Goal: Task Accomplishment & Management: Complete application form

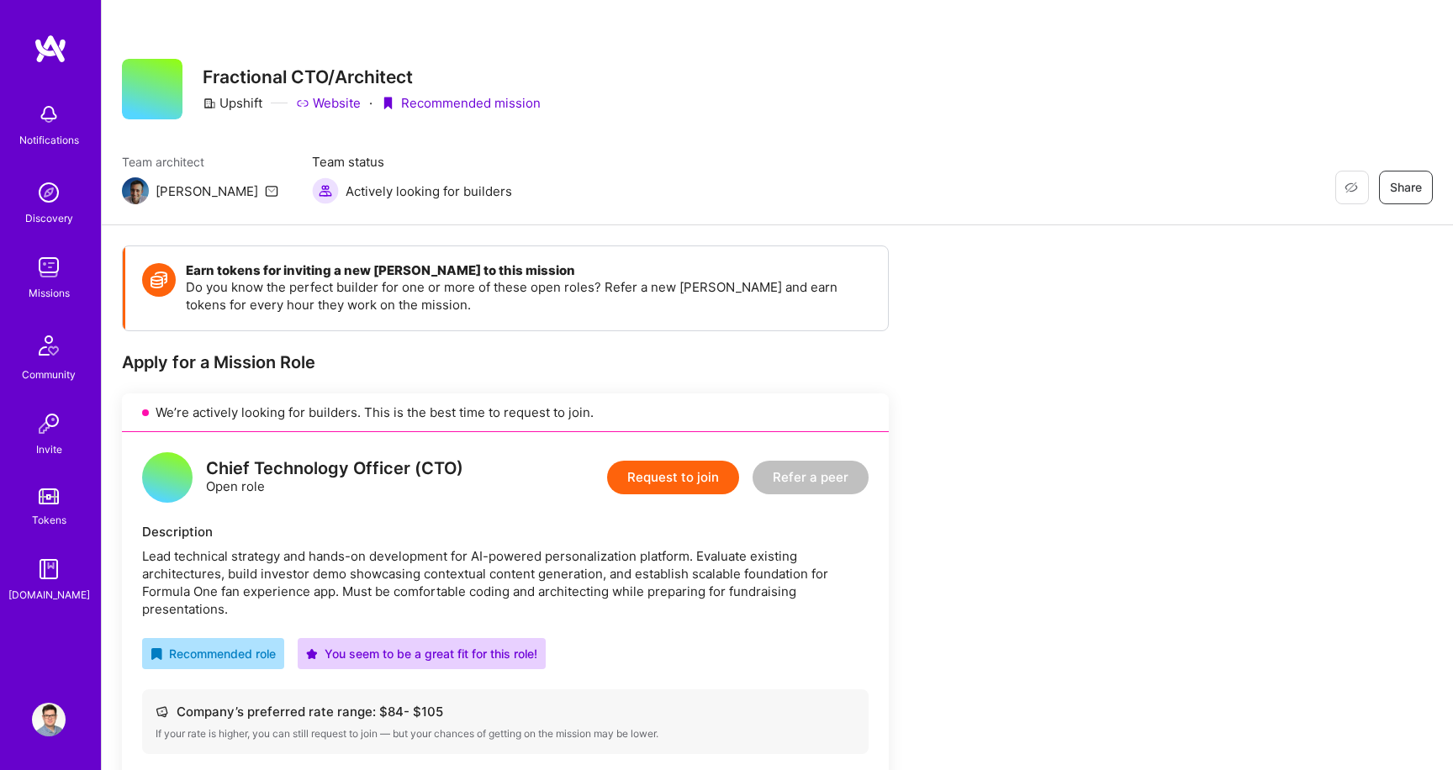
click at [664, 454] on div "Request to join Refer a peer" at bounding box center [738, 477] width 262 height 50
click at [666, 468] on button "Request to join" at bounding box center [673, 478] width 132 height 34
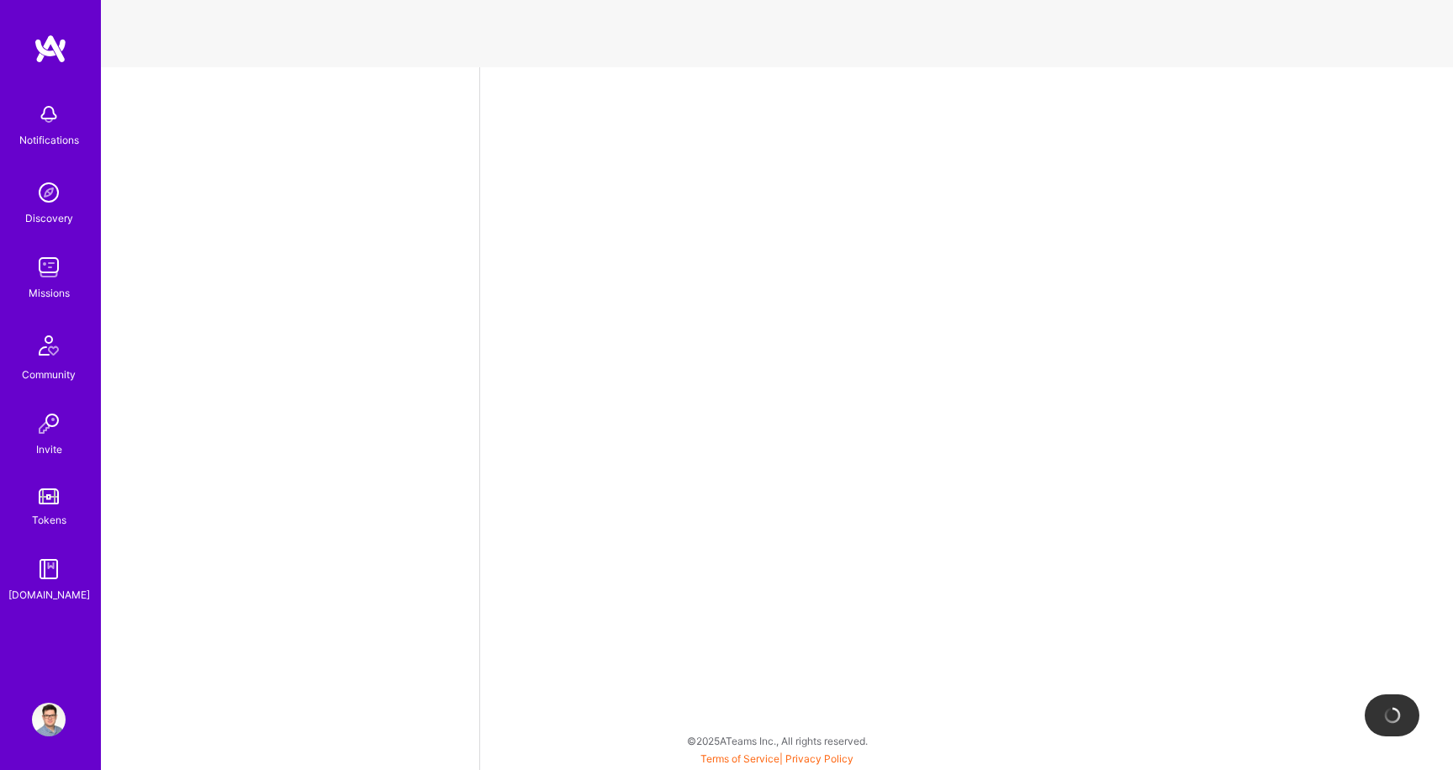
scroll to position [8, 0]
select select "PL"
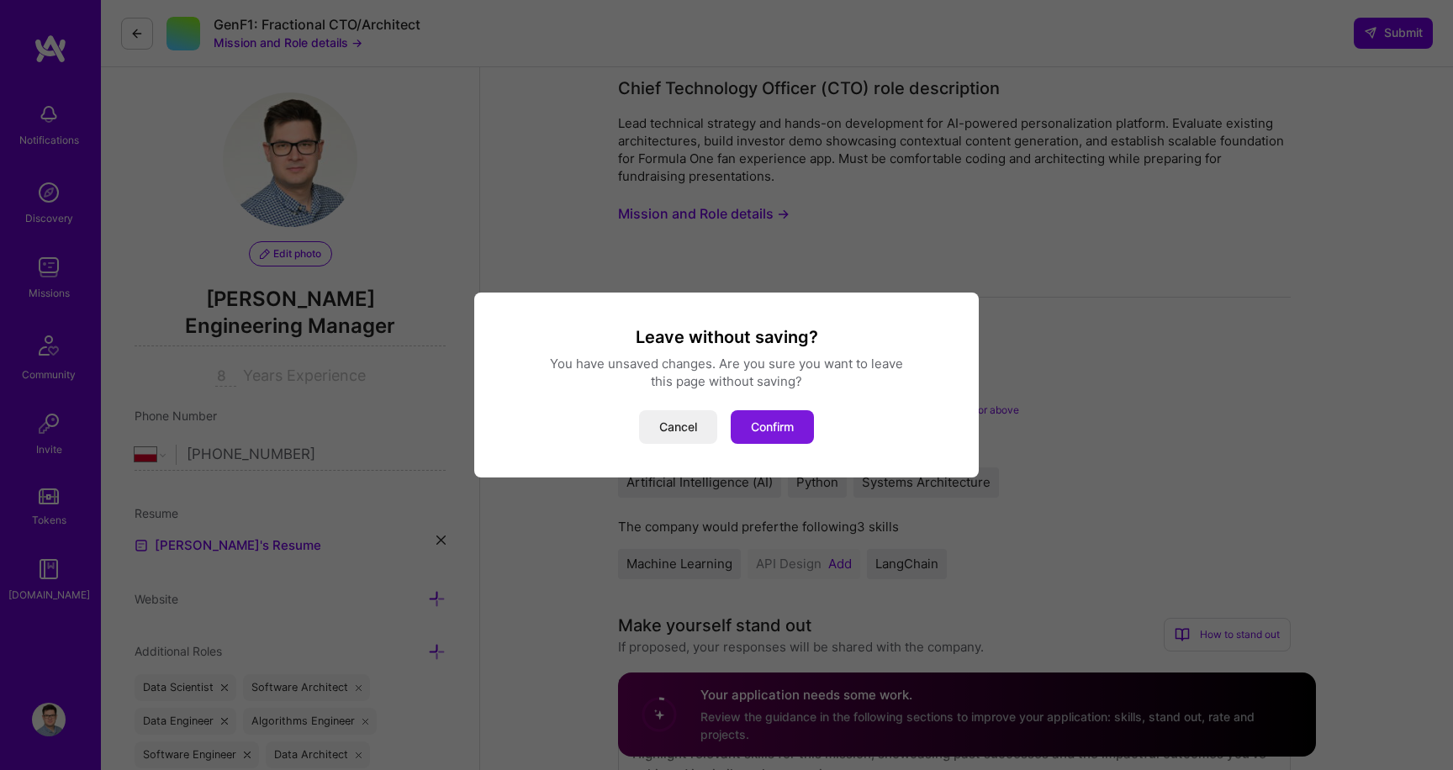
click at [746, 426] on button "Confirm" at bounding box center [772, 427] width 83 height 34
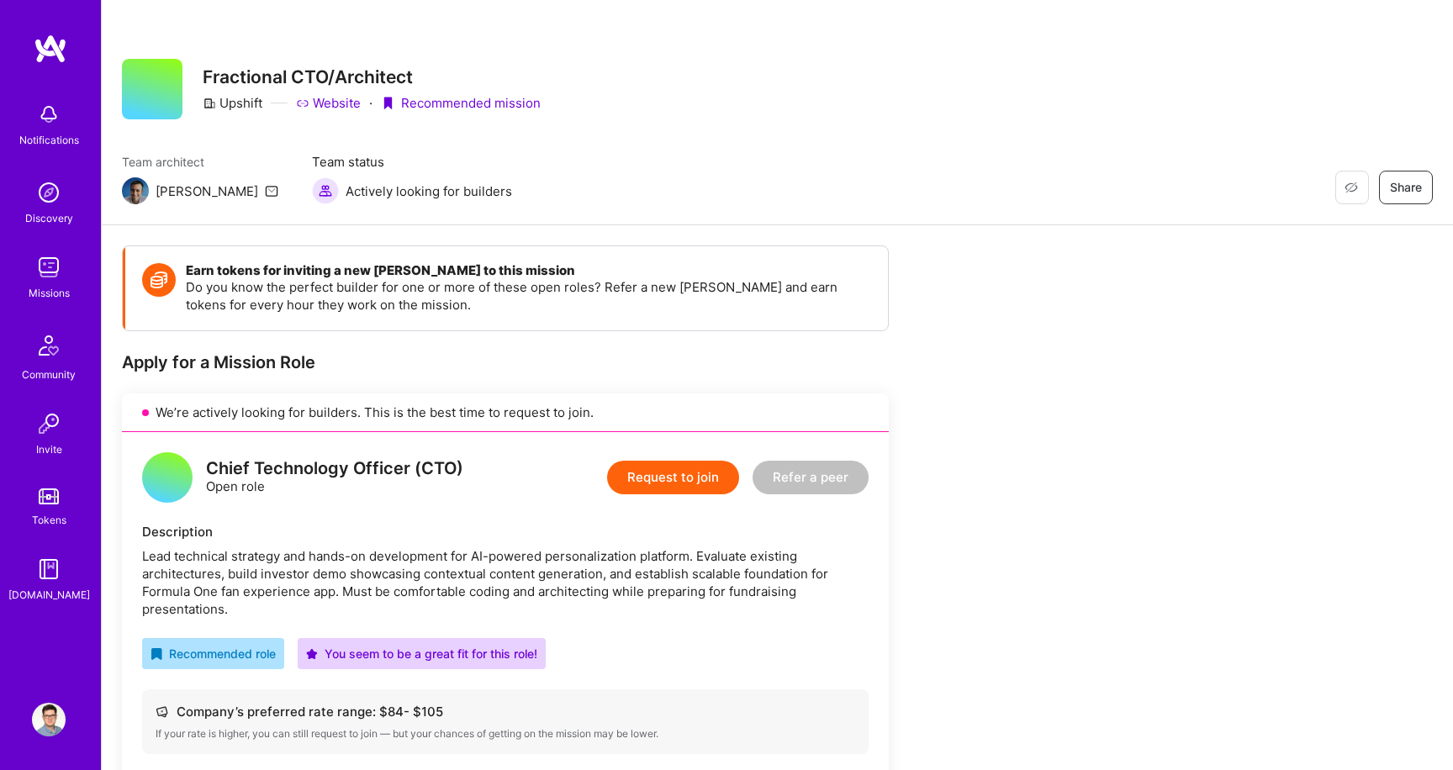
click at [626, 483] on button "Request to join" at bounding box center [673, 478] width 132 height 34
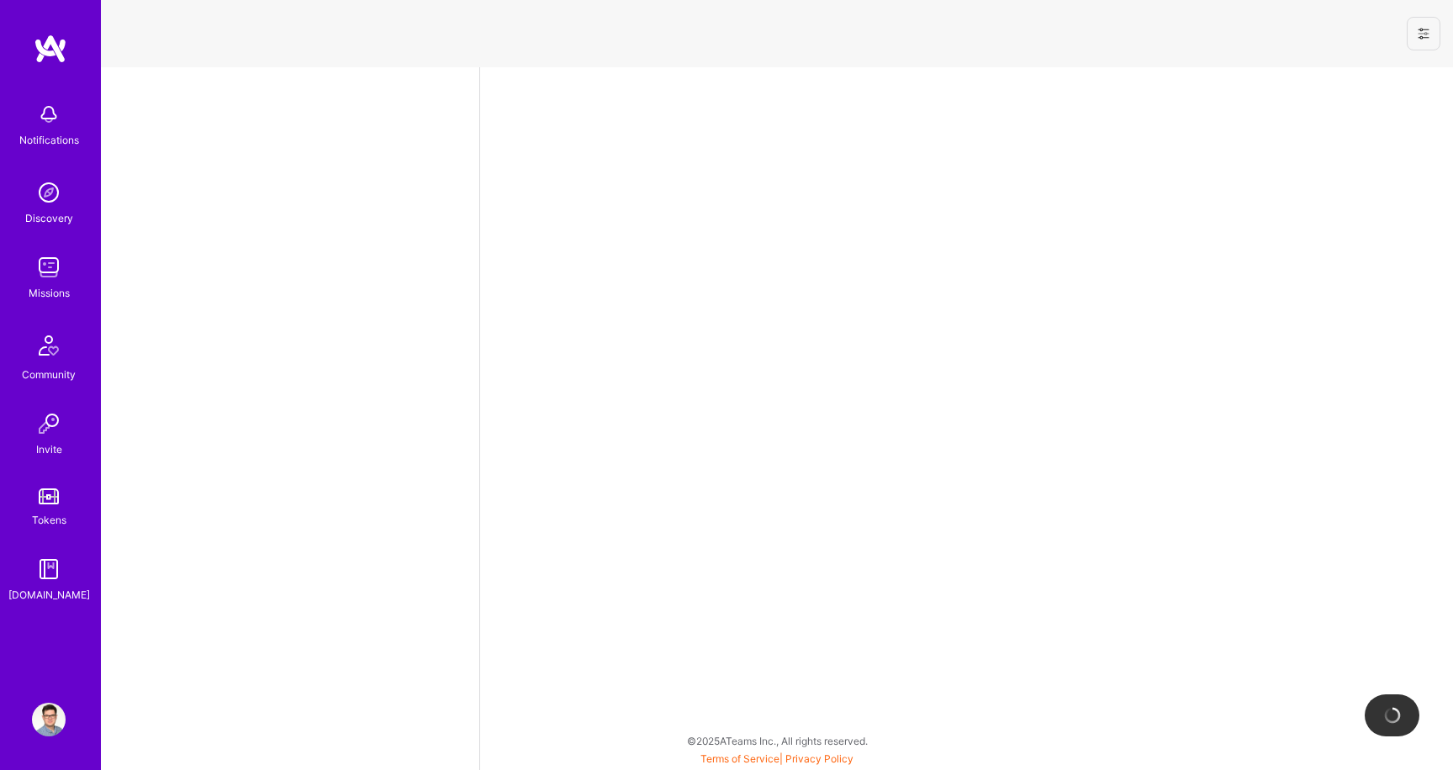
select select "PL"
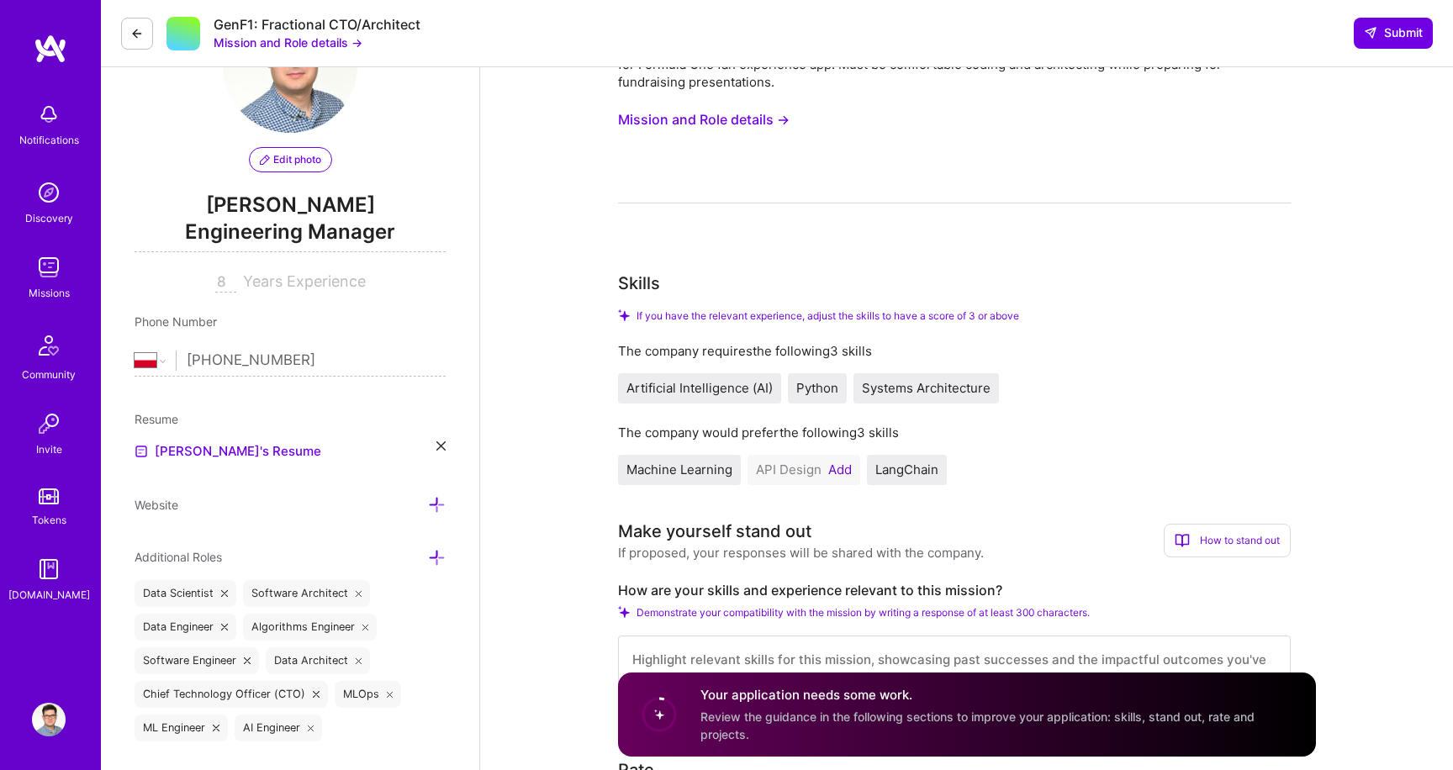
scroll to position [194, 0]
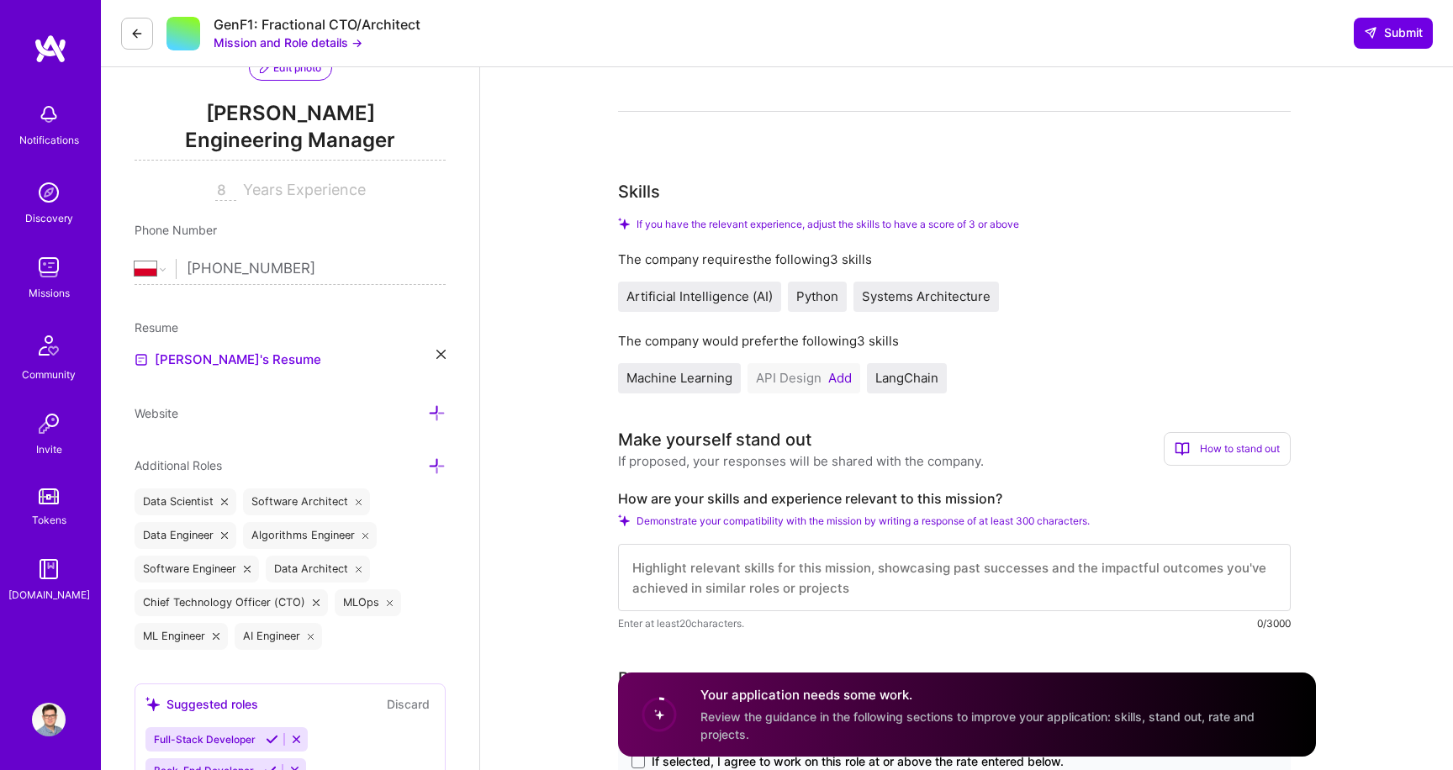
click at [830, 374] on button "Add" at bounding box center [840, 378] width 24 height 13
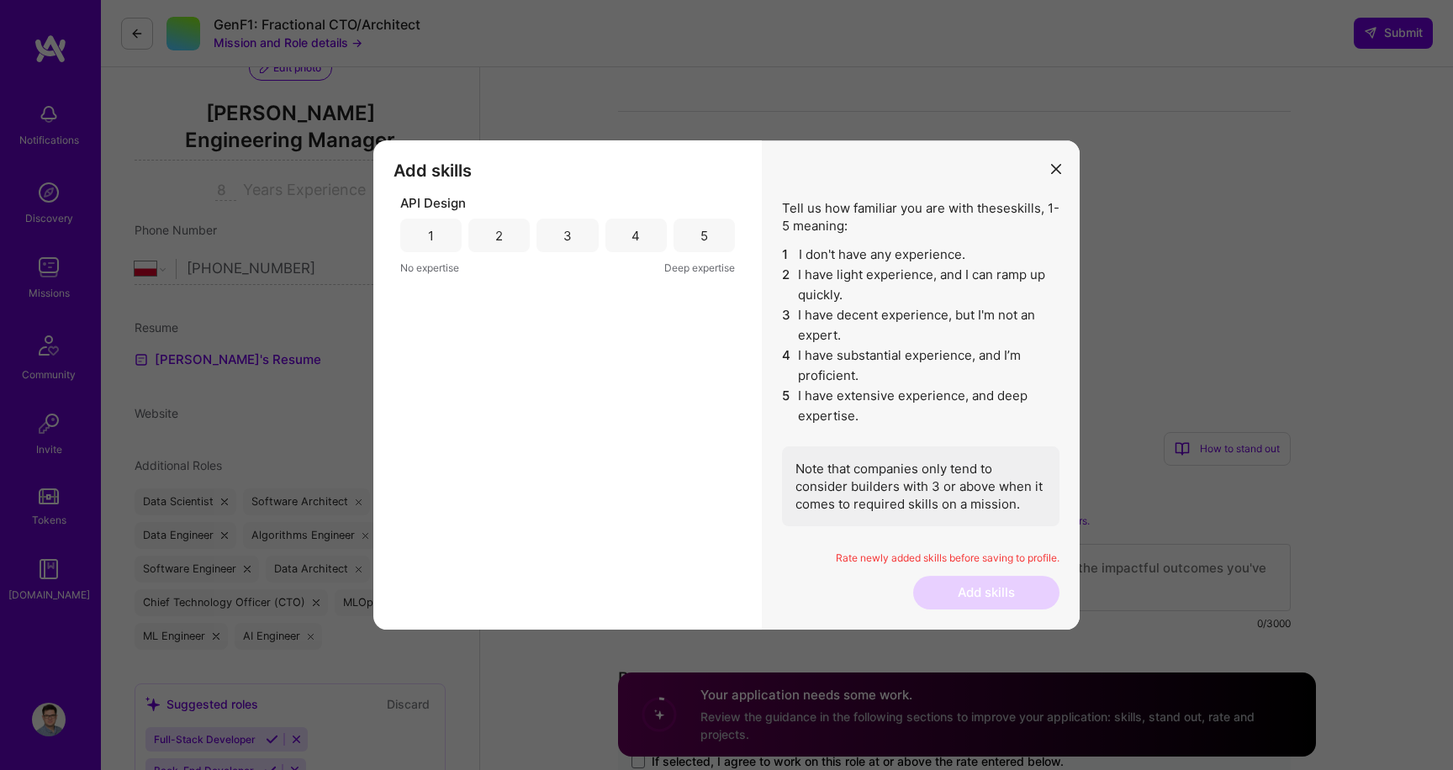
click at [687, 235] on div "5" at bounding box center [704, 236] width 61 height 34
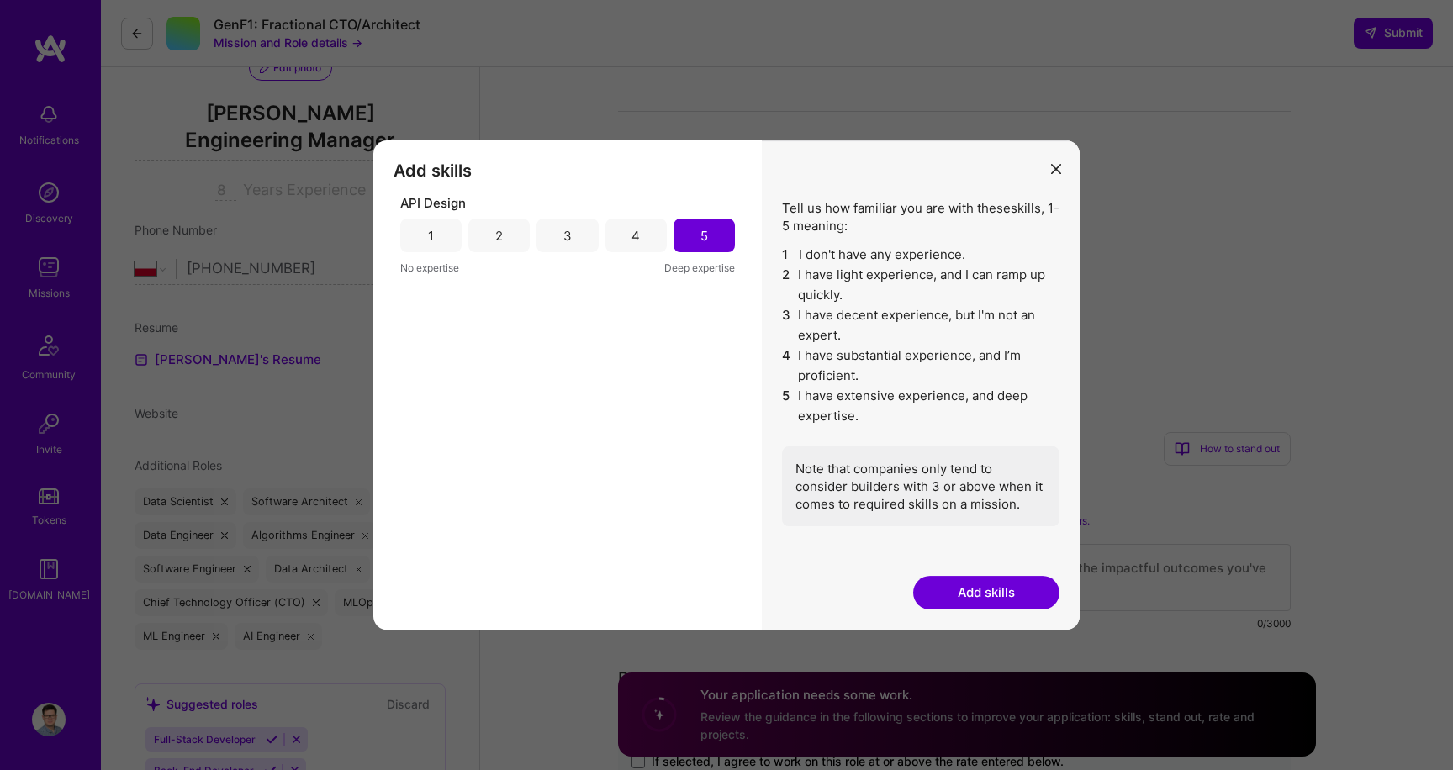
click at [957, 576] on button "Add skills" at bounding box center [986, 593] width 146 height 34
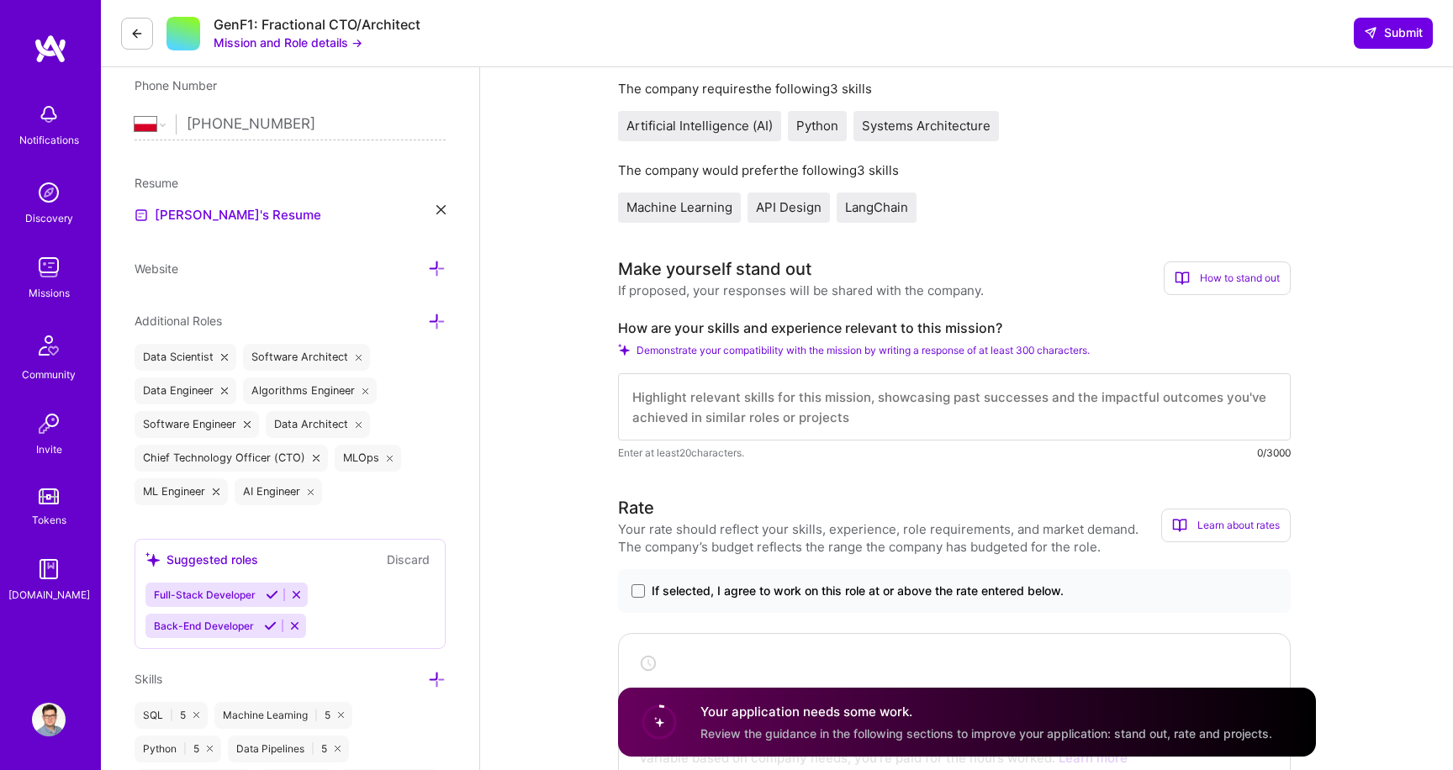
scroll to position [409, 0]
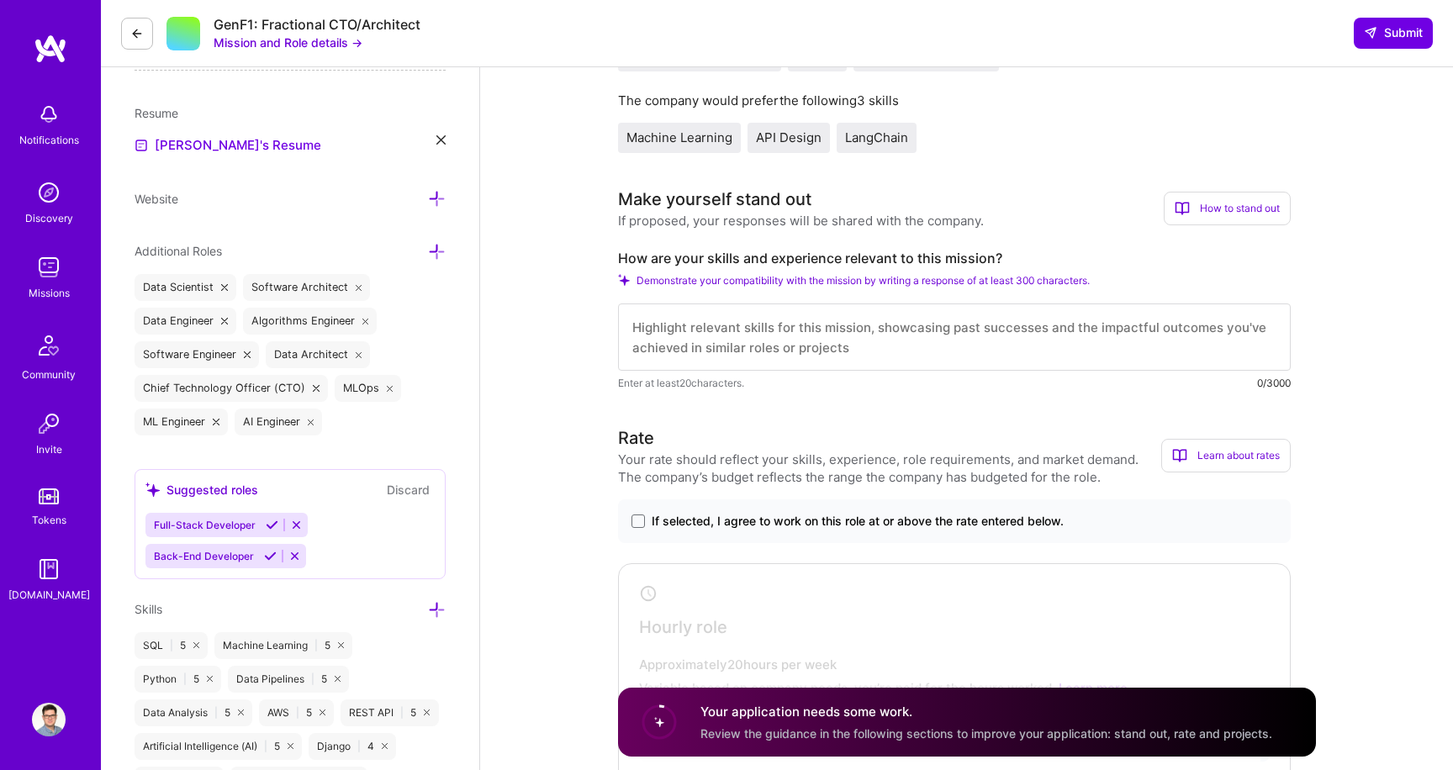
click at [934, 345] on textarea at bounding box center [954, 337] width 673 height 67
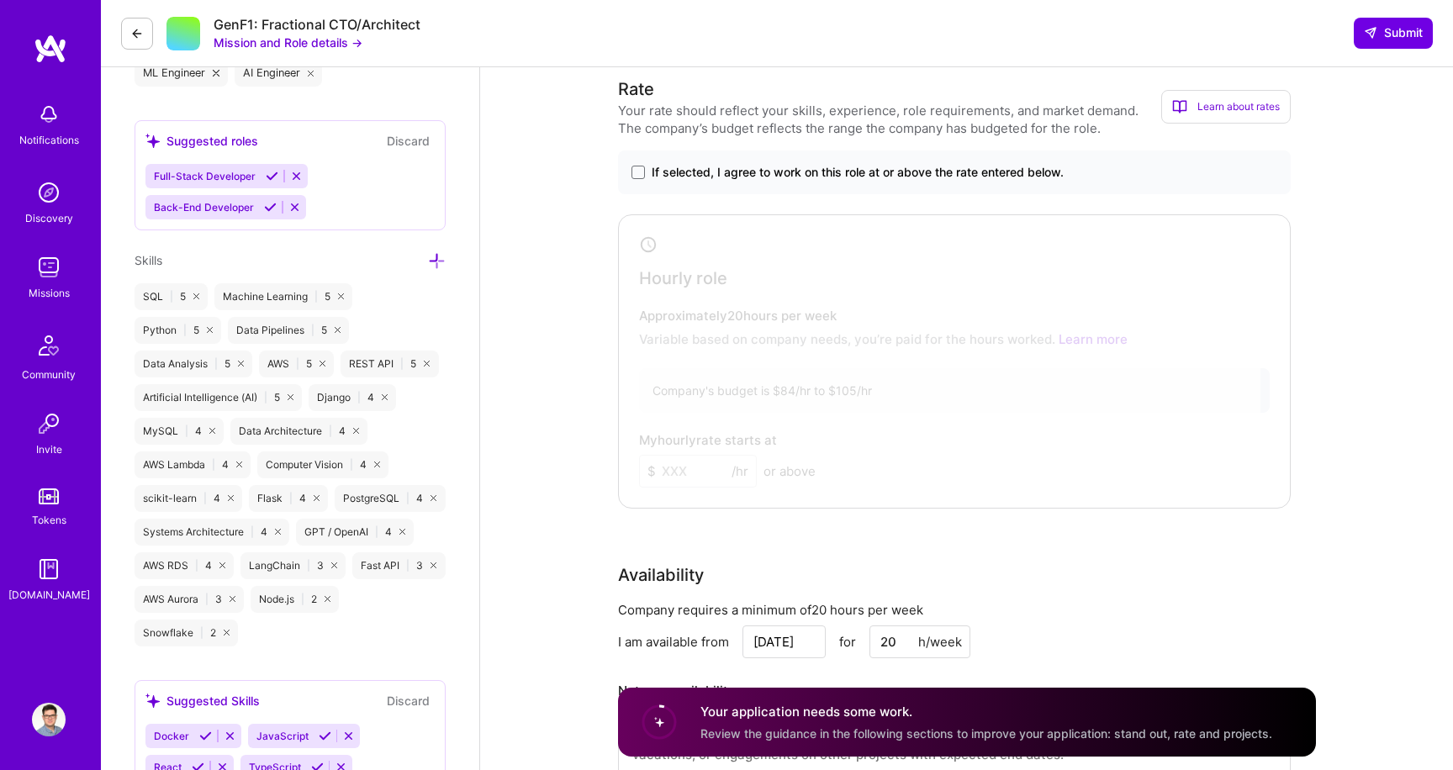
scroll to position [610, 0]
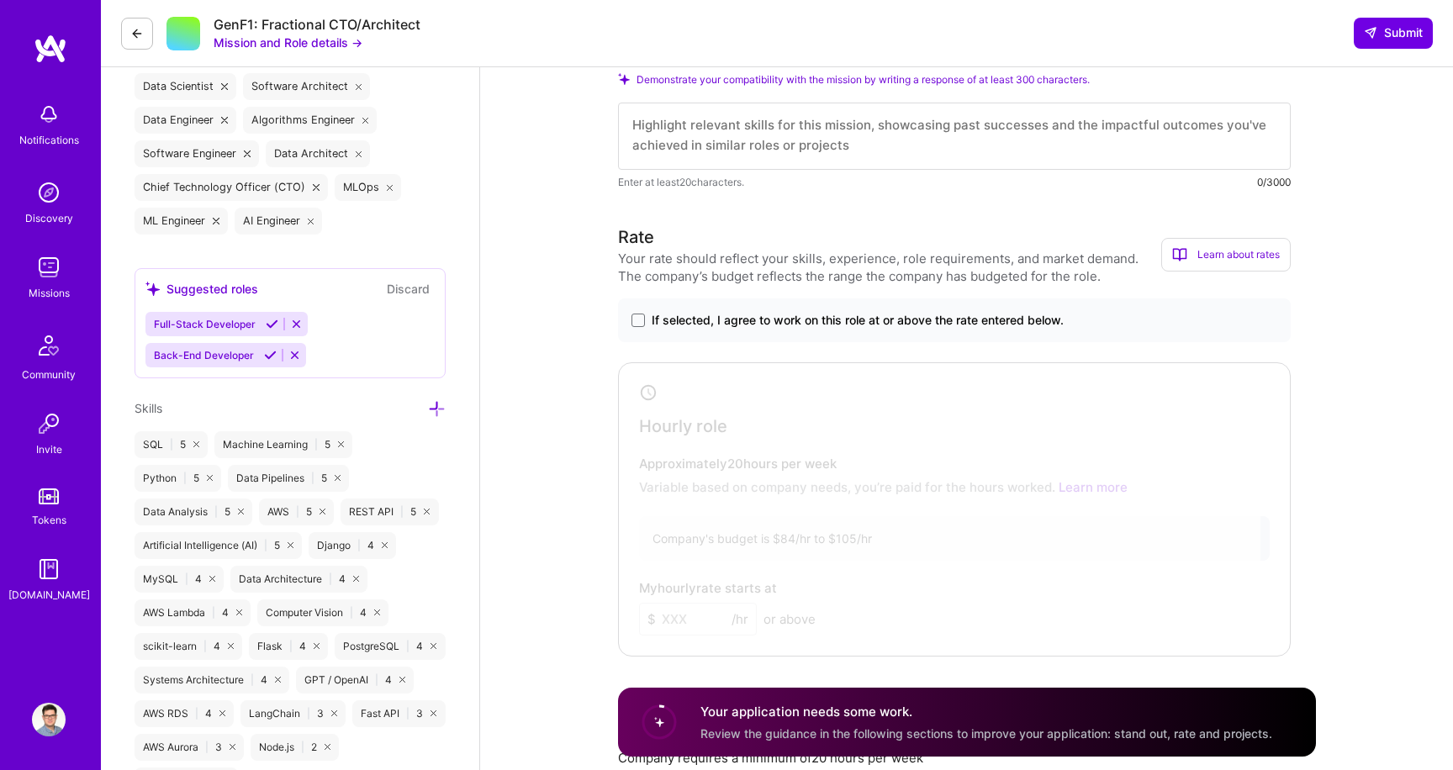
click at [60, 708] on img at bounding box center [49, 720] width 34 height 34
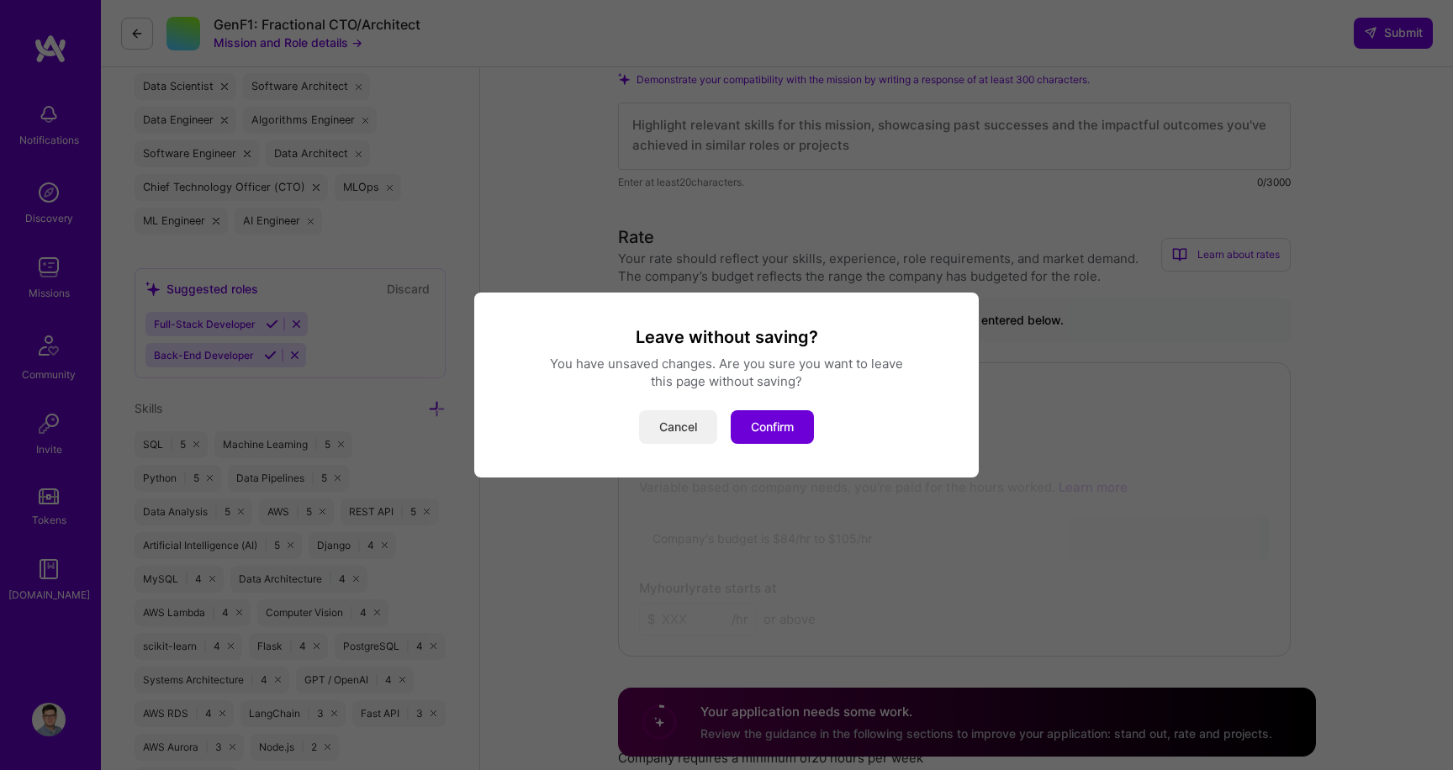
click at [685, 417] on button "Cancel" at bounding box center [678, 427] width 78 height 34
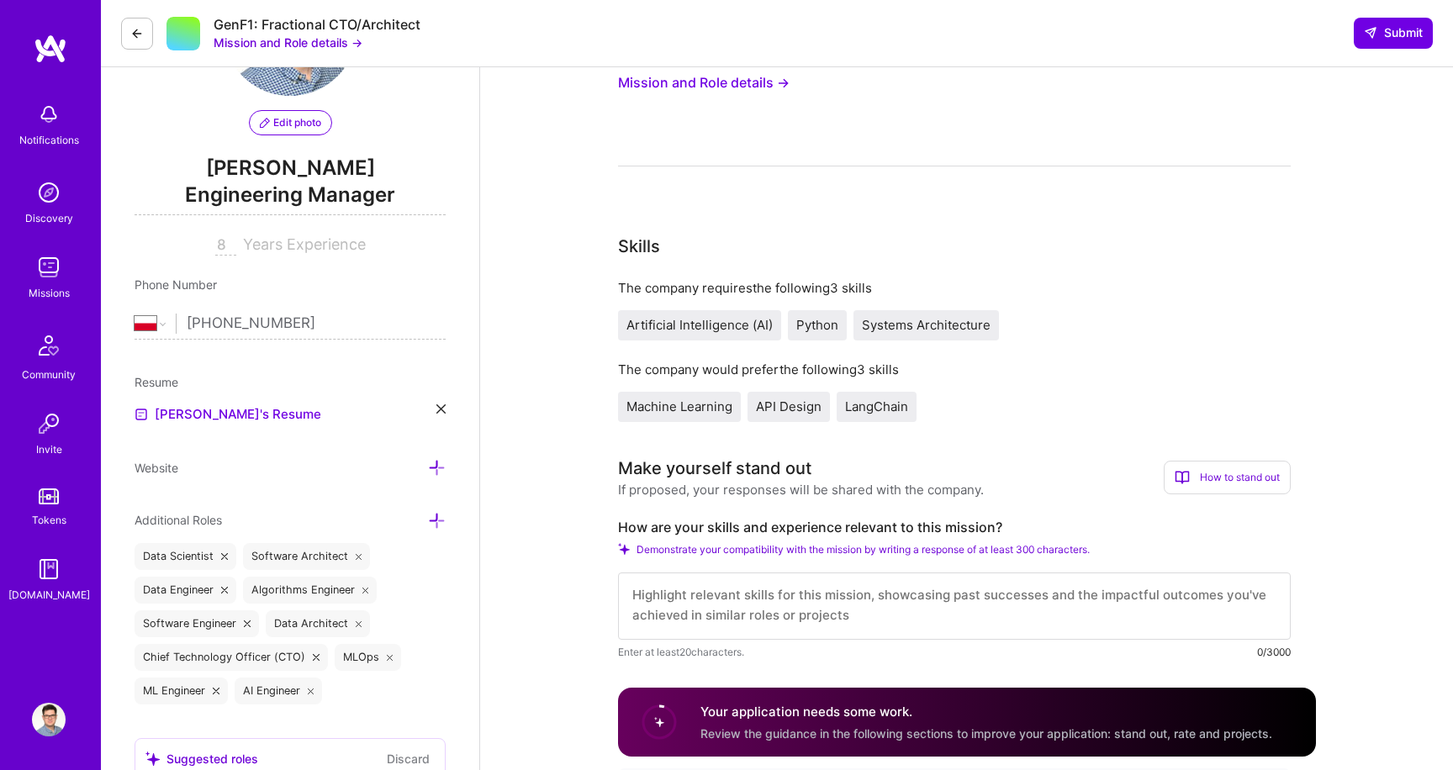
scroll to position [0, 0]
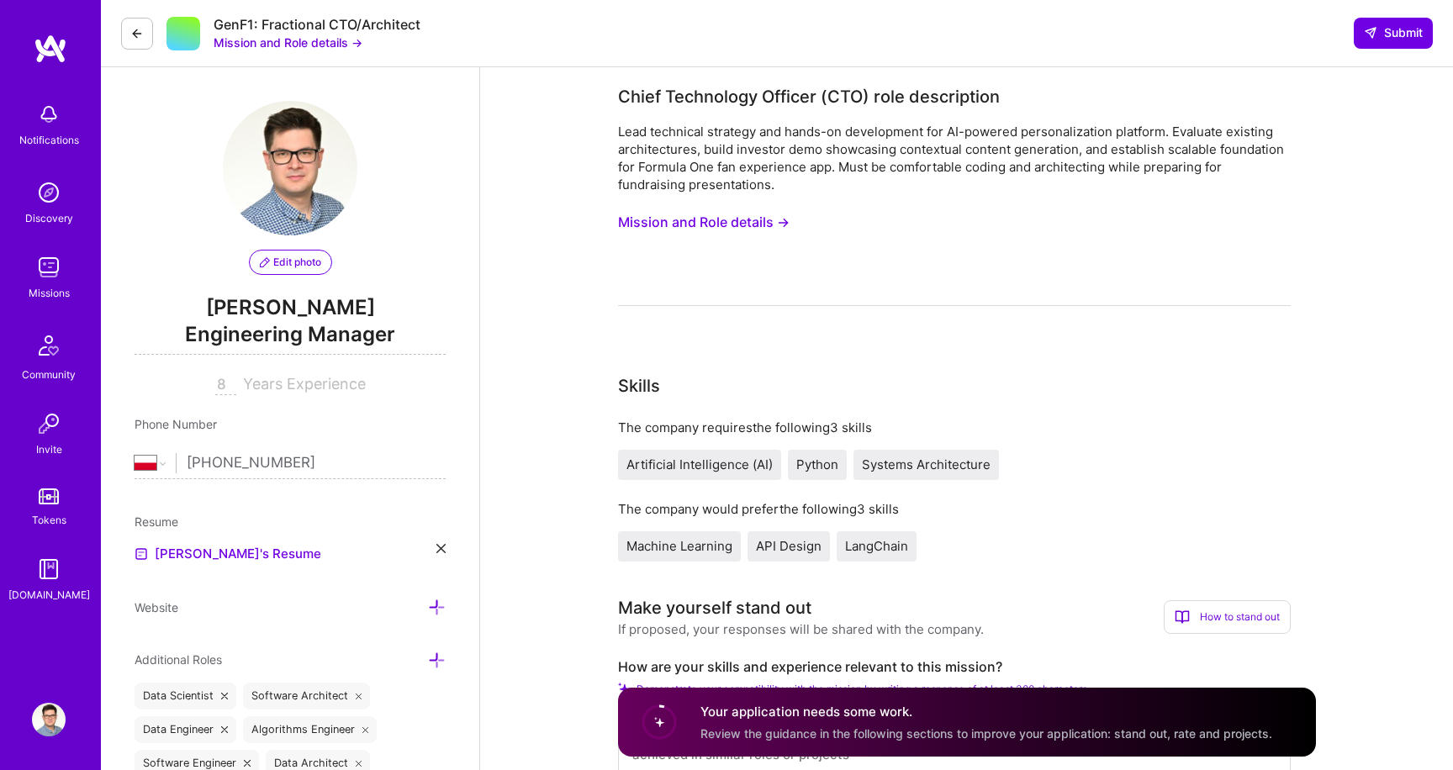
click at [706, 226] on button "Mission and Role details →" at bounding box center [704, 222] width 172 height 31
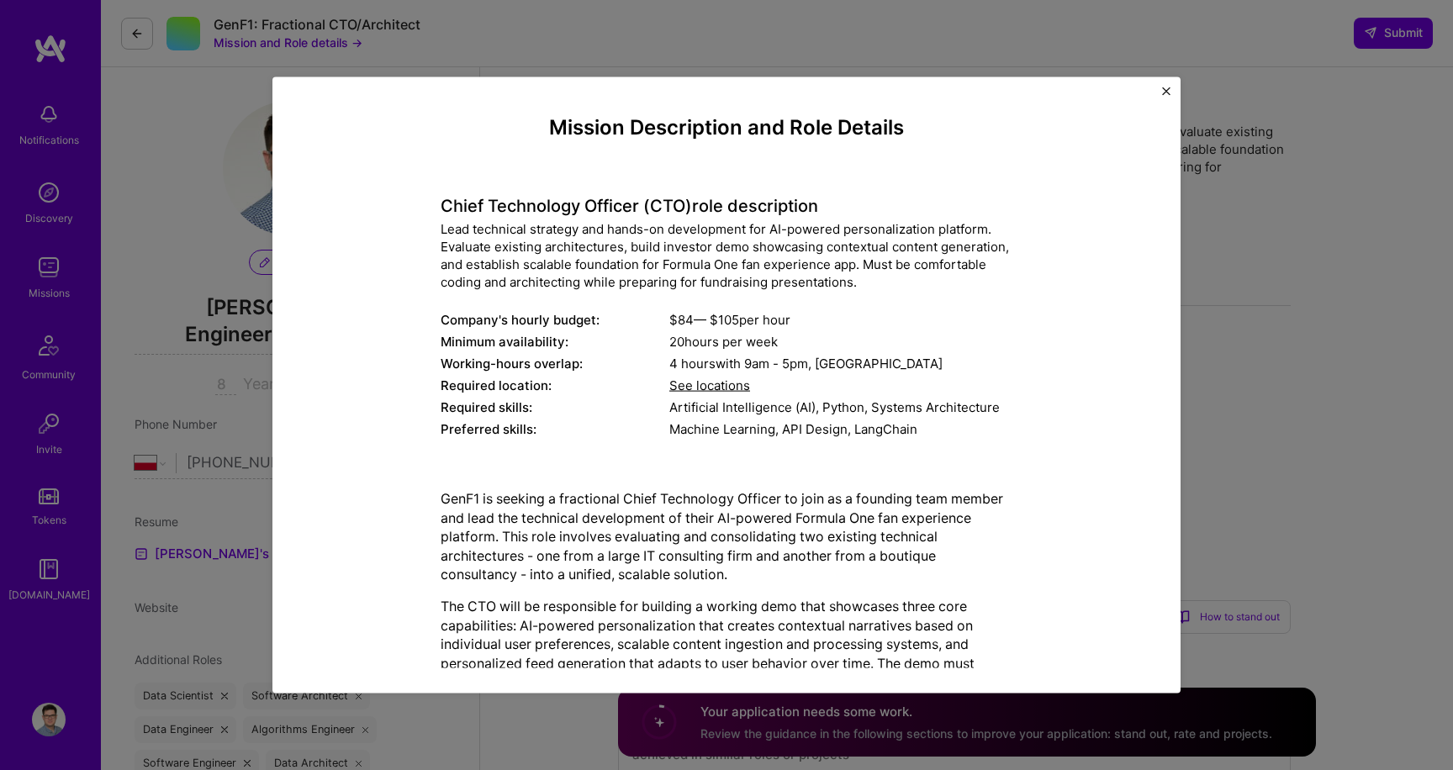
click at [1203, 258] on div "Mission Description and Role Details Chief Technology Officer (CTO) role descri…" at bounding box center [726, 385] width 1453 height 770
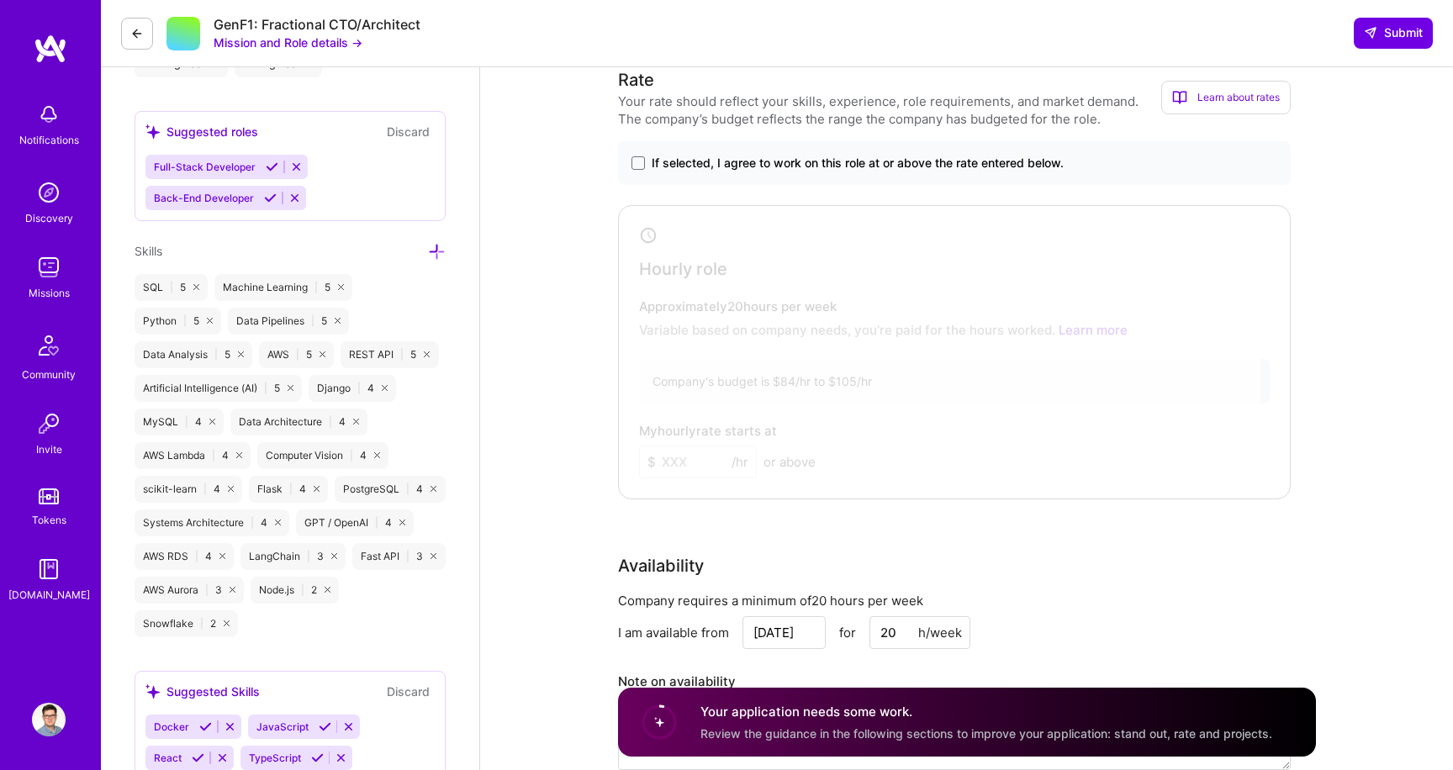
scroll to position [733, 0]
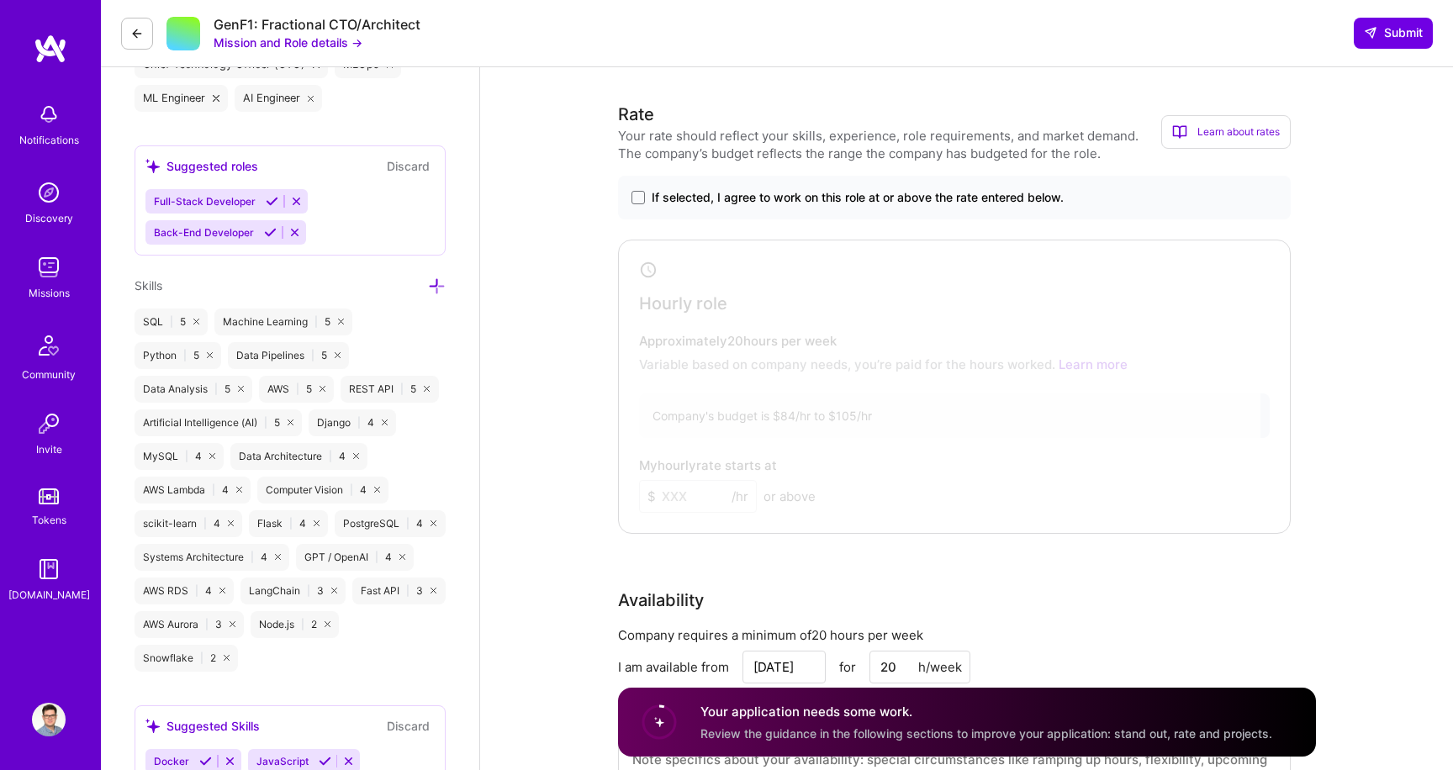
click at [680, 197] on span "If selected, I agree to work on this role at or above the rate entered below." at bounding box center [858, 197] width 412 height 17
click at [0, 0] on input "If selected, I agree to work on this role at or above the rate entered below." at bounding box center [0, 0] width 0 height 0
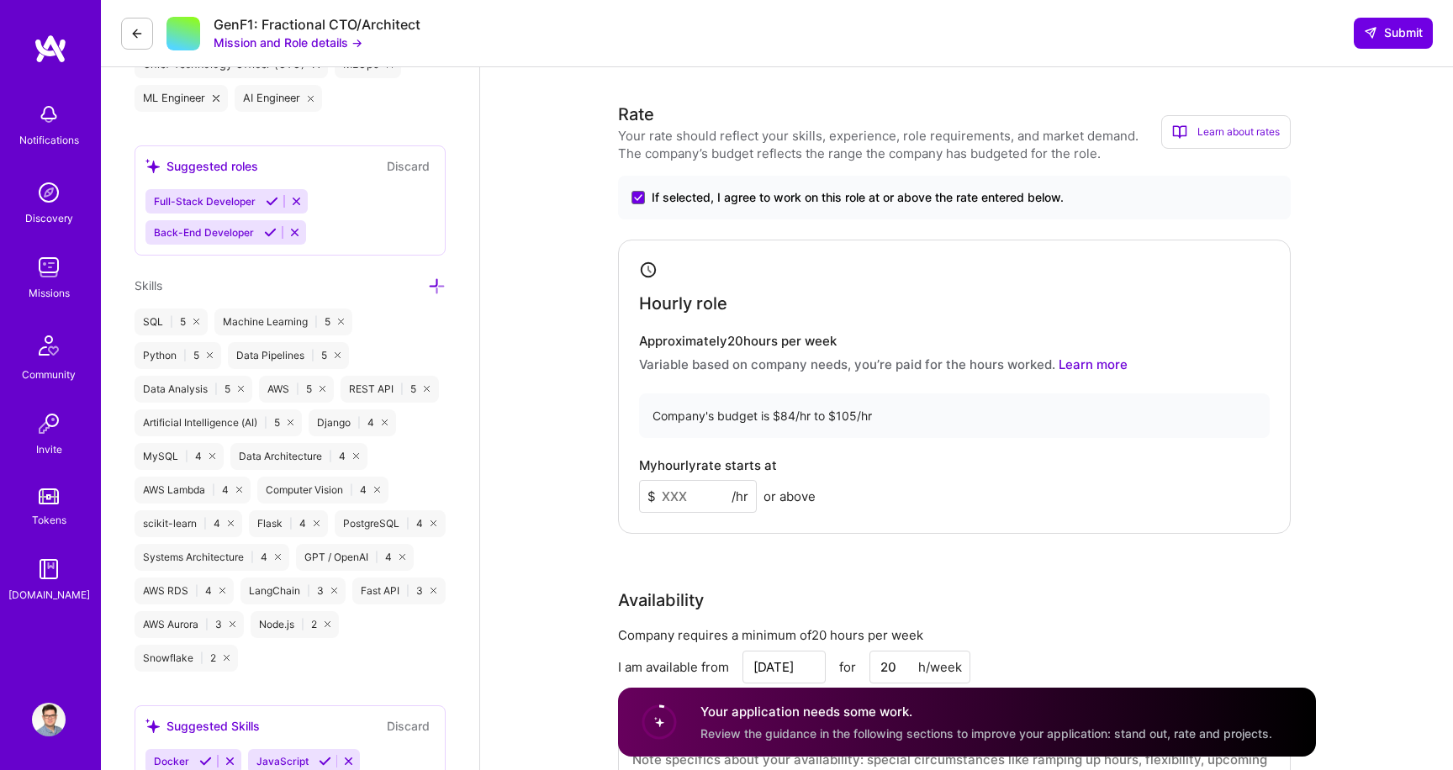
click at [685, 202] on span "If selected, I agree to work on this role at or above the rate entered below." at bounding box center [858, 197] width 412 height 17
click at [0, 0] on input "If selected, I agree to work on this role at or above the rate entered below." at bounding box center [0, 0] width 0 height 0
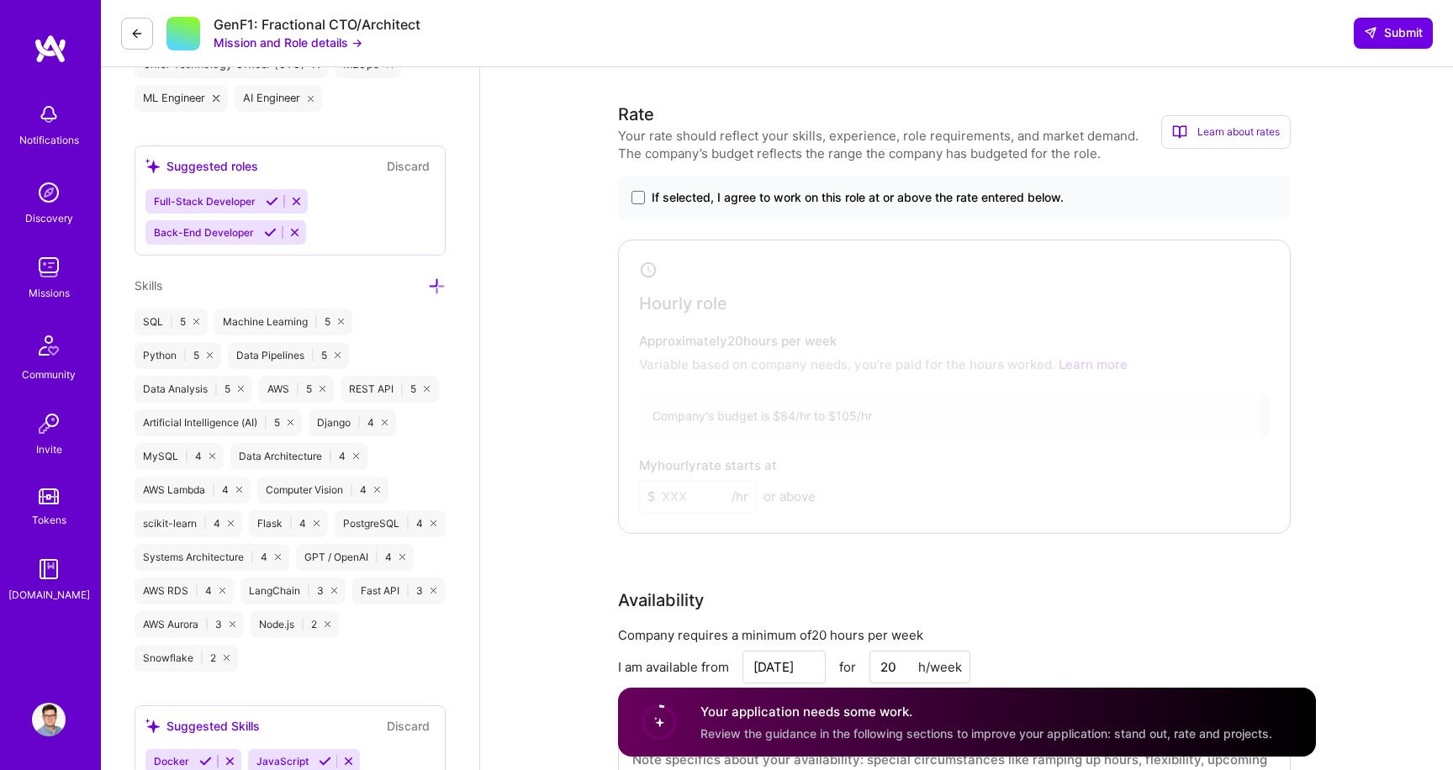
click at [952, 201] on span "If selected, I agree to work on this role at or above the rate entered below." at bounding box center [858, 197] width 412 height 17
click at [0, 0] on input "If selected, I agree to work on this role at or above the rate entered below." at bounding box center [0, 0] width 0 height 0
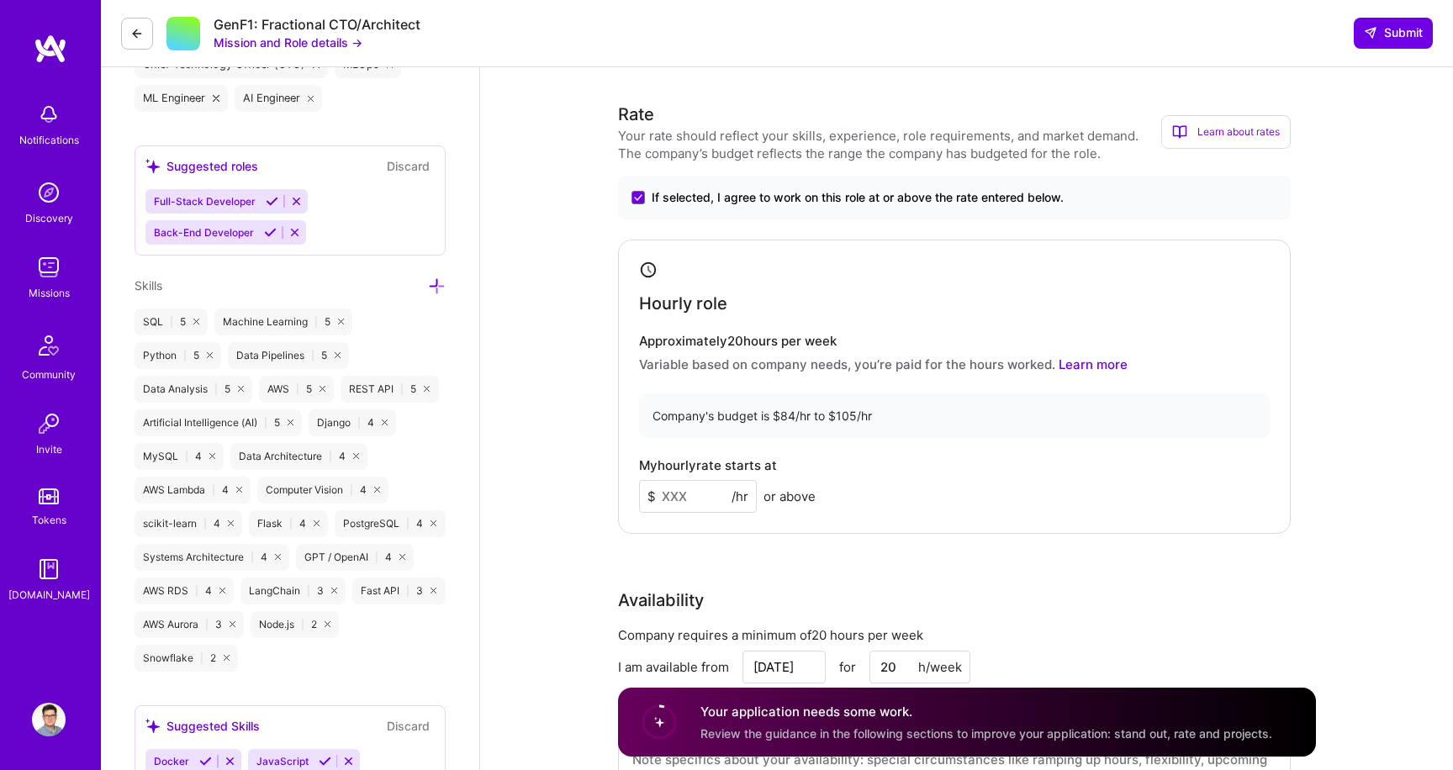
click at [708, 492] on input at bounding box center [698, 496] width 118 height 33
type input "95"
click at [807, 463] on div "My hourly rate starts at $ 95 /hr or above" at bounding box center [954, 485] width 631 height 55
click at [828, 514] on div "Hourly role Approximately 20 hours per week Variable based on company needs, yo…" at bounding box center [954, 387] width 673 height 294
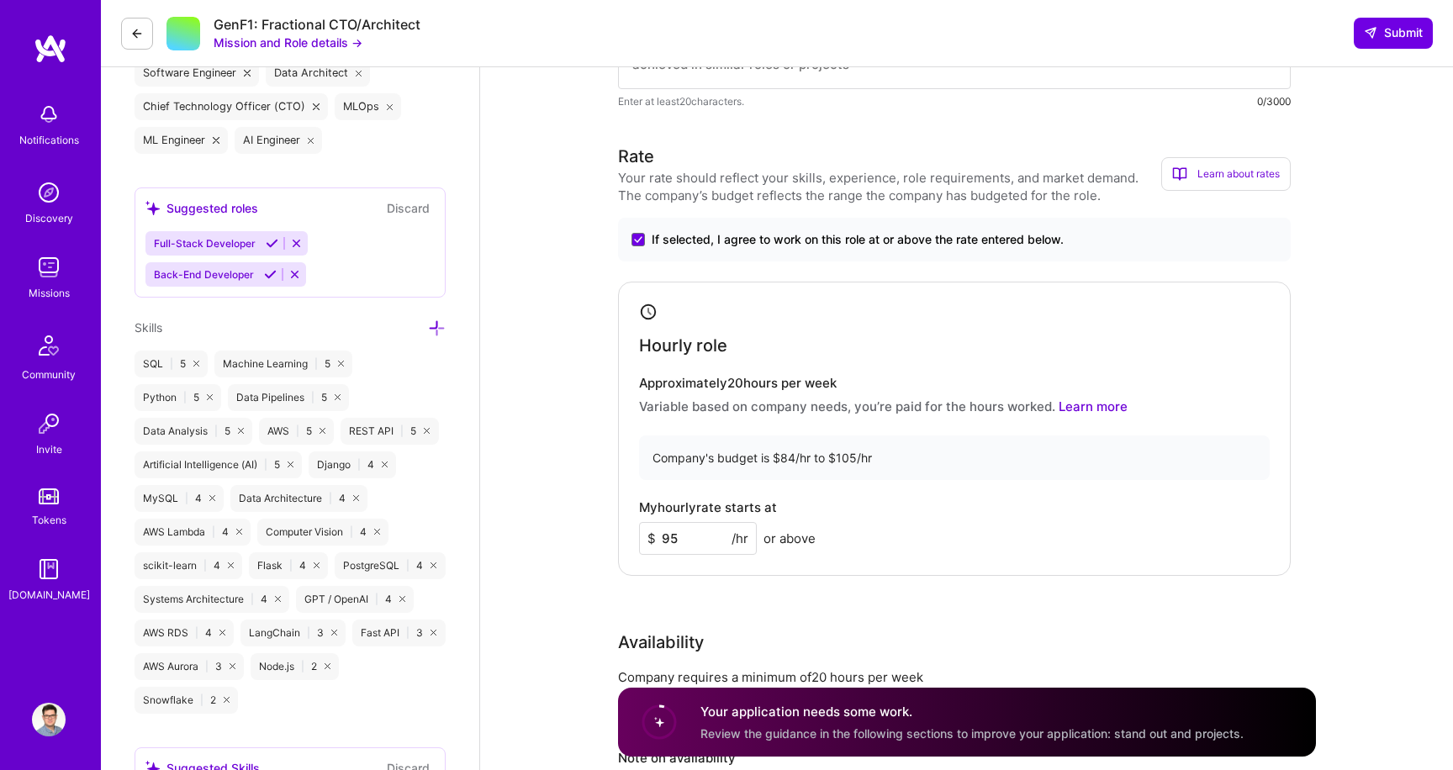
scroll to position [679, 0]
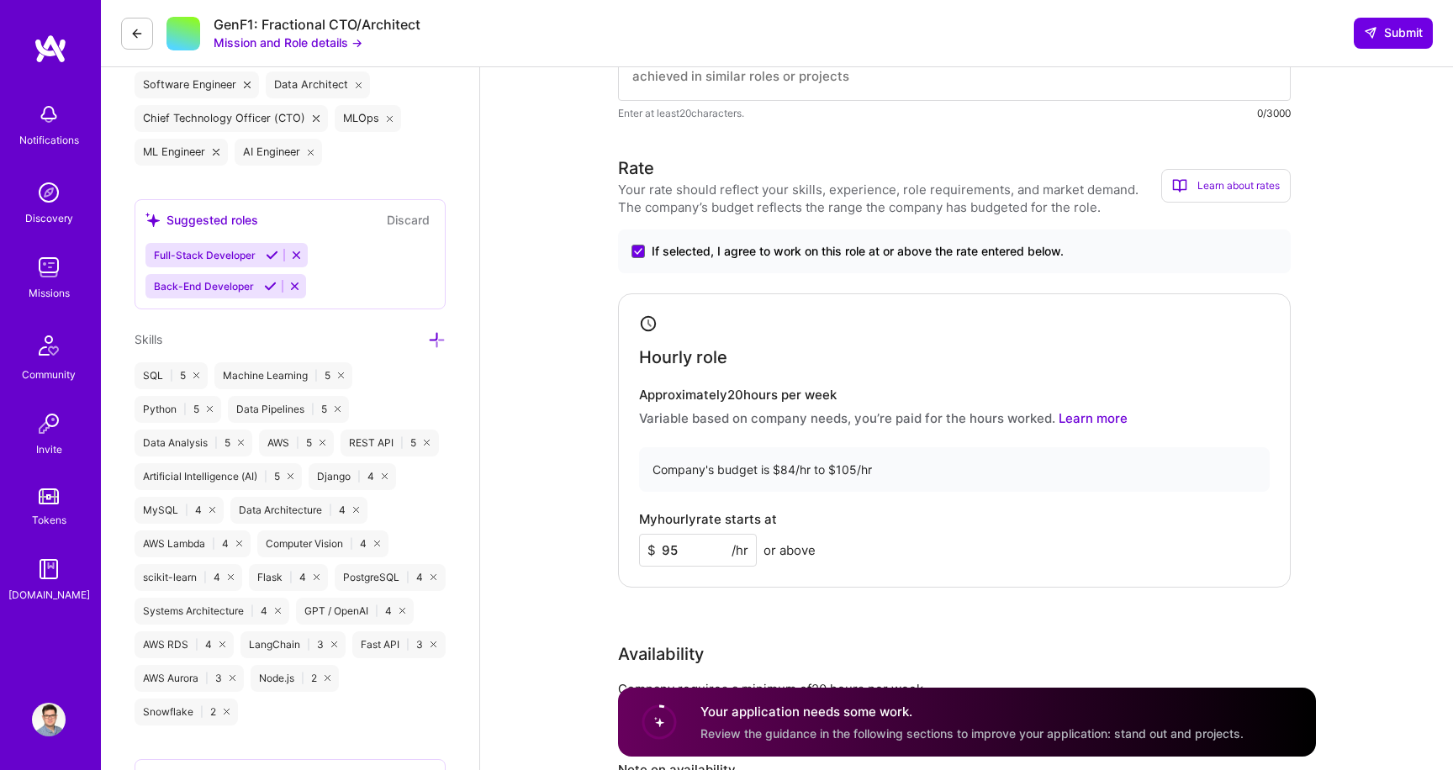
click at [864, 451] on div "Company's budget is $84/hr to $105/hr" at bounding box center [954, 469] width 631 height 45
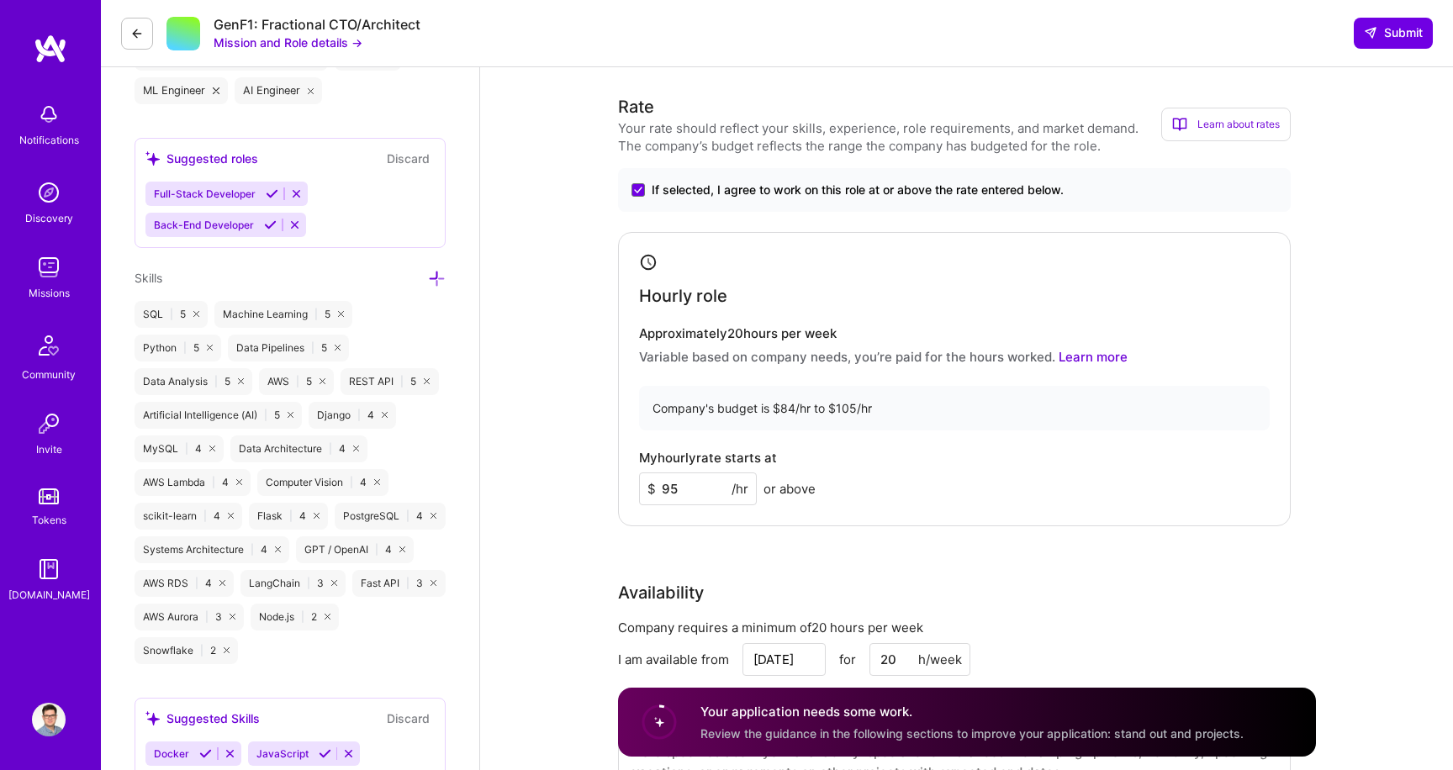
scroll to position [744, 0]
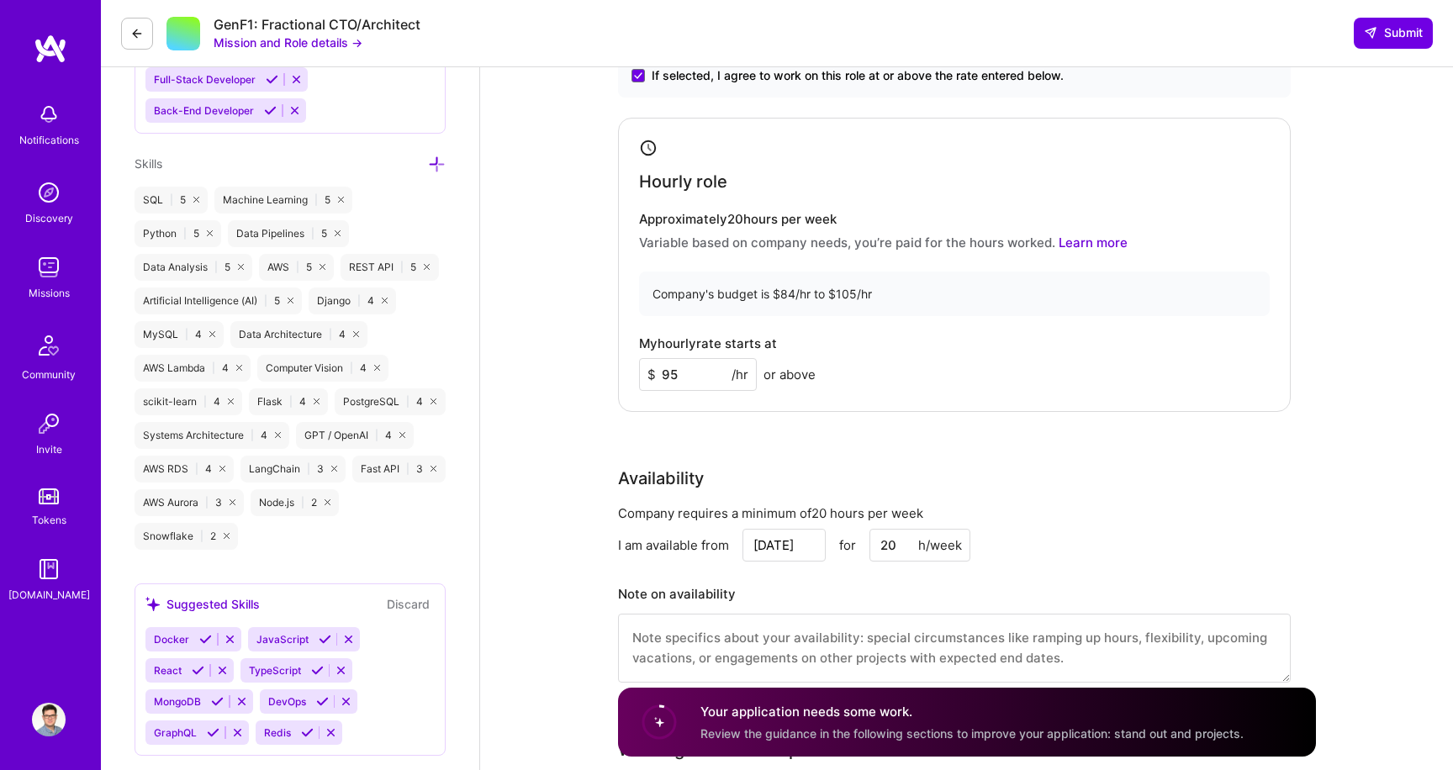
click at [847, 278] on div "Company's budget is $84/hr to $105/hr" at bounding box center [954, 294] width 631 height 45
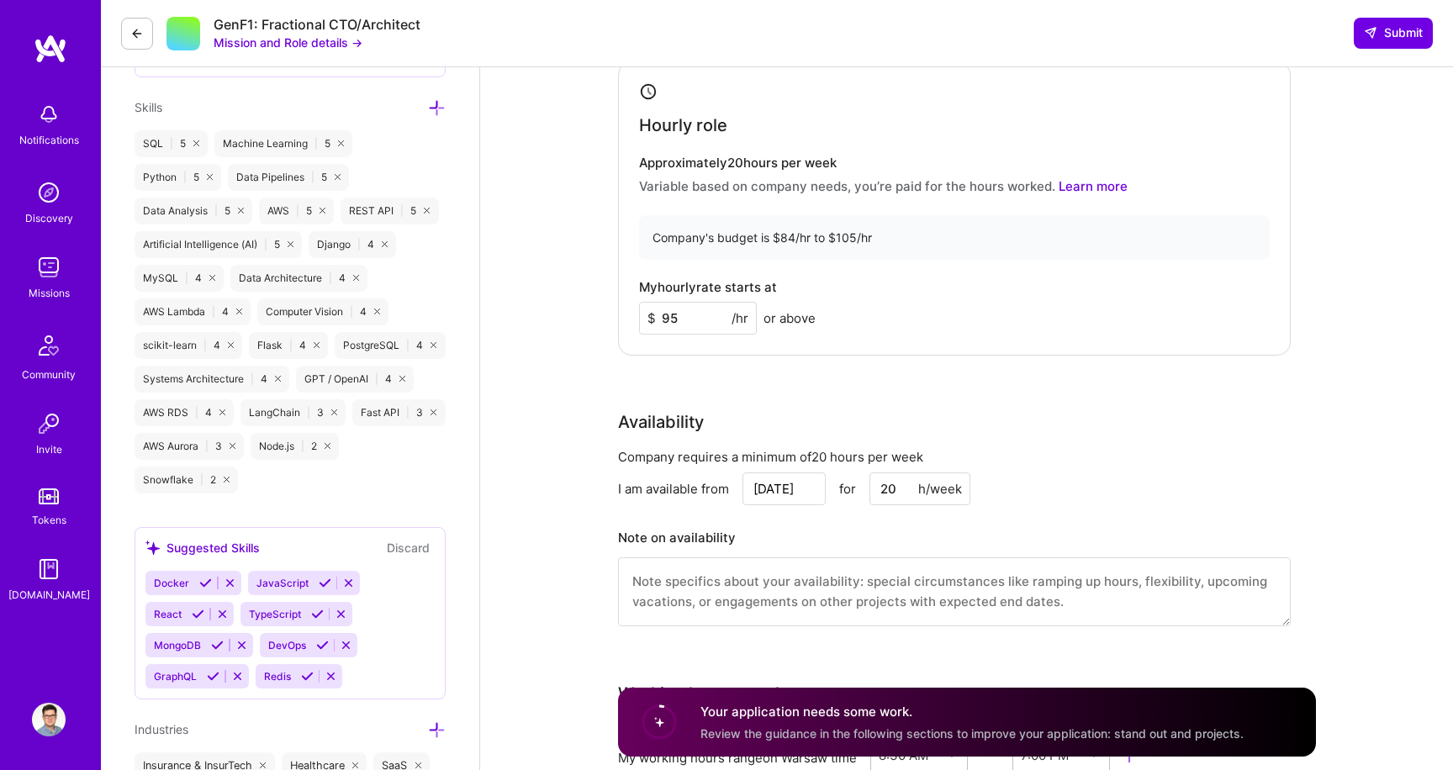
scroll to position [903, 0]
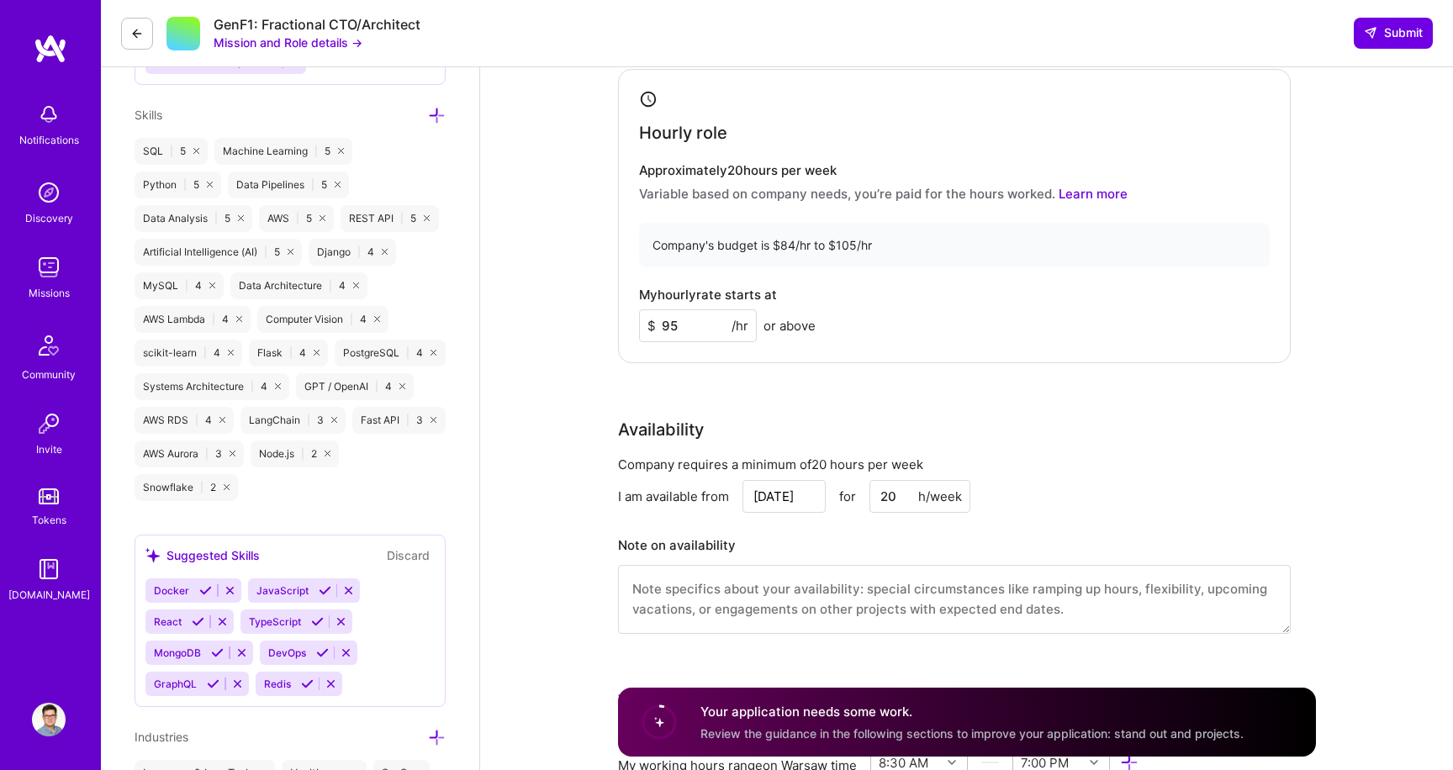
click at [692, 321] on input "95" at bounding box center [698, 326] width 118 height 33
type input "100"
click at [860, 300] on div "My hourly rate starts at $ 100 /hr or above" at bounding box center [954, 315] width 631 height 55
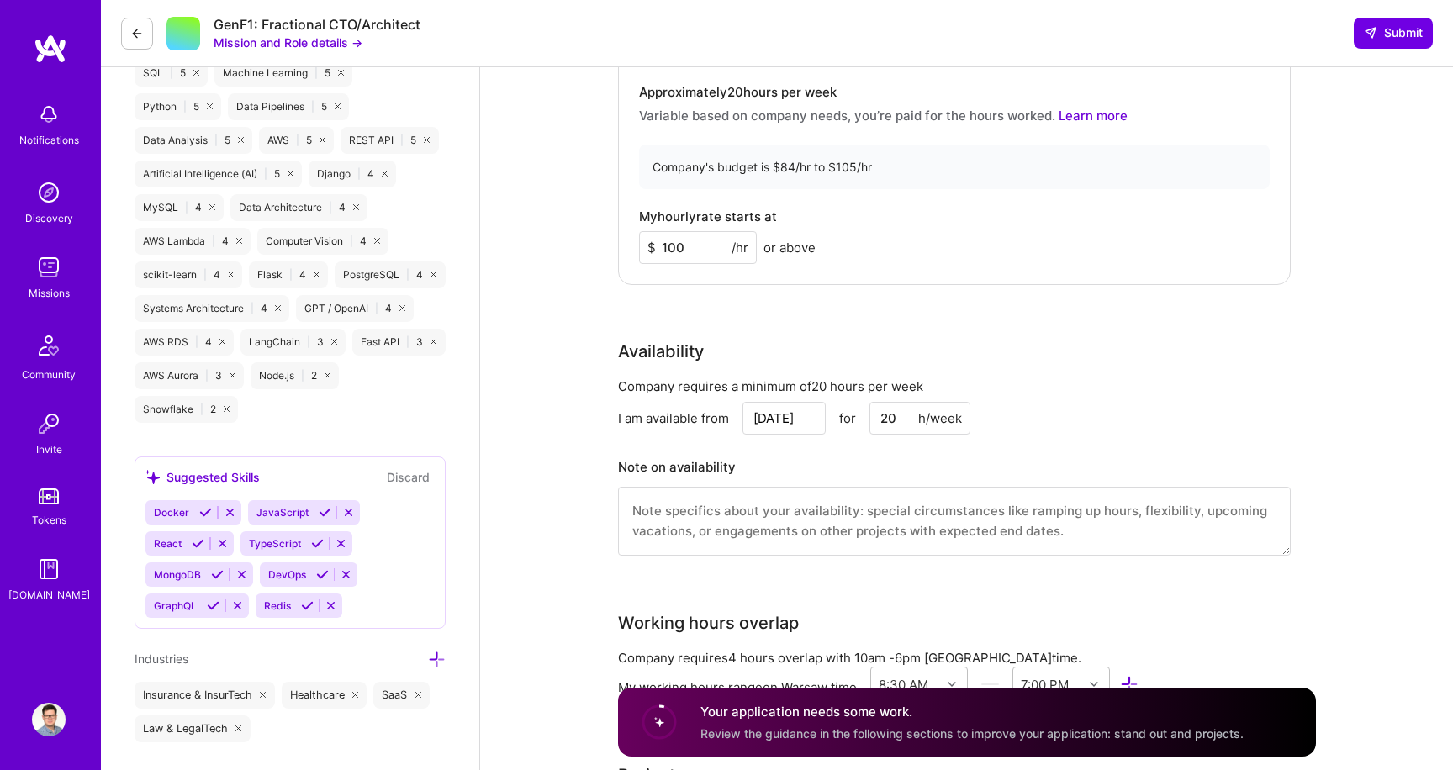
scroll to position [1093, 0]
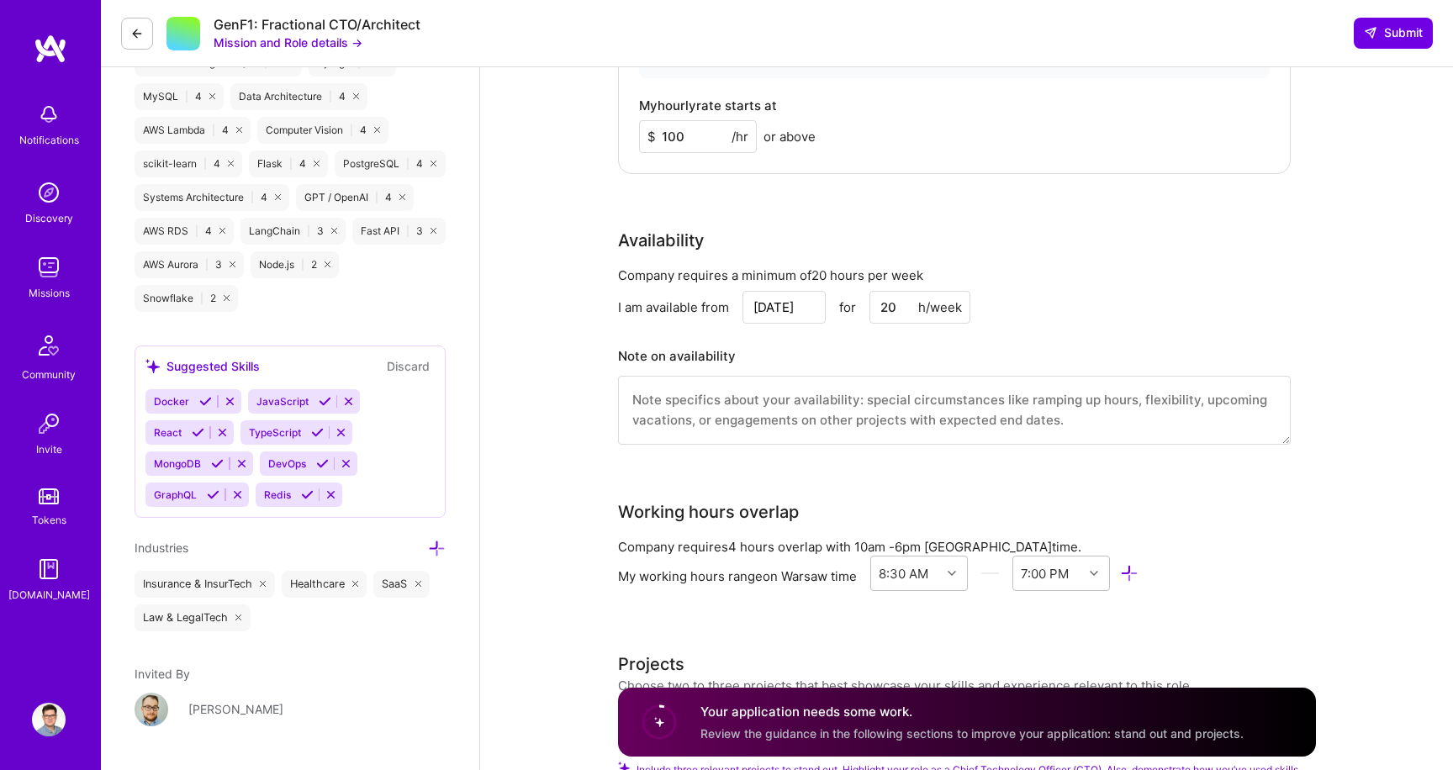
click at [800, 306] on input "Sep 25" at bounding box center [784, 307] width 83 height 33
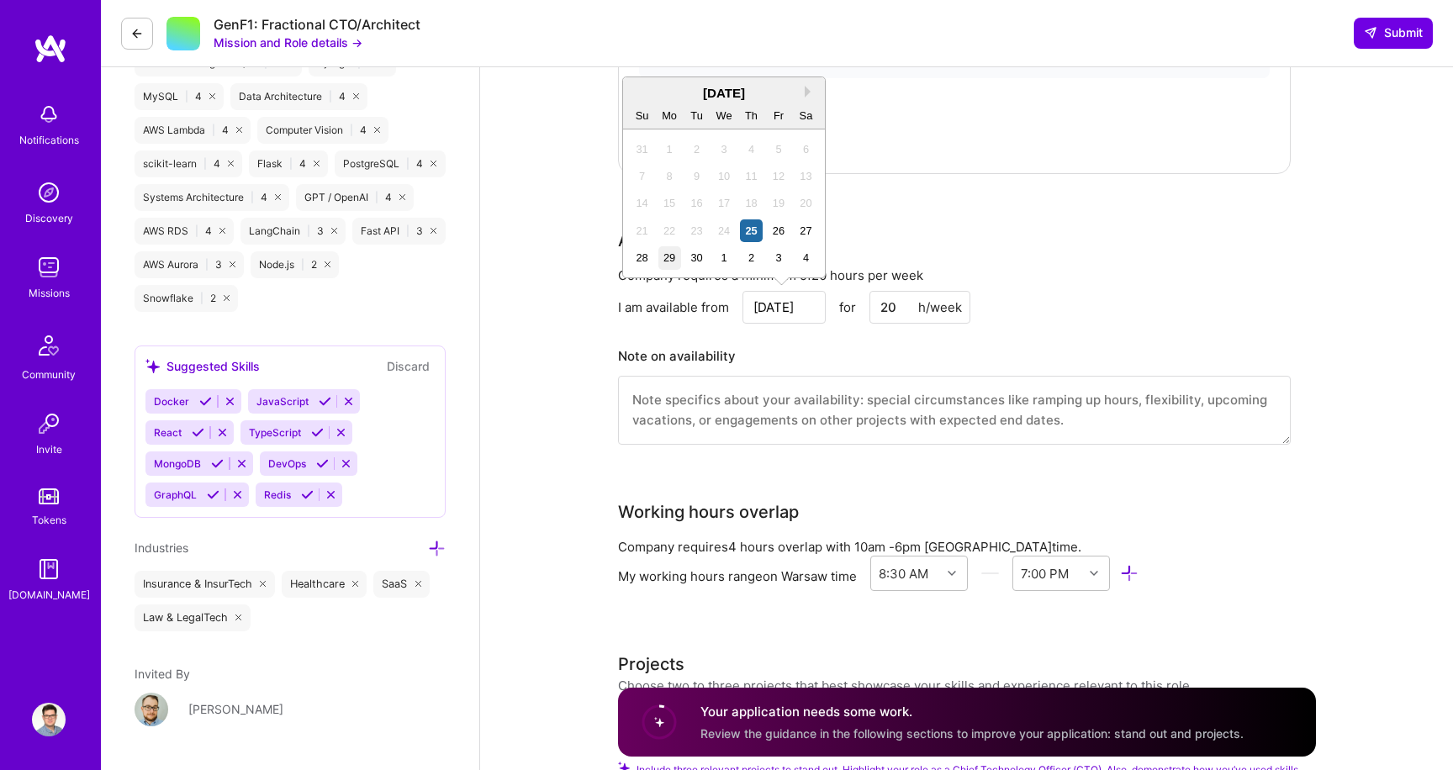
click at [671, 262] on div "29" at bounding box center [670, 257] width 23 height 23
type input "Sep 29"
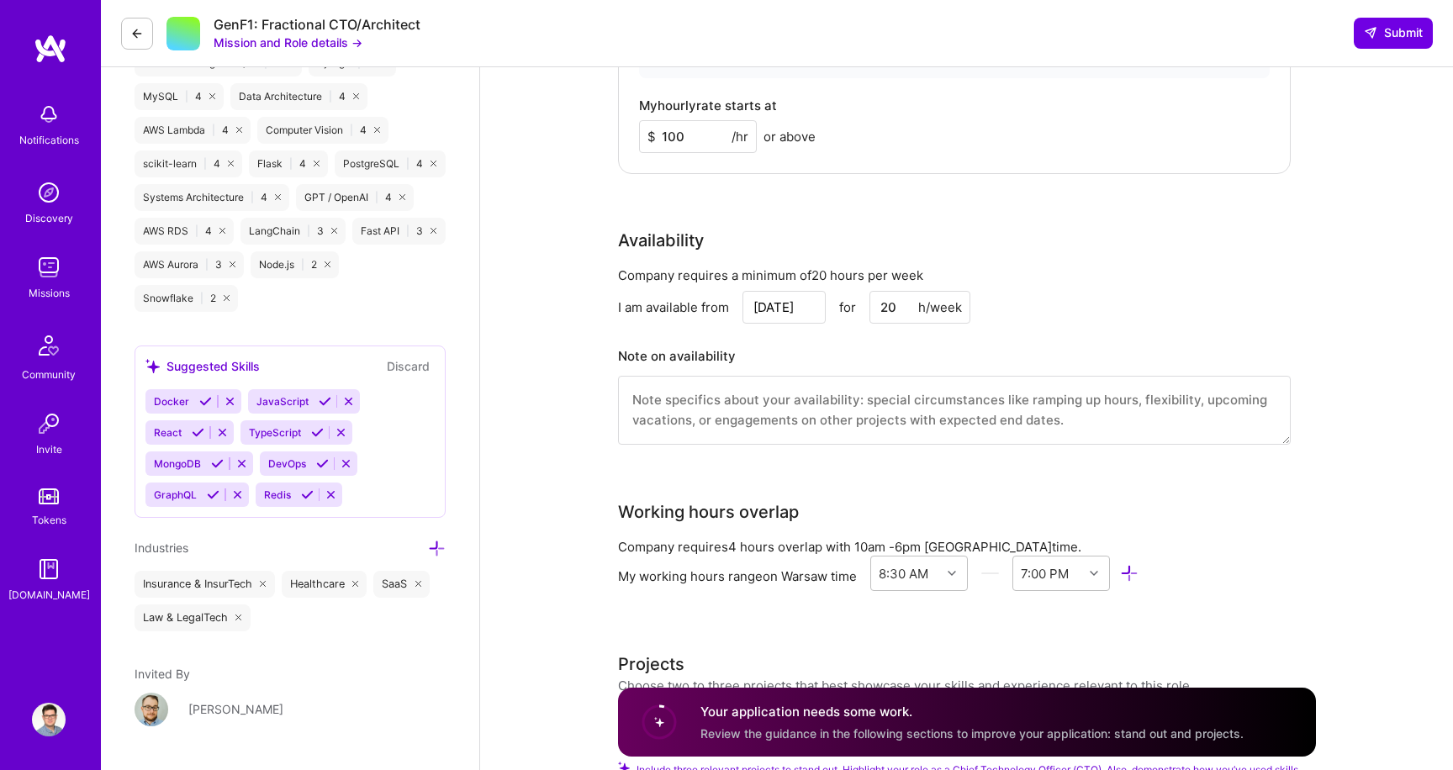
click at [869, 328] on div "Company requires a minimum of 20 hours per week I am available from Sep 29 for …" at bounding box center [954, 366] width 673 height 199
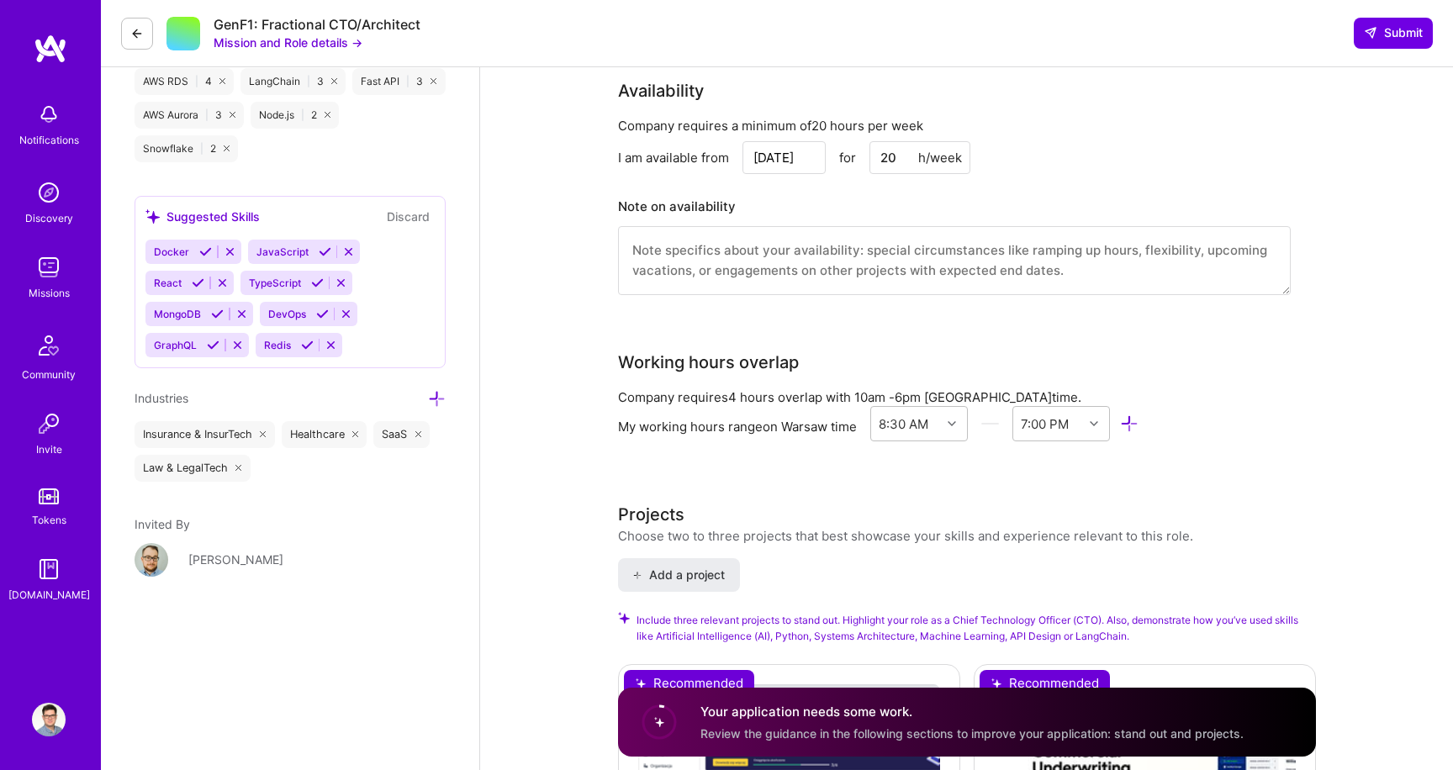
click at [875, 281] on textarea at bounding box center [954, 260] width 673 height 69
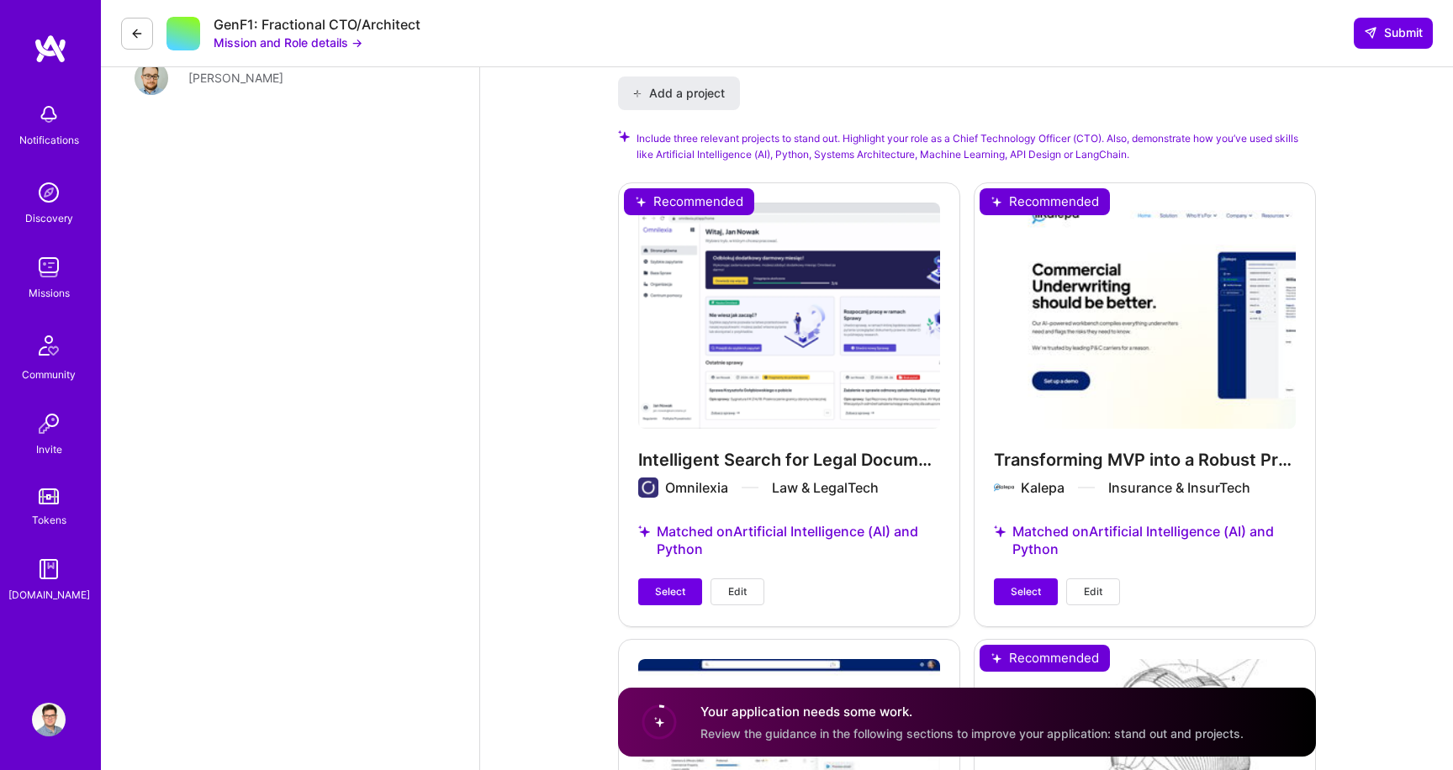
scroll to position [1848, 0]
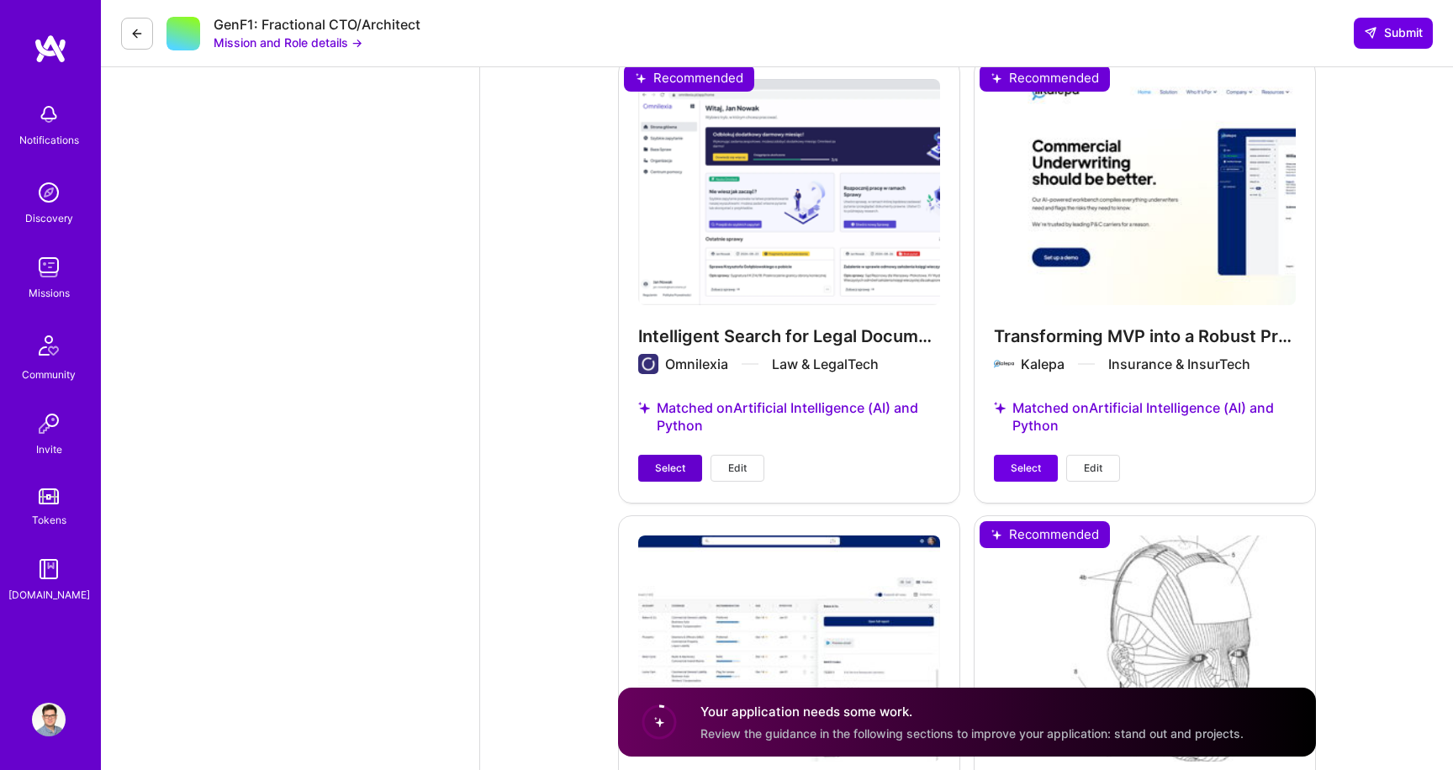
click at [685, 469] on button "Select" at bounding box center [670, 468] width 64 height 27
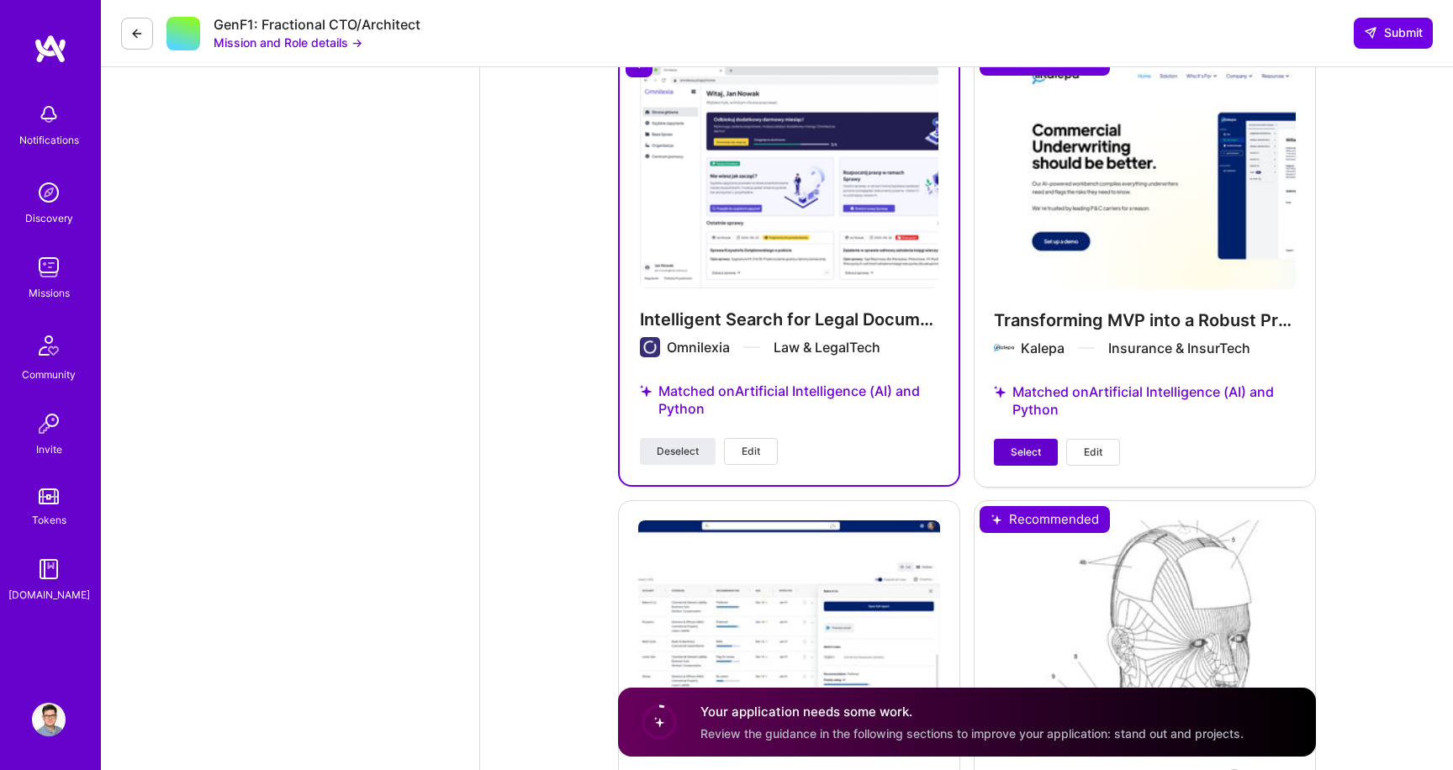
click at [1024, 447] on span "Select" at bounding box center [1026, 452] width 30 height 15
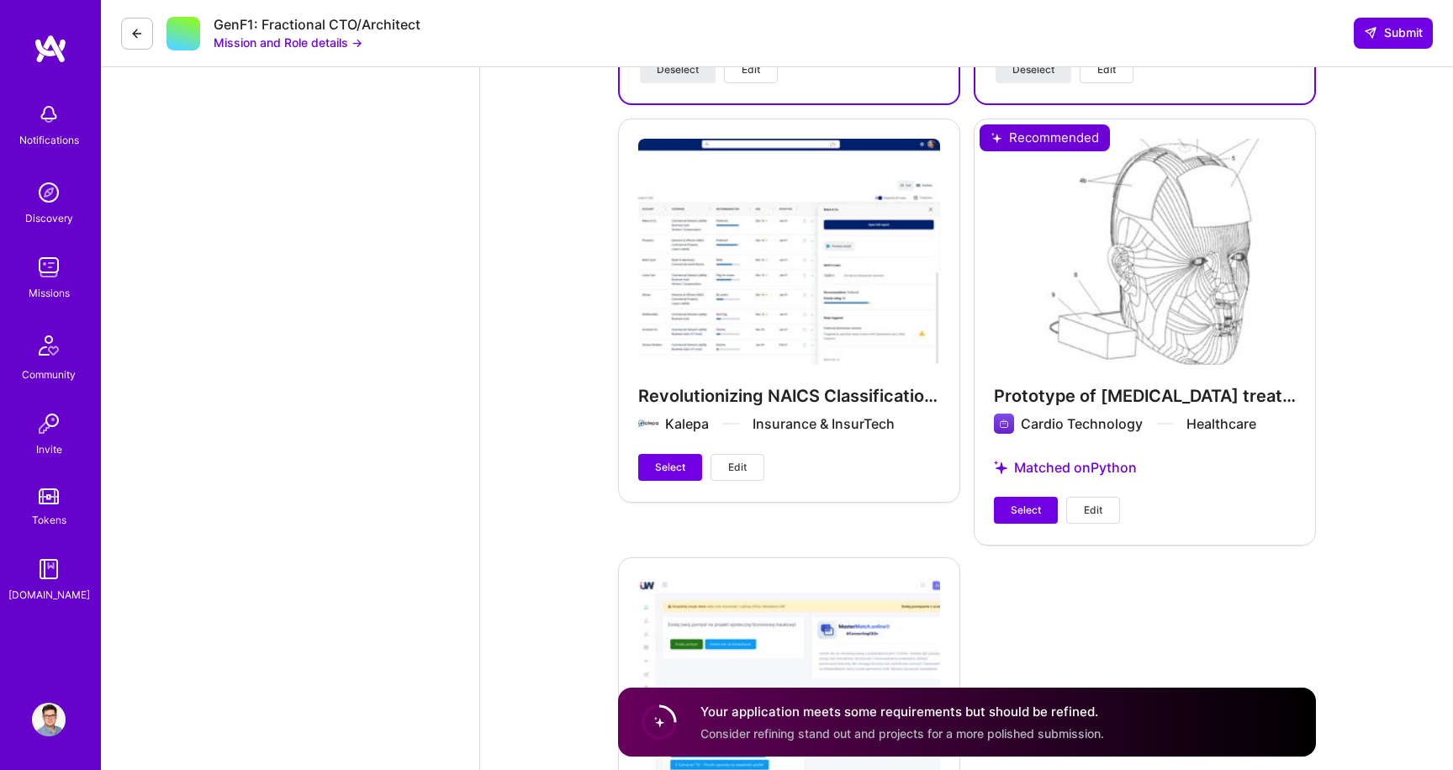
scroll to position [2316, 0]
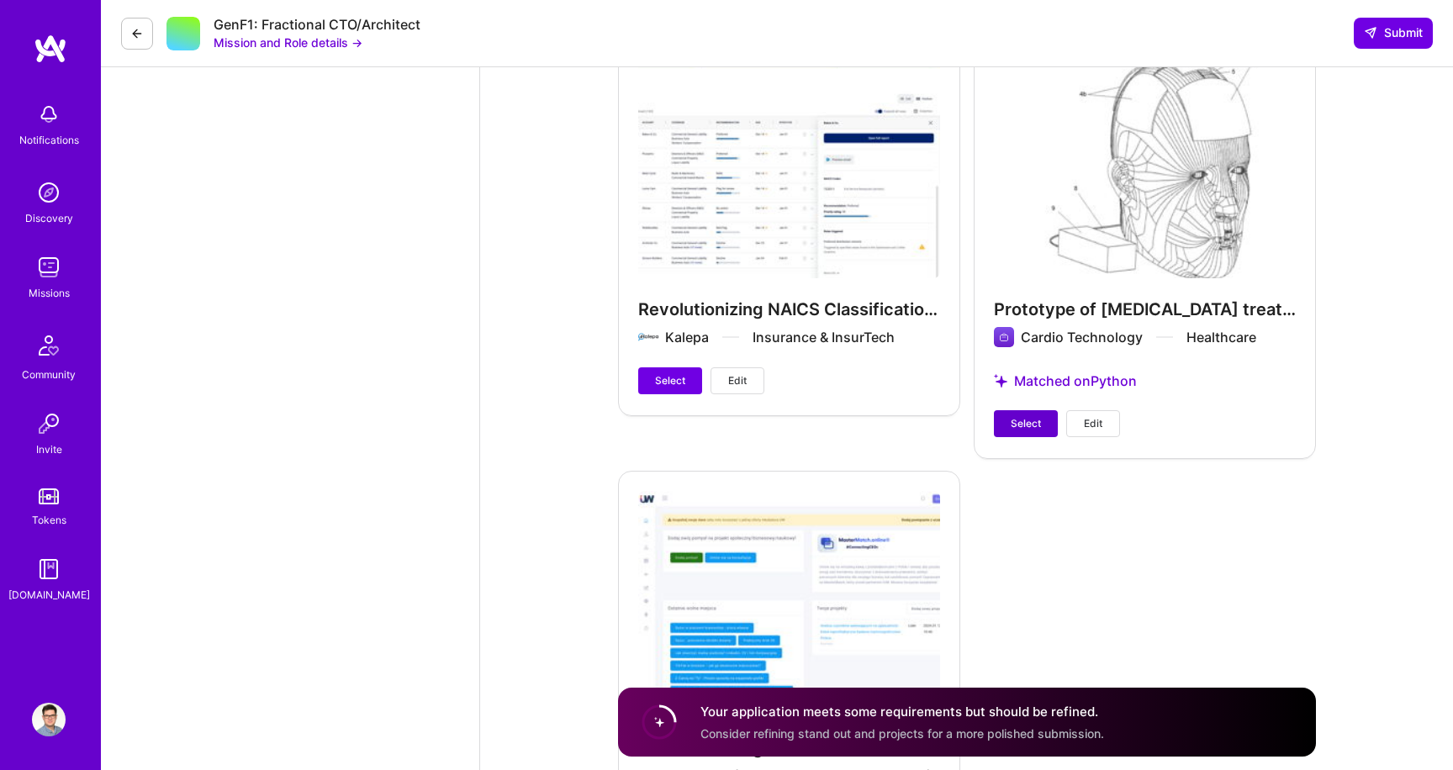
click at [1006, 423] on button "Select" at bounding box center [1026, 423] width 64 height 27
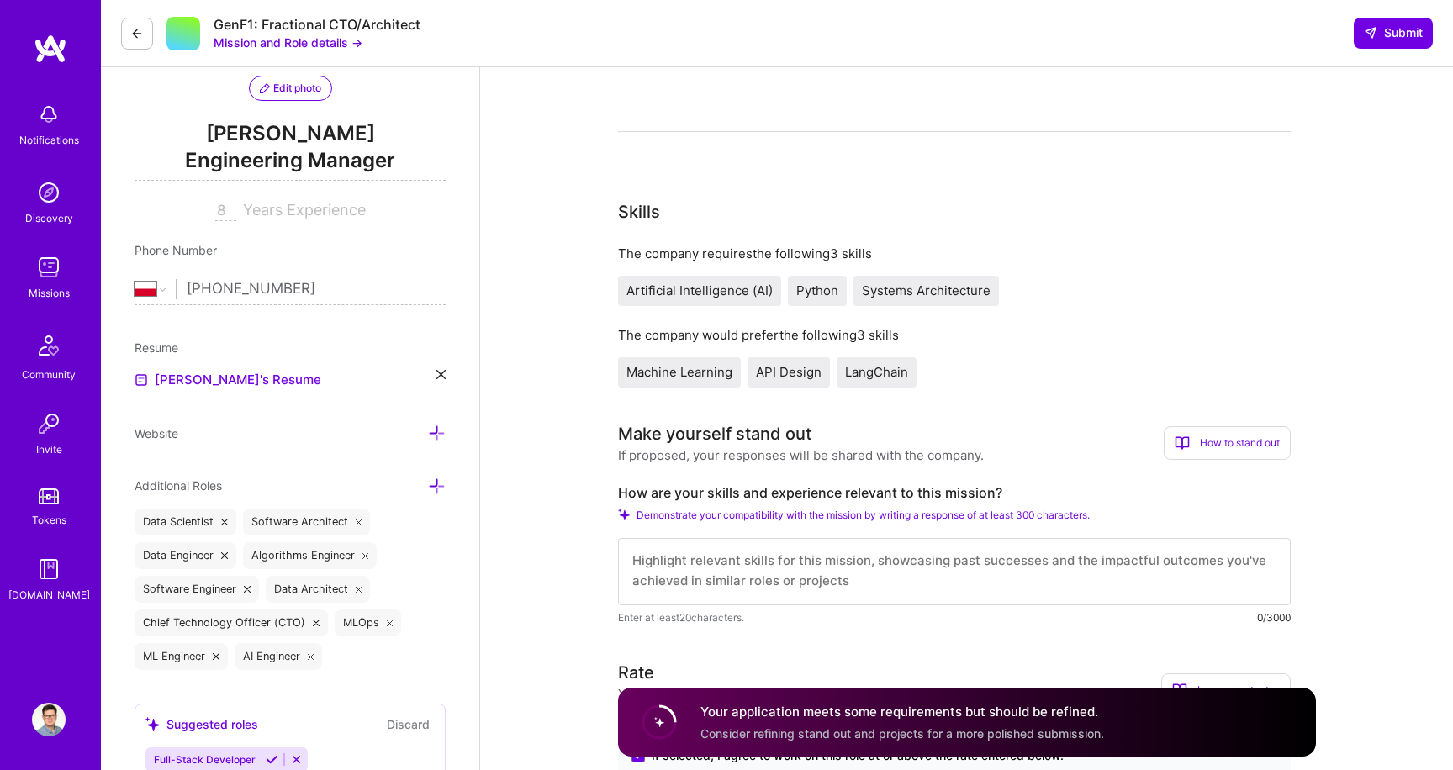
scroll to position [161, 0]
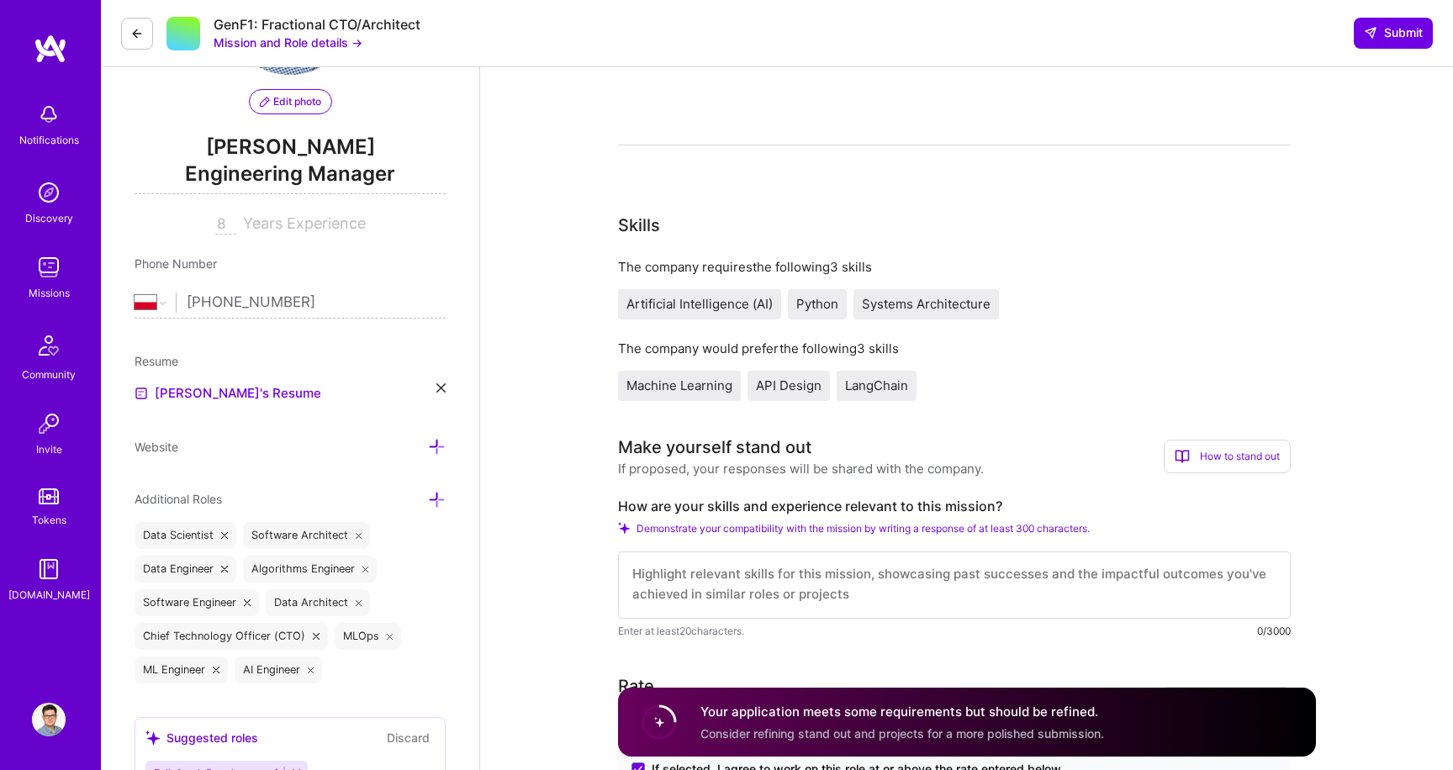
click at [228, 226] on input "8" at bounding box center [225, 224] width 21 height 20
type input "8"
type input "9"
click at [269, 496] on div "Additional Roles" at bounding box center [290, 498] width 311 height 19
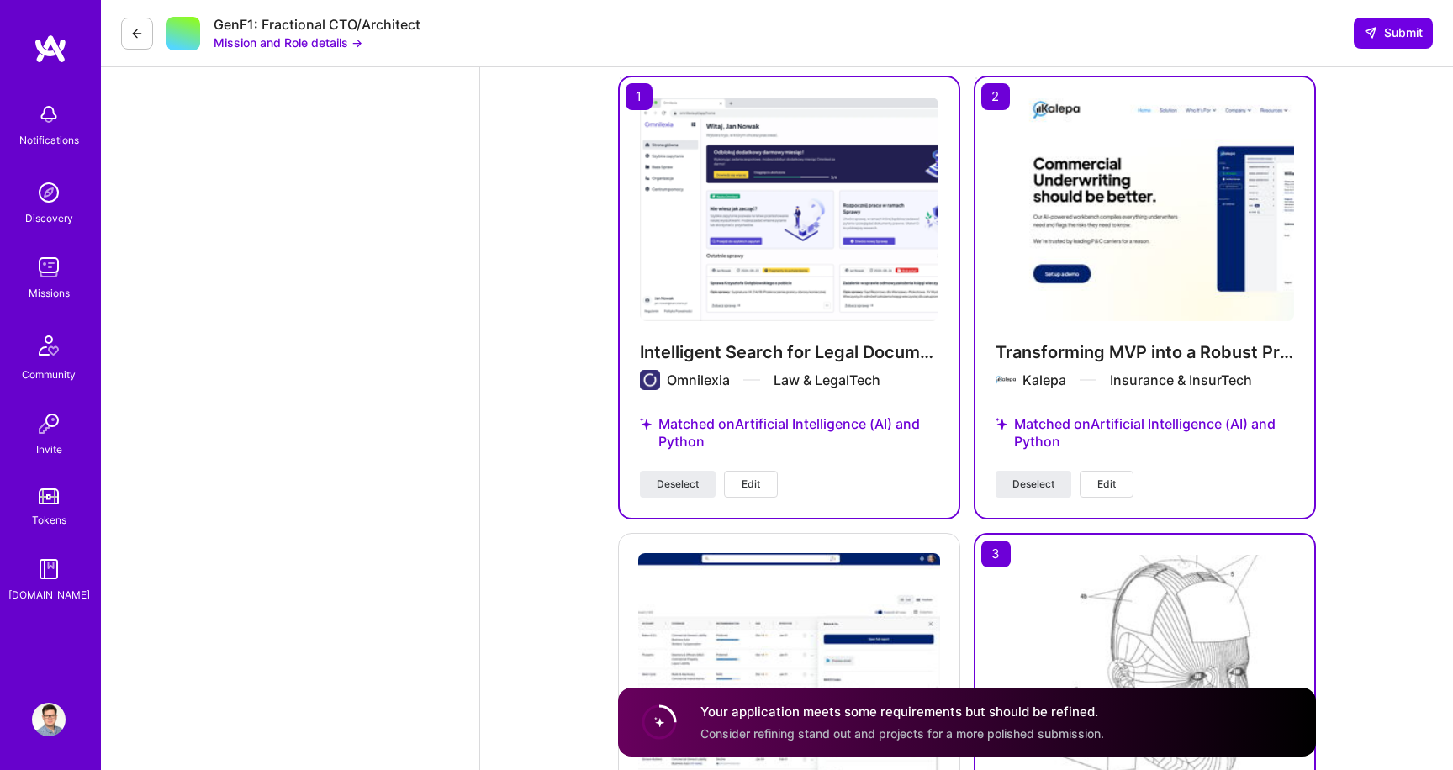
scroll to position [1828, 0]
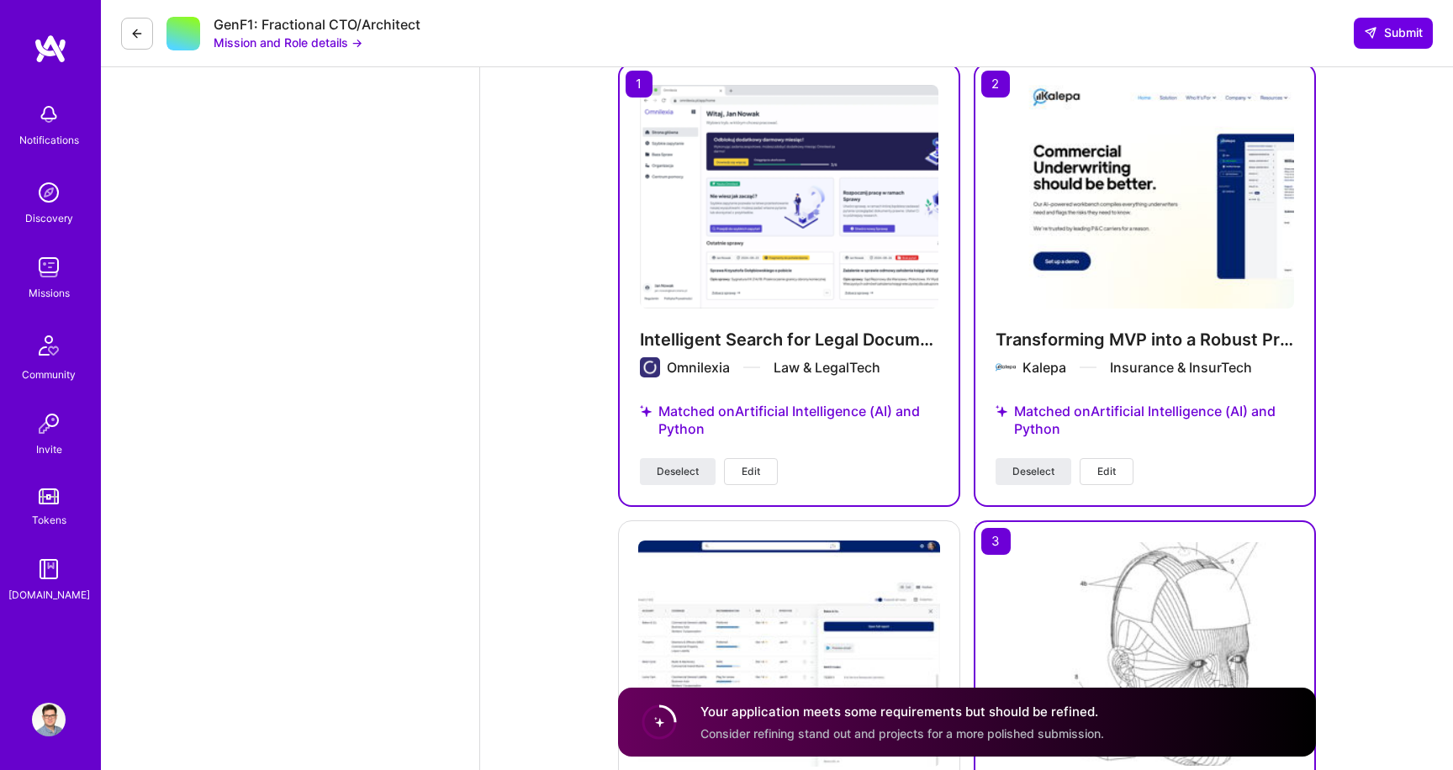
click at [756, 469] on span "Edit" at bounding box center [751, 471] width 19 height 15
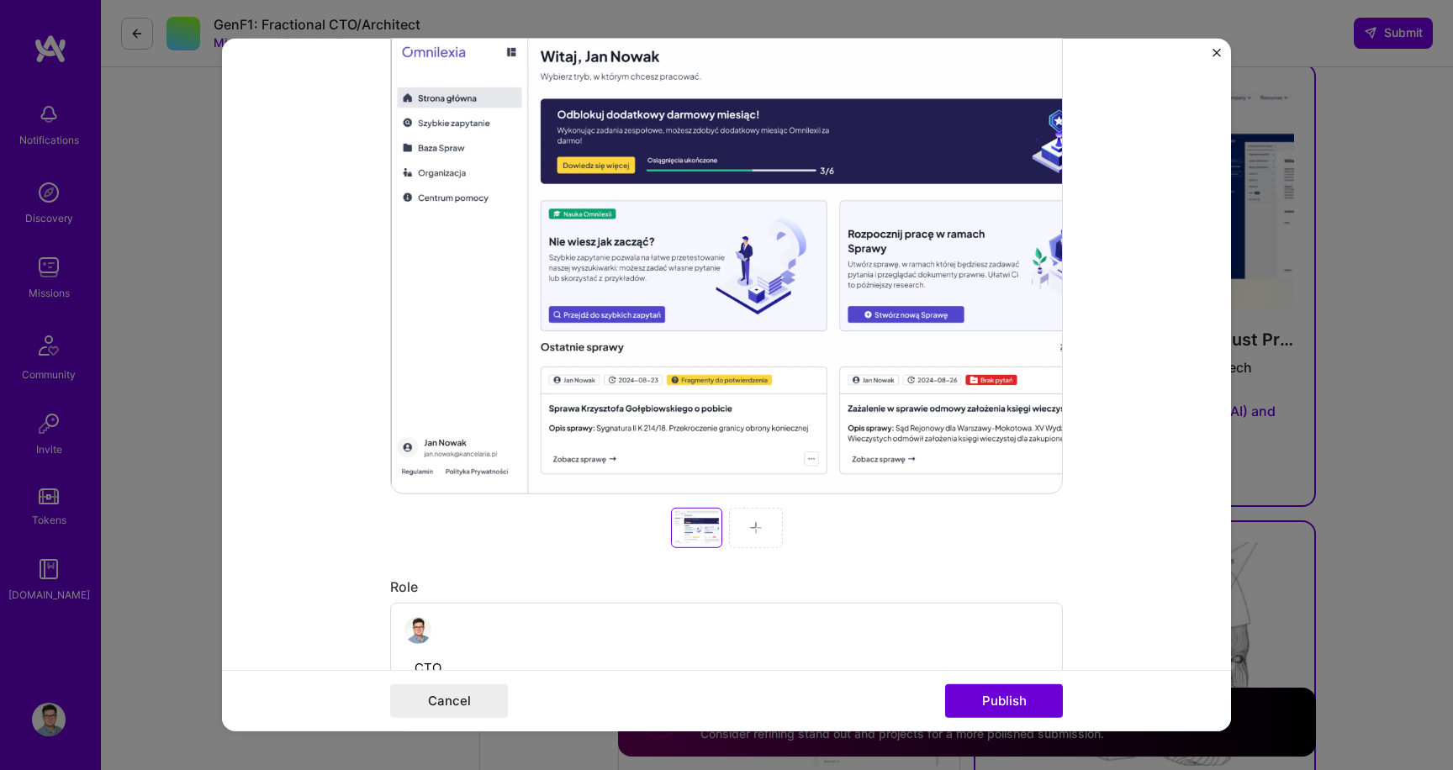
scroll to position [0, 0]
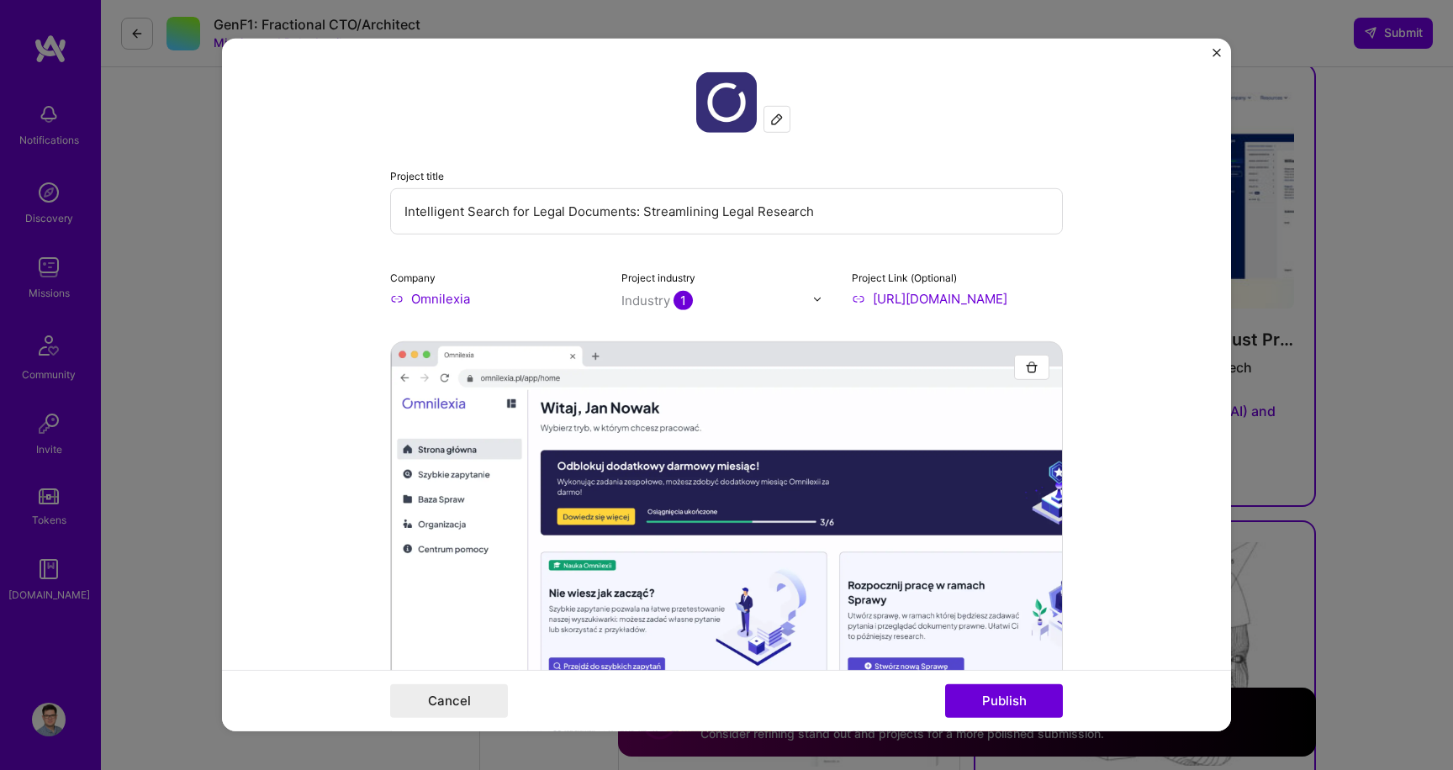
click at [1209, 58] on form "Project title Intelligent Search for Legal Documents: Streamlining Legal Resear…" at bounding box center [726, 385] width 1009 height 693
click at [1215, 55] on img "Close" at bounding box center [1217, 53] width 8 height 8
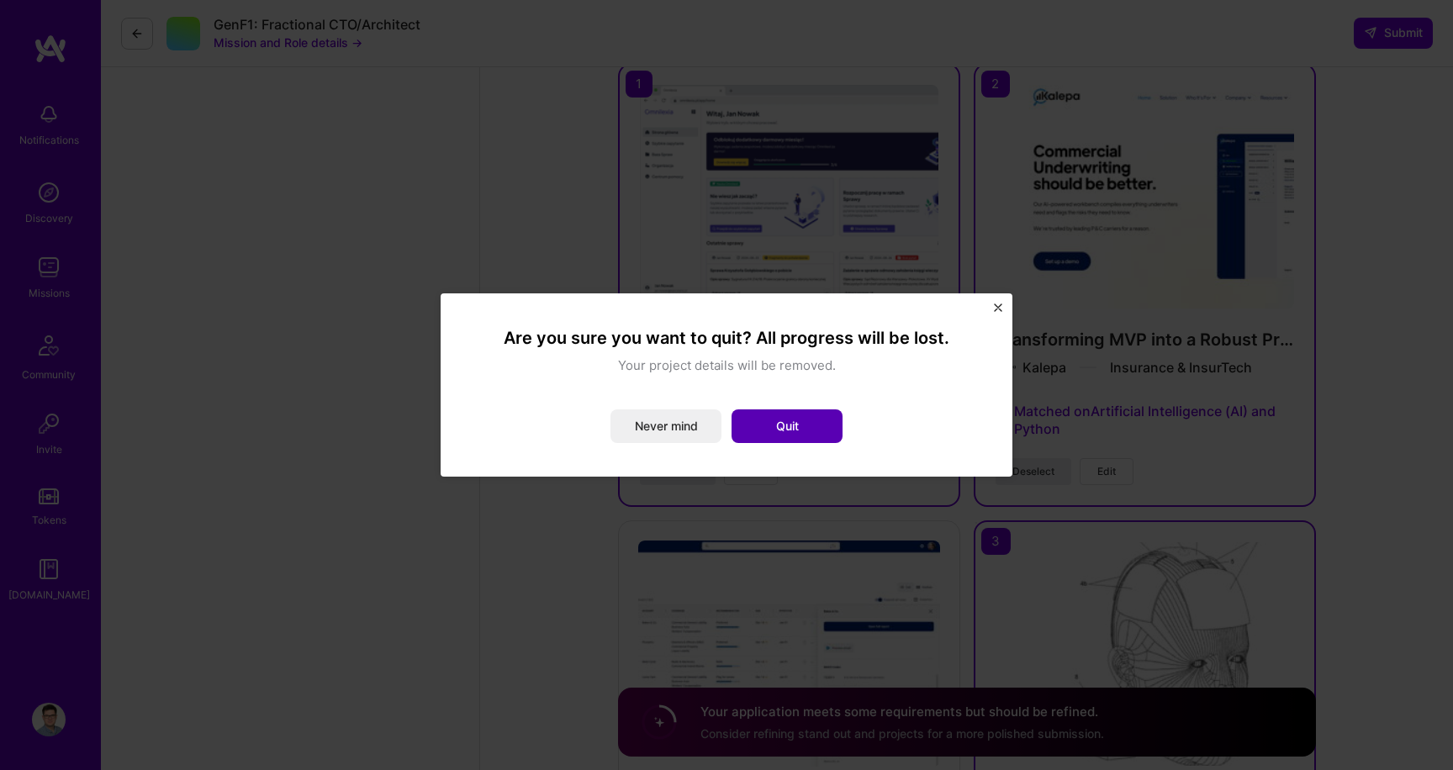
click at [761, 428] on button "Quit" at bounding box center [787, 427] width 111 height 34
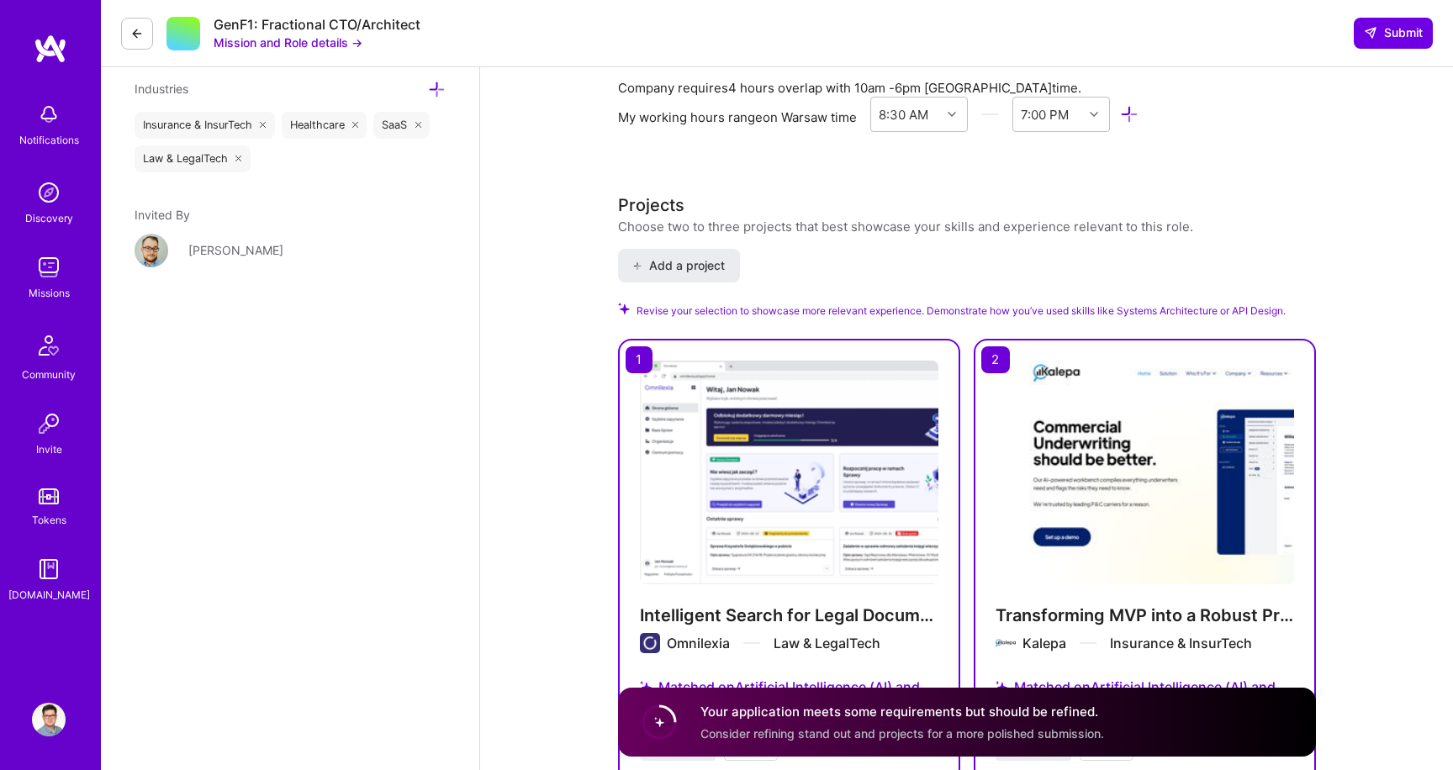
scroll to position [1806, 0]
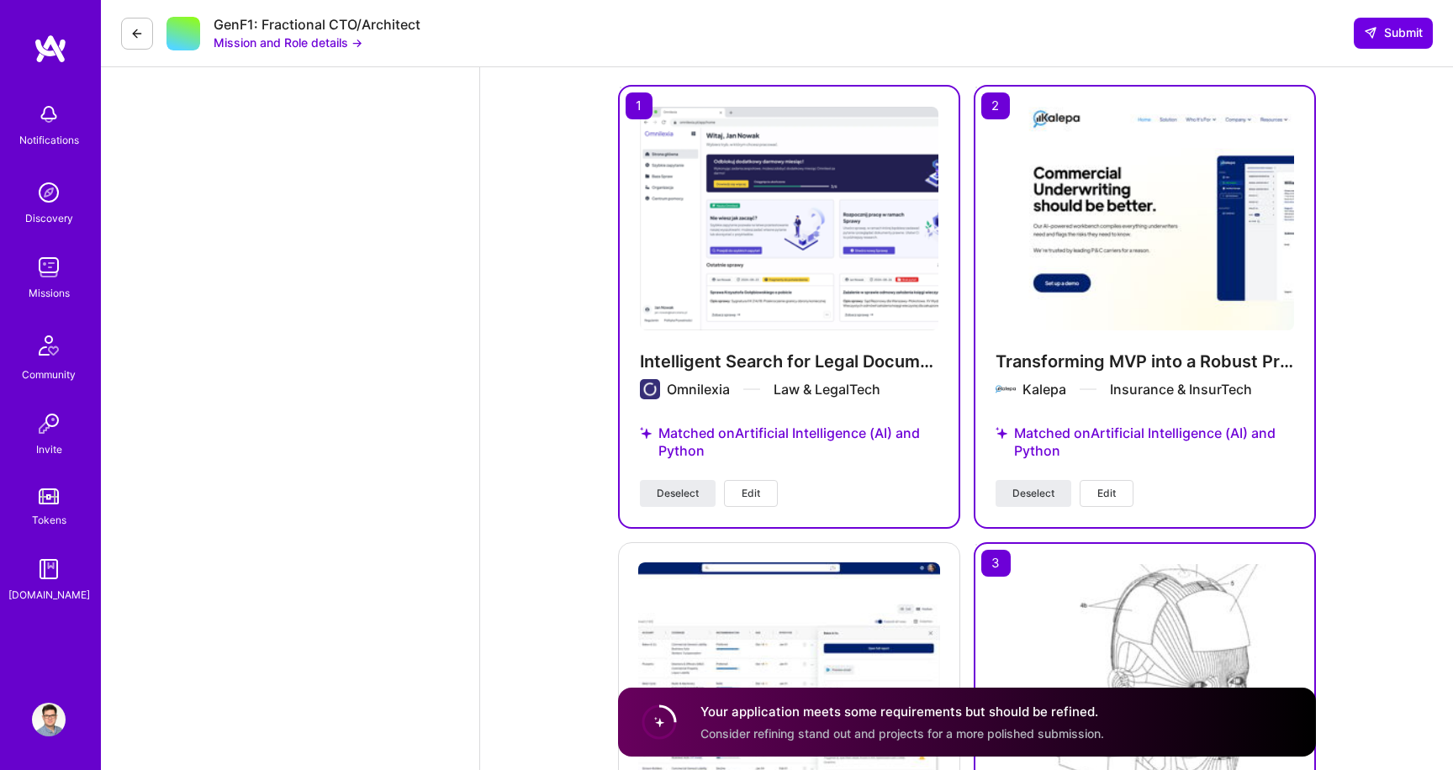
click at [759, 493] on span "Edit" at bounding box center [751, 493] width 19 height 15
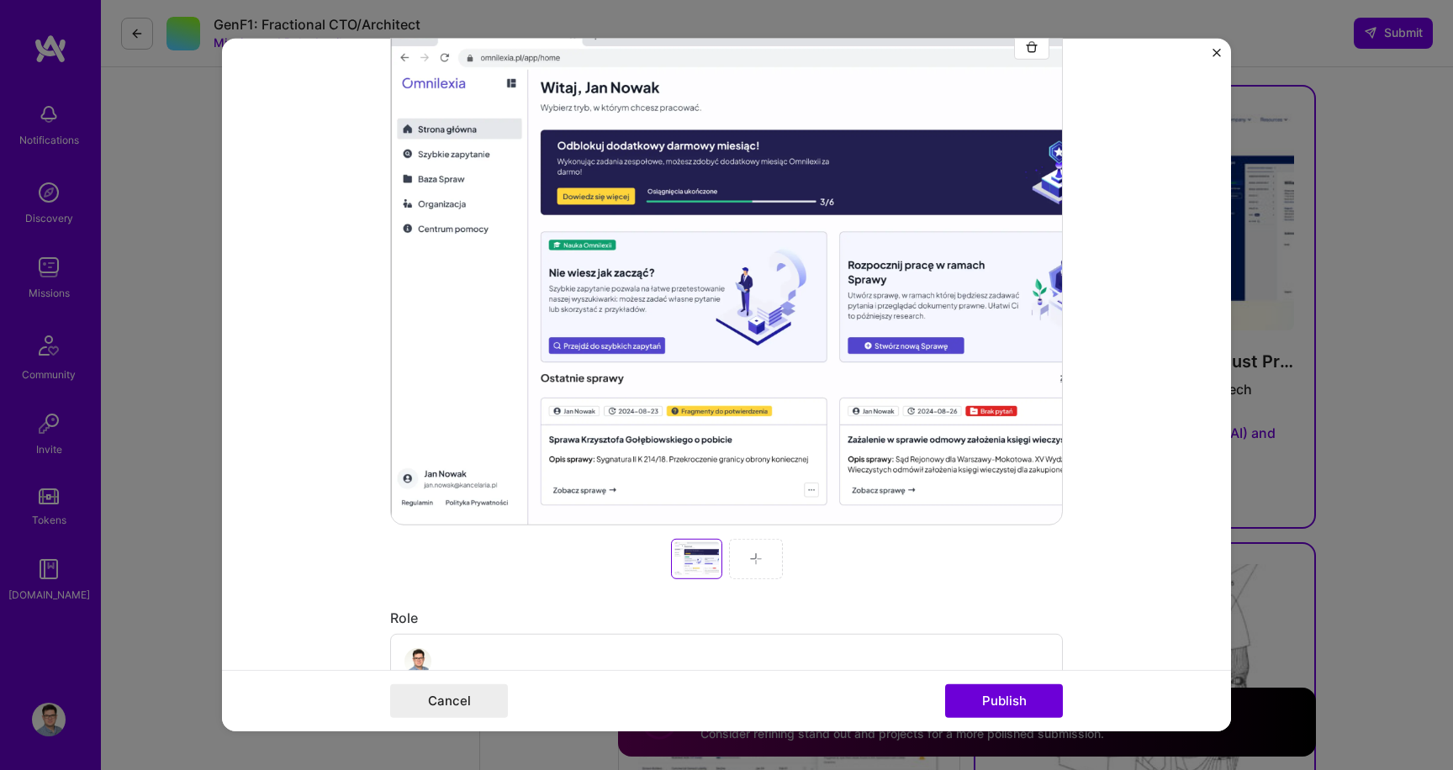
scroll to position [406, 0]
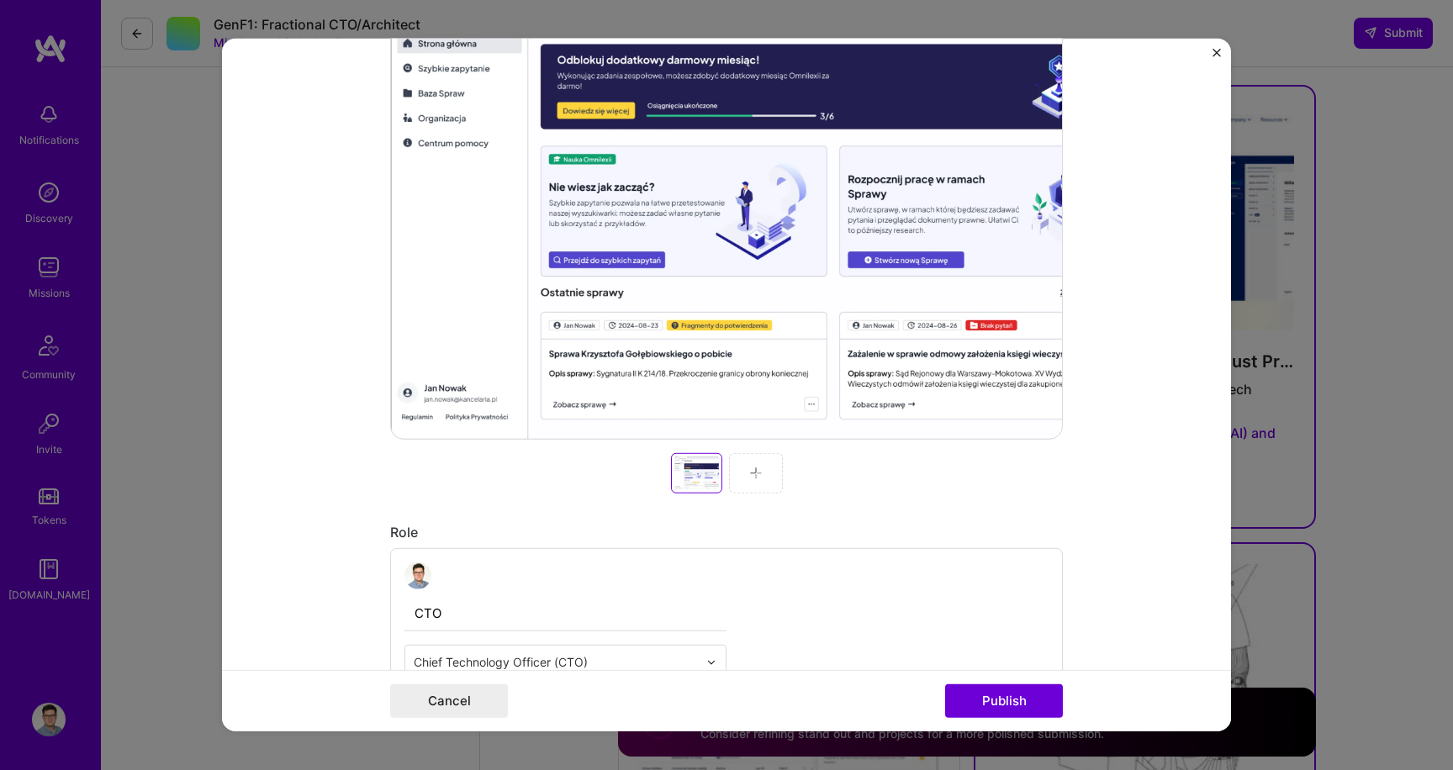
click at [712, 369] on div at bounding box center [726, 187] width 673 height 505
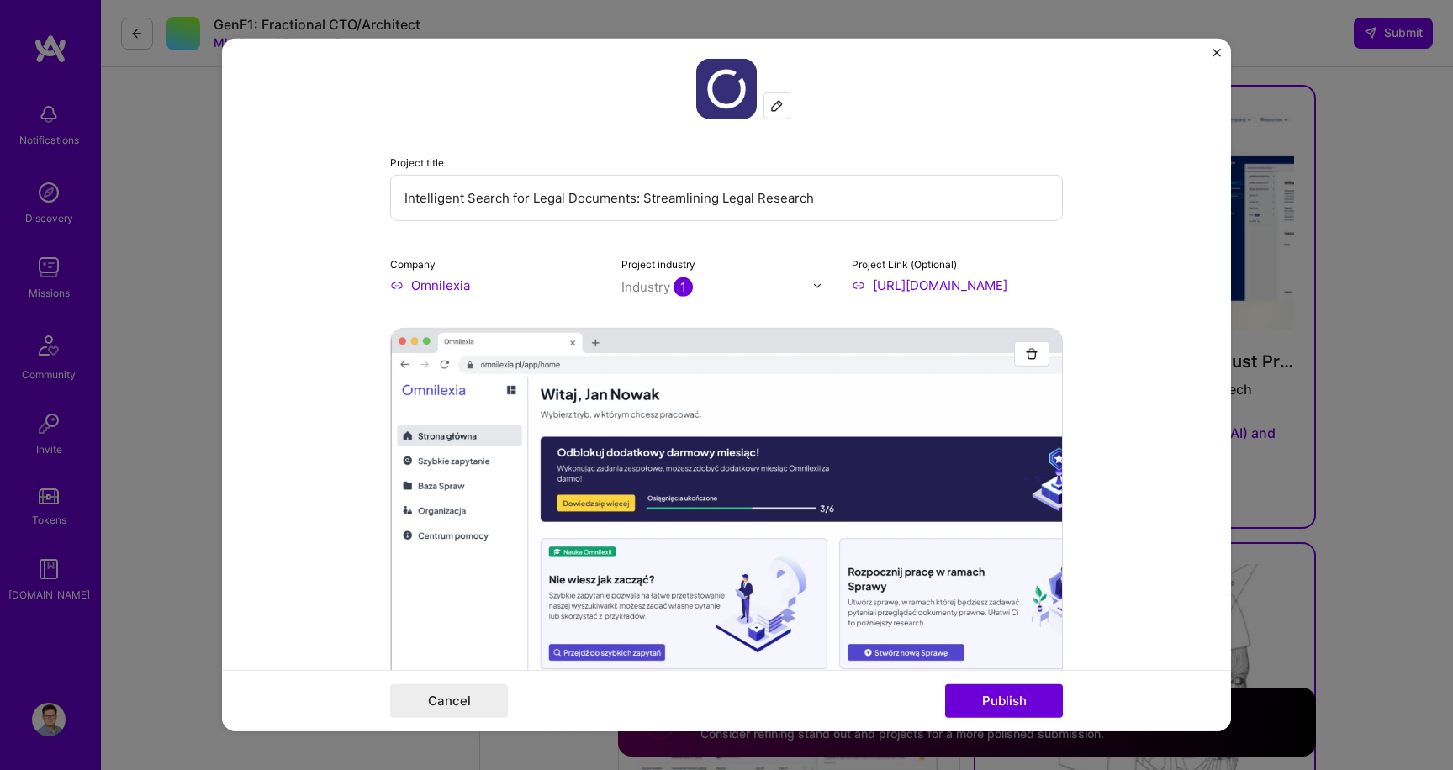
scroll to position [27, 0]
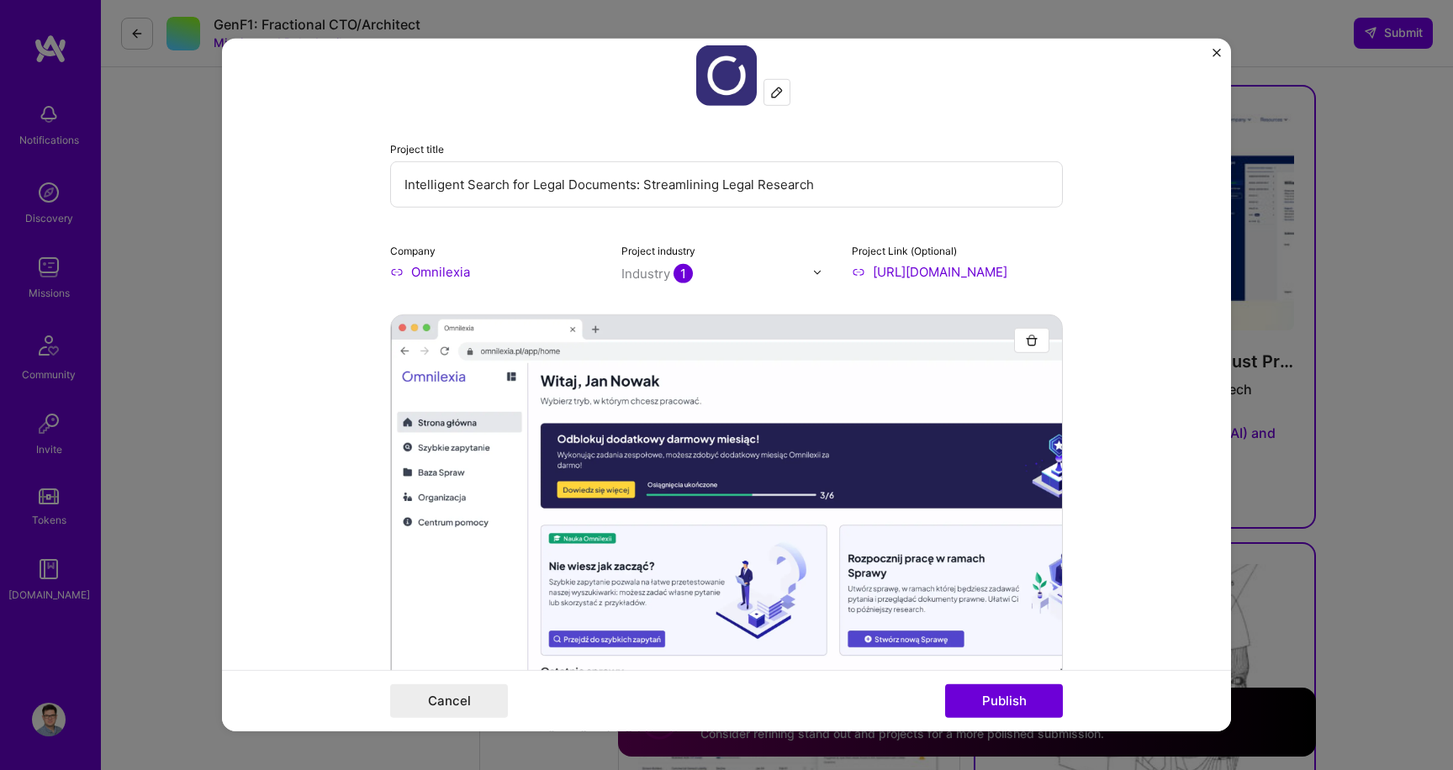
click at [1217, 44] on form "Project title Intelligent Search for Legal Documents: Streamlining Legal Resear…" at bounding box center [726, 385] width 1009 height 693
click at [1216, 56] on button "Close" at bounding box center [1217, 58] width 8 height 18
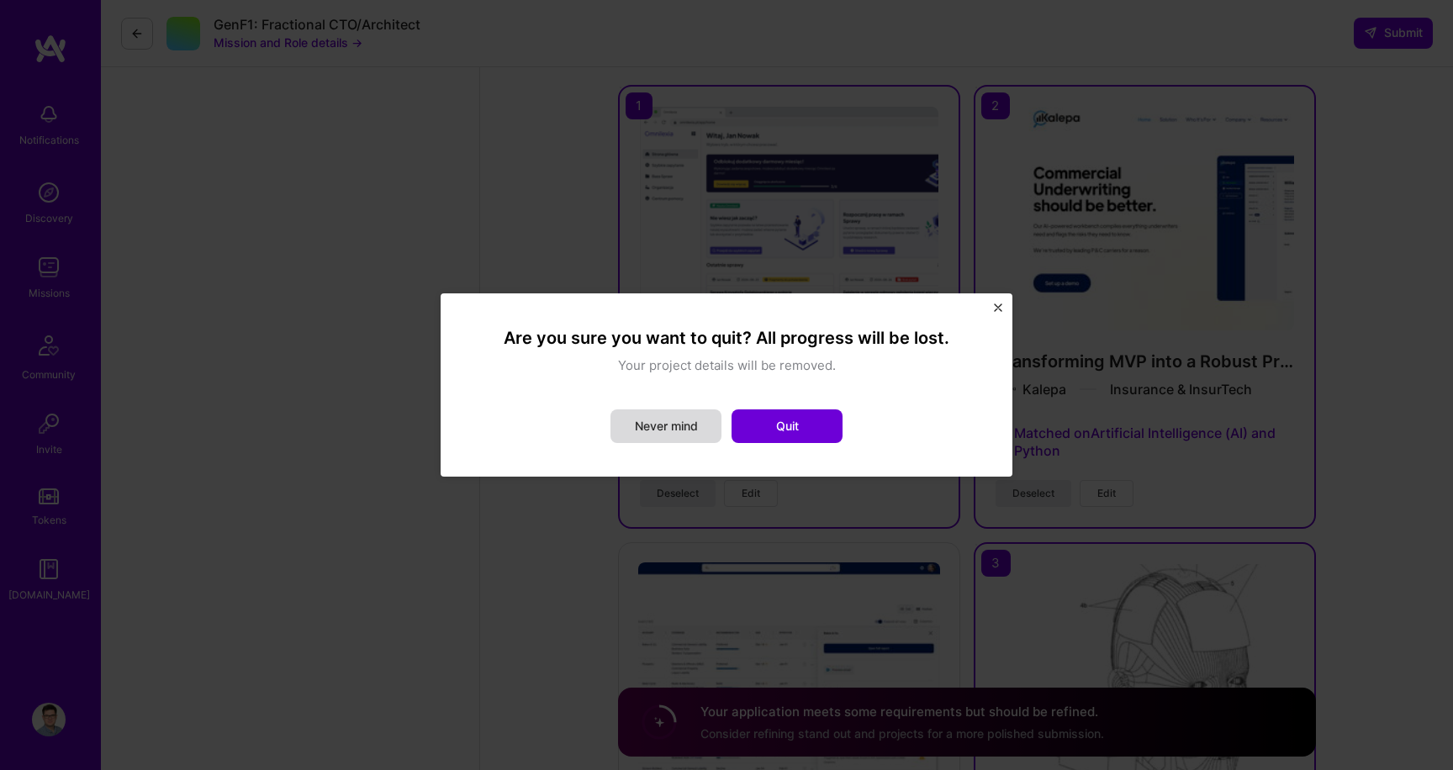
click at [689, 439] on button "Never mind" at bounding box center [666, 427] width 111 height 34
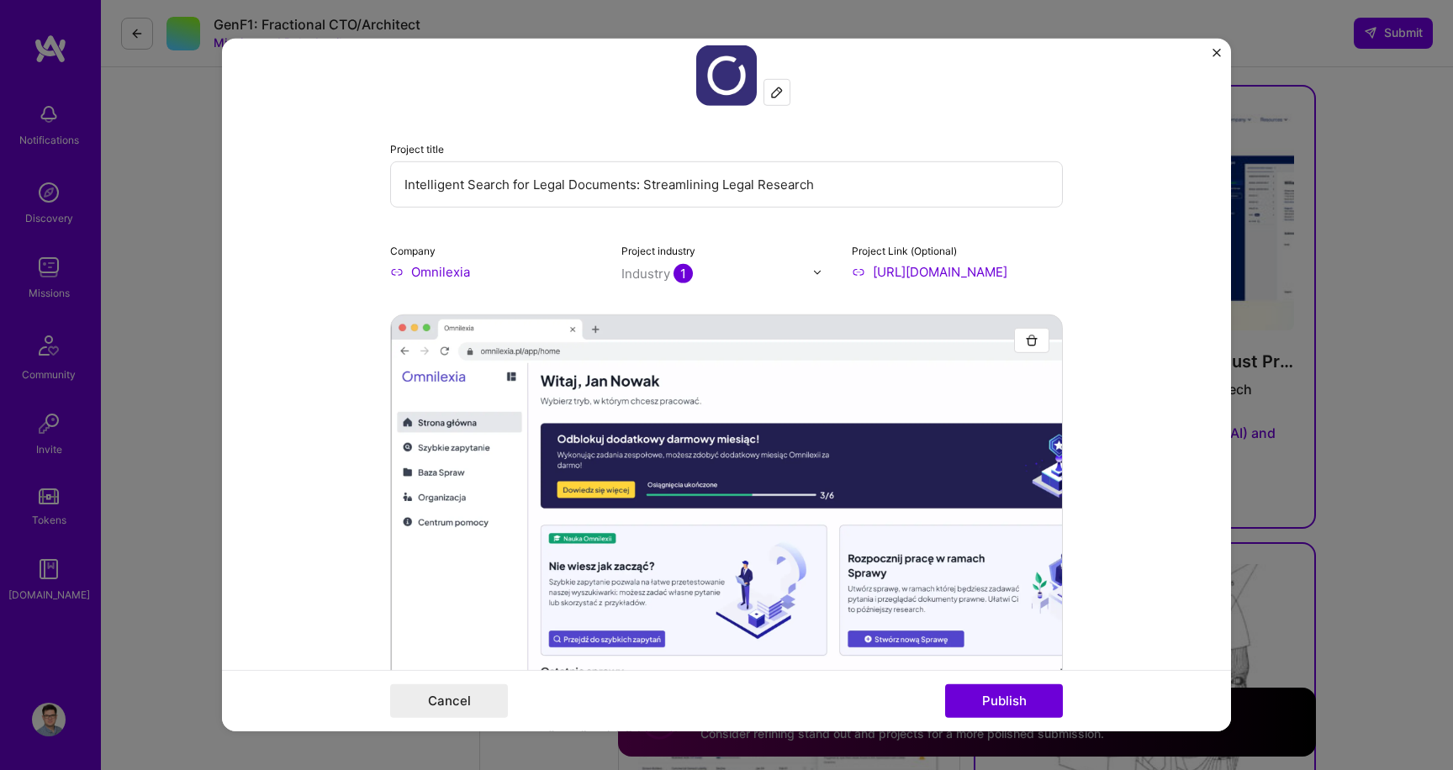
click at [1211, 48] on form "Project title Intelligent Search for Legal Documents: Streamlining Legal Resear…" at bounding box center [726, 385] width 1009 height 693
click at [1218, 54] on img "Close" at bounding box center [1217, 53] width 8 height 8
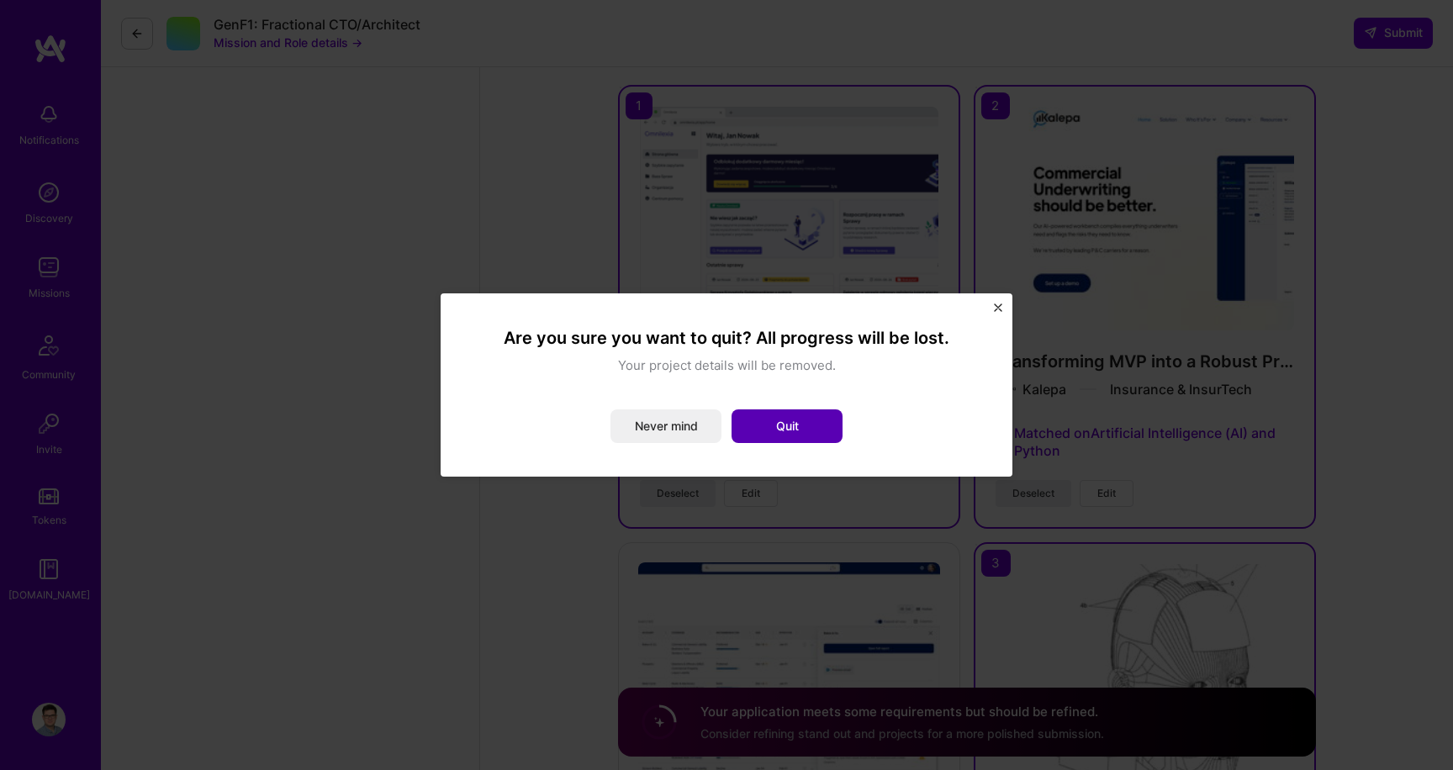
click at [821, 437] on button "Quit" at bounding box center [787, 427] width 111 height 34
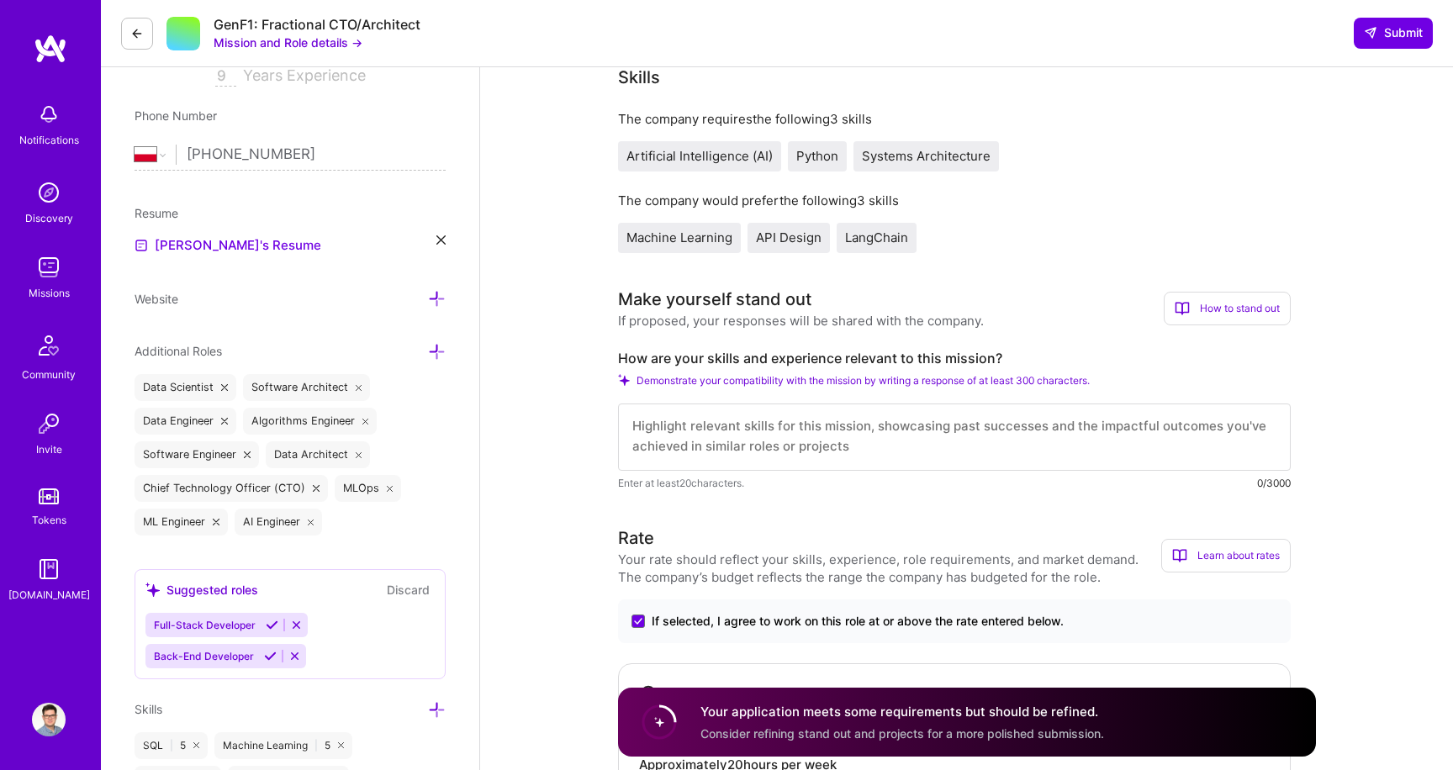
scroll to position [0, 0]
click at [821, 433] on textarea at bounding box center [954, 437] width 673 height 67
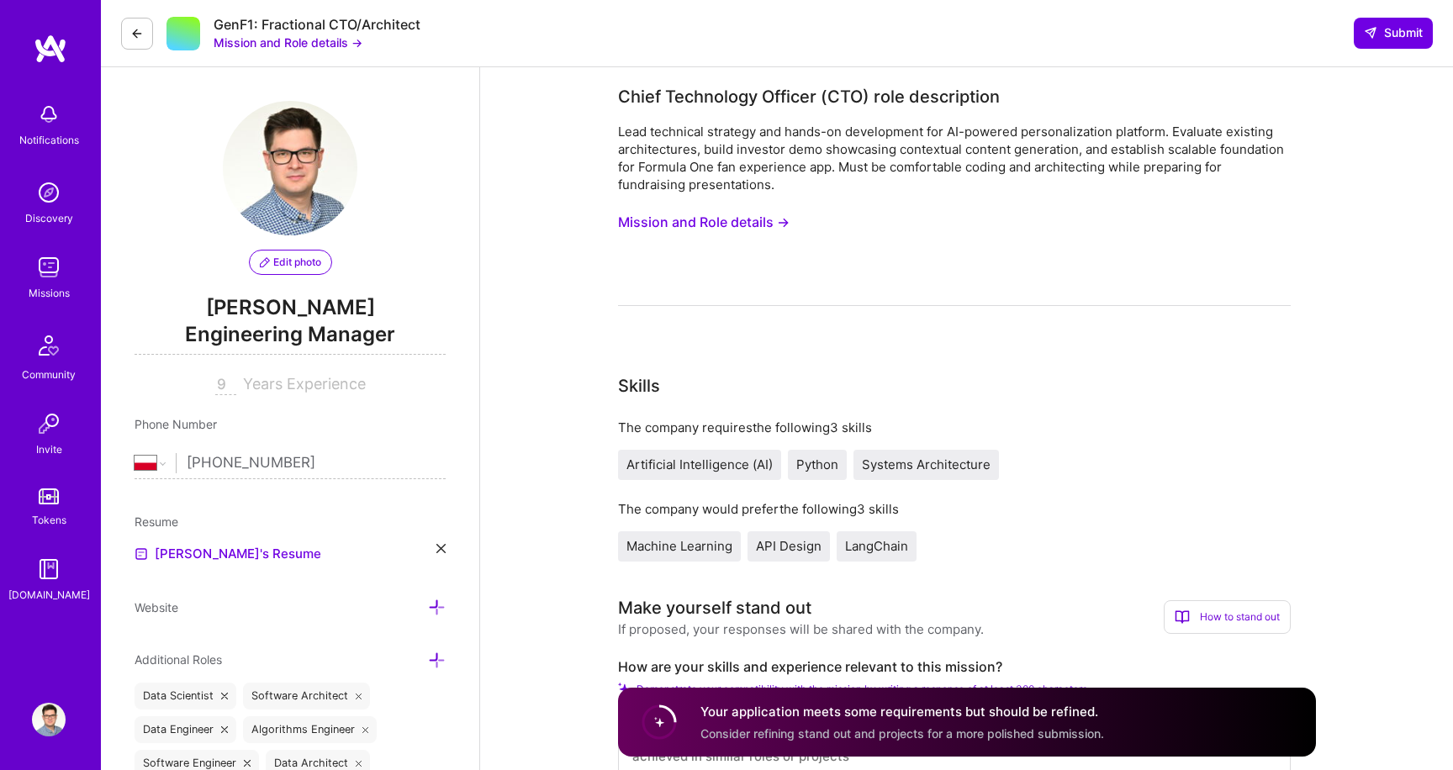
click at [669, 217] on button "Mission and Role details →" at bounding box center [704, 222] width 172 height 31
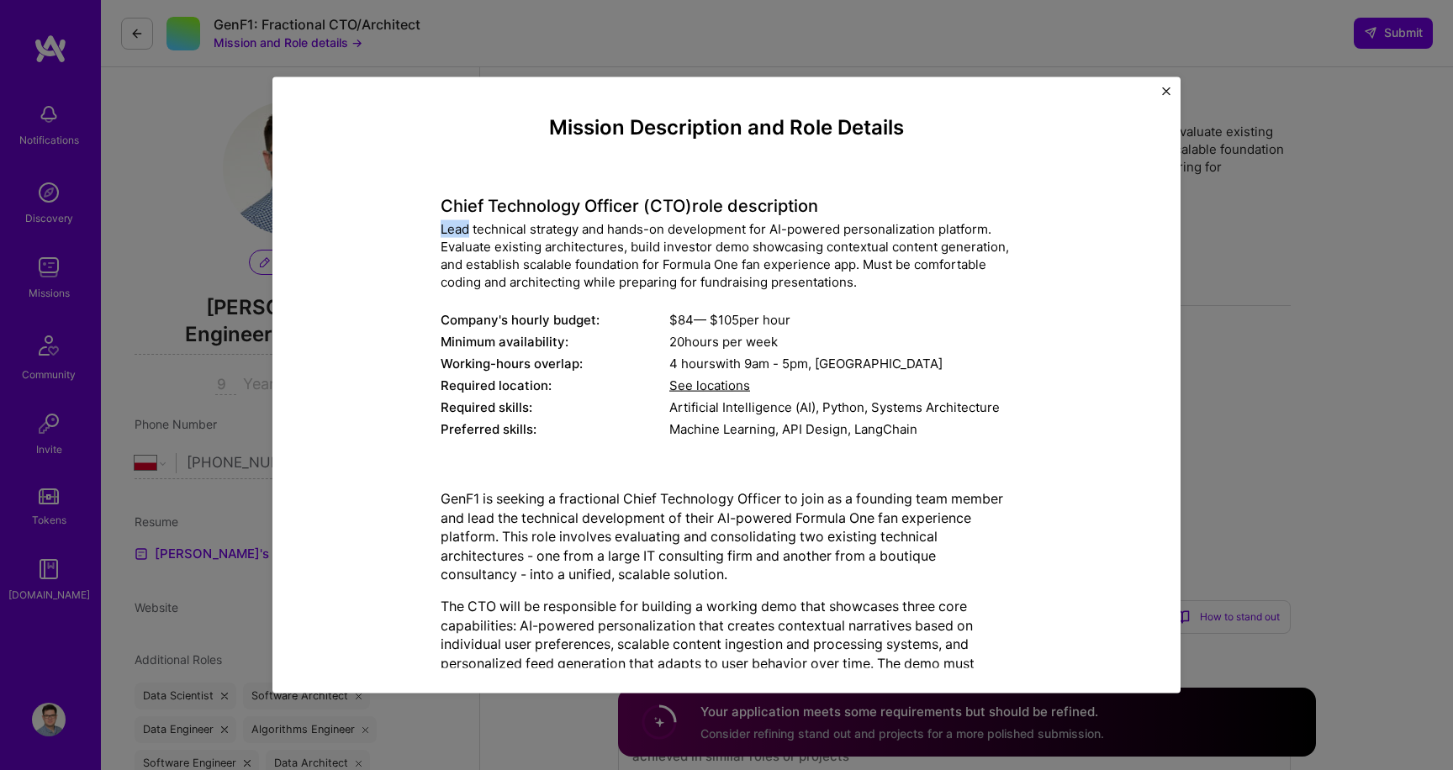
click at [669, 217] on div "Chief Technology Officer (CTO) role description Lead technical strategy and han…" at bounding box center [727, 307] width 572 height 269
click at [573, 244] on div "Lead technical strategy and hands-on development for AI-powered personalization…" at bounding box center [727, 255] width 572 height 71
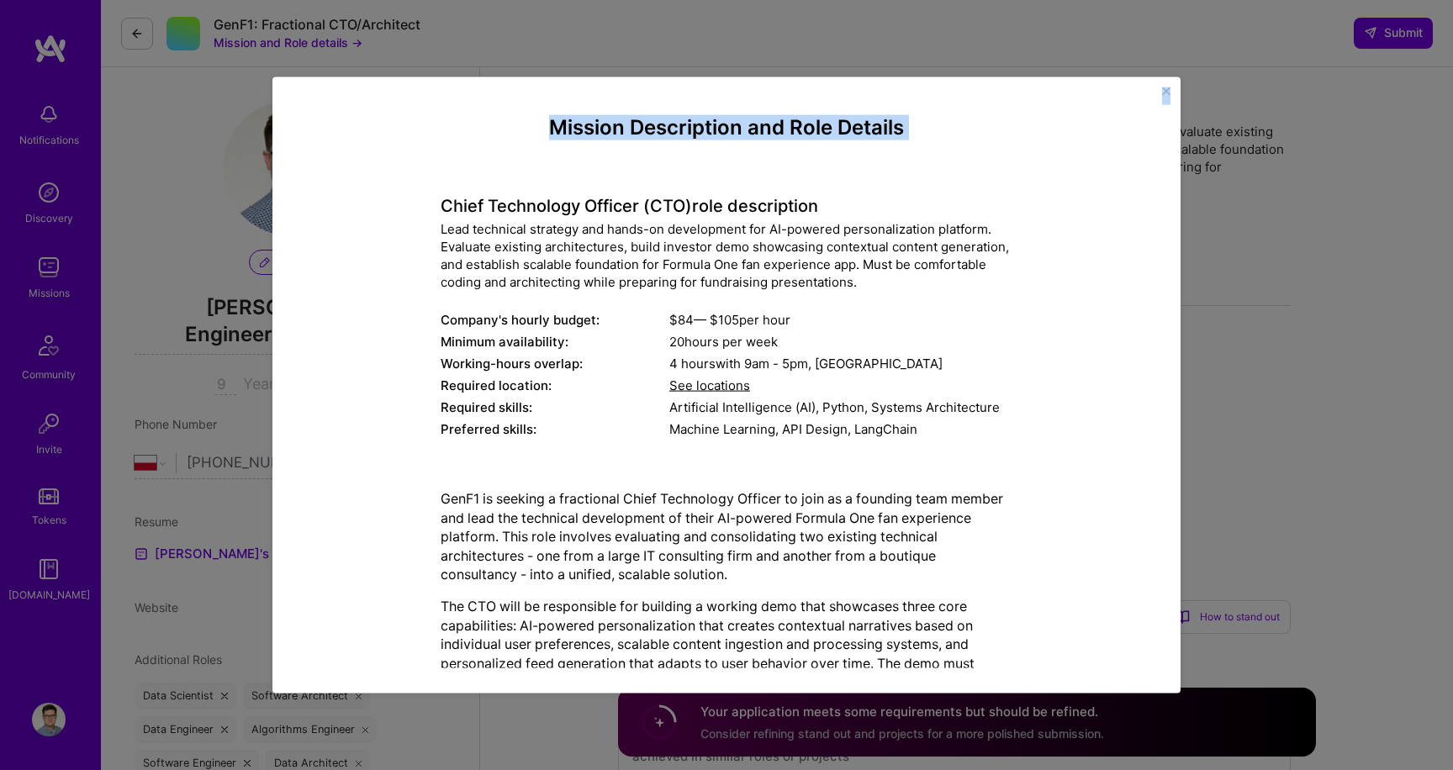
scroll to position [241, 0]
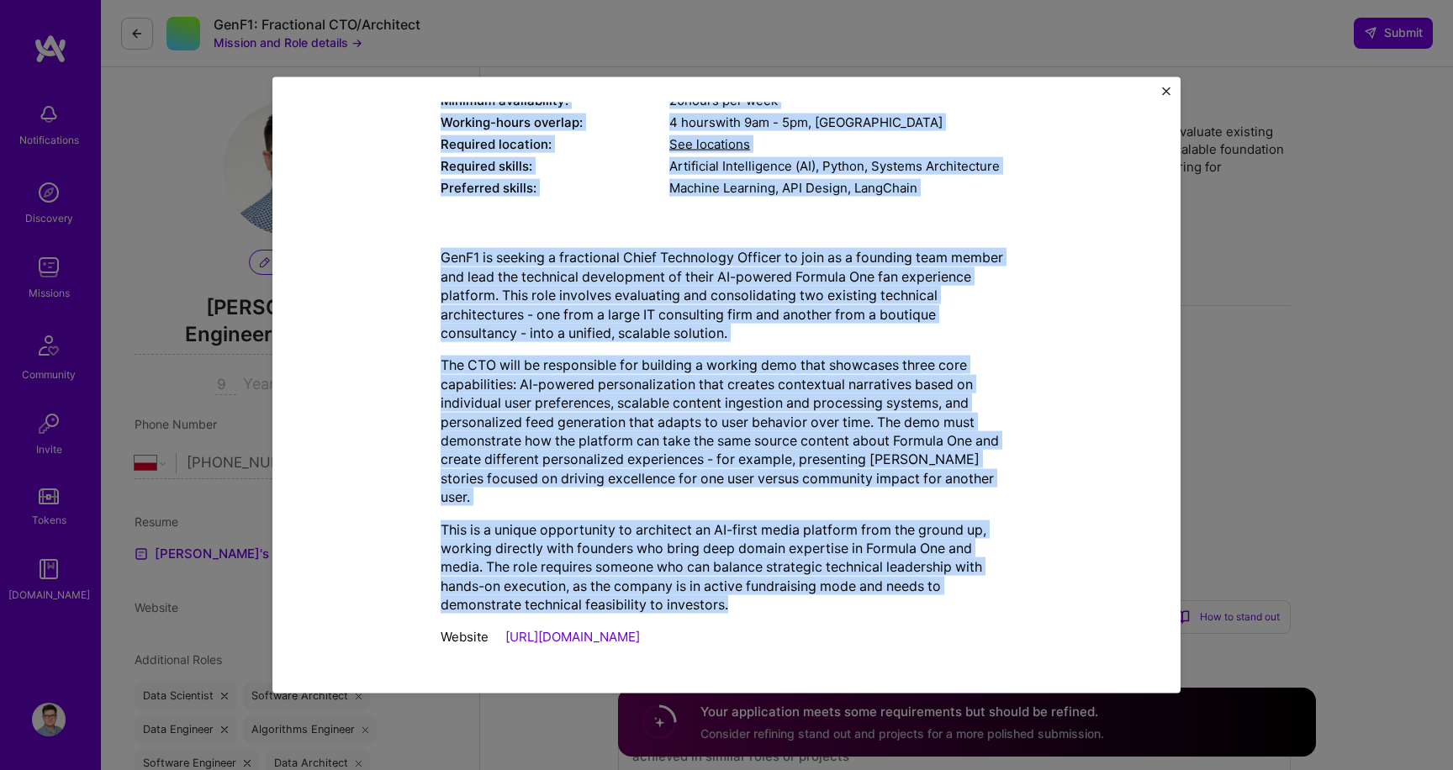
copy div "Chief Technology Officer (CTO) role description Lead technical strategy and han…"
drag, startPoint x: 442, startPoint y: 209, endPoint x: 860, endPoint y: 603, distance: 574.7
click at [860, 604] on div "Mission Description and Role Details Chief Technology Officer (CTO) role descri…" at bounding box center [727, 265] width 572 height 781
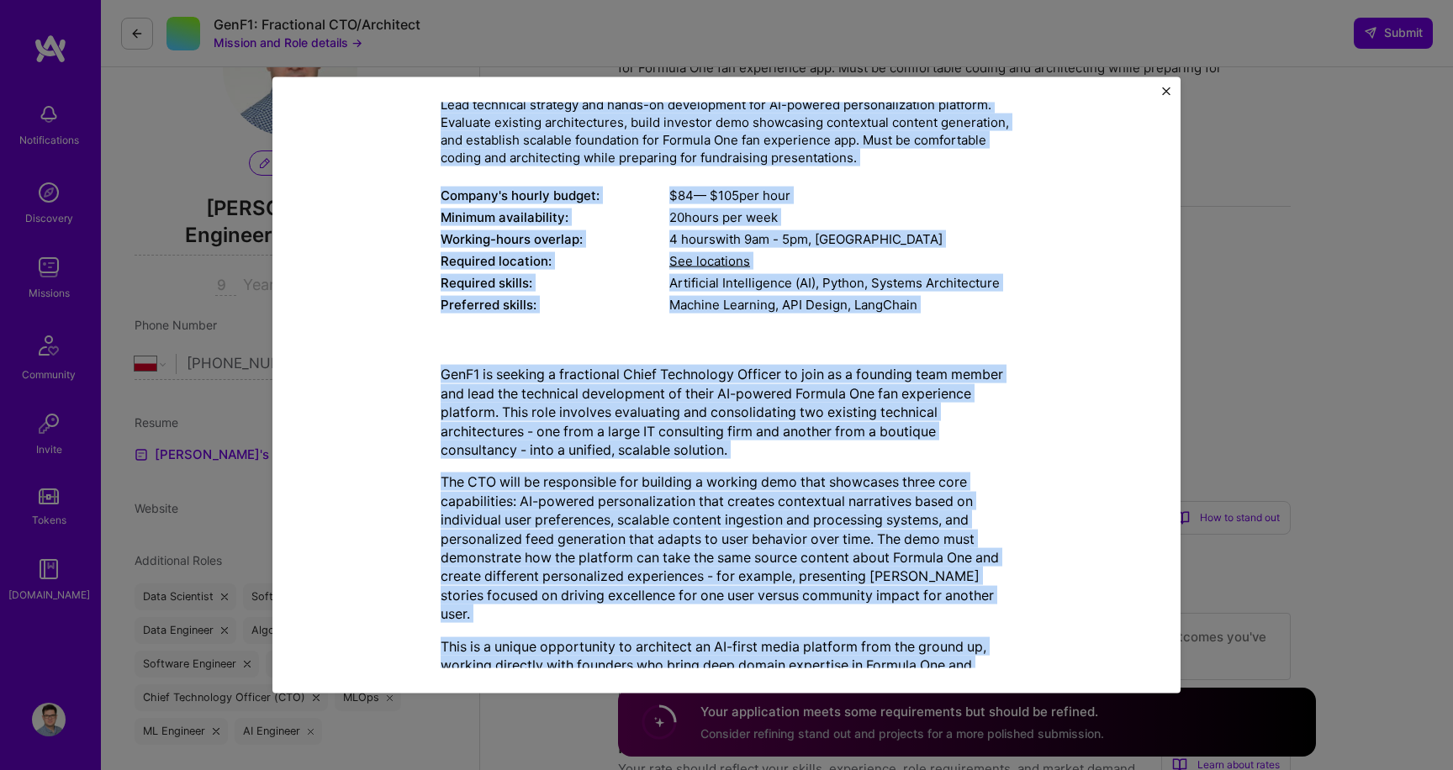
scroll to position [0, 0]
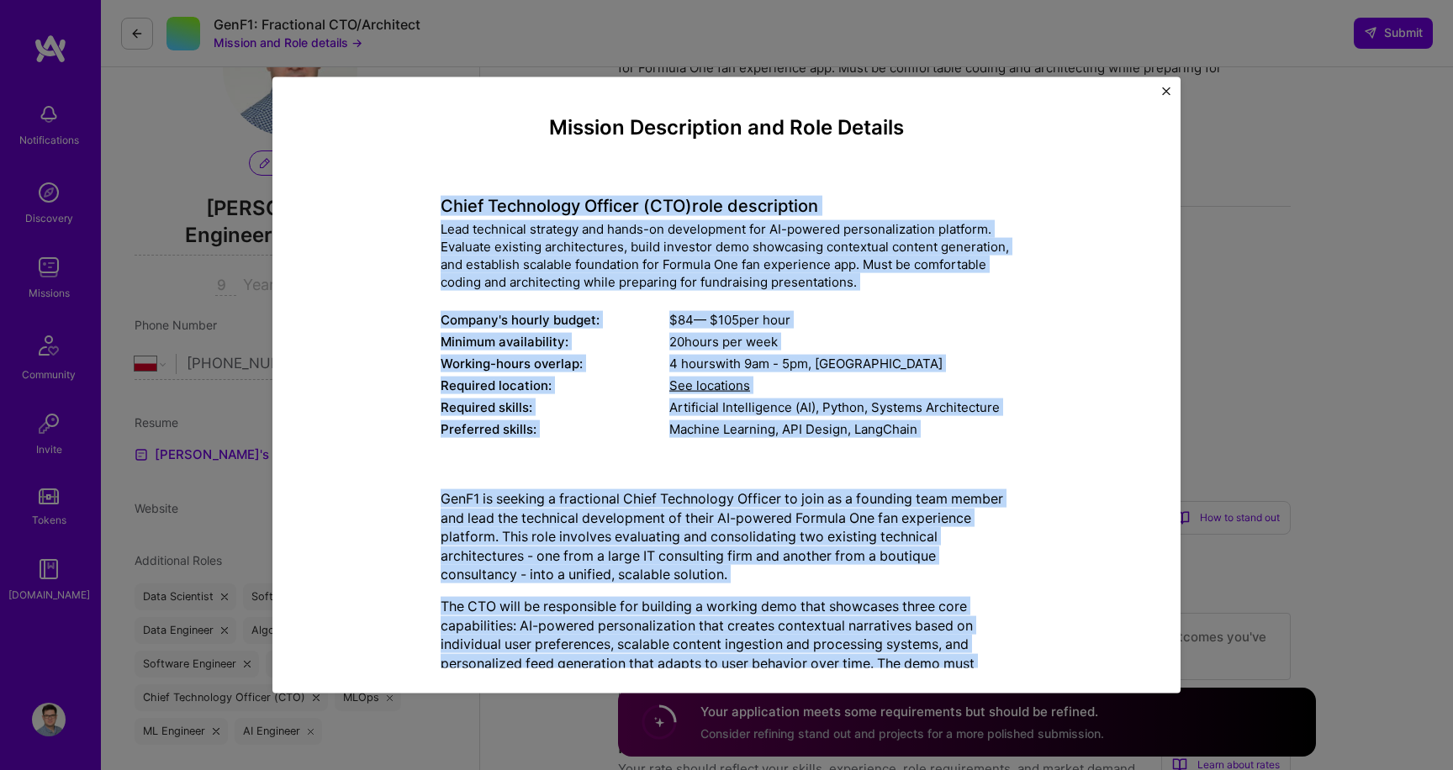
click at [732, 204] on h4 "Chief Technology Officer (CTO) role description" at bounding box center [727, 206] width 572 height 20
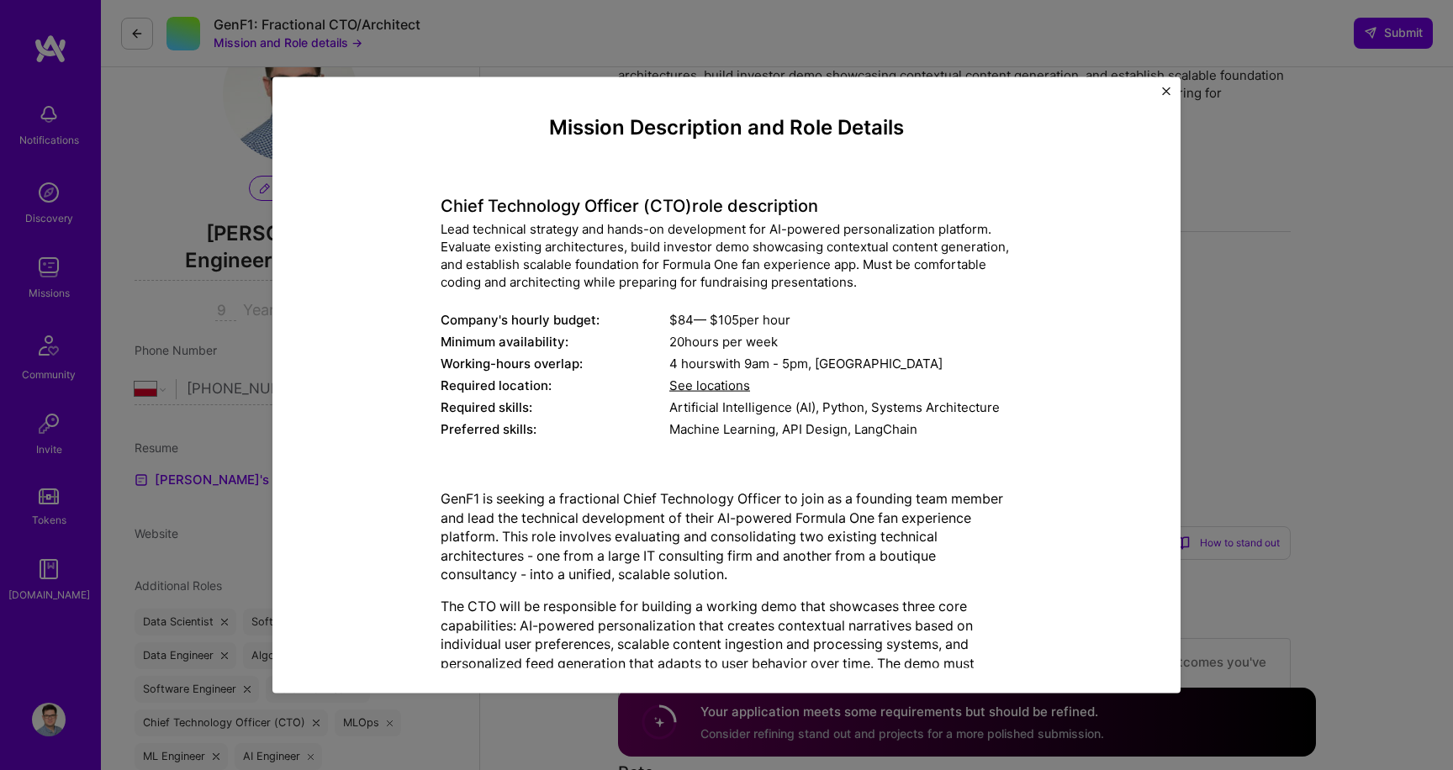
click at [1242, 206] on div "Mission Description and Role Details Chief Technology Officer (CTO) role descri…" at bounding box center [726, 385] width 1453 height 770
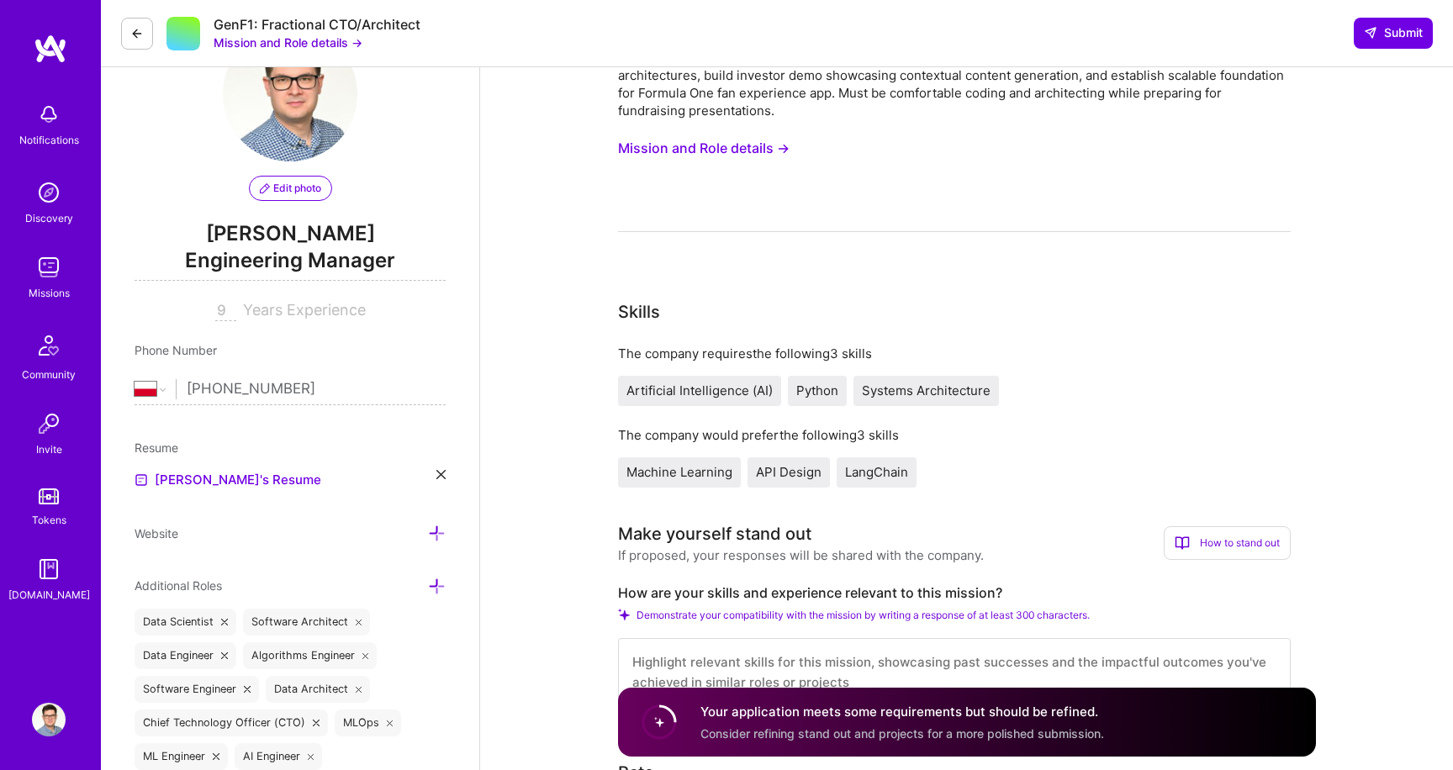
click at [759, 144] on button "Mission and Role details →" at bounding box center [704, 148] width 172 height 31
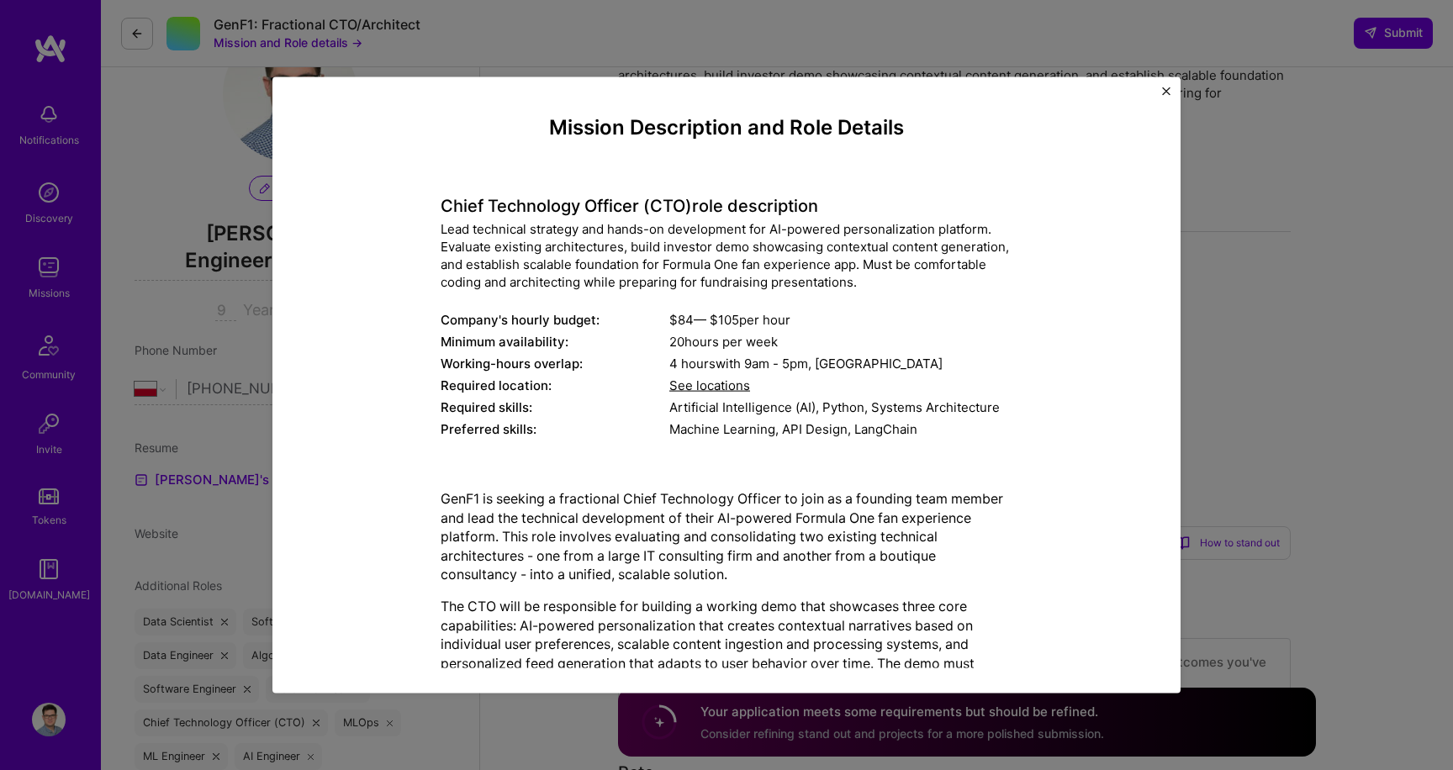
scroll to position [241, 0]
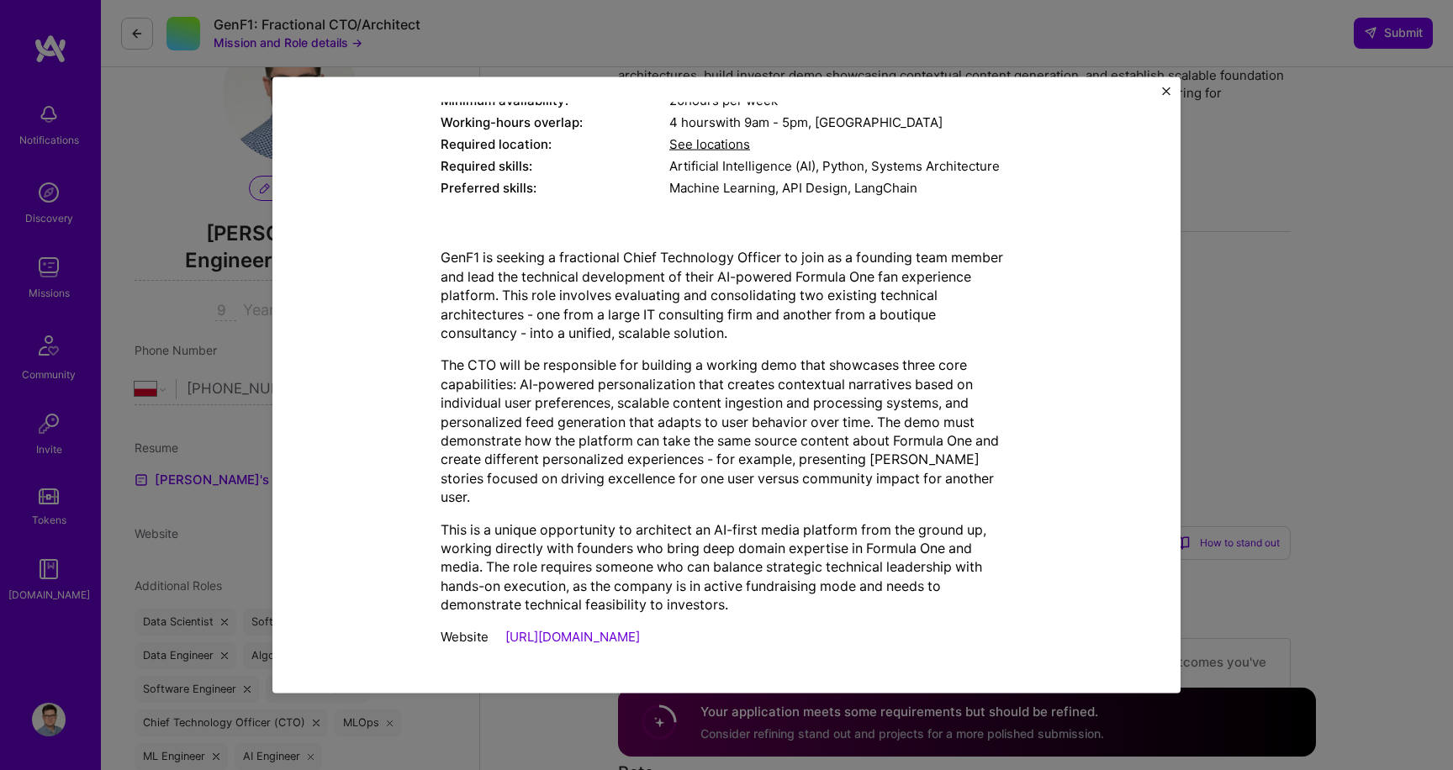
click at [604, 636] on link "https://upshift.london/" at bounding box center [572, 636] width 135 height 16
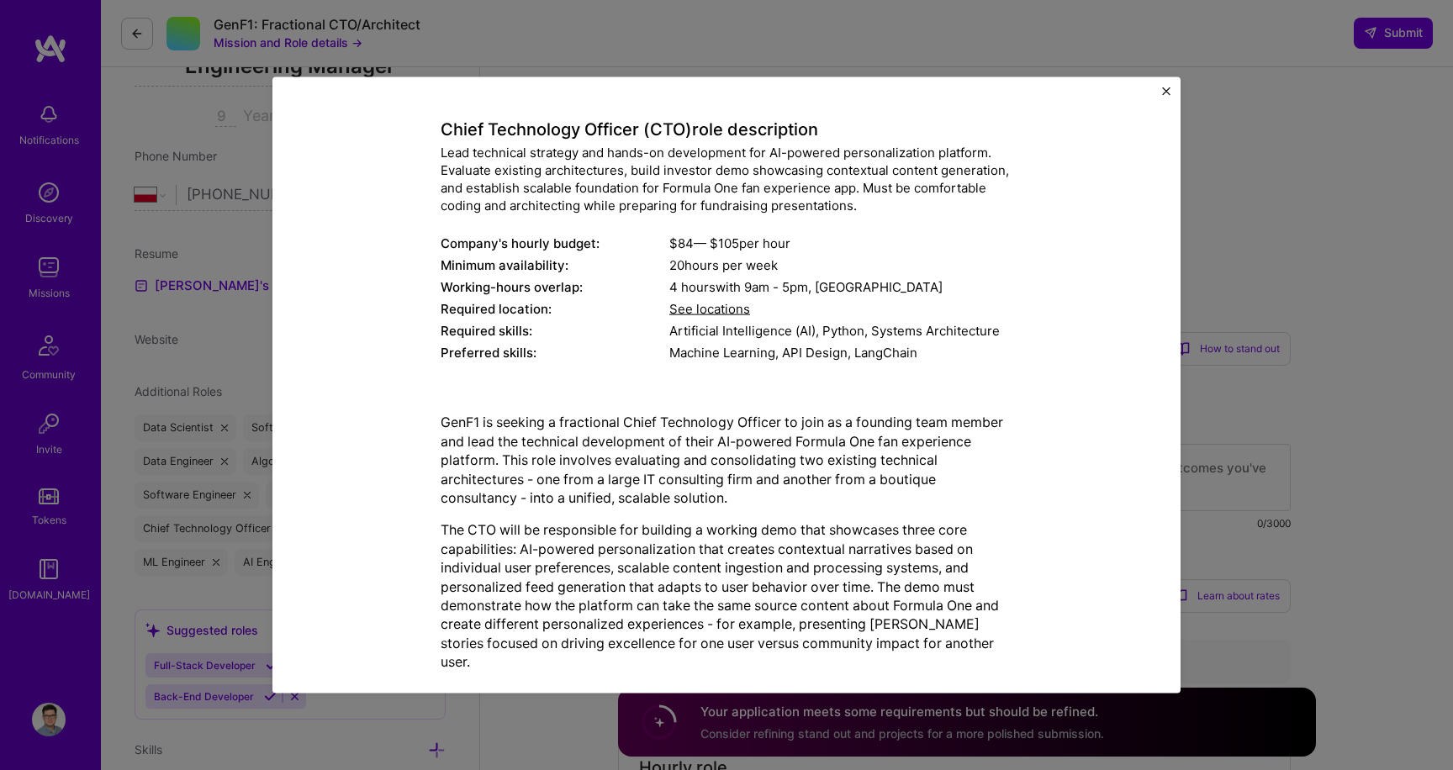
scroll to position [31, 0]
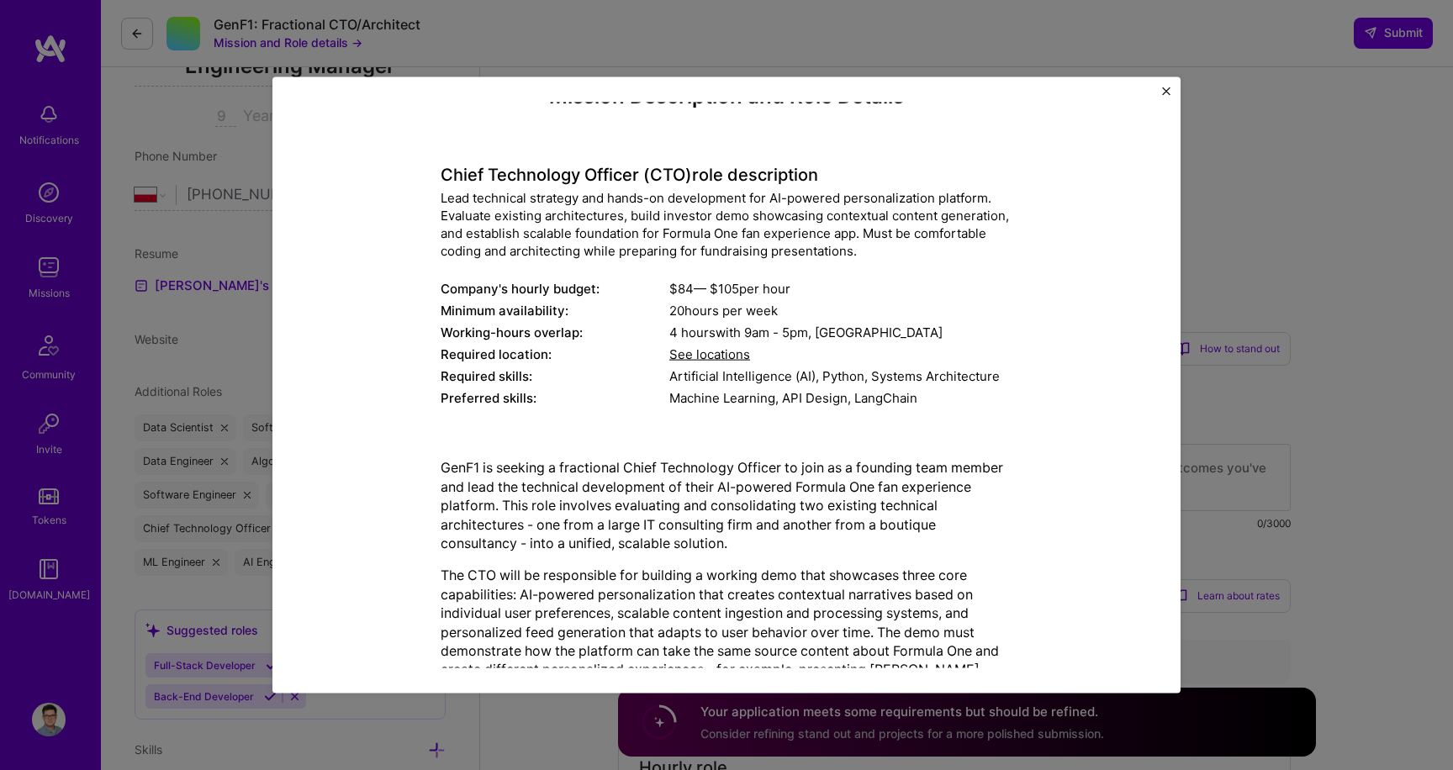
click at [1344, 178] on div "Mission Description and Role Details Chief Technology Officer (CTO) role descri…" at bounding box center [726, 385] width 1453 height 770
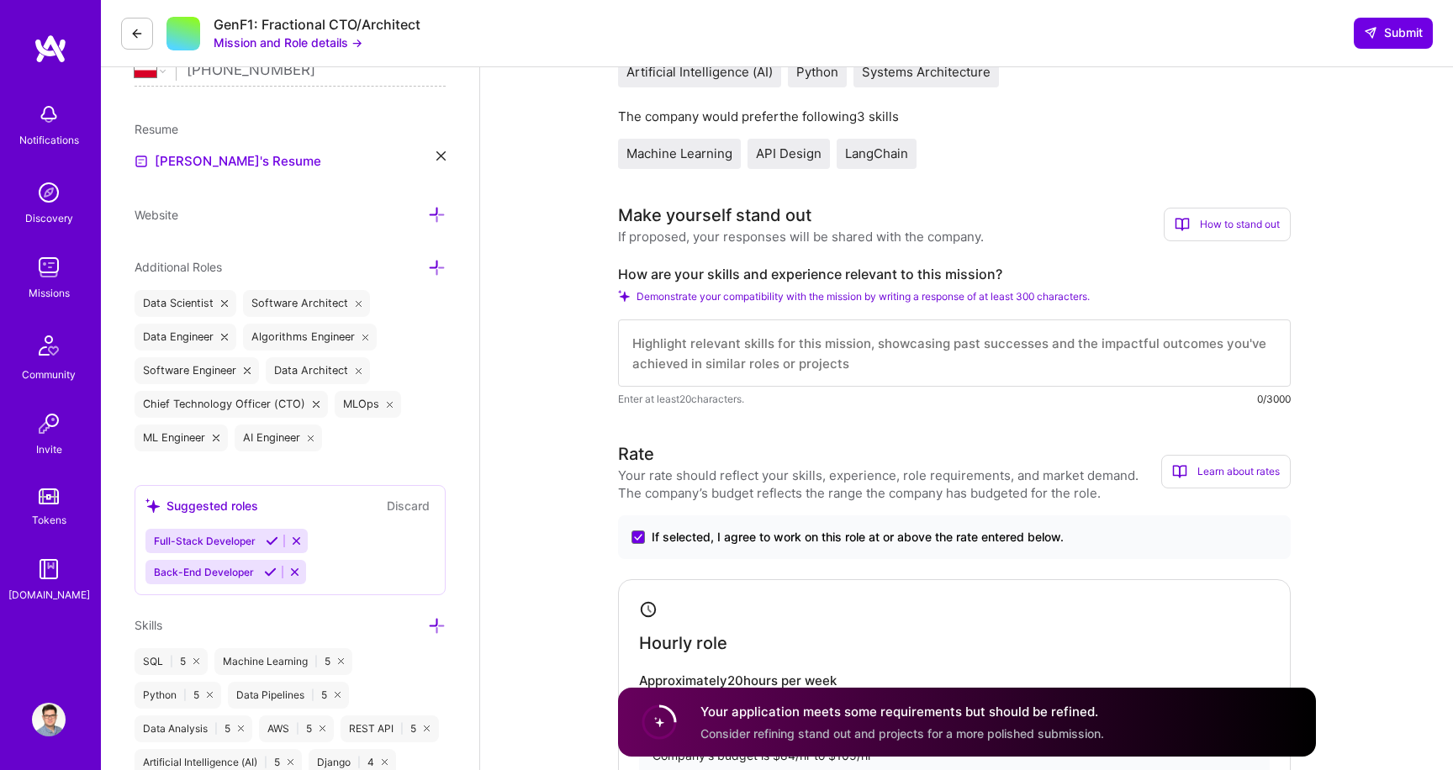
scroll to position [0, 0]
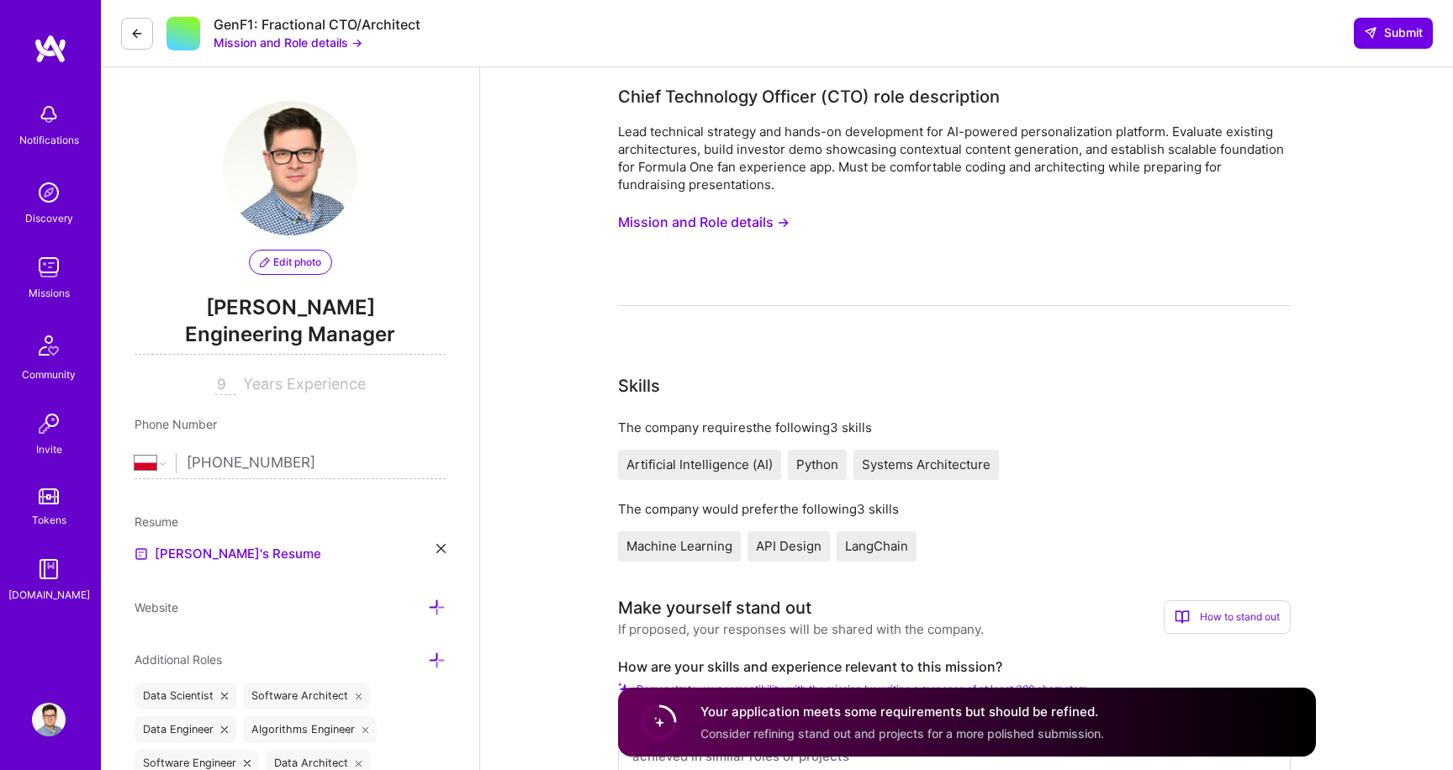
click at [774, 215] on button "Mission and Role details →" at bounding box center [704, 222] width 172 height 31
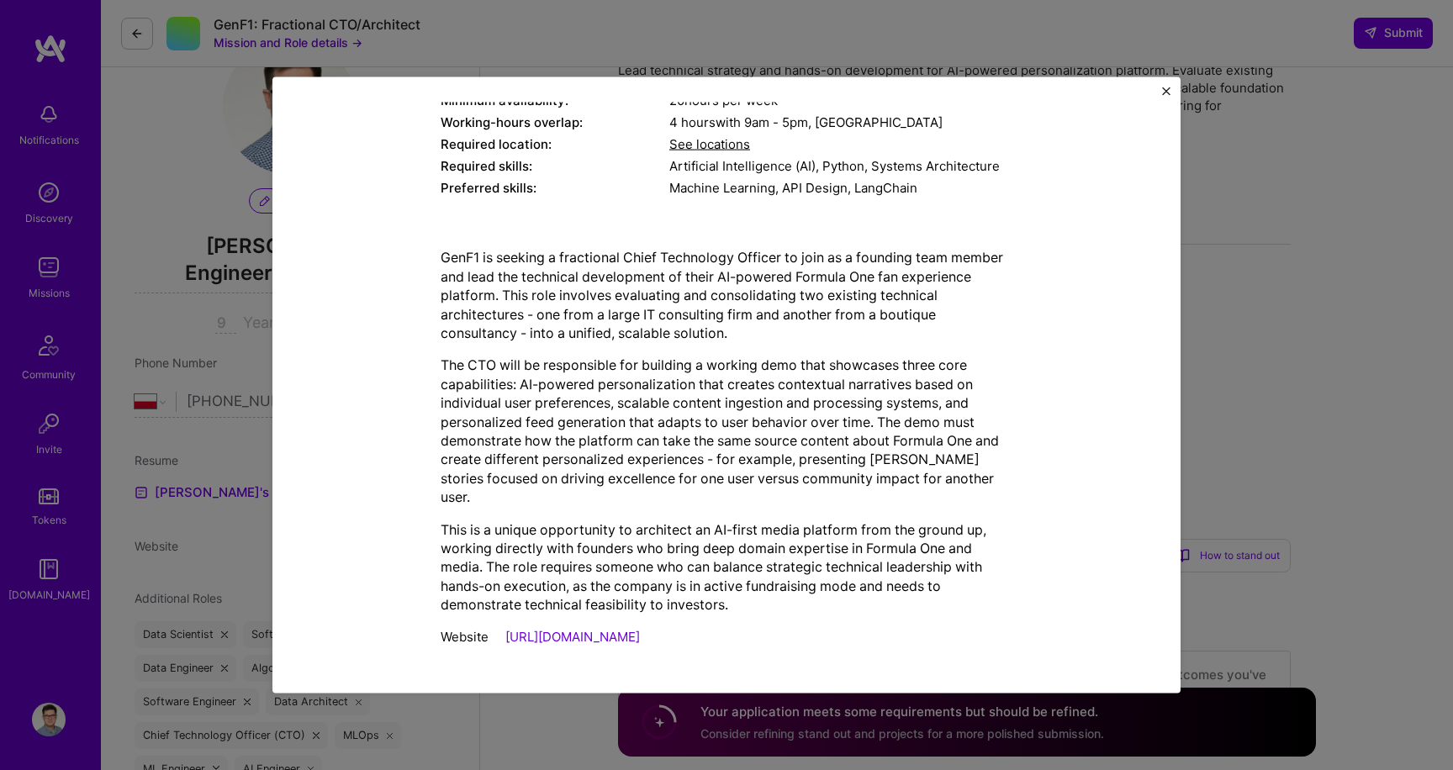
scroll to position [63, 0]
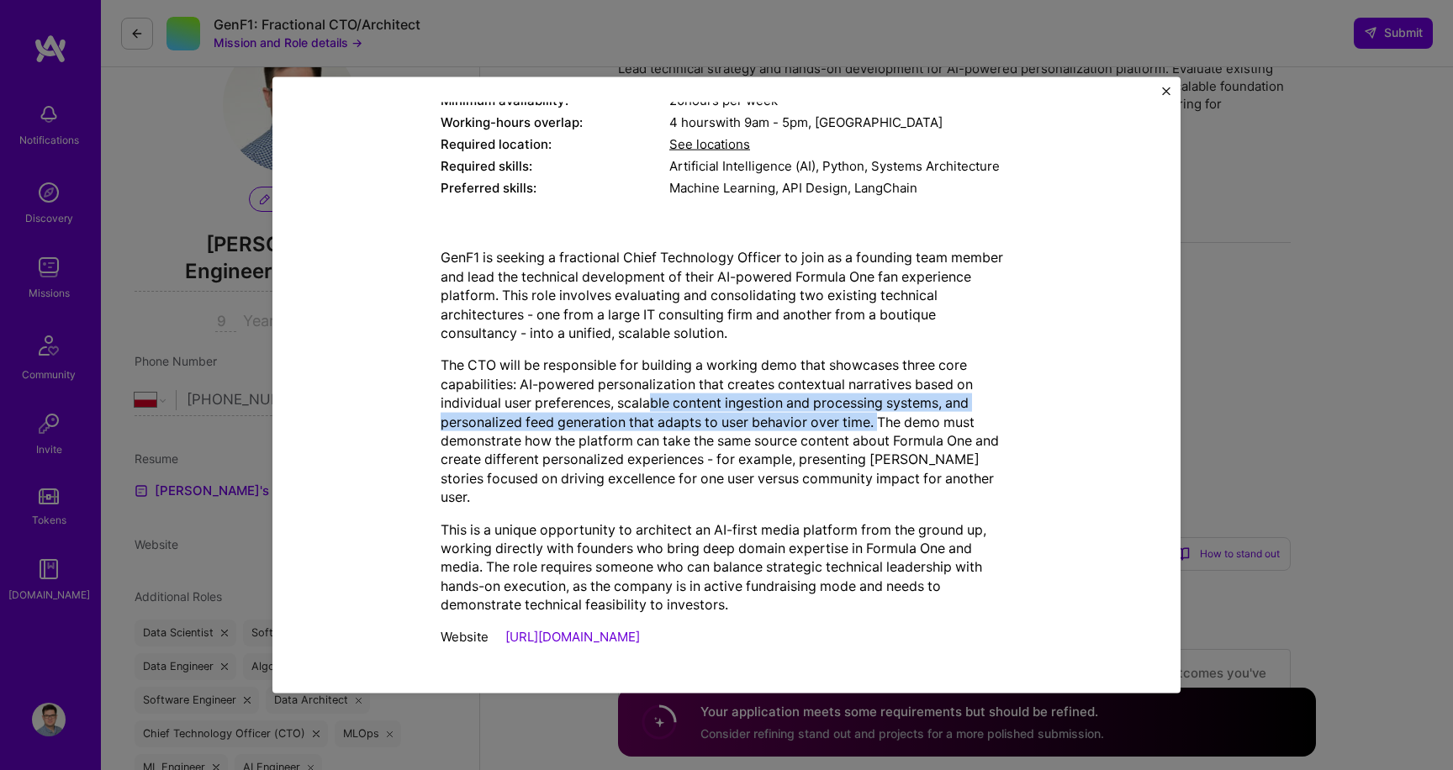
drag, startPoint x: 651, startPoint y: 404, endPoint x: 881, endPoint y: 422, distance: 231.2
click at [881, 422] on p "The CTO will be responsible for building a working demo that showcases three co…" at bounding box center [727, 431] width 572 height 151
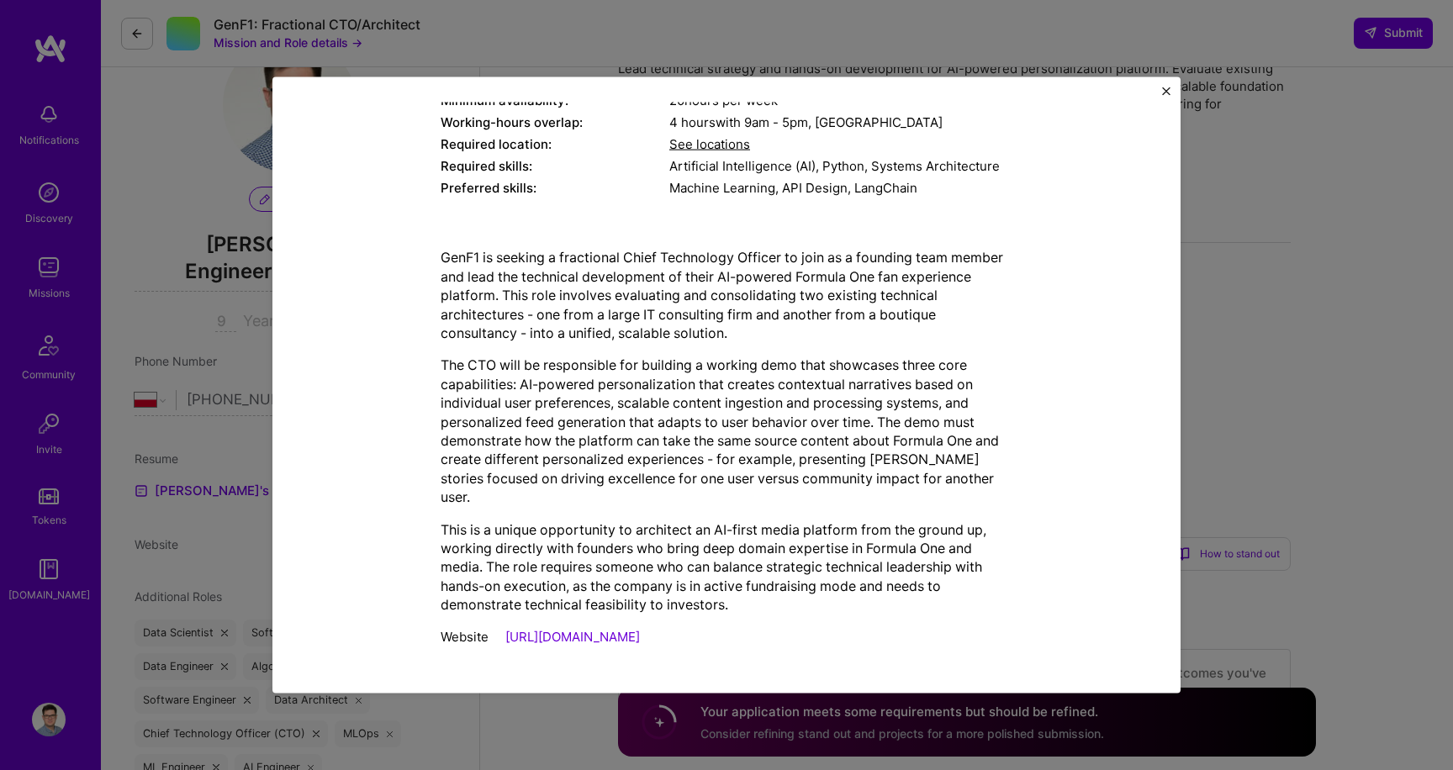
drag, startPoint x: 881, startPoint y: 424, endPoint x: 969, endPoint y: 504, distance: 118.5
click at [969, 504] on p "The CTO will be responsible for building a working demo that showcases three co…" at bounding box center [727, 431] width 572 height 151
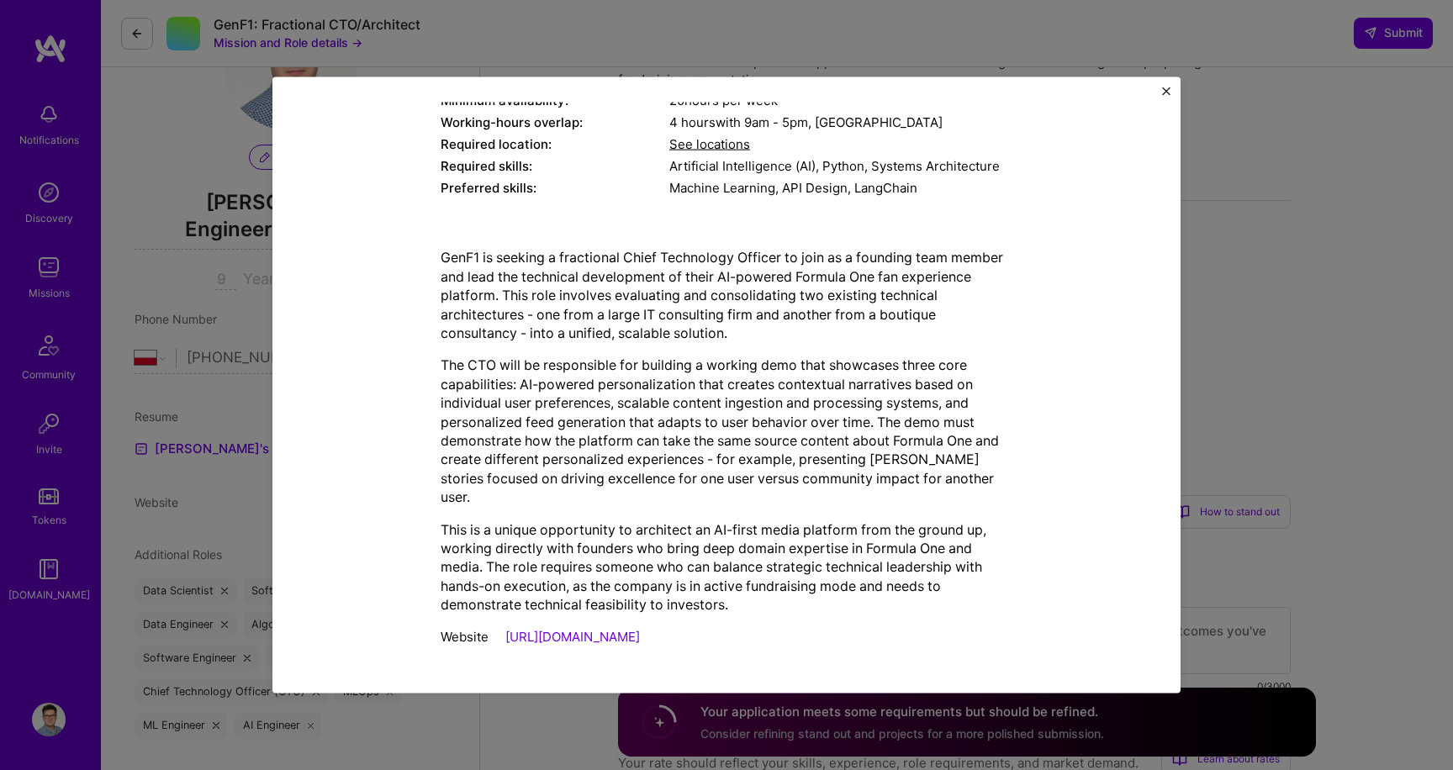
scroll to position [108, 0]
click at [1161, 97] on div "Mission Description and Role Details Chief Technology Officer (CTO) role descri…" at bounding box center [726, 385] width 908 height 616
click at [1161, 92] on div "Mission Description and Role Details Chief Technology Officer (CTO) role descri…" at bounding box center [726, 385] width 908 height 616
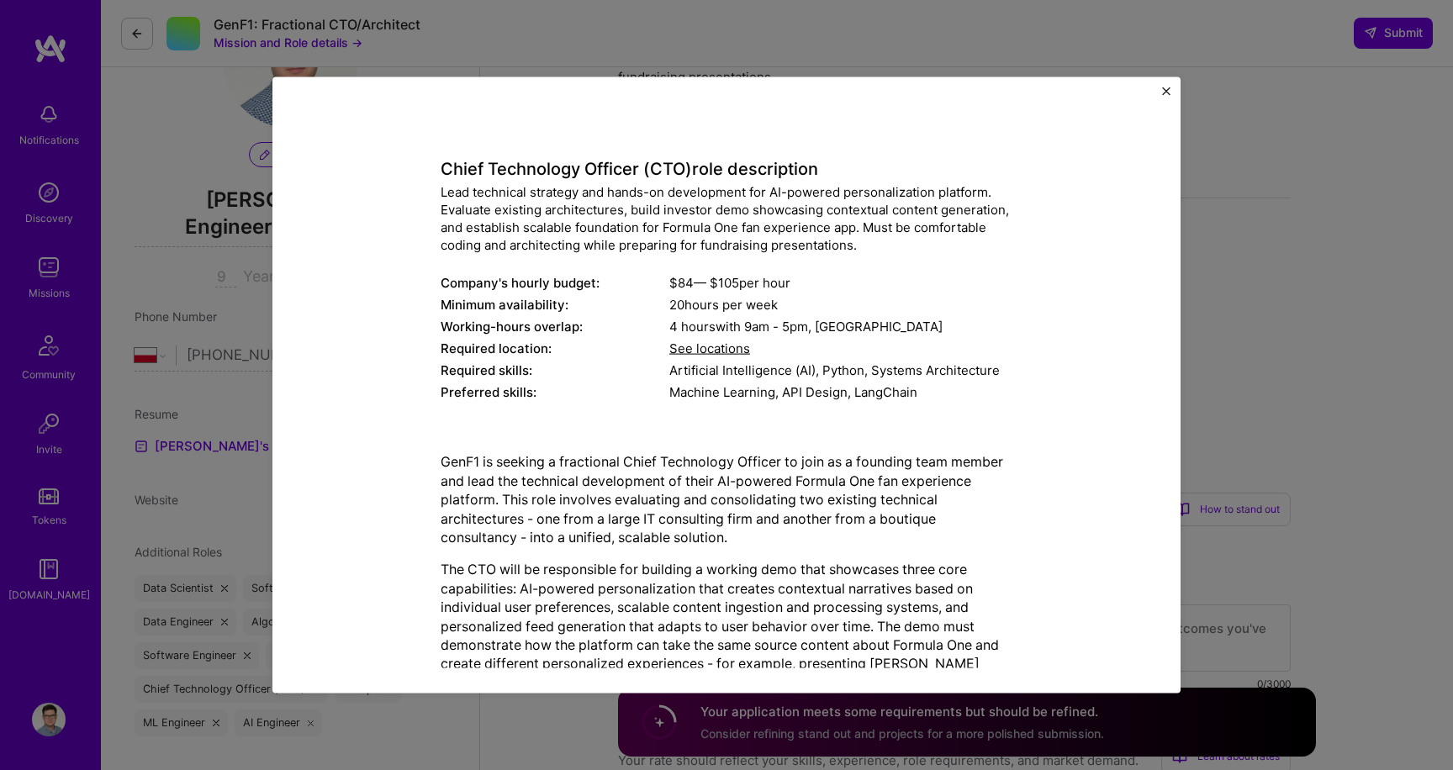
click at [1161, 90] on div "Mission Description and Role Details Chief Technology Officer (CTO) role descri…" at bounding box center [726, 385] width 908 height 616
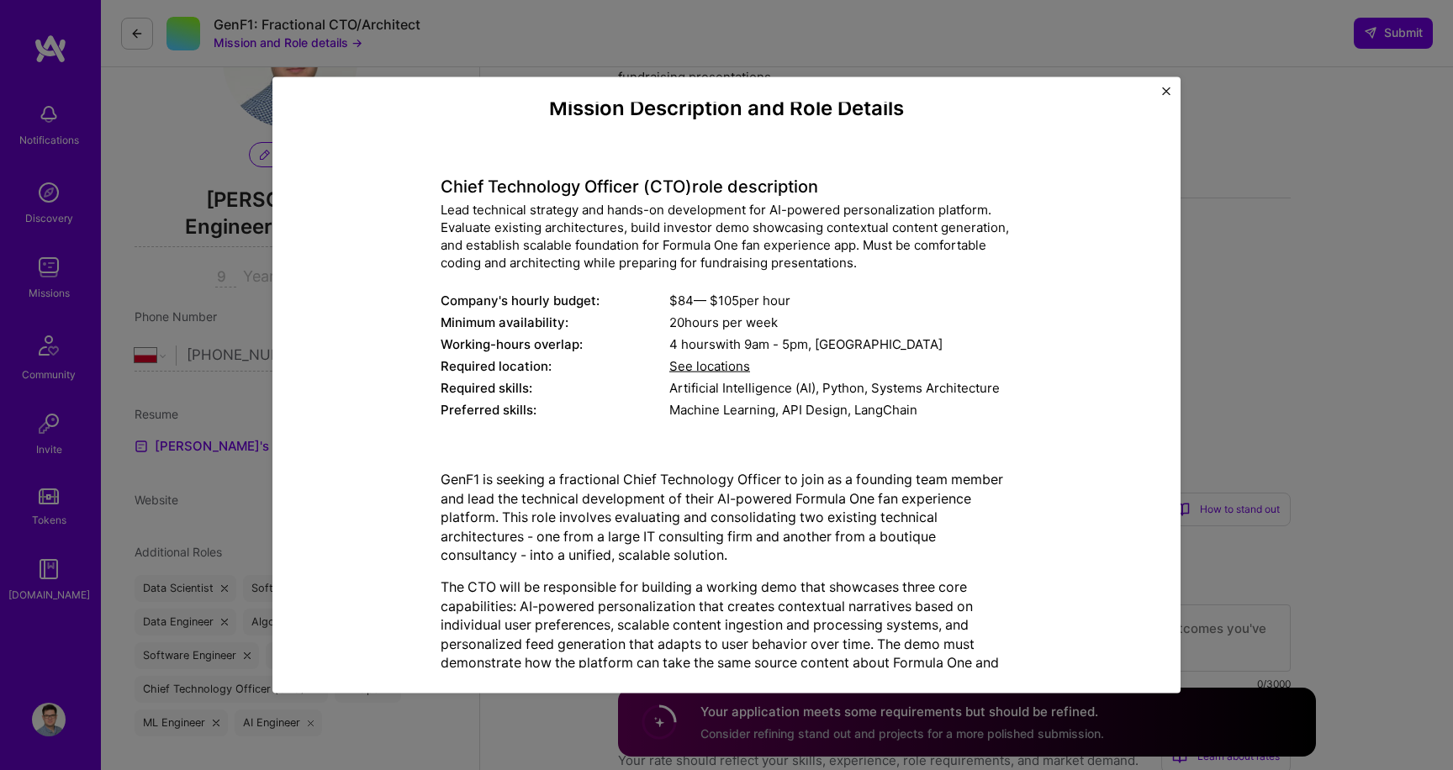
click at [1163, 90] on img "Close" at bounding box center [1166, 91] width 8 height 8
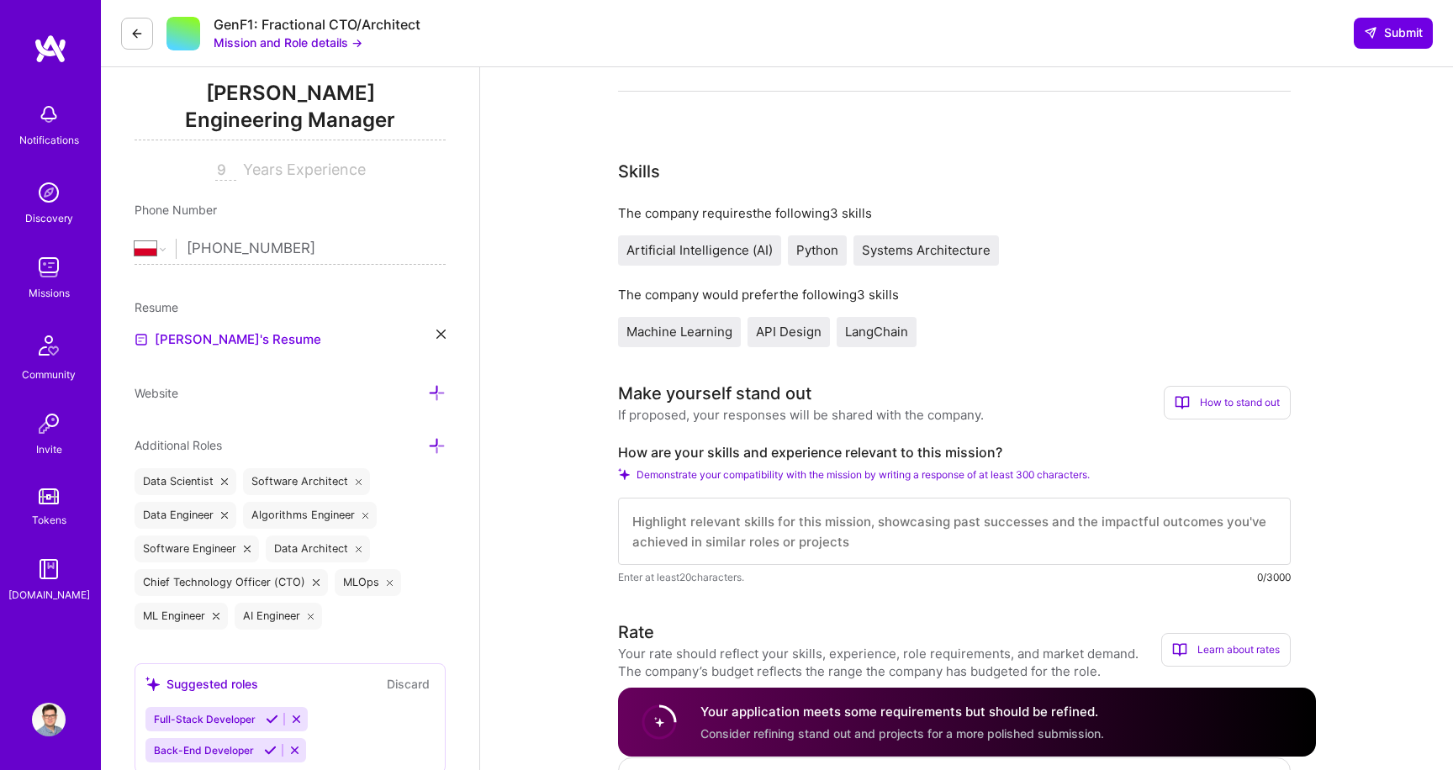
scroll to position [303, 0]
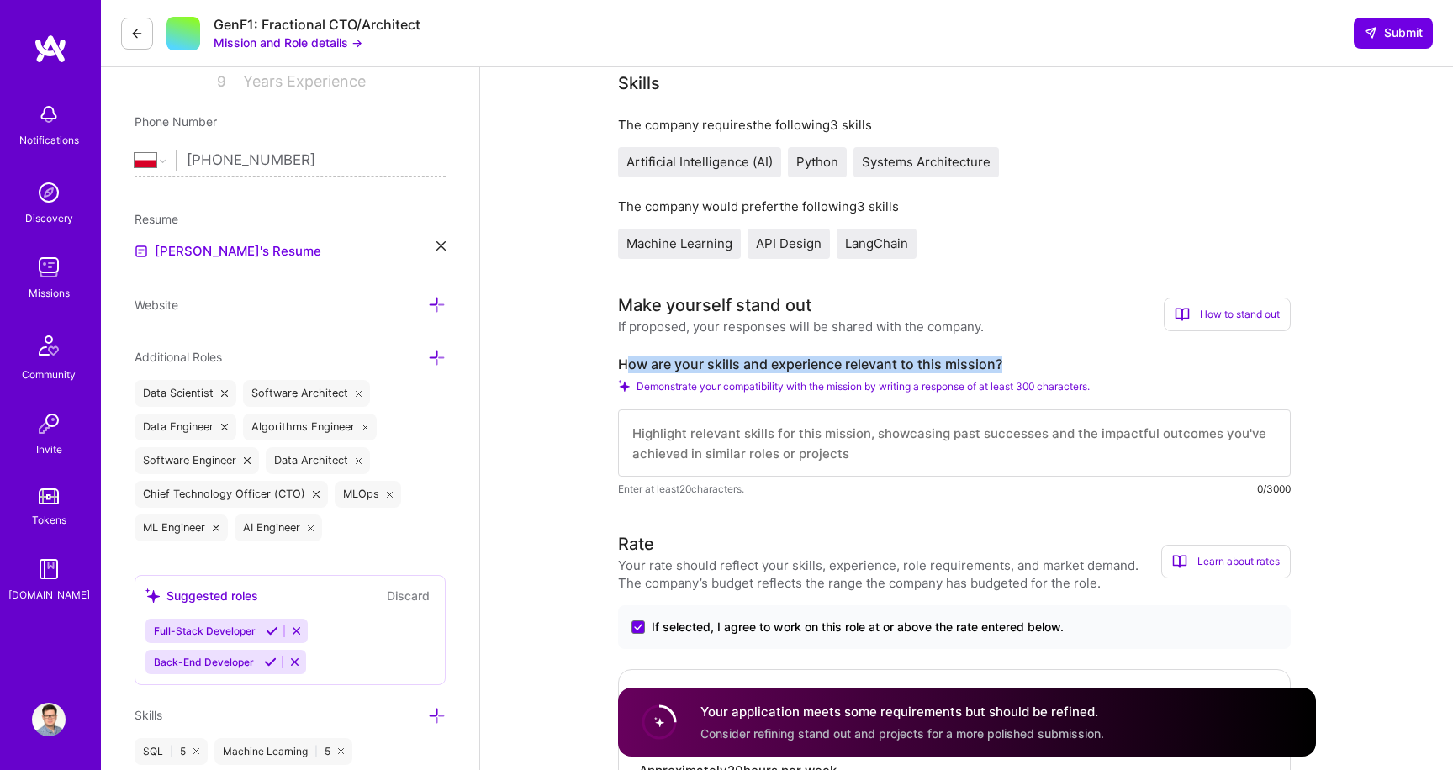
drag, startPoint x: 623, startPoint y: 362, endPoint x: 1144, endPoint y: 360, distance: 520.6
click at [1144, 360] on label "How are your skills and experience relevant to this mission?" at bounding box center [954, 365] width 673 height 18
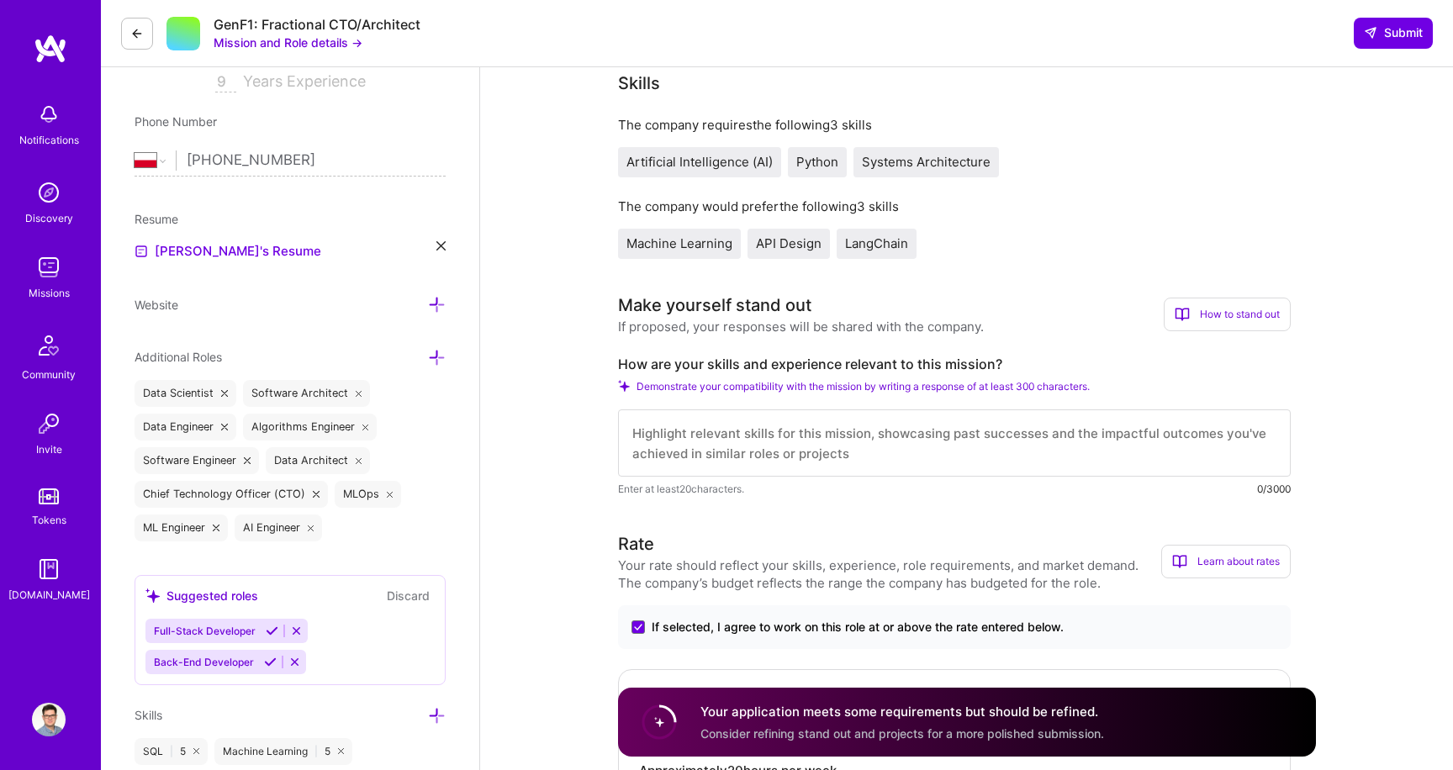
click at [804, 463] on textarea at bounding box center [954, 443] width 673 height 67
paste textarea "Over the last two years as CTO at Omnilexia, I have been leading the developmen…"
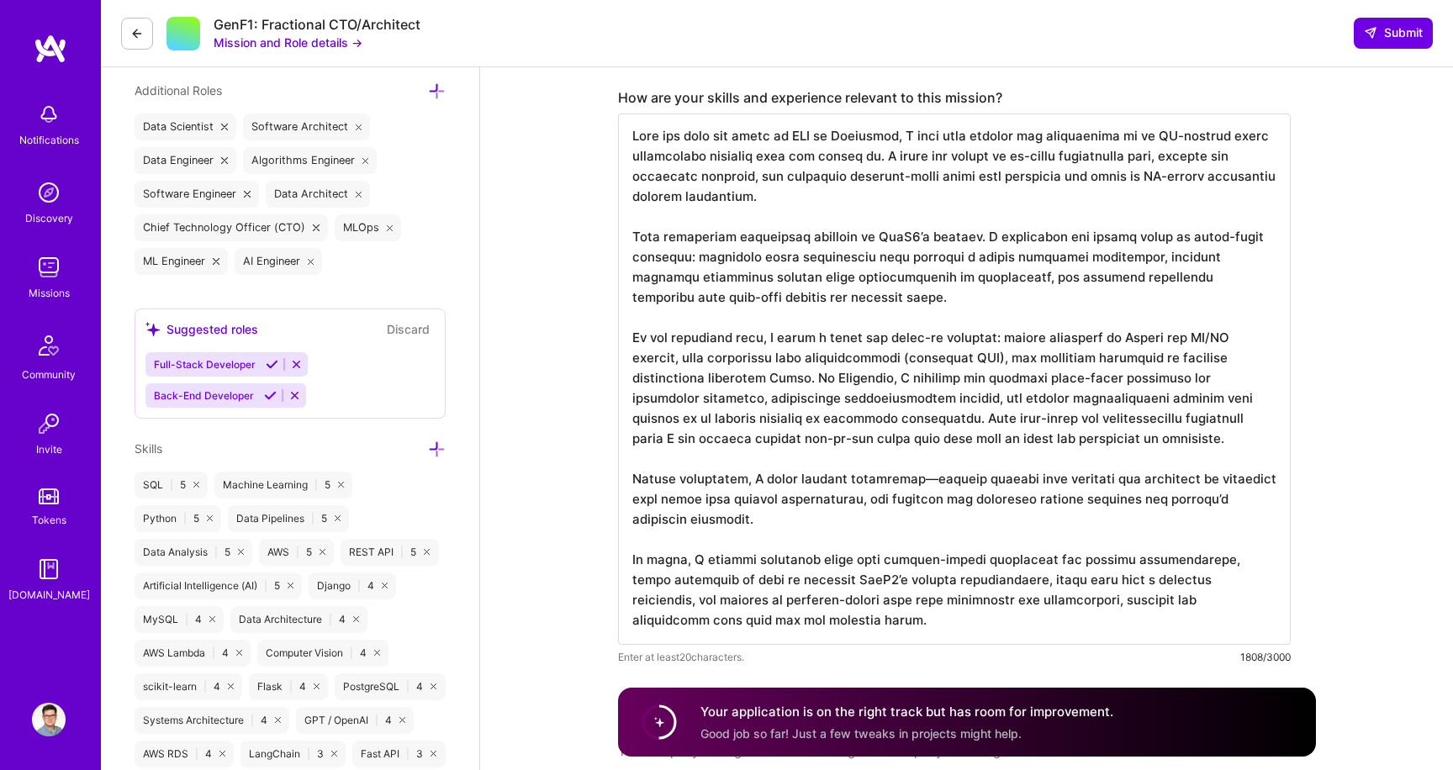
scroll to position [576, 0]
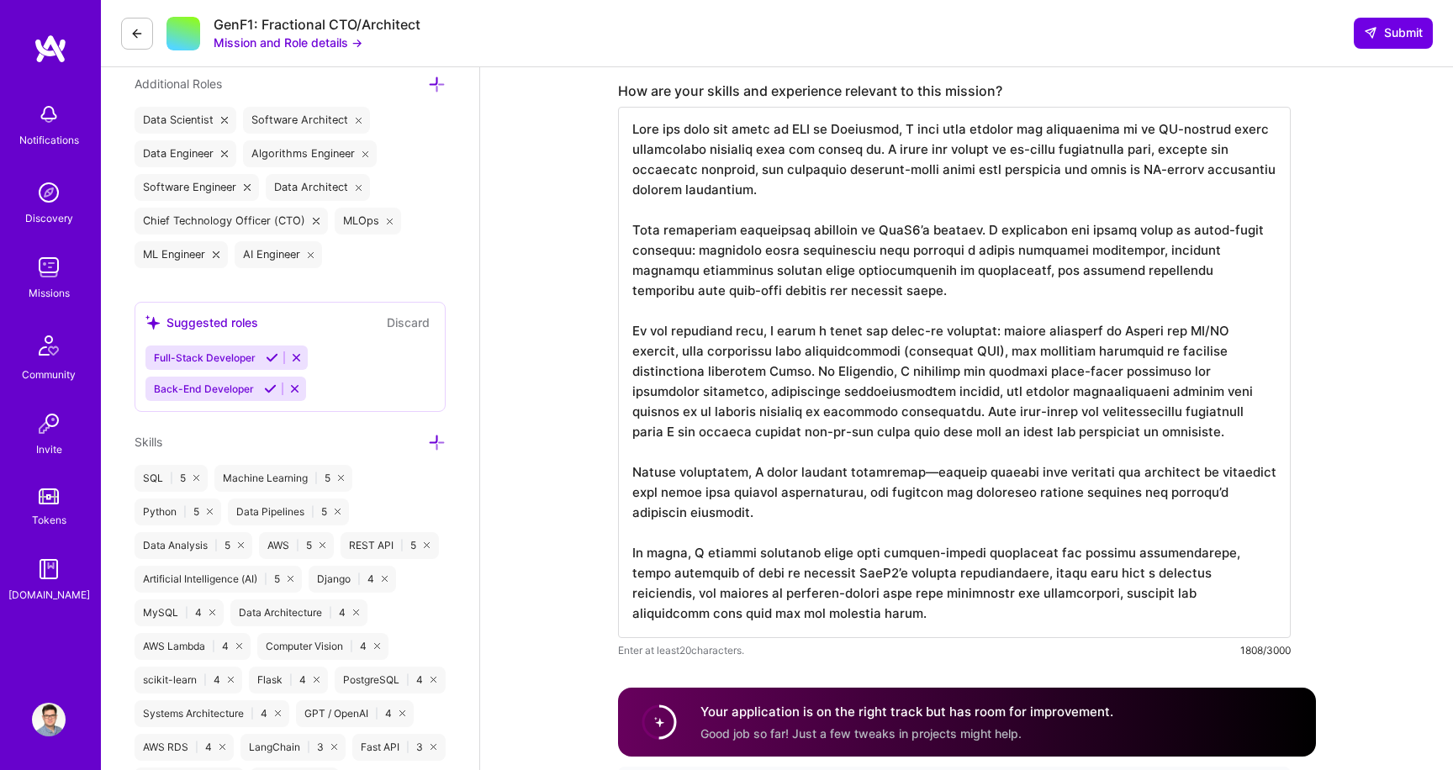
click at [926, 466] on textarea at bounding box center [954, 373] width 673 height 532
click at [1013, 336] on textarea at bounding box center [954, 373] width 673 height 532
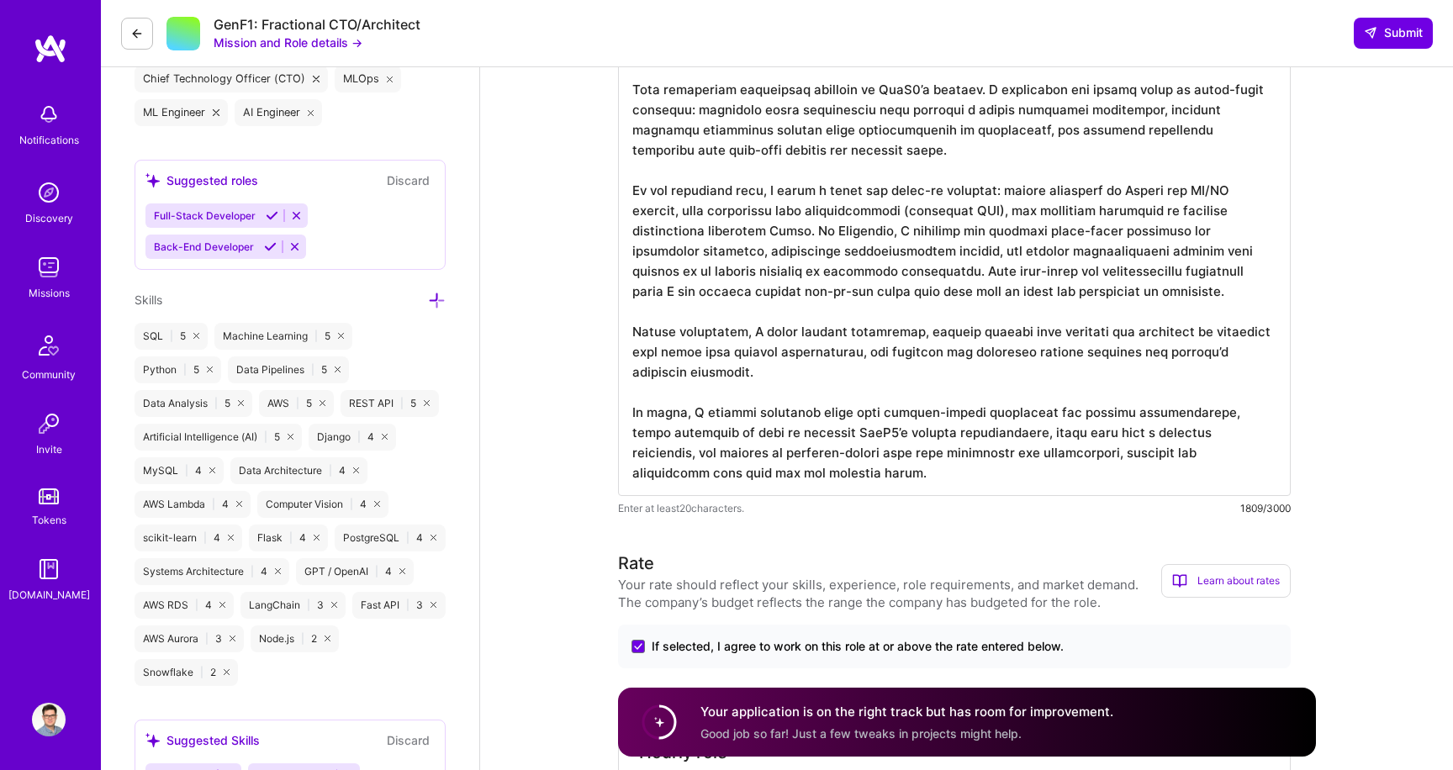
scroll to position [2, 0]
type textarea "Over the last two years as CTO at Omnilexia, I have been leading the developmen…"
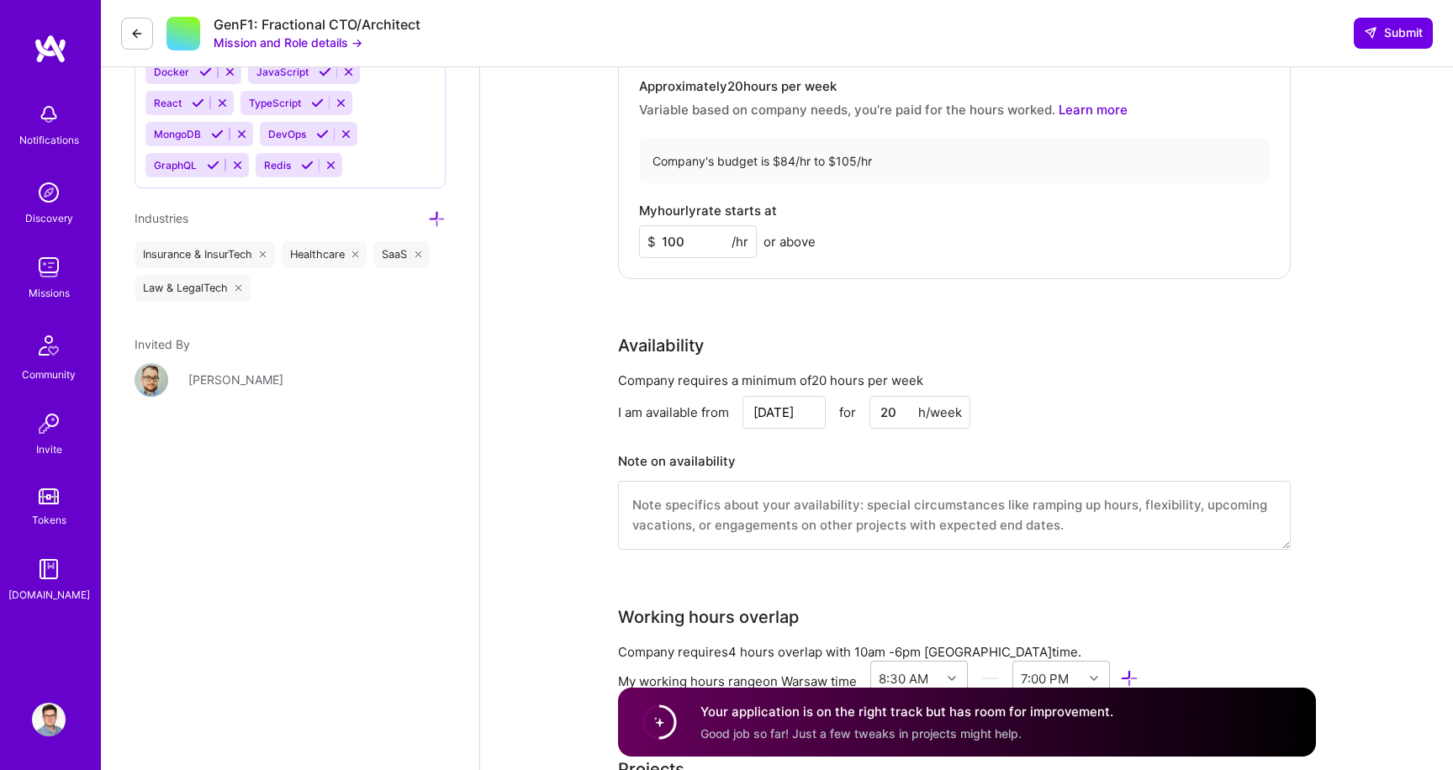
click at [890, 526] on textarea at bounding box center [954, 515] width 673 height 69
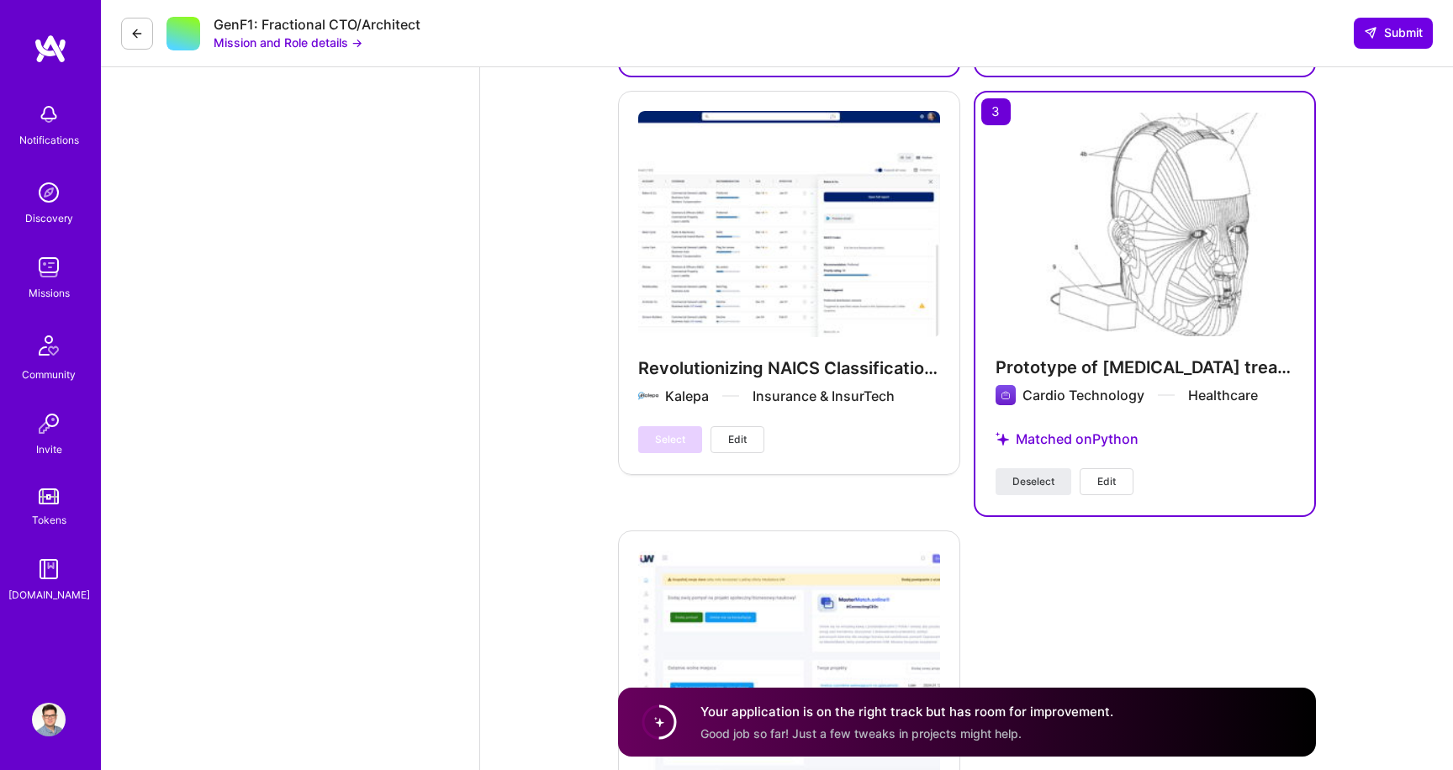
scroll to position [2806, 0]
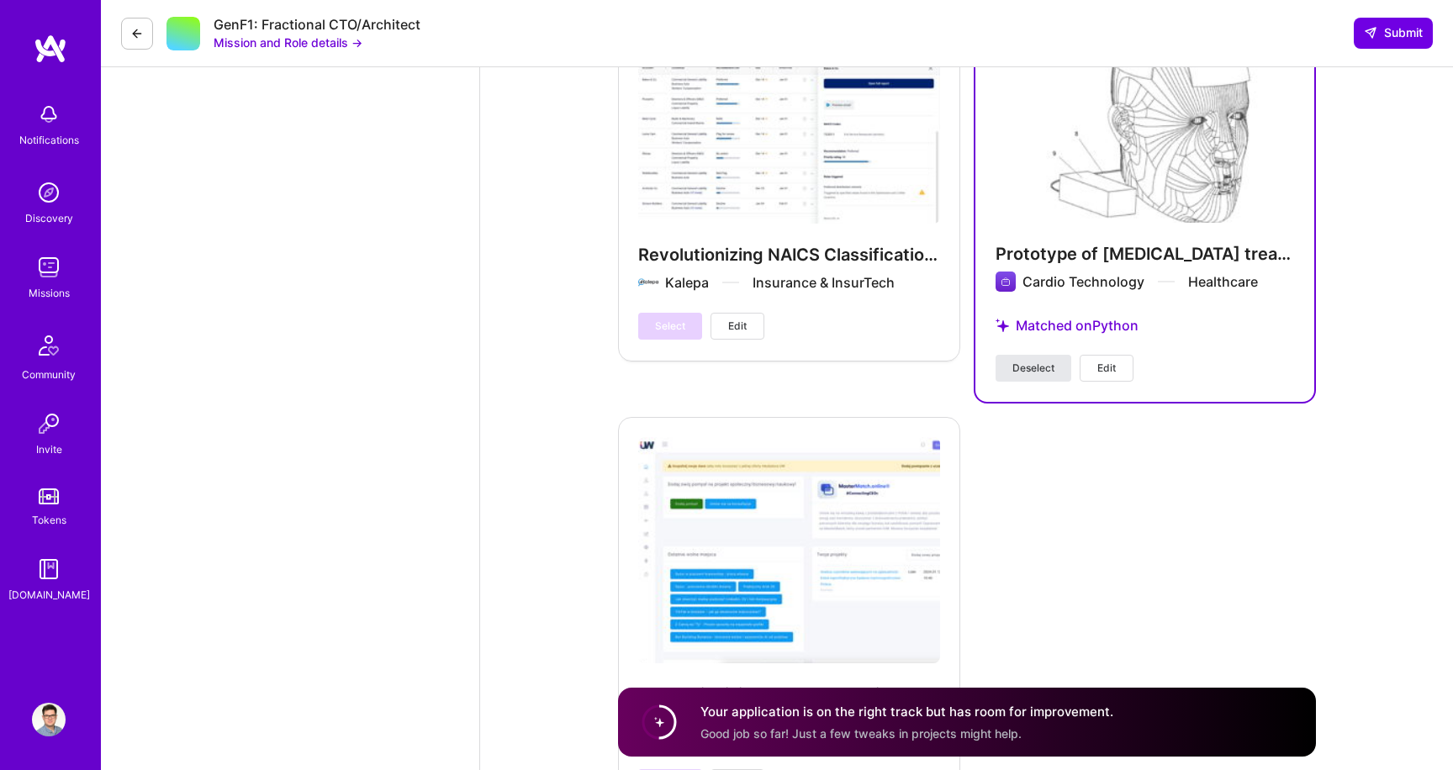
click at [1054, 365] on span "Deselect" at bounding box center [1034, 368] width 42 height 15
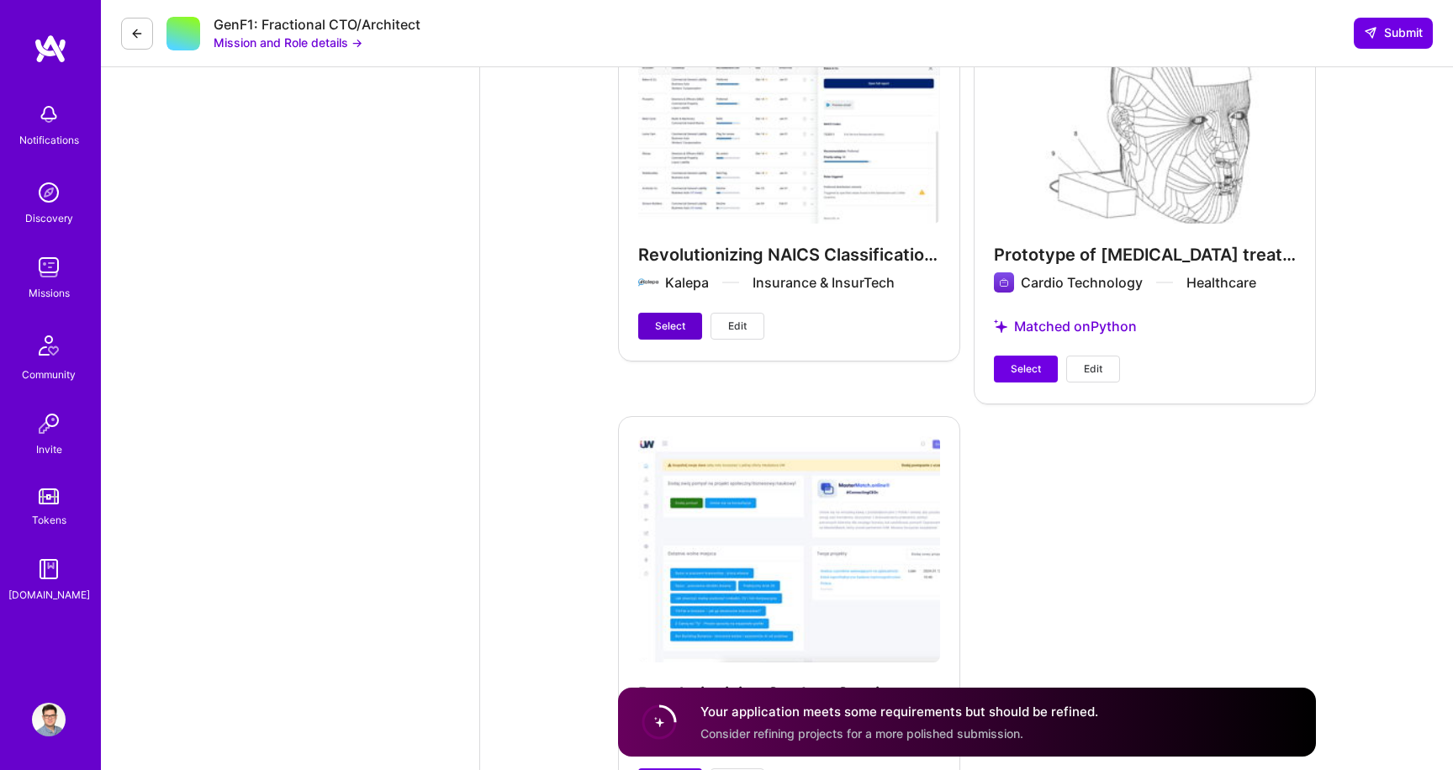
click at [665, 331] on span "Select" at bounding box center [670, 326] width 30 height 15
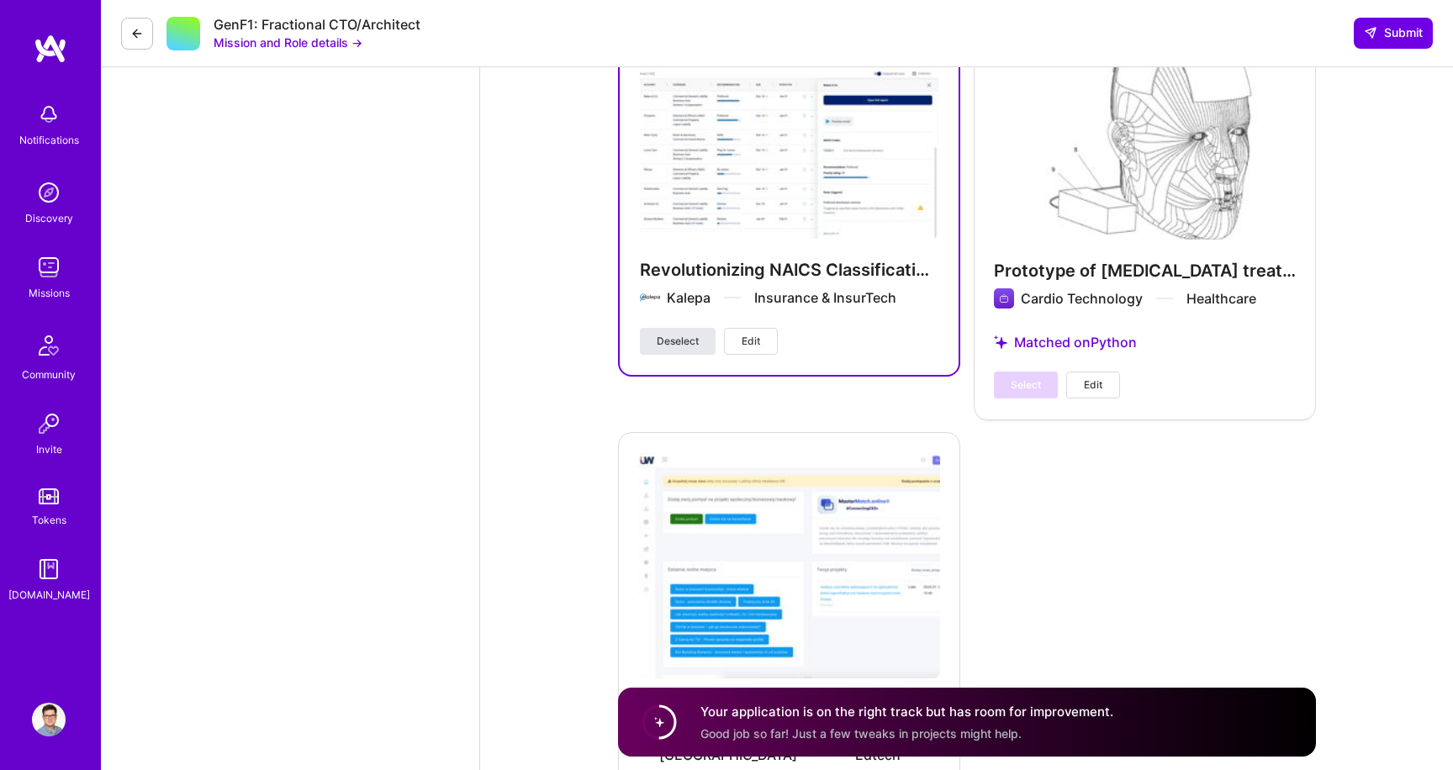
click at [682, 342] on span "Deselect" at bounding box center [678, 341] width 42 height 15
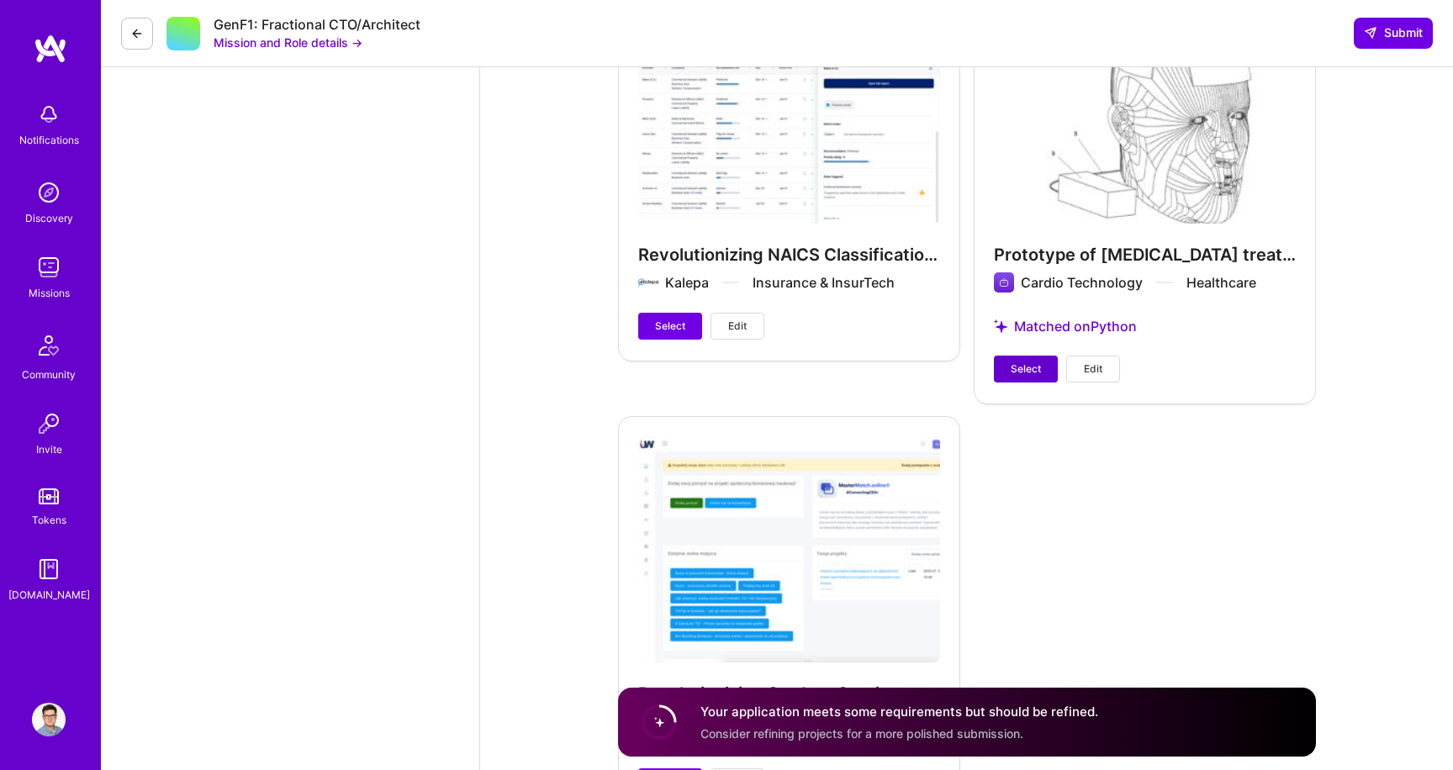
click at [1011, 369] on span "Select" at bounding box center [1026, 369] width 30 height 15
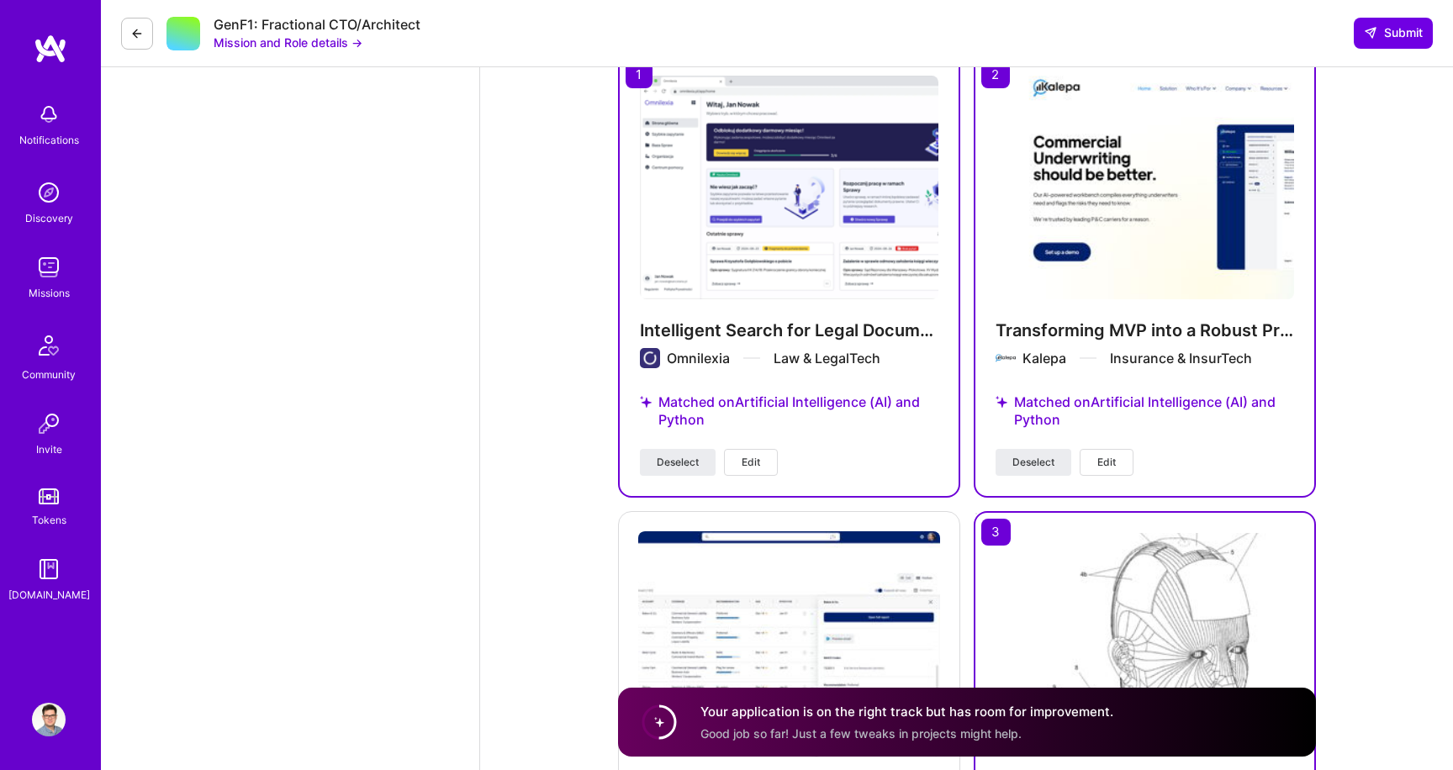
scroll to position [2119, 0]
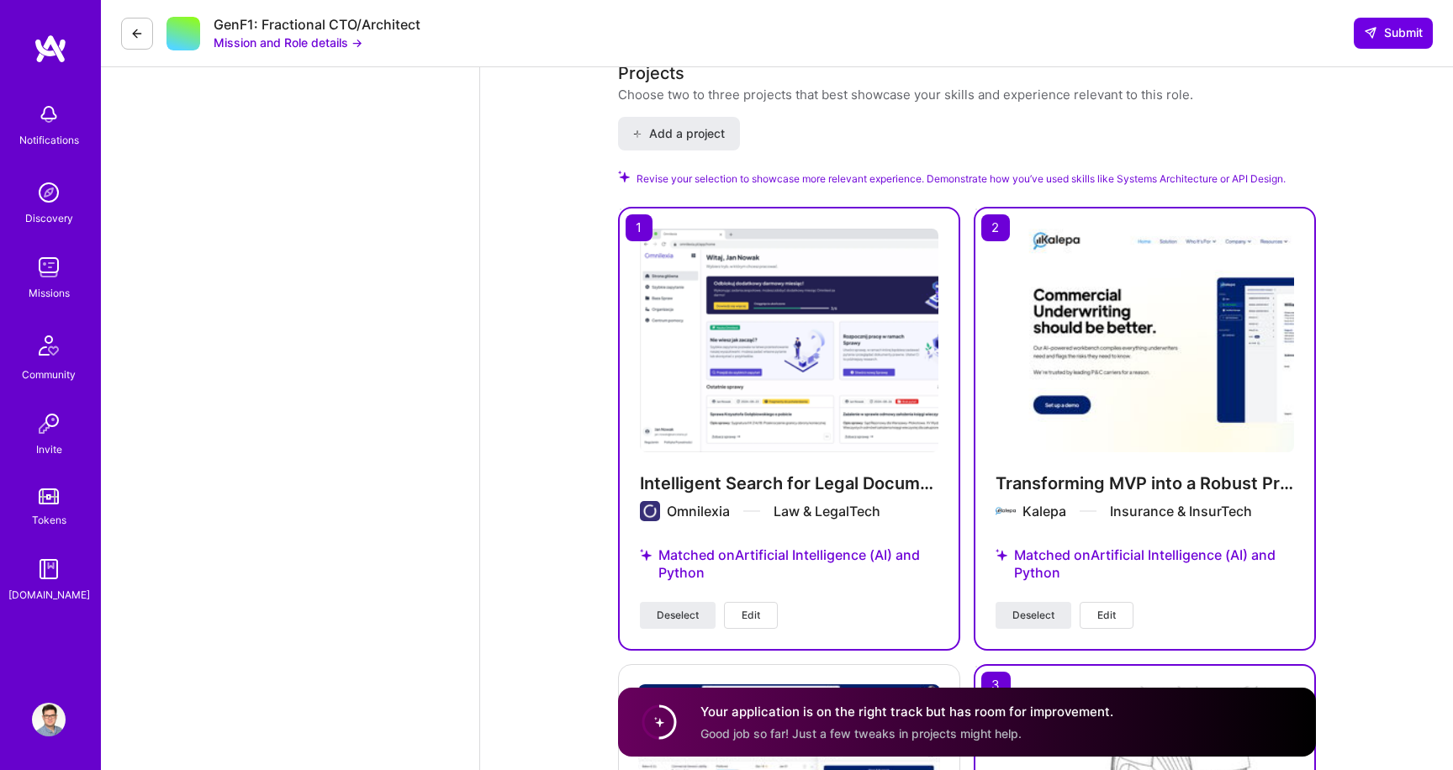
click at [768, 611] on button "Edit" at bounding box center [751, 615] width 54 height 27
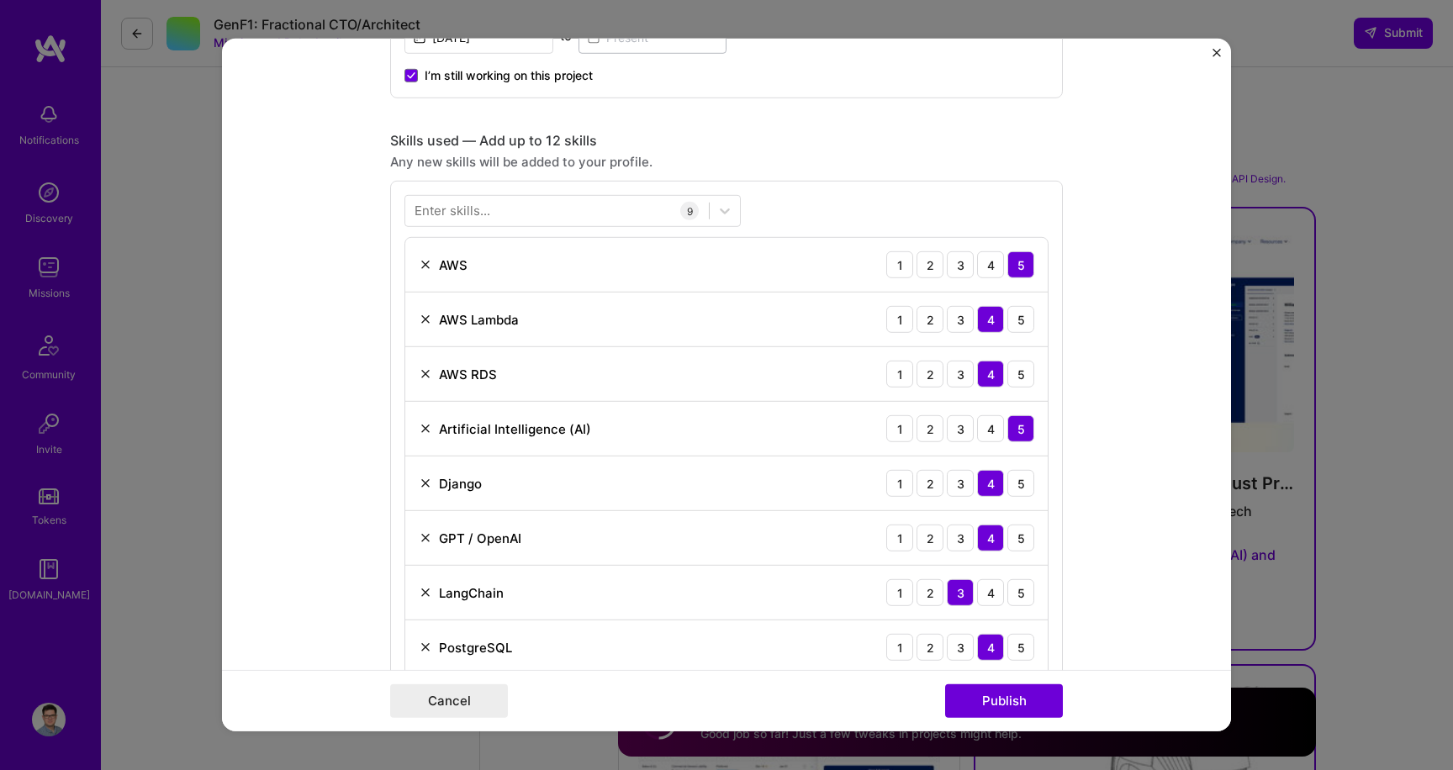
scroll to position [1087, 0]
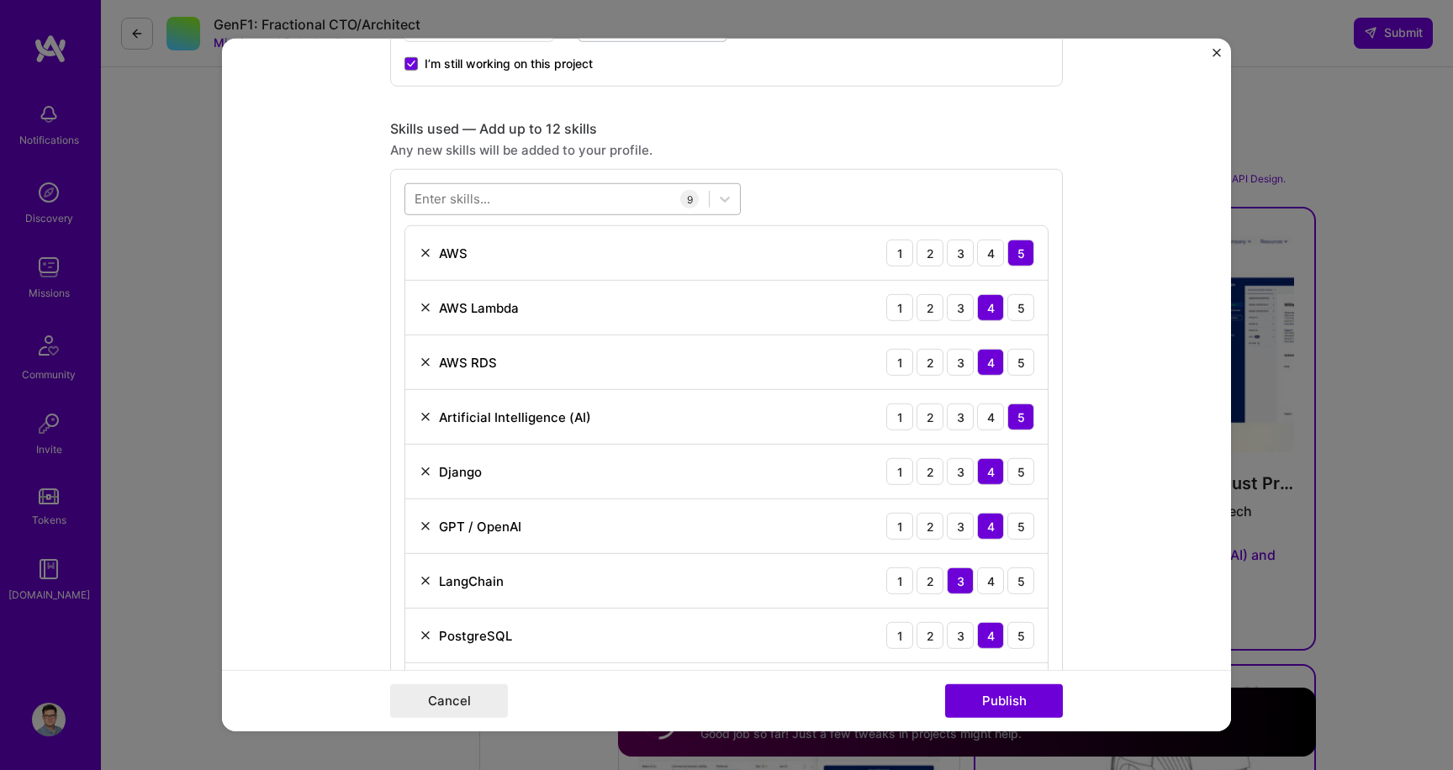
click at [570, 204] on div at bounding box center [557, 199] width 304 height 28
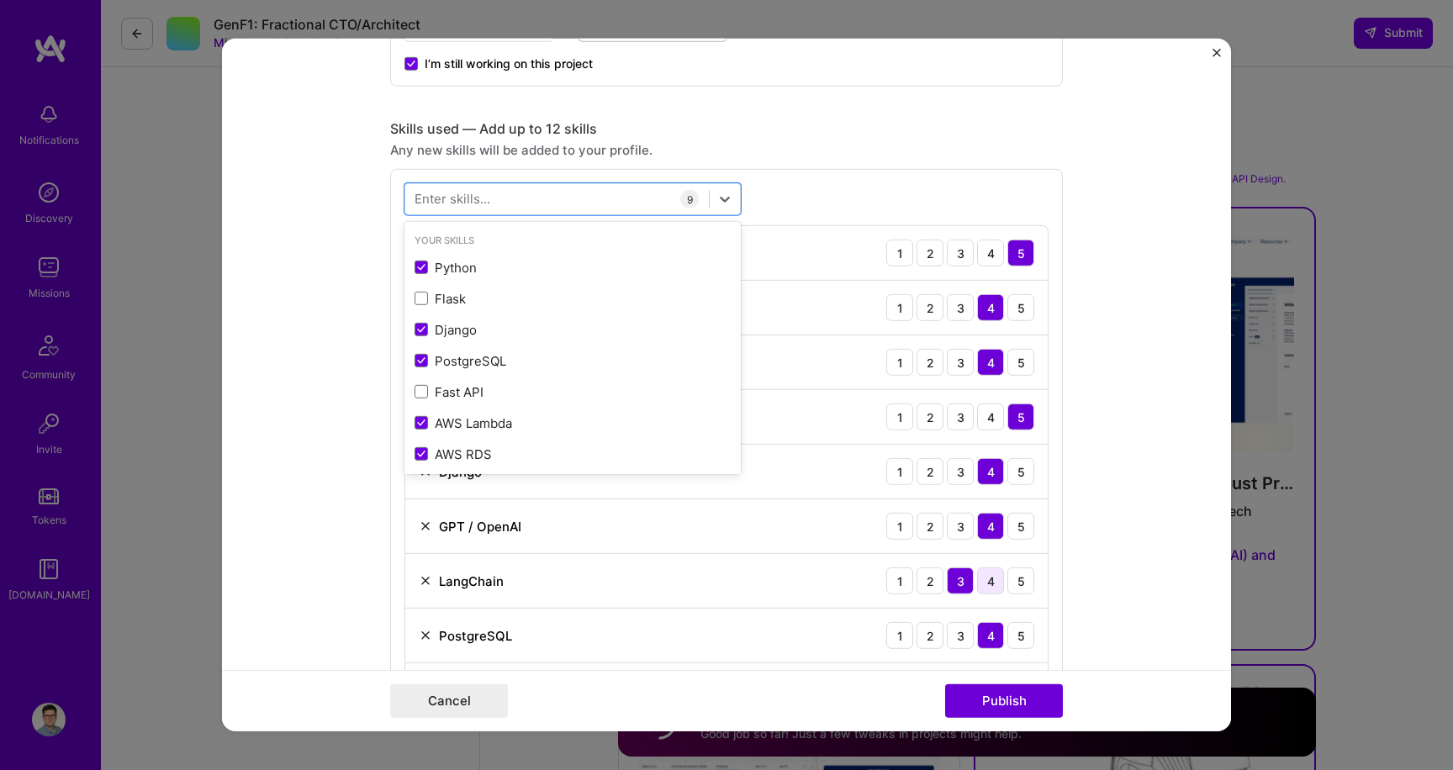
click at [979, 577] on div "4" at bounding box center [990, 581] width 27 height 27
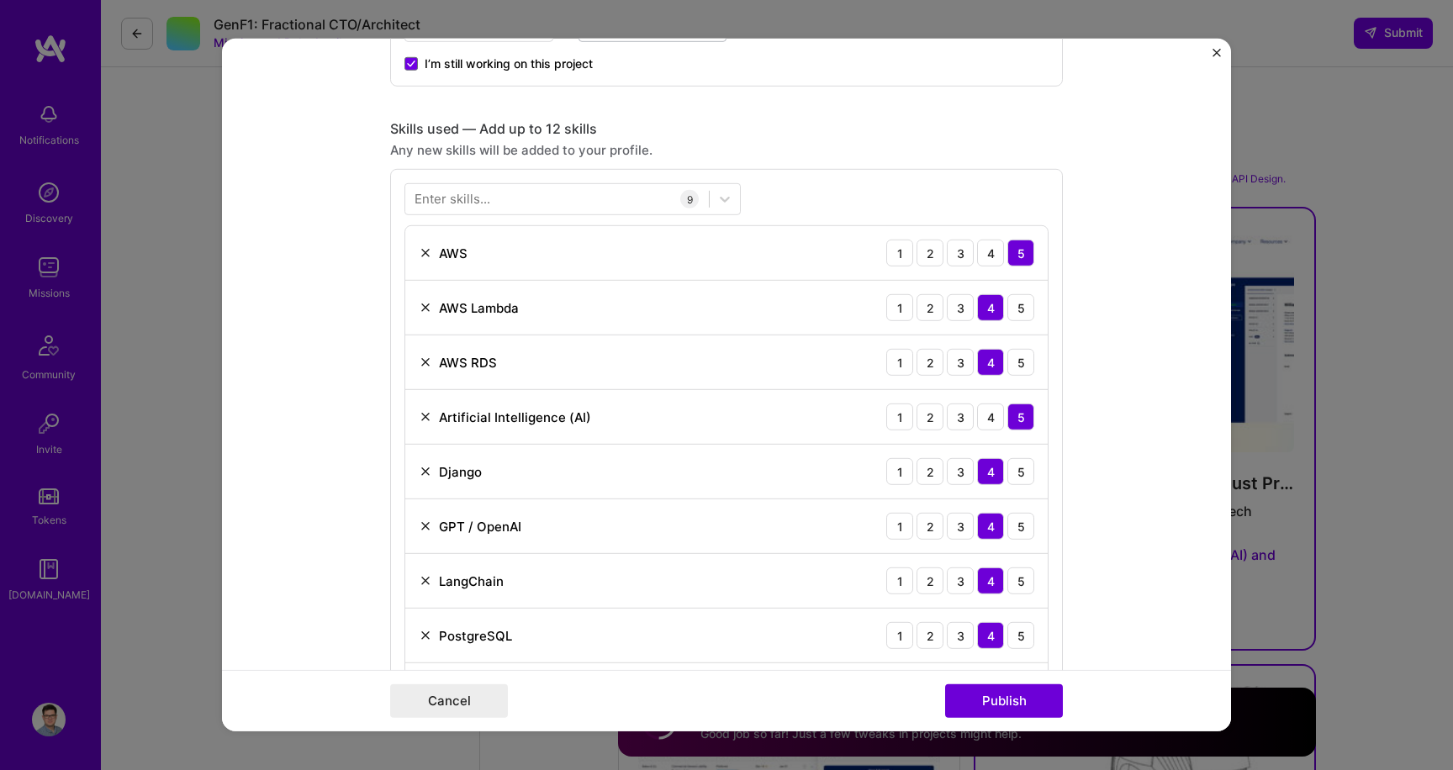
click at [983, 576] on div "4" at bounding box center [990, 581] width 27 height 27
click at [564, 196] on div at bounding box center [557, 199] width 304 height 28
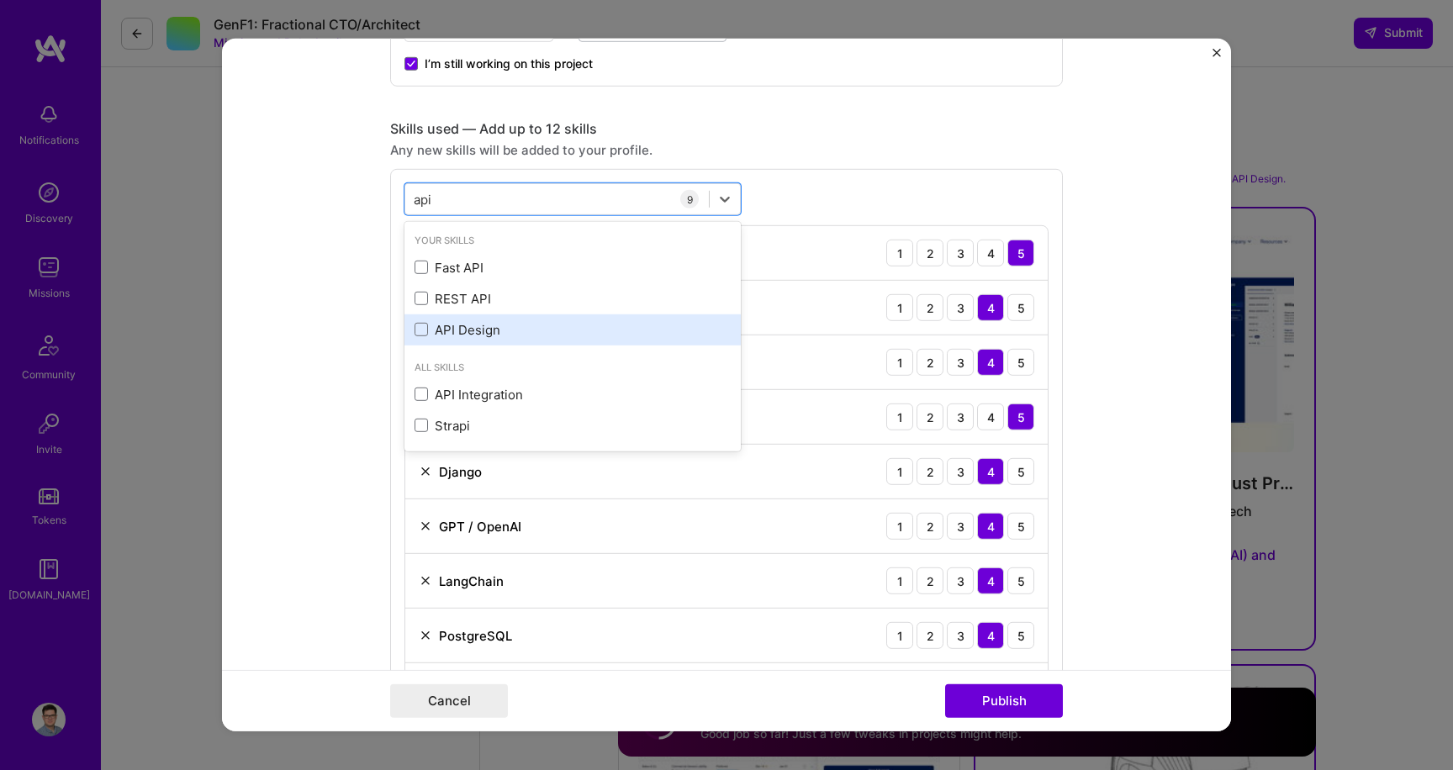
click at [498, 325] on div "API Design" at bounding box center [573, 330] width 316 height 18
type input "api"
click at [793, 147] on div "Any new skills will be added to your profile." at bounding box center [726, 150] width 673 height 18
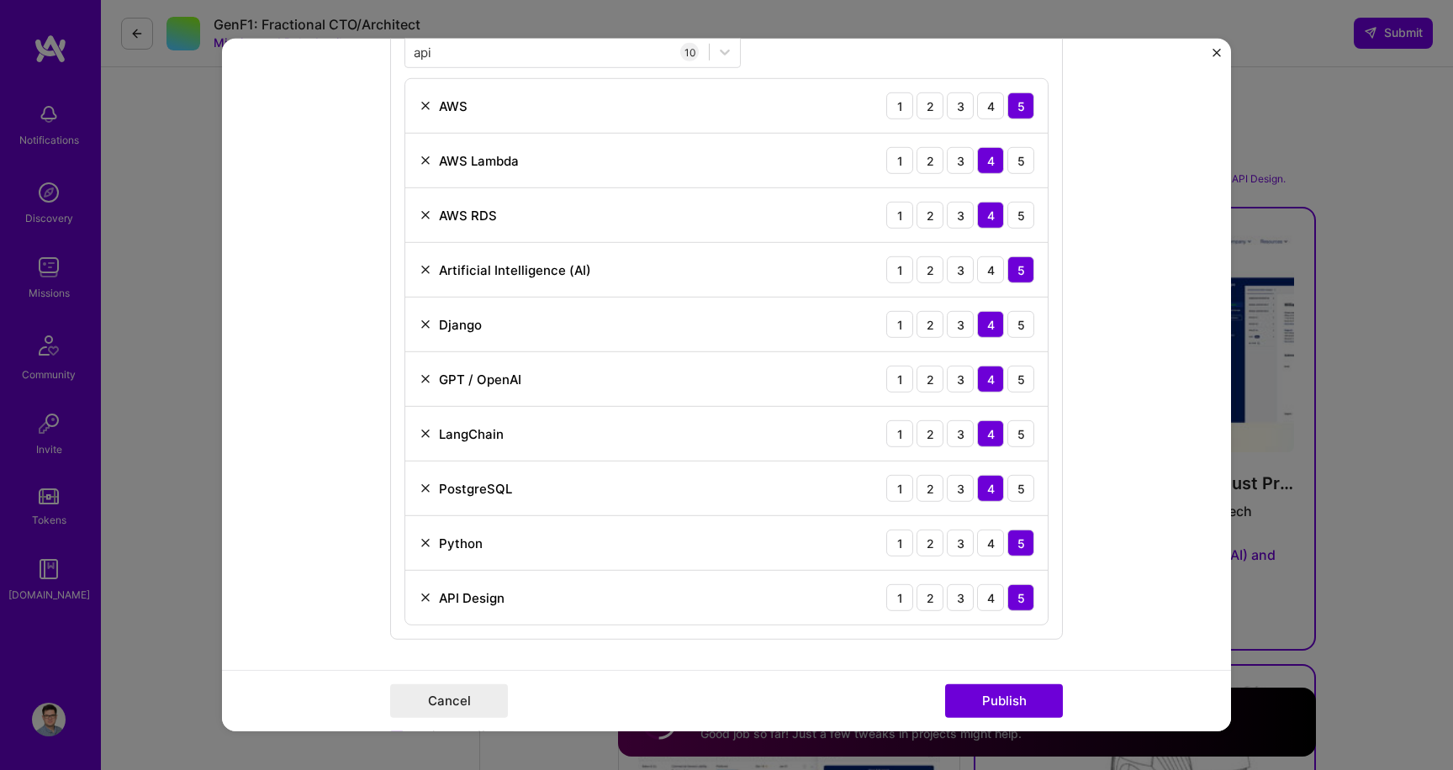
scroll to position [1256, 0]
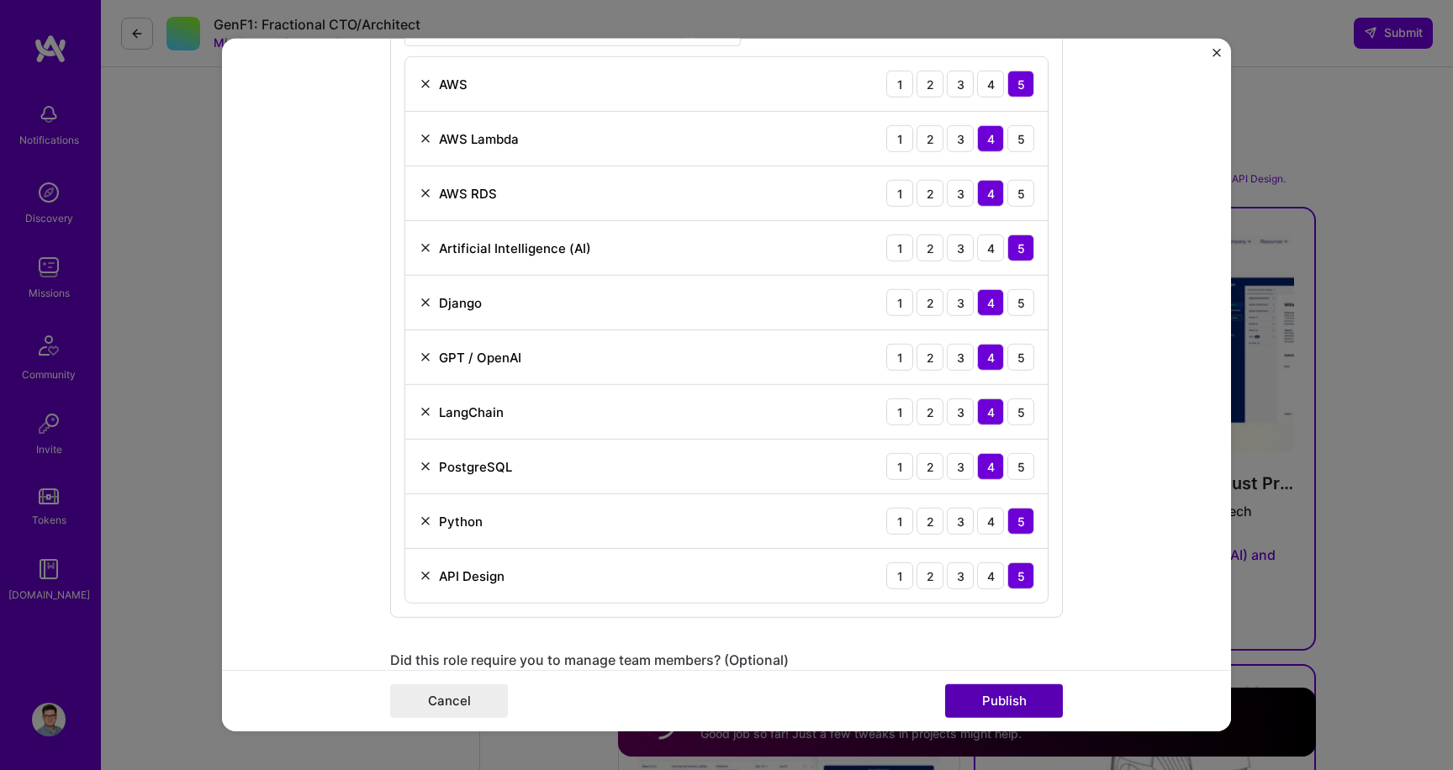
click at [1003, 699] on button "Publish" at bounding box center [1004, 702] width 118 height 34
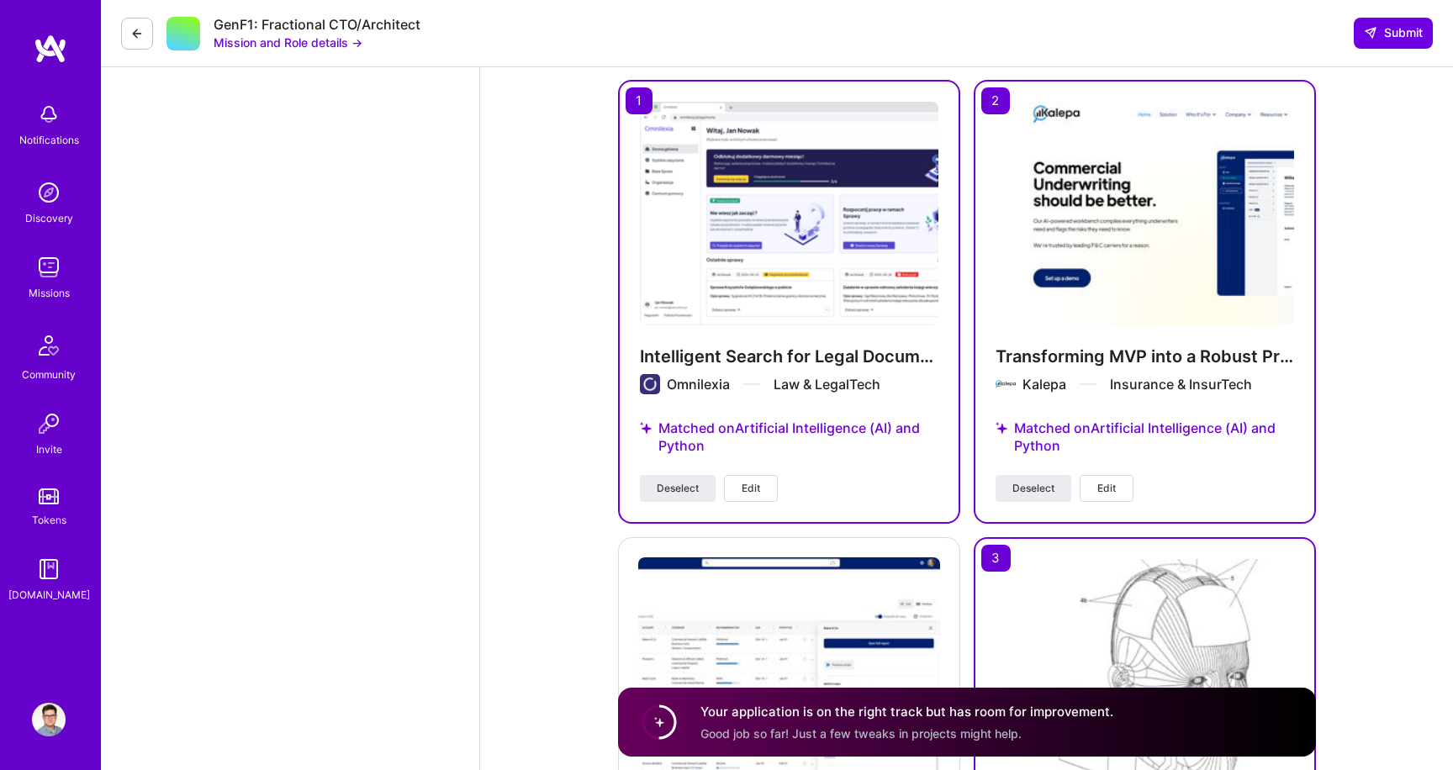
scroll to position [2325, 0]
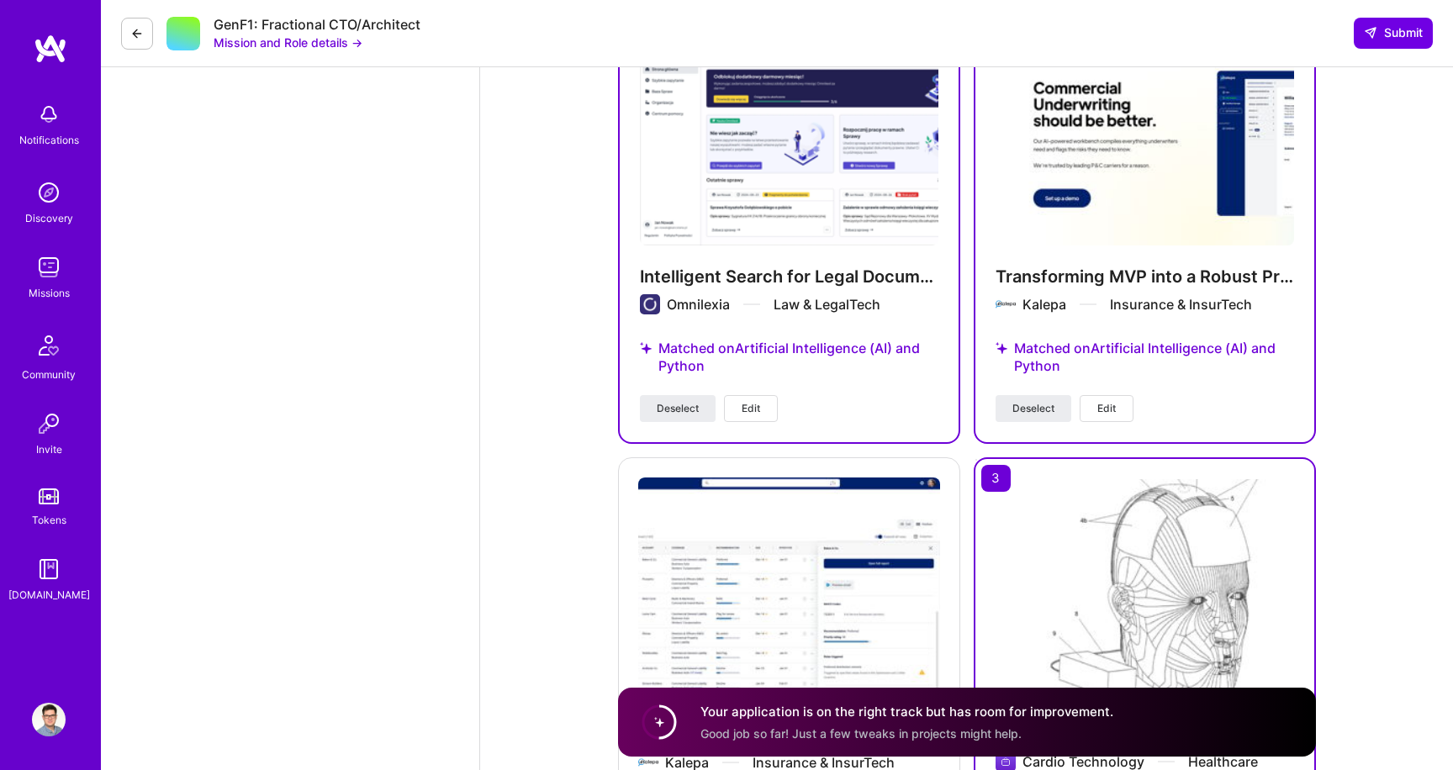
click at [750, 405] on span "Edit" at bounding box center [751, 408] width 19 height 15
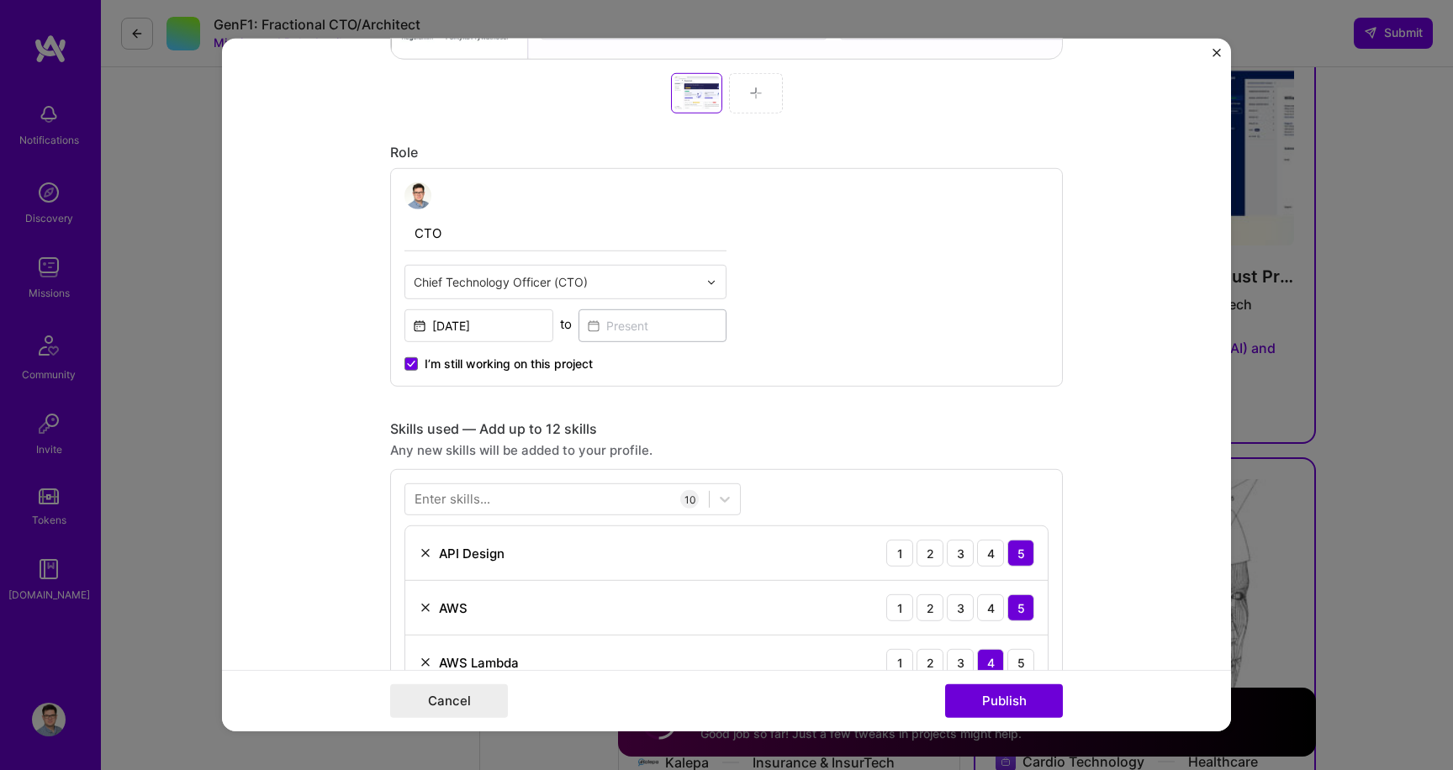
scroll to position [789, 0]
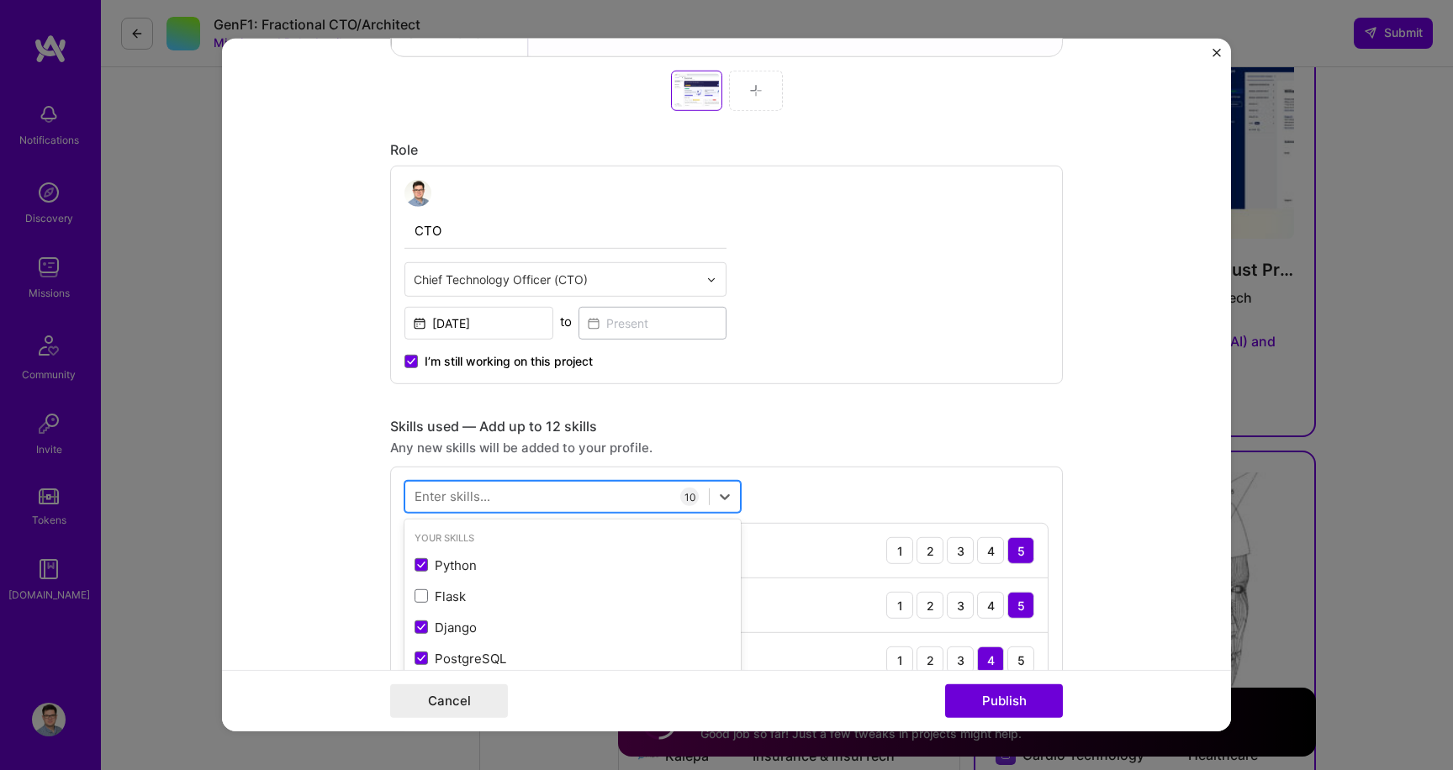
click at [564, 491] on div at bounding box center [557, 497] width 304 height 28
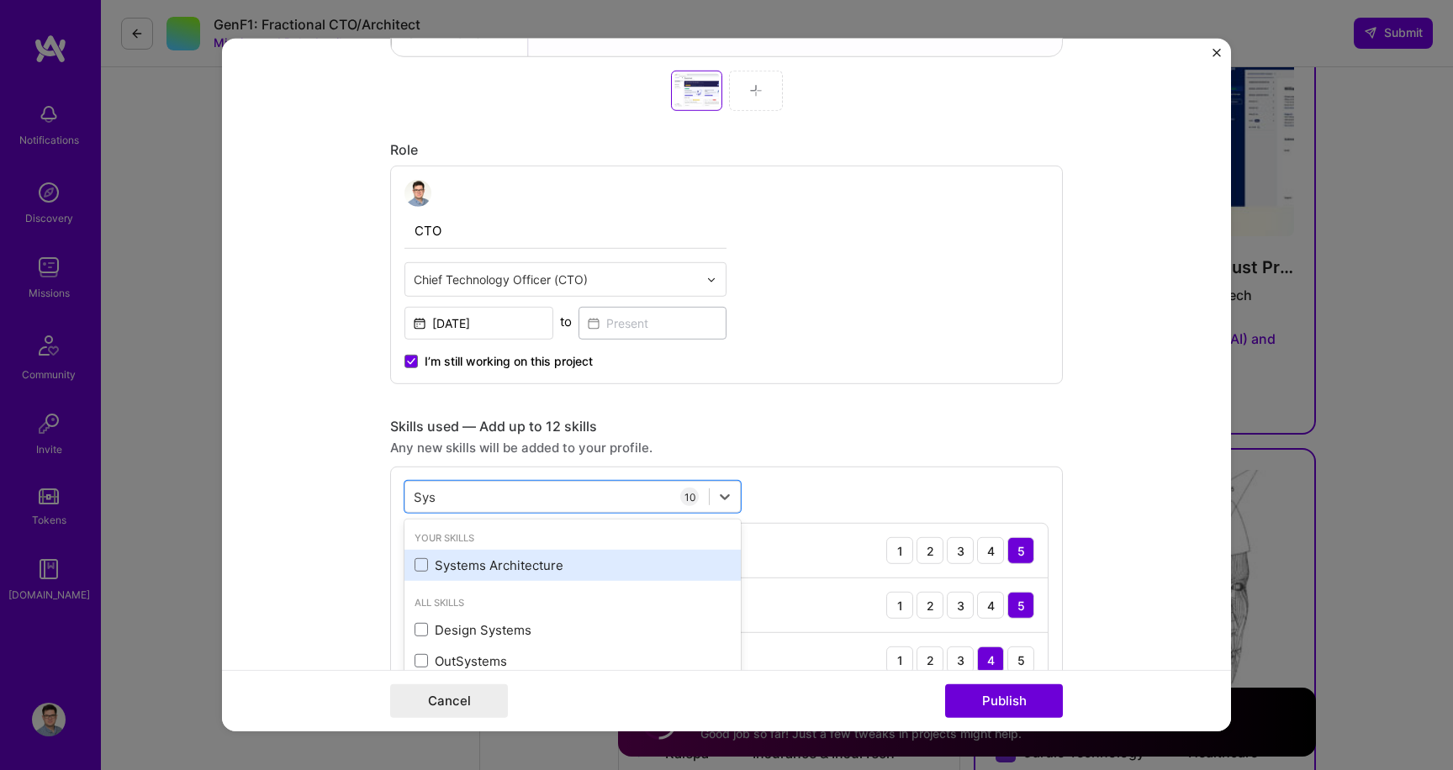
click at [494, 562] on div "Systems Architecture" at bounding box center [573, 566] width 316 height 18
click at [498, 495] on div "Sys Sys" at bounding box center [557, 497] width 304 height 28
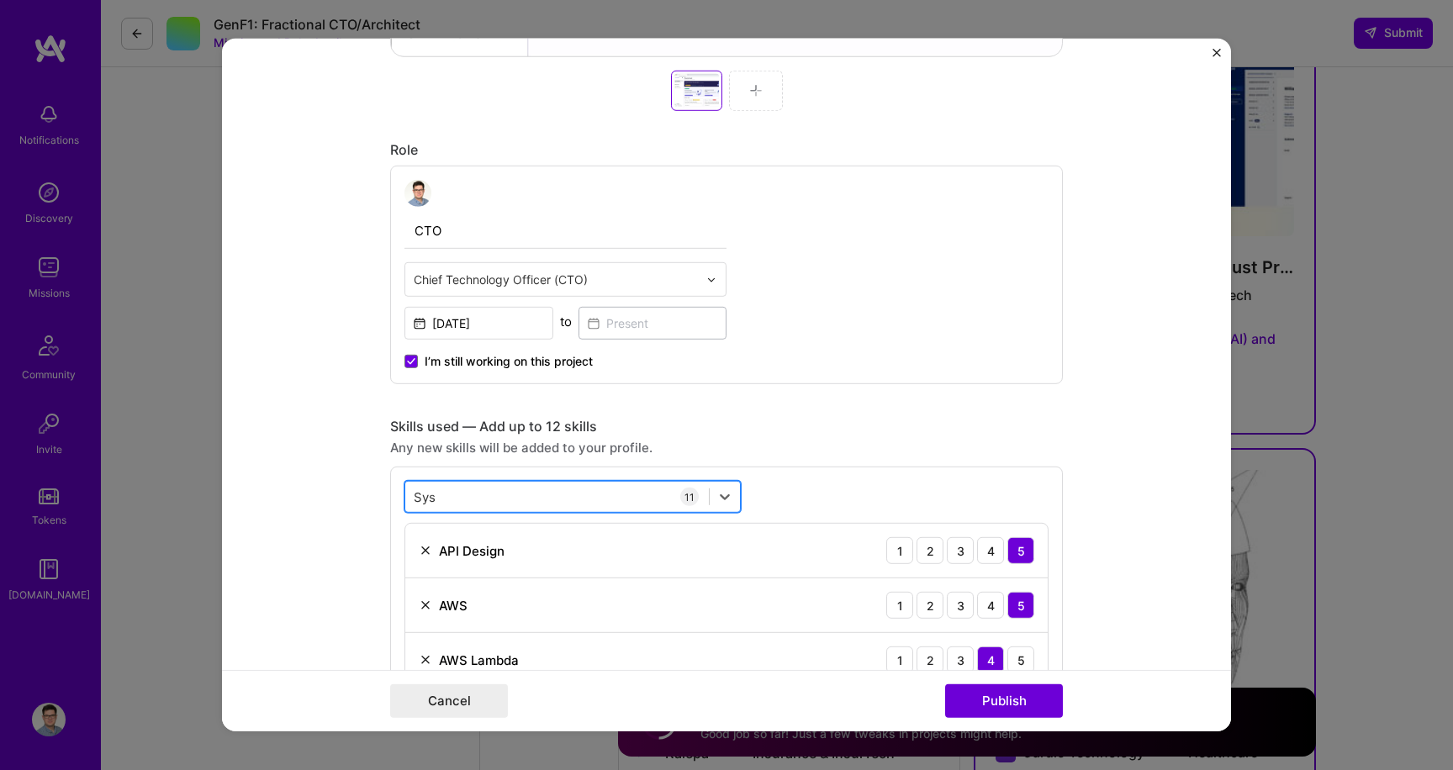
click at [498, 495] on div "Sys Sys" at bounding box center [557, 497] width 304 height 28
click at [442, 501] on div "Sys Sys" at bounding box center [557, 497] width 304 height 28
click at [421, 498] on input "Sys" at bounding box center [426, 497] width 24 height 18
type input "Ai"
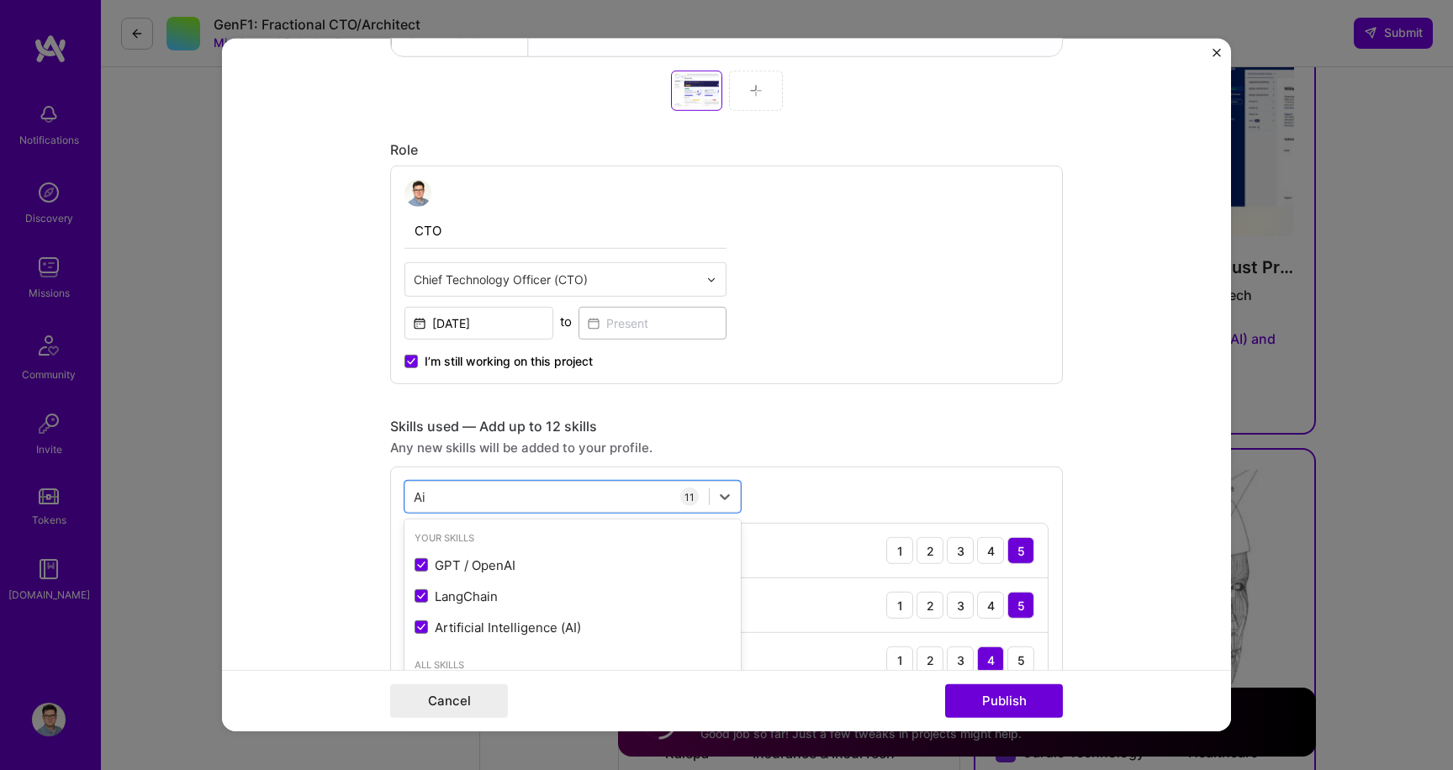
click at [306, 484] on form "Project title Intelligent Search for Legal Documents: Streamlining Legal Resear…" at bounding box center [726, 385] width 1009 height 693
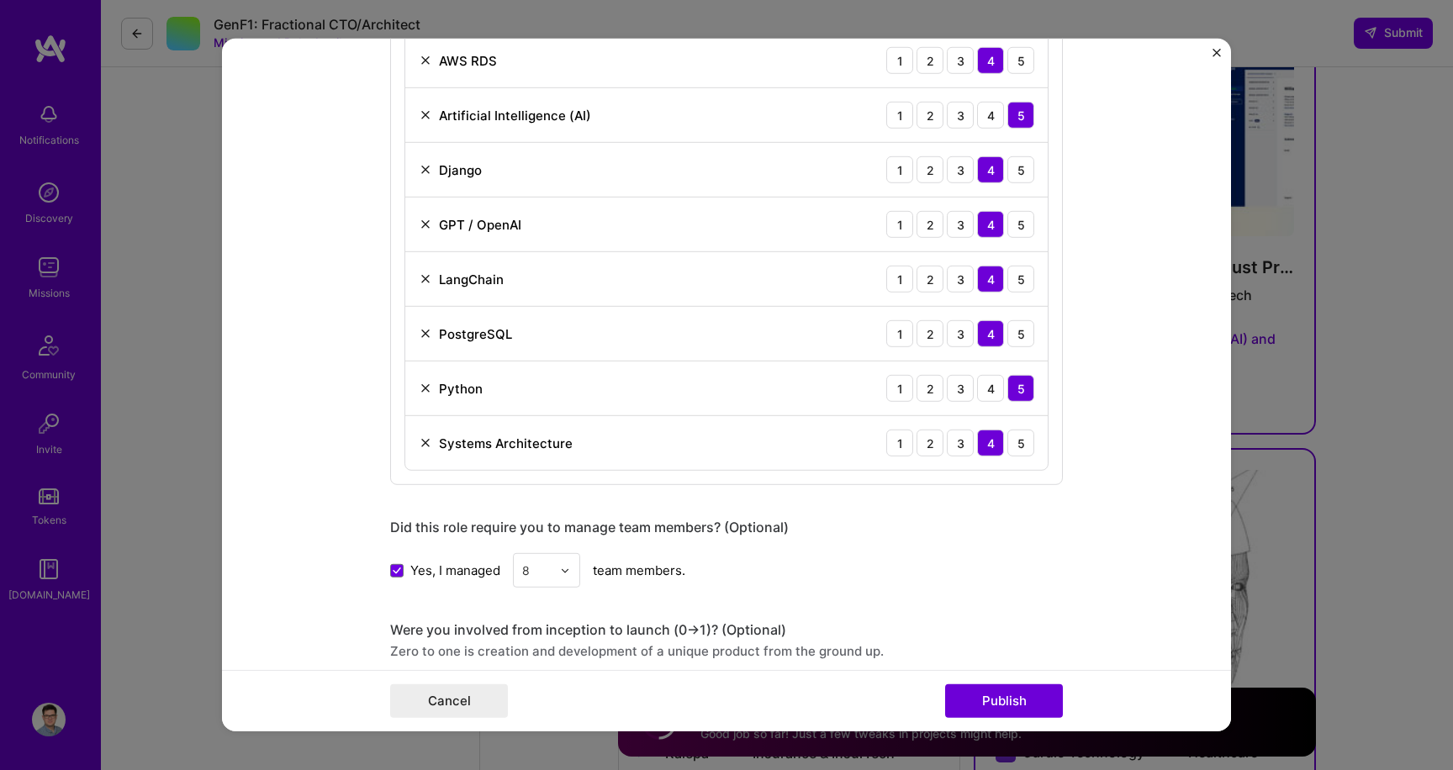
scroll to position [1434, 0]
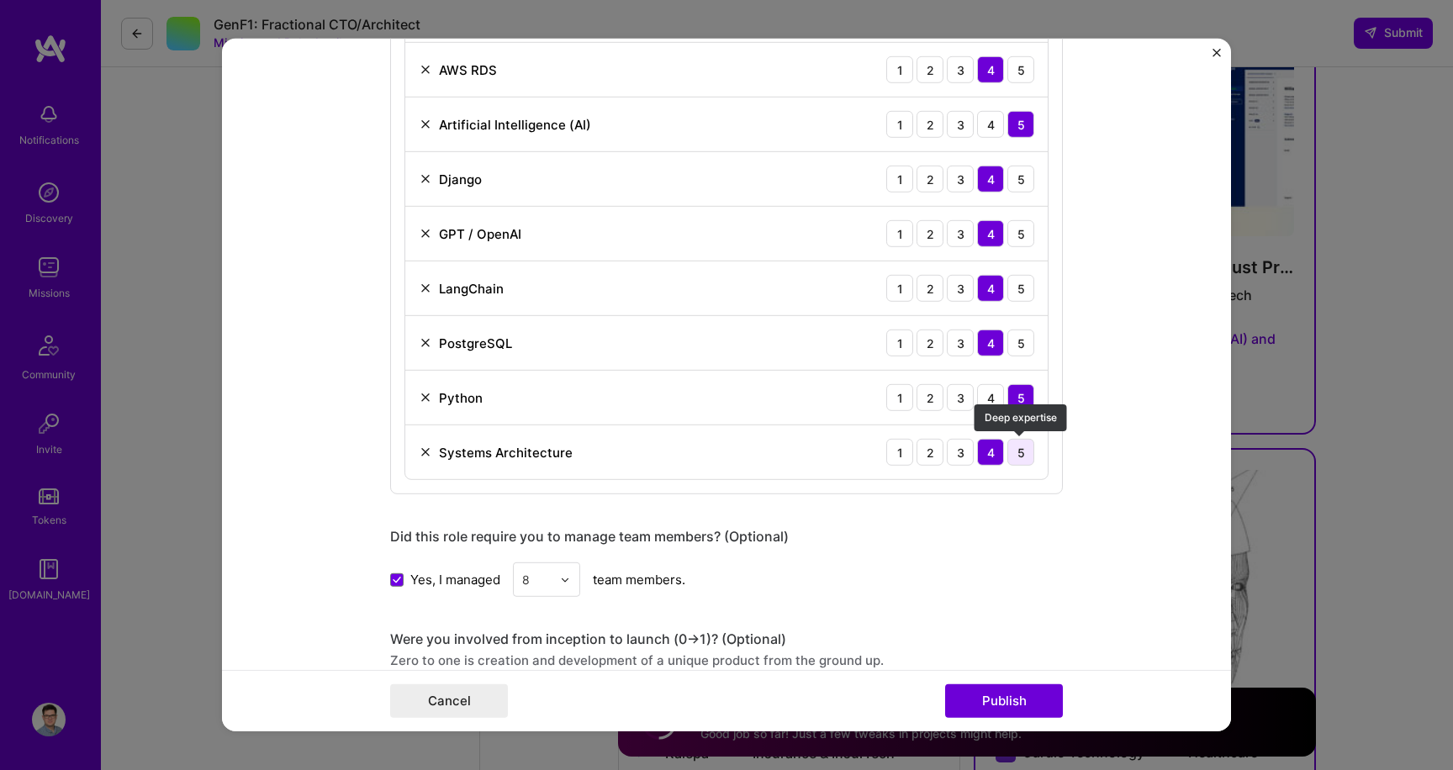
click at [1026, 454] on div "5" at bounding box center [1021, 452] width 27 height 27
click at [1000, 700] on button "Publish" at bounding box center [1004, 702] width 118 height 34
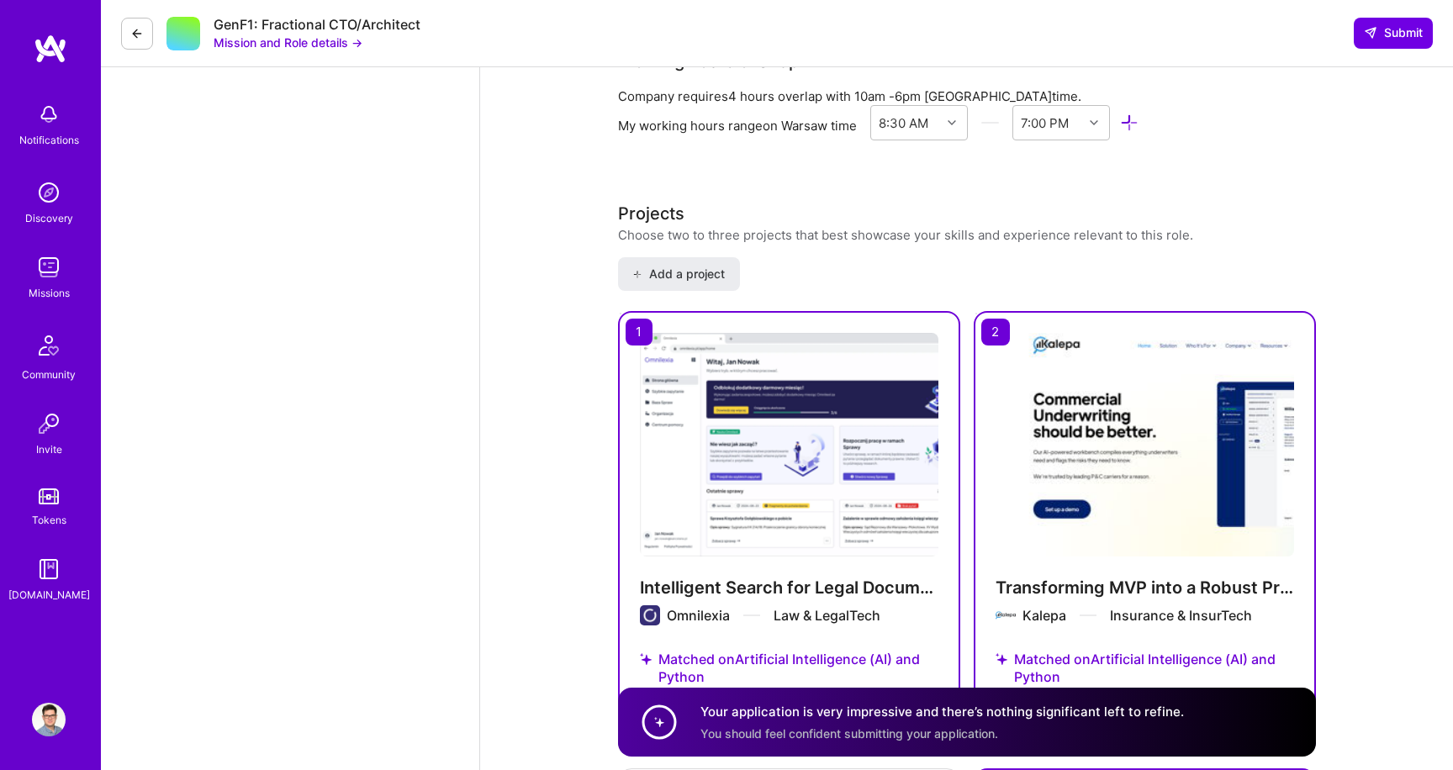
scroll to position [2109, 0]
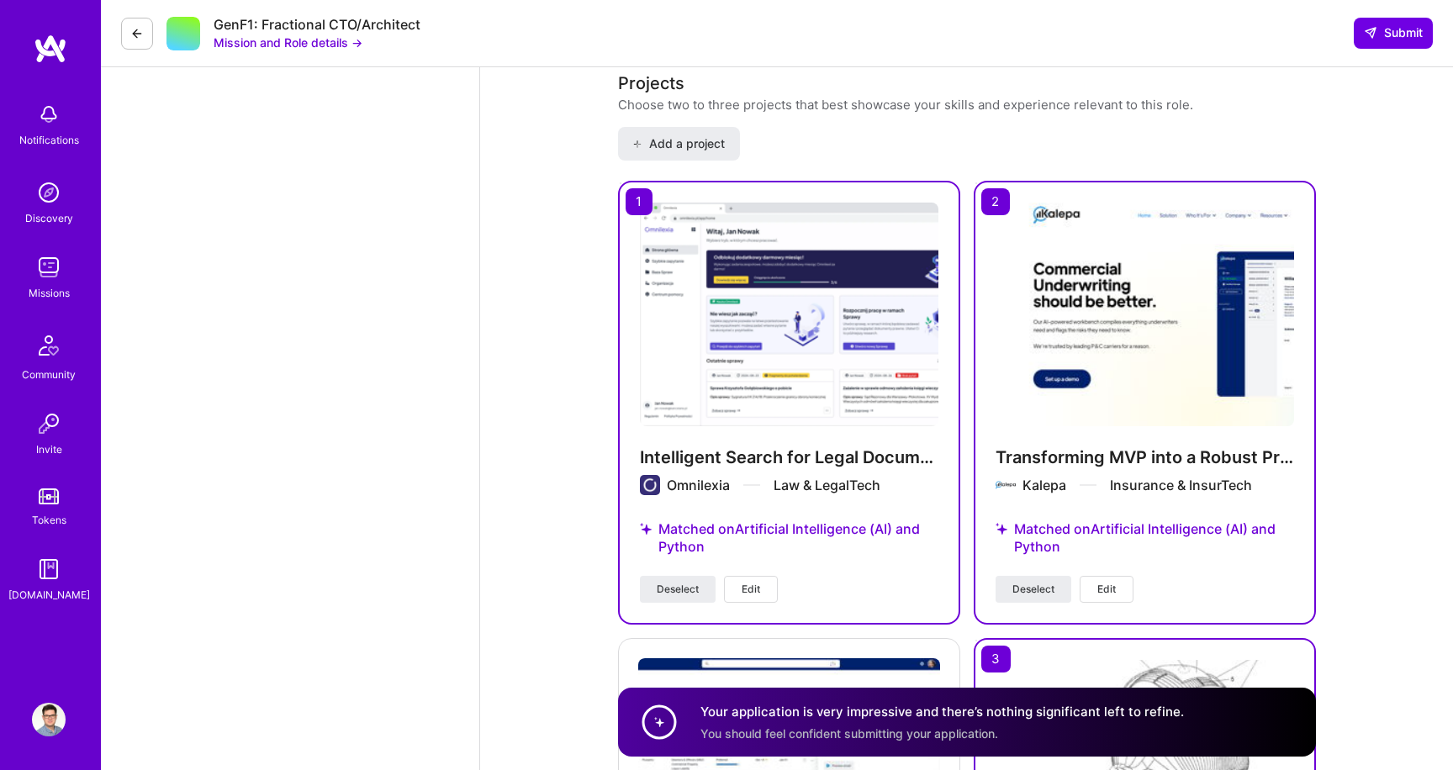
click at [1108, 577] on button "Edit" at bounding box center [1107, 589] width 54 height 27
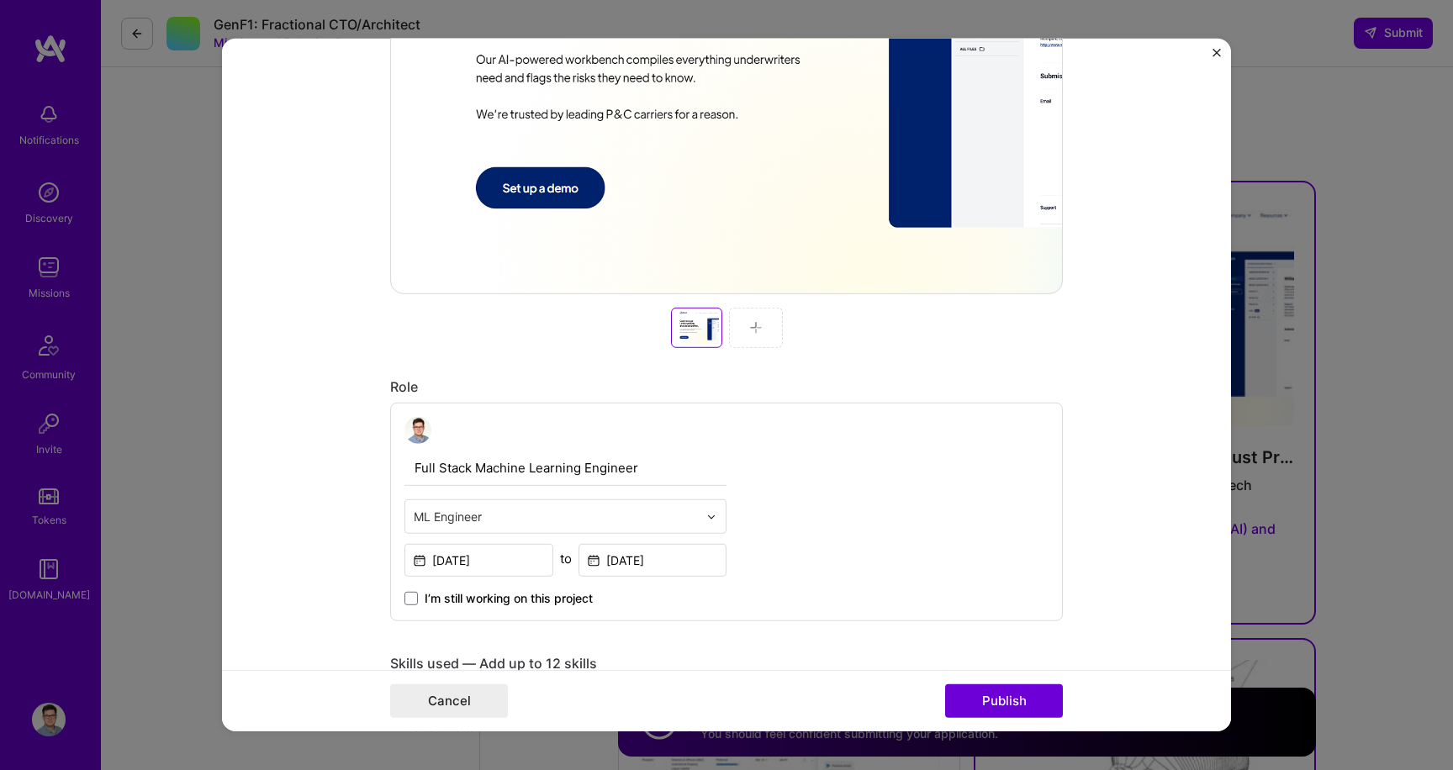
scroll to position [873, 0]
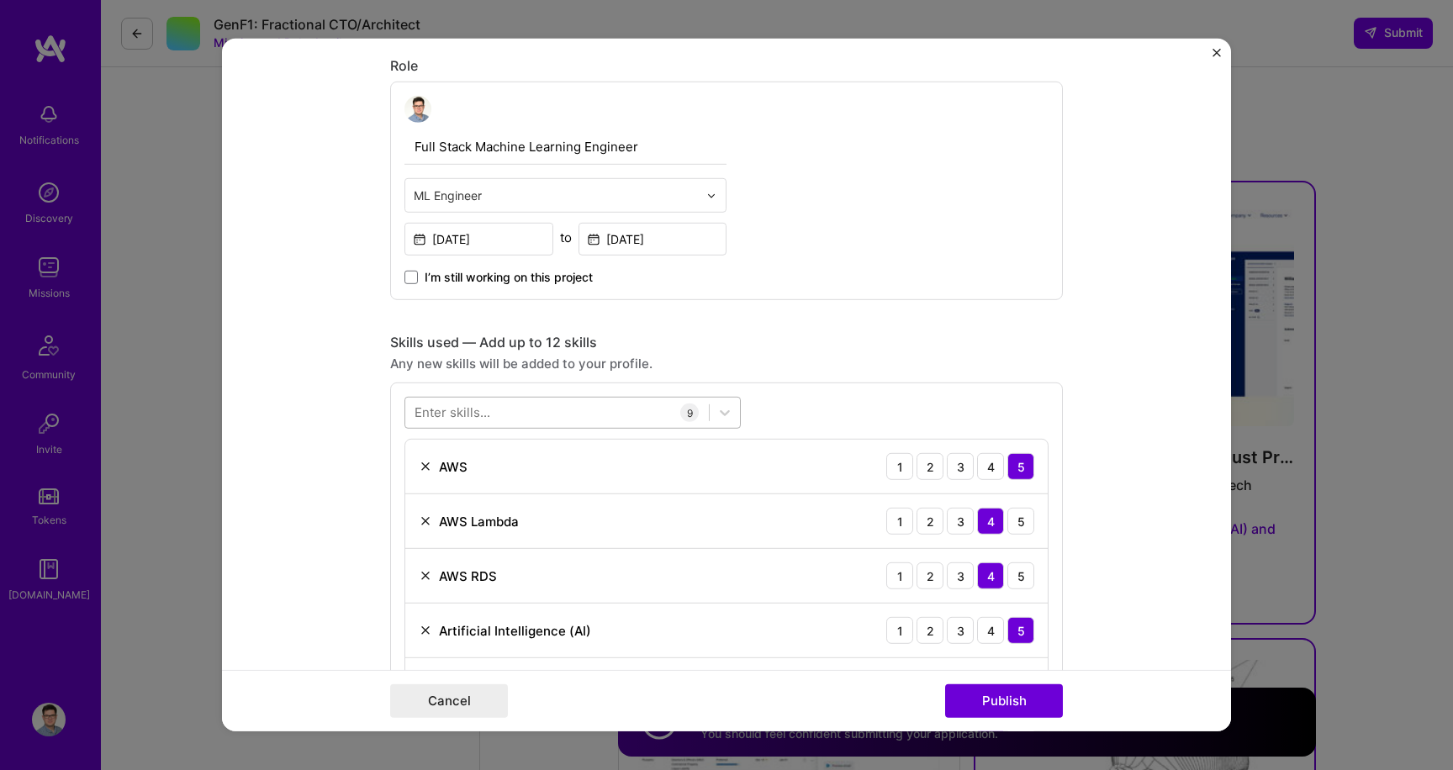
click at [554, 410] on div at bounding box center [557, 413] width 304 height 28
click at [522, 482] on div "Systems Architecture" at bounding box center [573, 482] width 316 height 18
click at [866, 395] on div "option Systems Architecture, selected. option Systems Architecture selected, 0 …" at bounding box center [726, 692] width 673 height 618
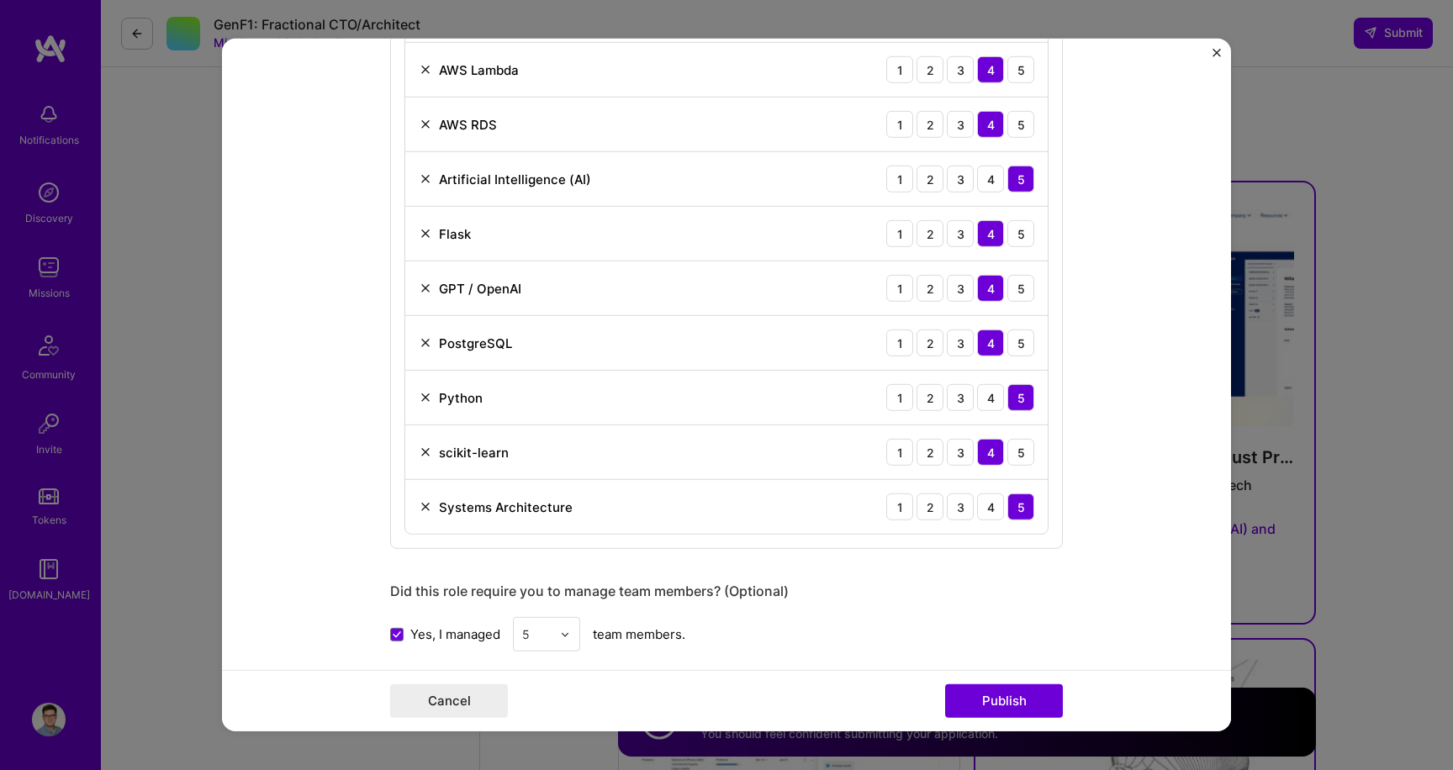
scroll to position [1336, 0]
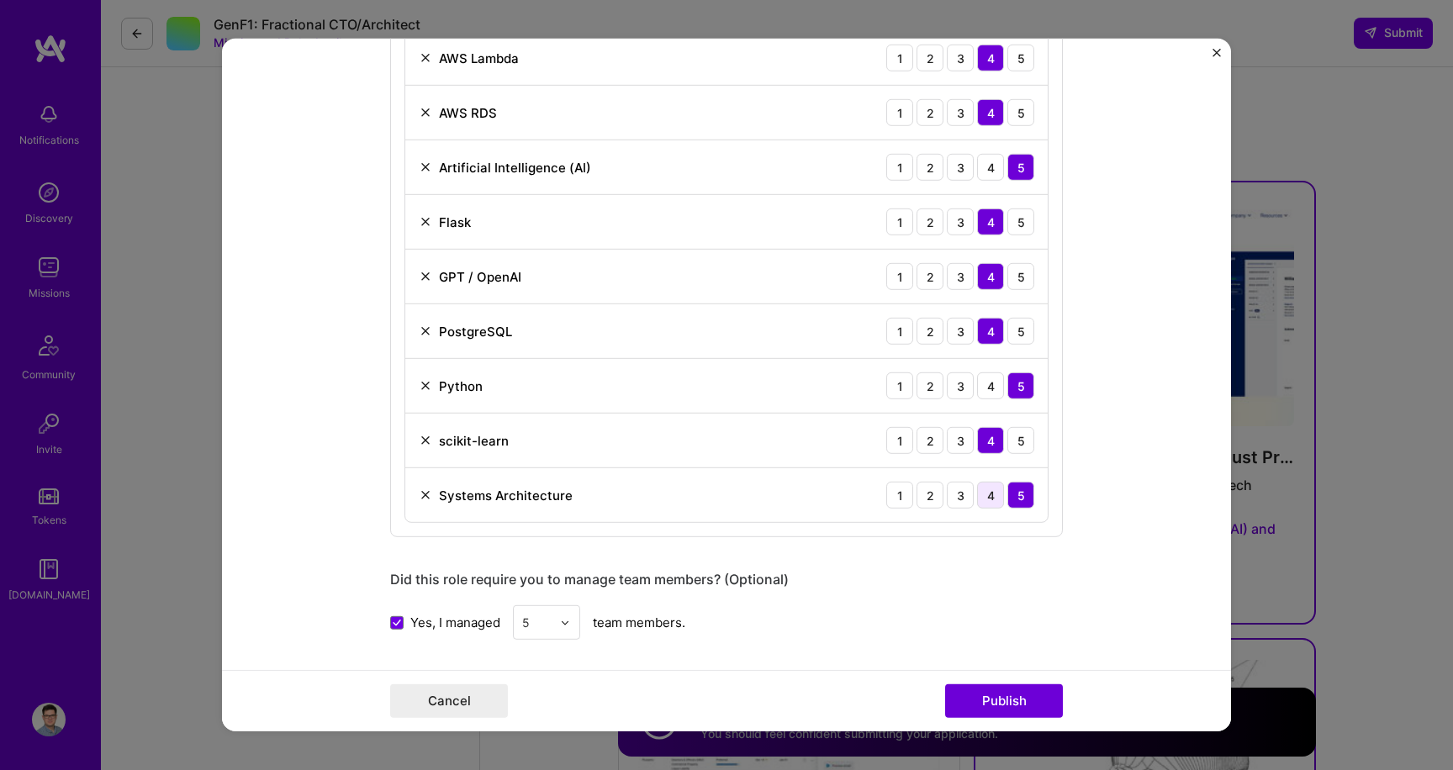
click at [991, 495] on div "4" at bounding box center [990, 495] width 27 height 27
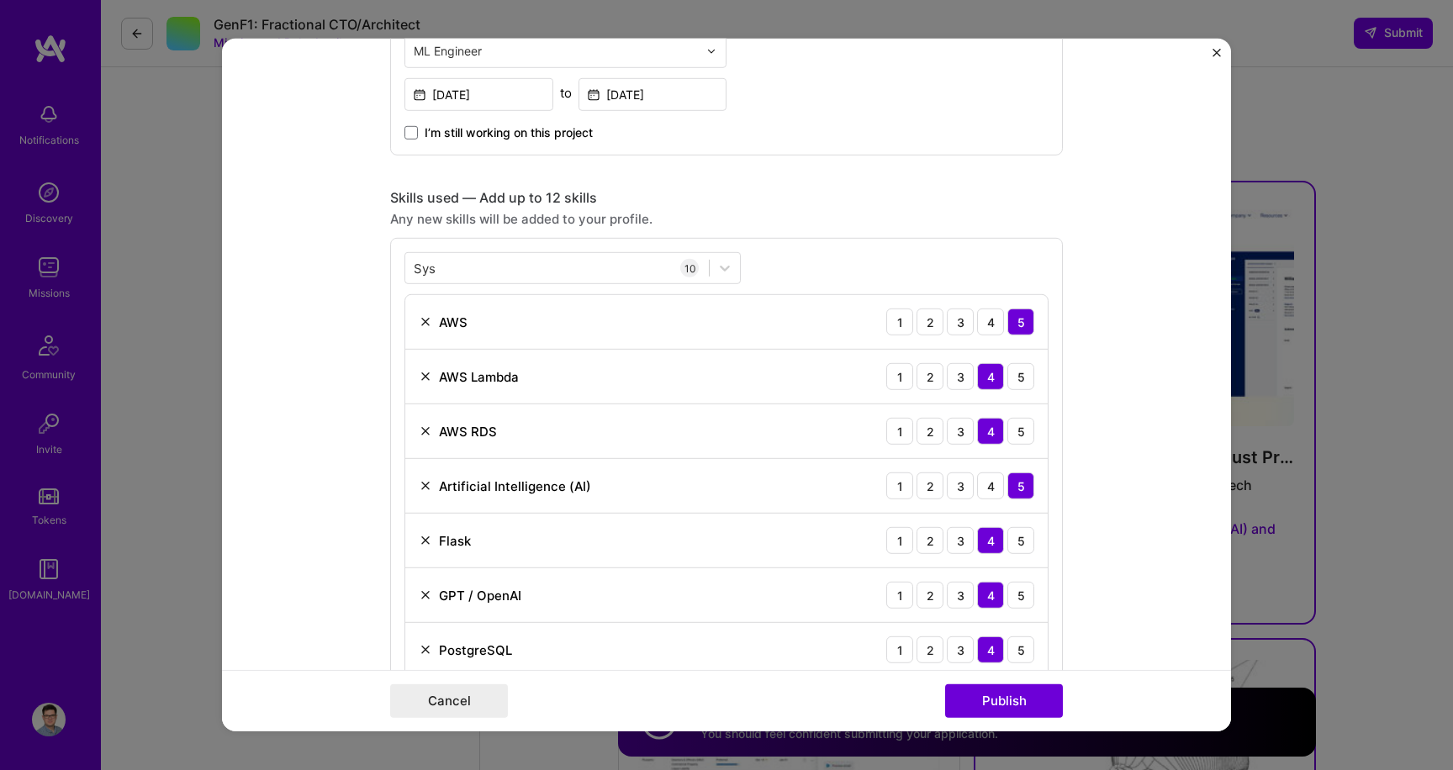
scroll to position [998, 0]
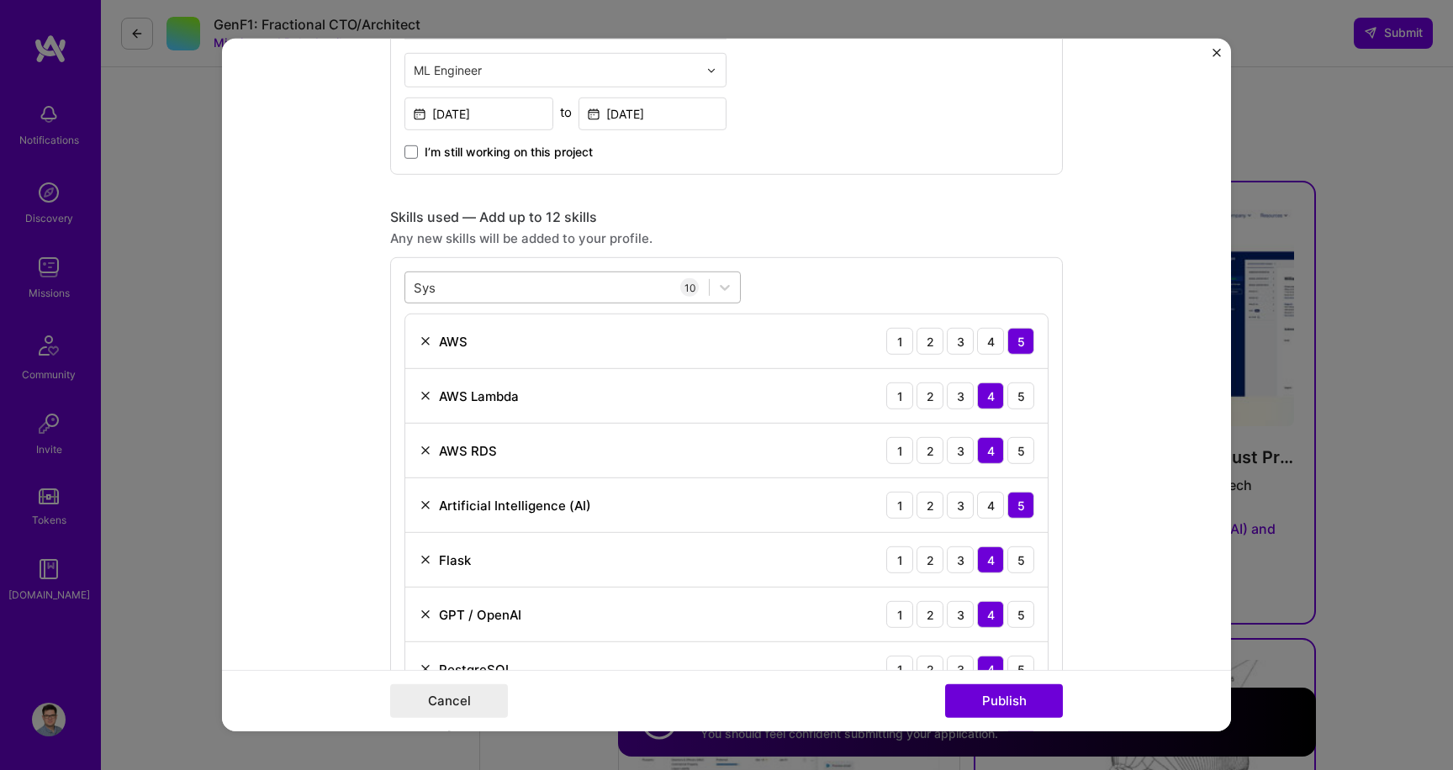
click at [553, 278] on div "Sys Sys" at bounding box center [557, 287] width 304 height 28
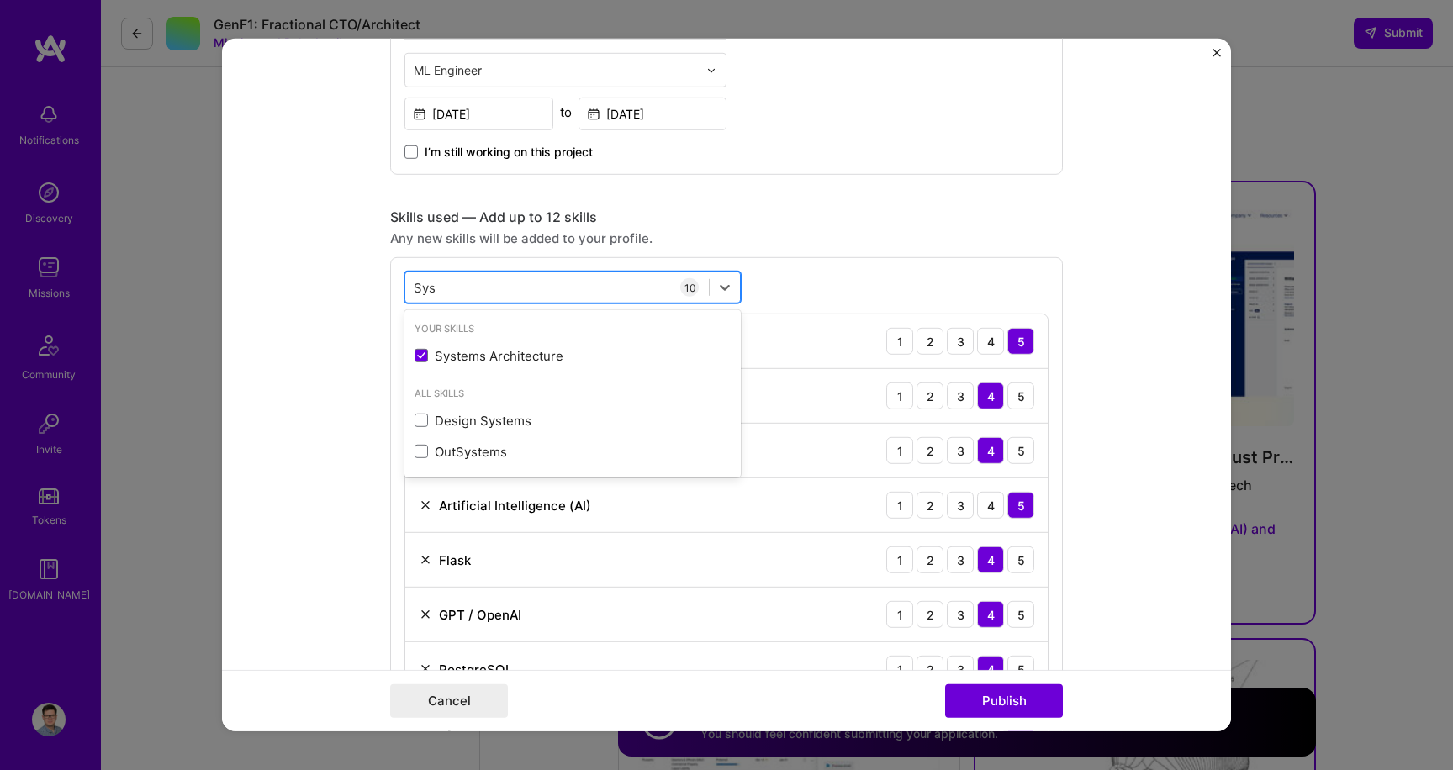
click at [553, 278] on div "Sys Sys" at bounding box center [557, 287] width 304 height 28
click at [514, 289] on div "Sys Sys" at bounding box center [557, 287] width 304 height 28
type input "S"
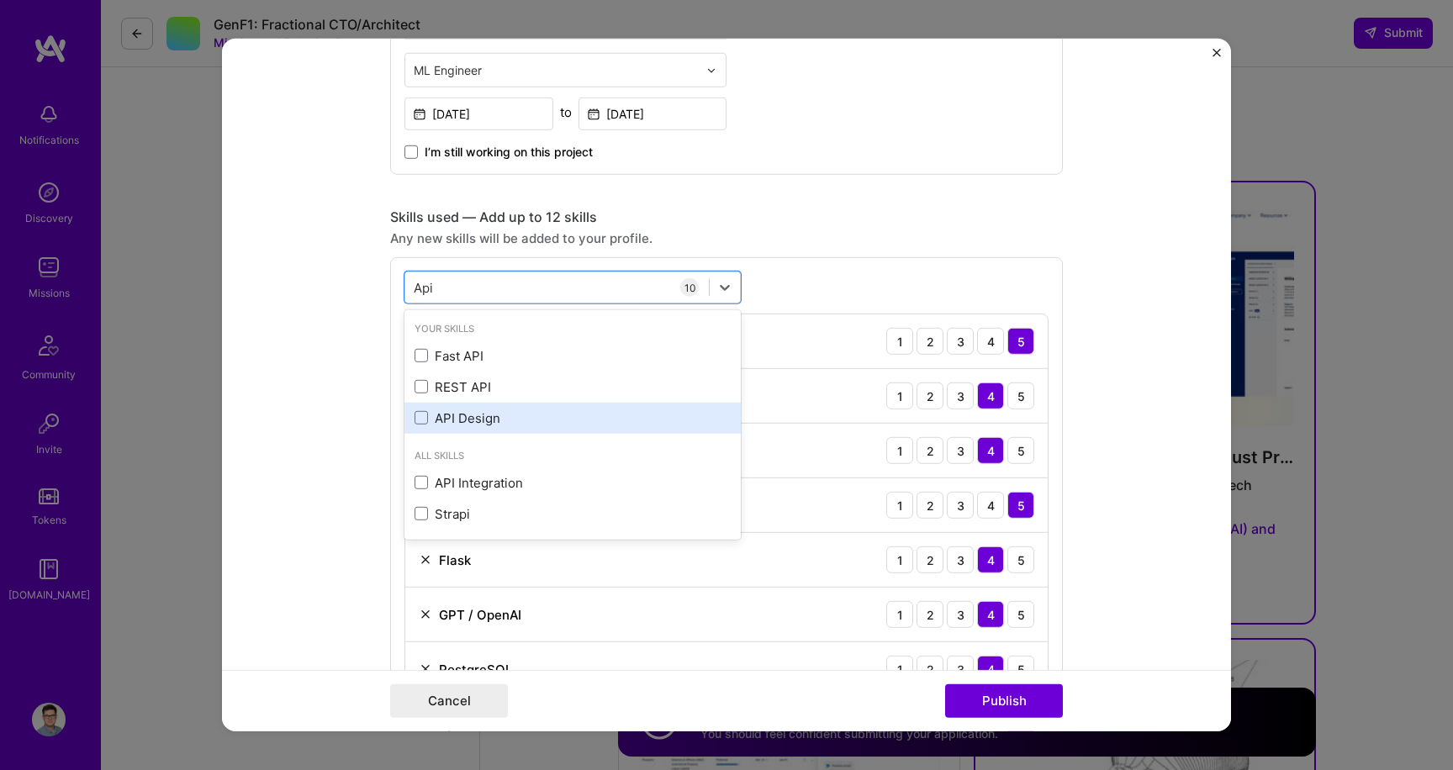
click at [500, 418] on div "API Design" at bounding box center [573, 419] width 316 height 18
type input "Api"
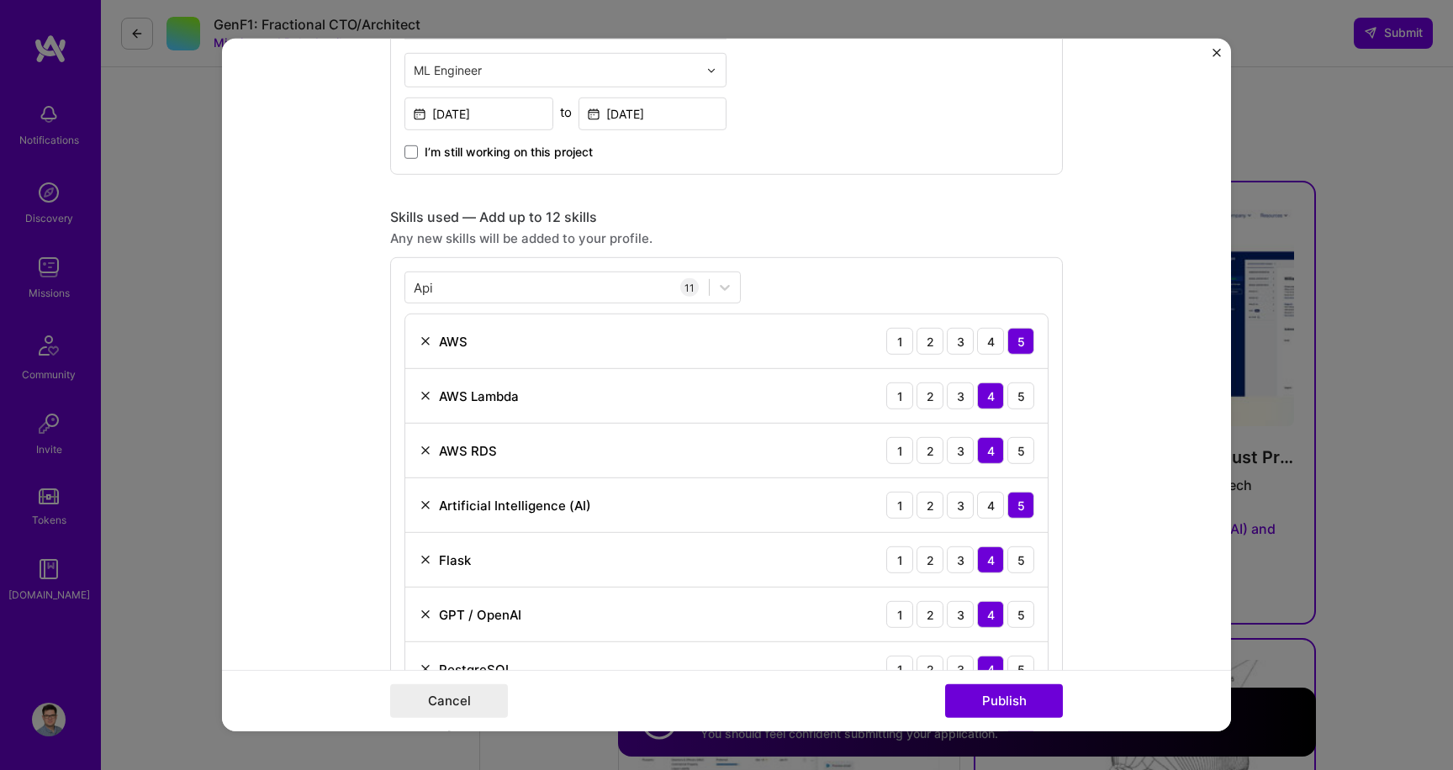
click at [847, 239] on div "Any new skills will be added to your profile." at bounding box center [726, 239] width 673 height 18
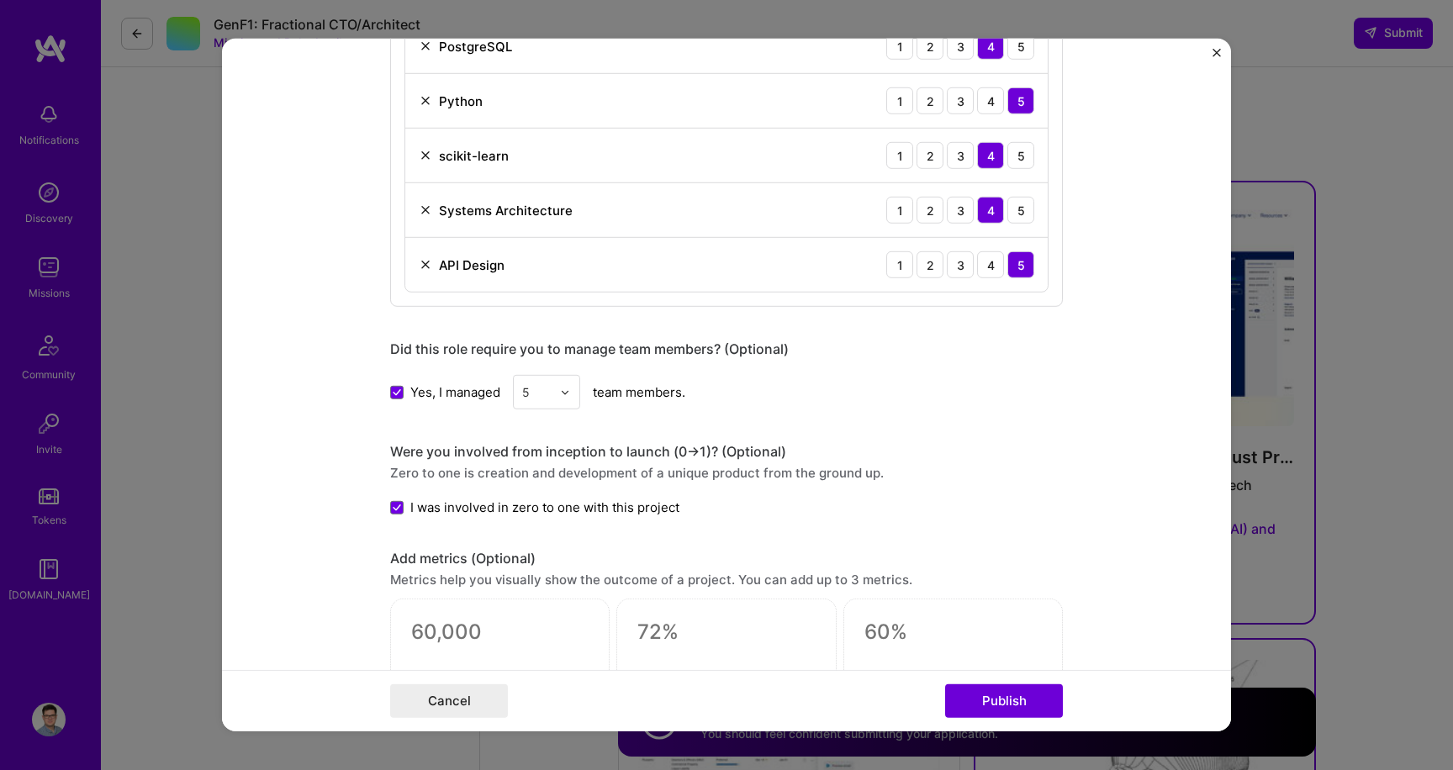
scroll to position [1619, 0]
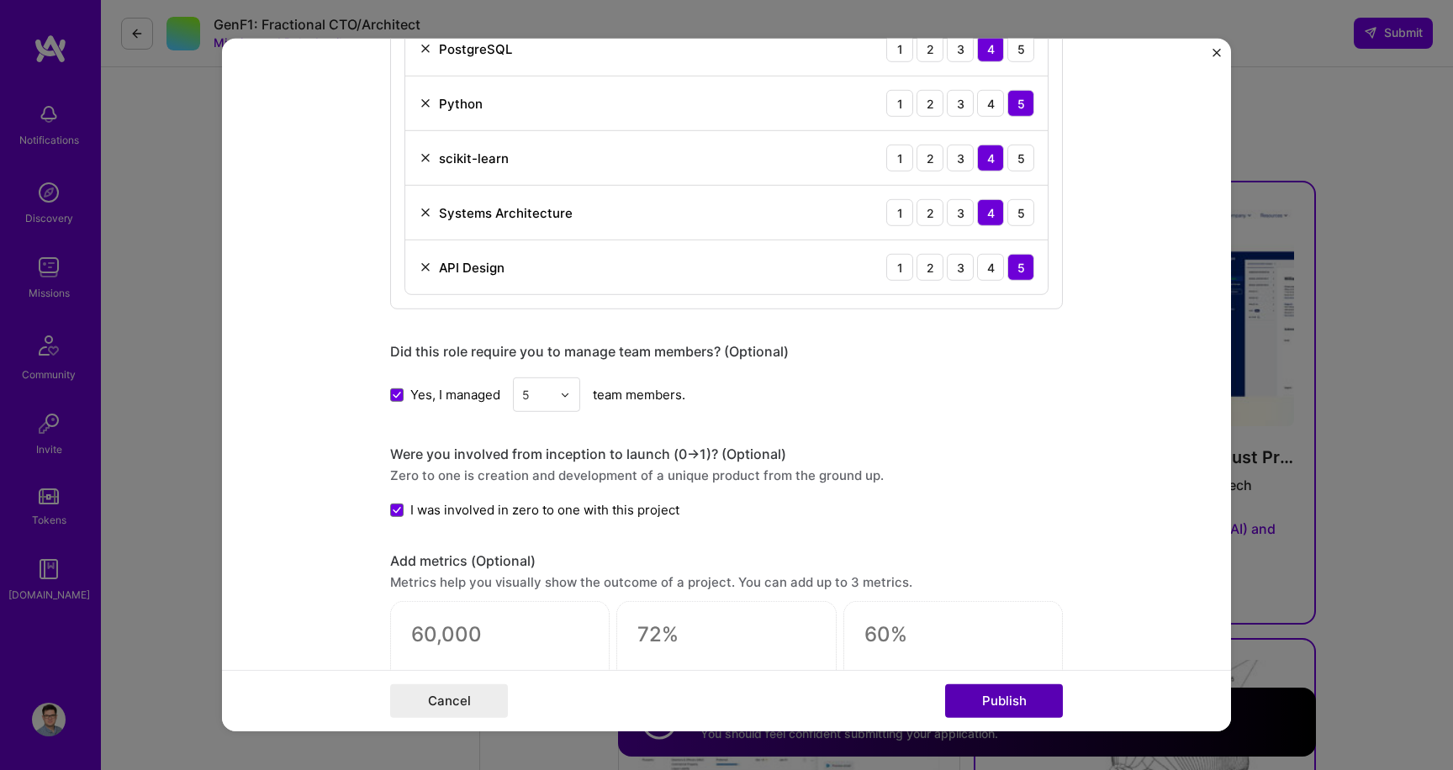
click at [1020, 701] on button "Publish" at bounding box center [1004, 702] width 118 height 34
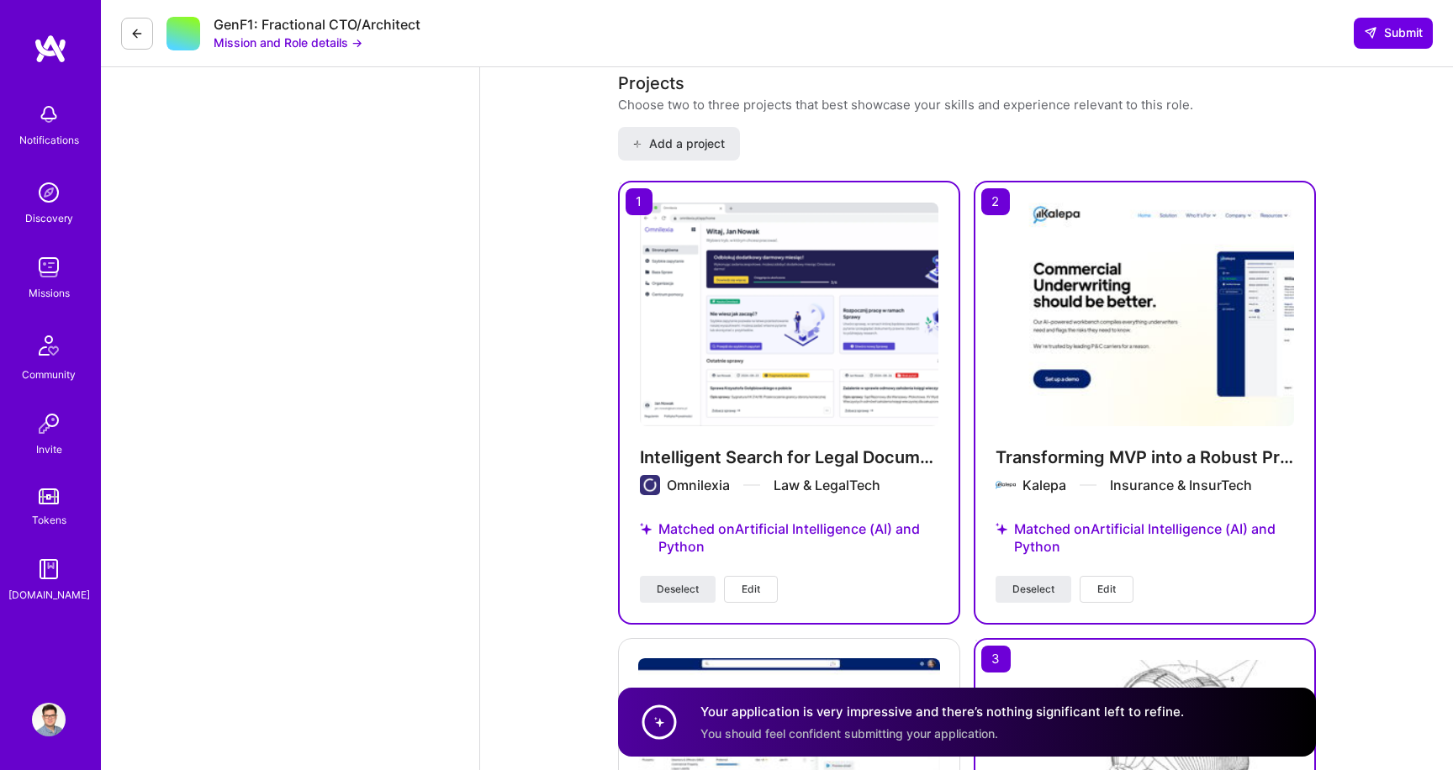
click at [773, 597] on button "Edit" at bounding box center [751, 589] width 54 height 27
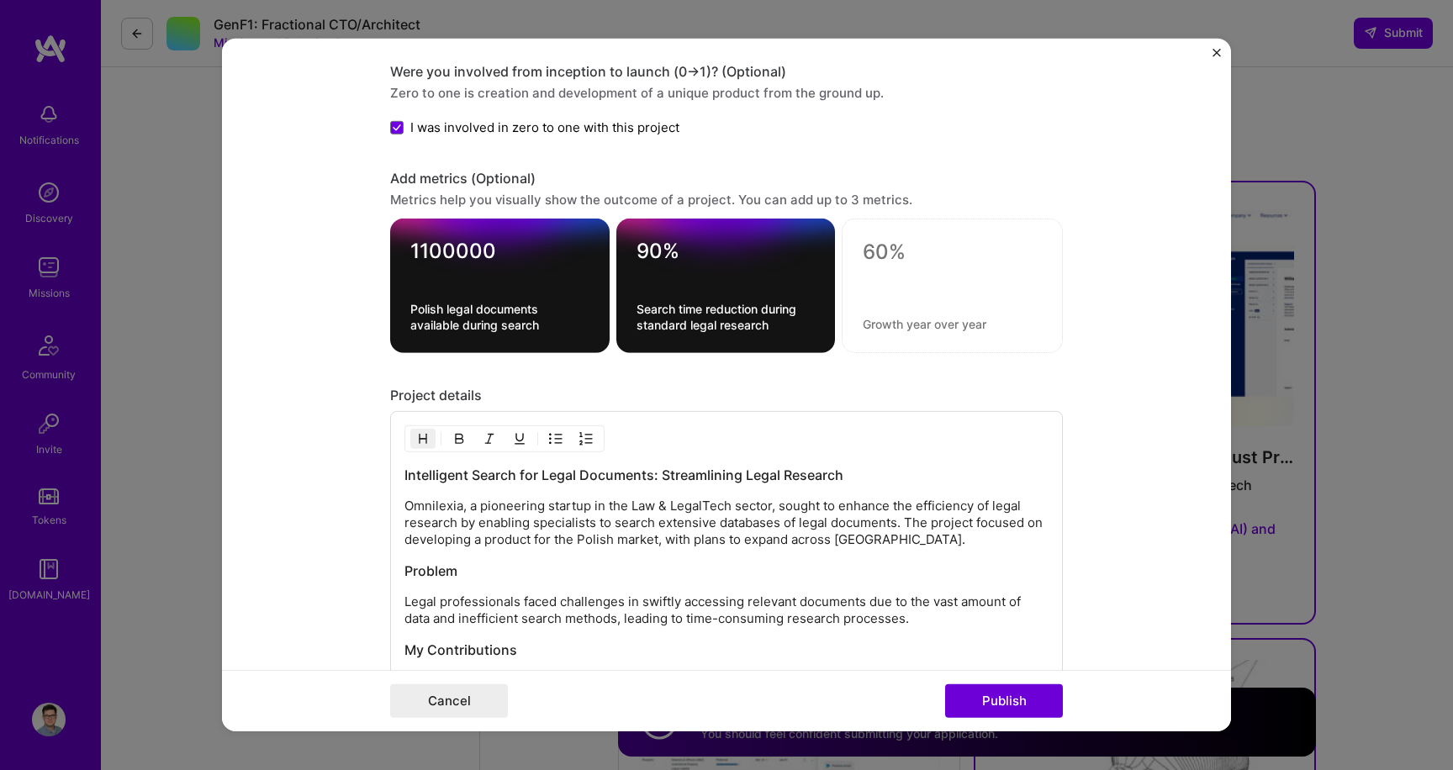
scroll to position [1992, 0]
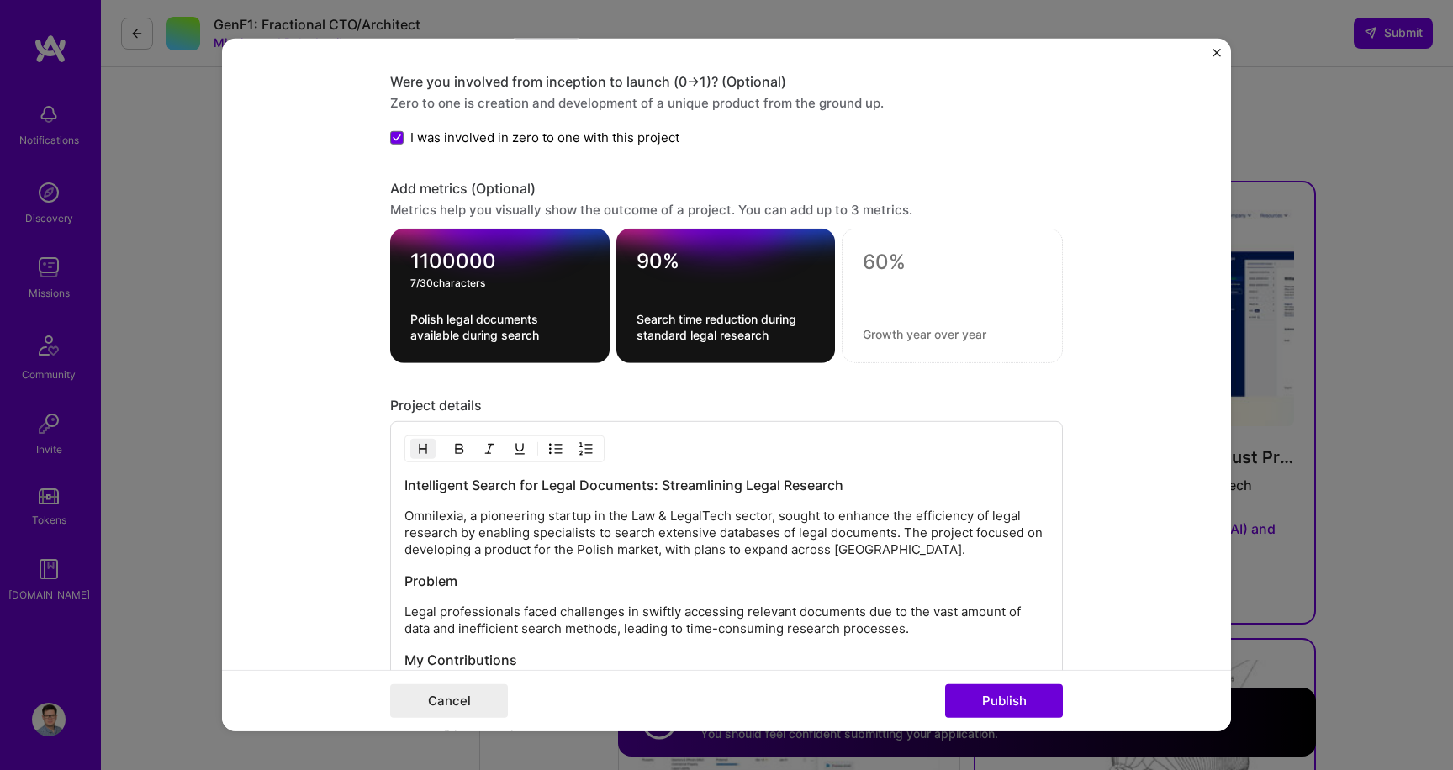
click at [468, 272] on textarea "1100000" at bounding box center [499, 261] width 179 height 25
click at [409, 267] on div "1100000 7 / 30 characters Polish legal documents available during search" at bounding box center [500, 296] width 220 height 135
click at [421, 267] on textarea "1100000" at bounding box center [499, 261] width 179 height 25
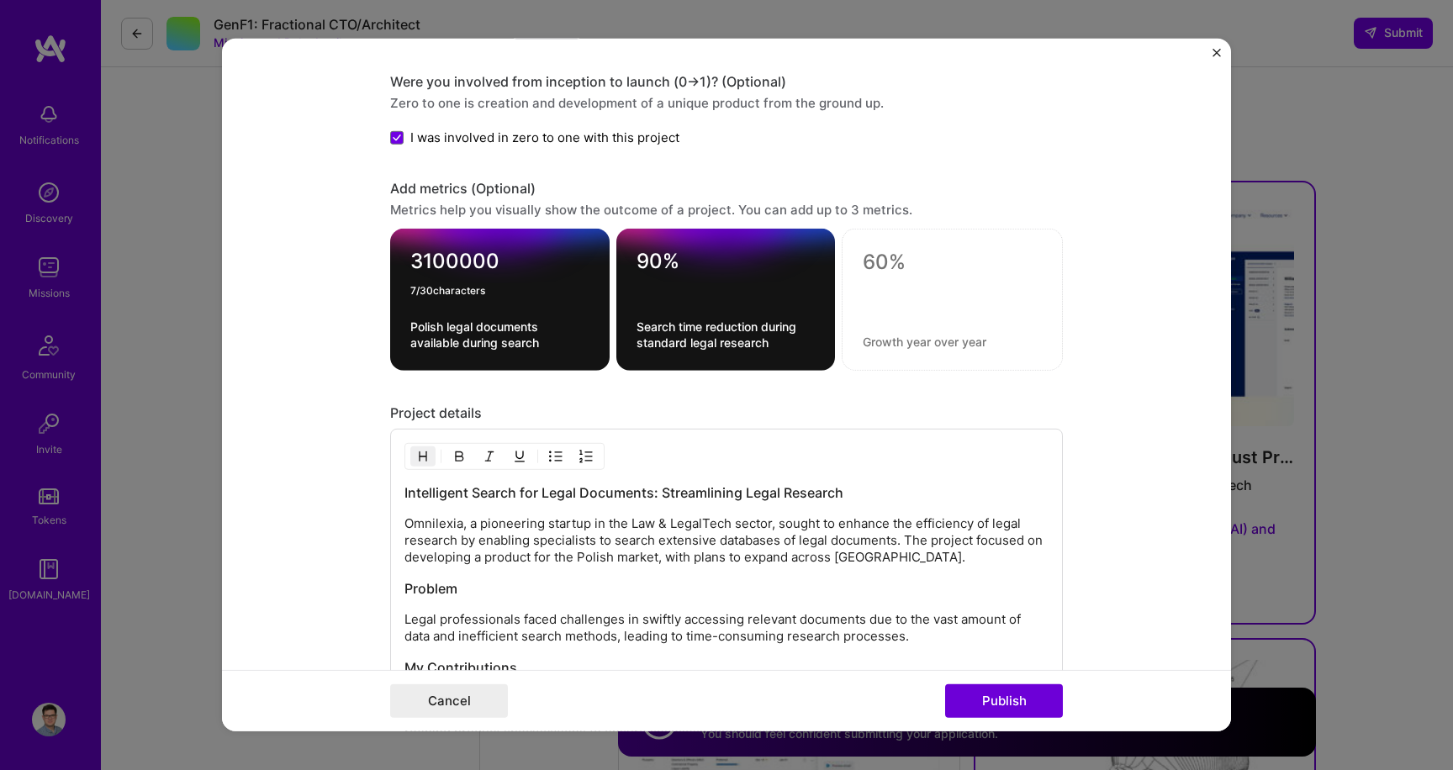
click at [431, 258] on textarea "3100000" at bounding box center [499, 265] width 179 height 33
type textarea "3500000"
click at [646, 288] on div at bounding box center [726, 287] width 179 height 18
click at [667, 272] on textarea "90%" at bounding box center [726, 261] width 179 height 25
click at [900, 279] on div at bounding box center [952, 300] width 221 height 142
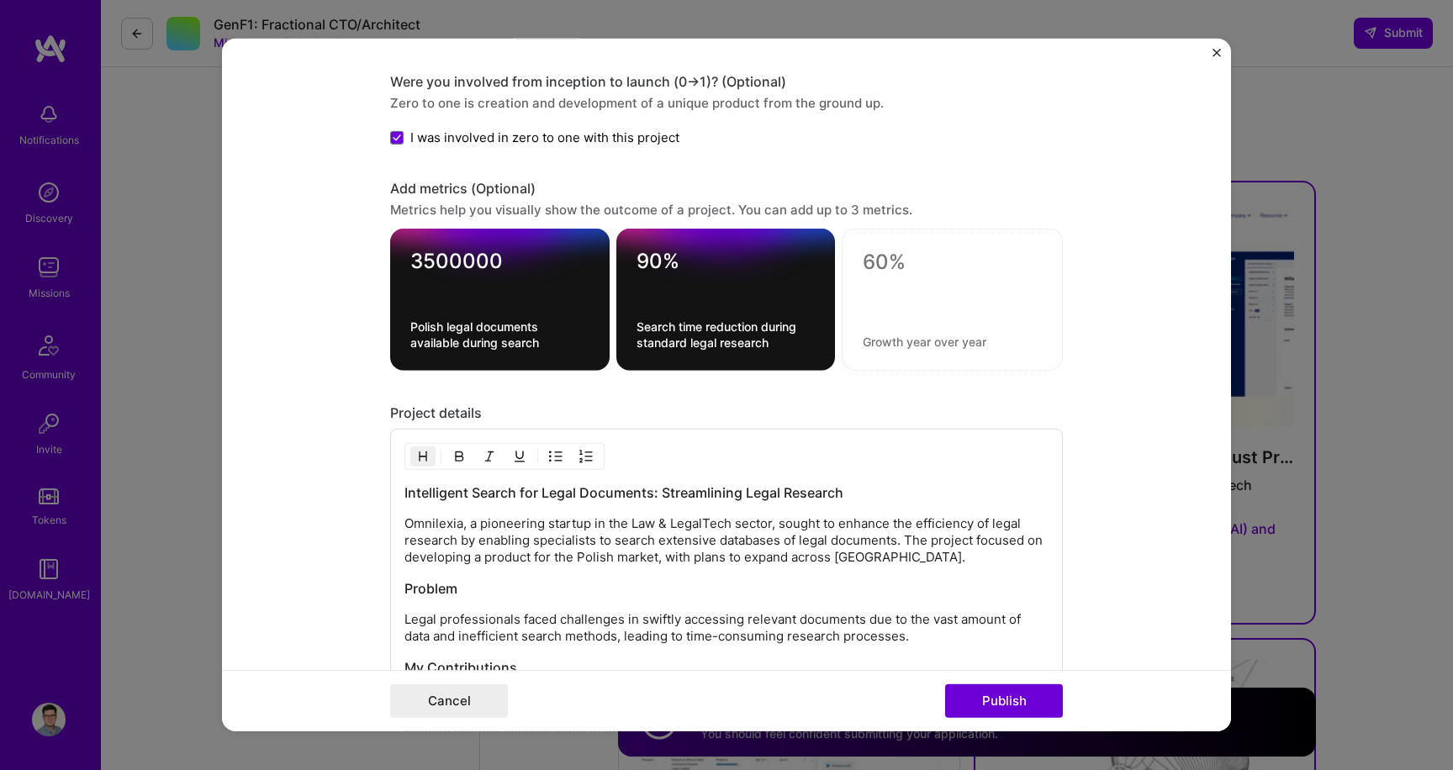
click at [864, 251] on textarea at bounding box center [952, 262] width 179 height 25
click at [885, 269] on textarea at bounding box center [952, 262] width 179 height 25
click at [910, 364] on div "0 / 30 characters" at bounding box center [952, 300] width 221 height 142
click at [911, 349] on div at bounding box center [952, 300] width 221 height 142
click at [871, 267] on textarea at bounding box center [952, 262] width 179 height 25
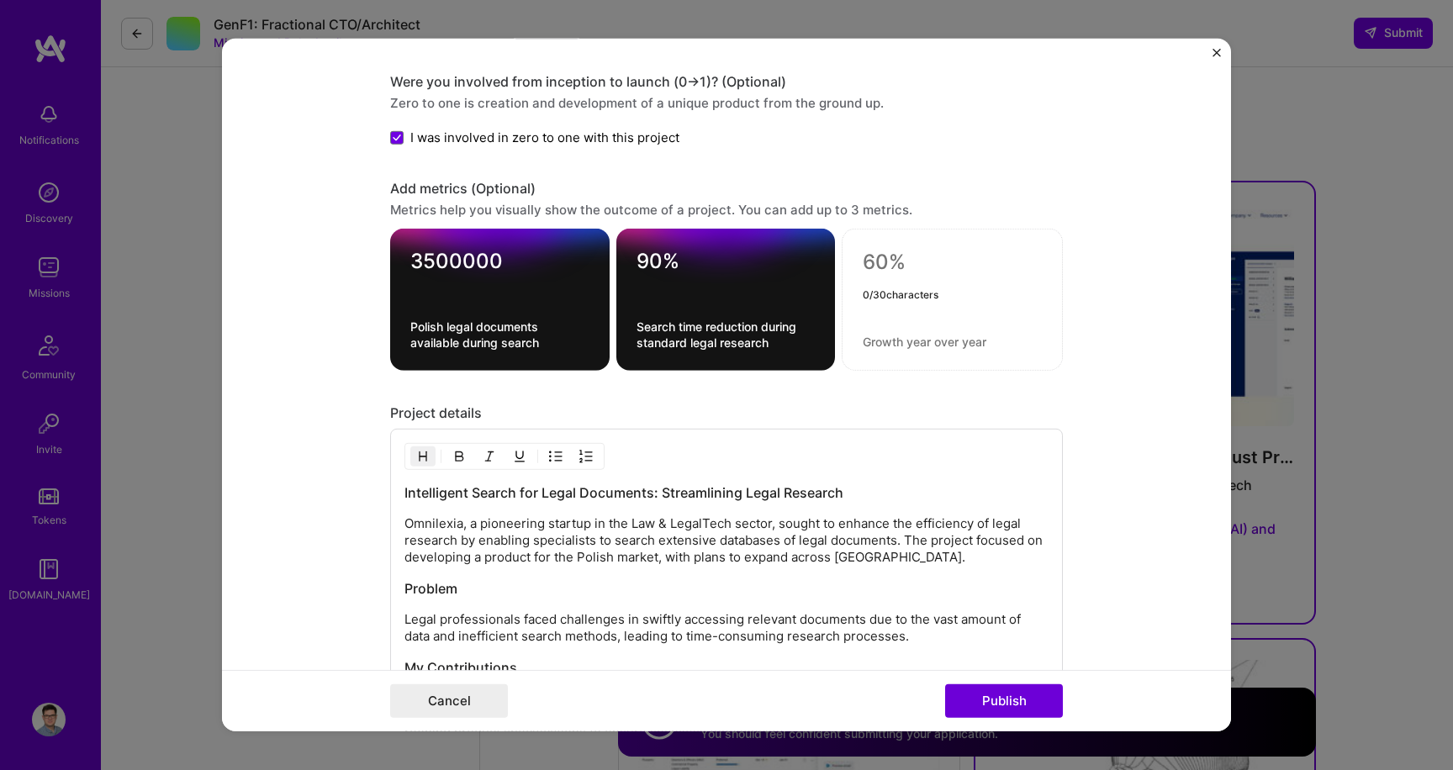
click at [871, 267] on textarea at bounding box center [952, 262] width 179 height 25
type textarea "3"
type textarea "200%"
click at [888, 339] on textarea at bounding box center [952, 342] width 179 height 16
type textarea "G"
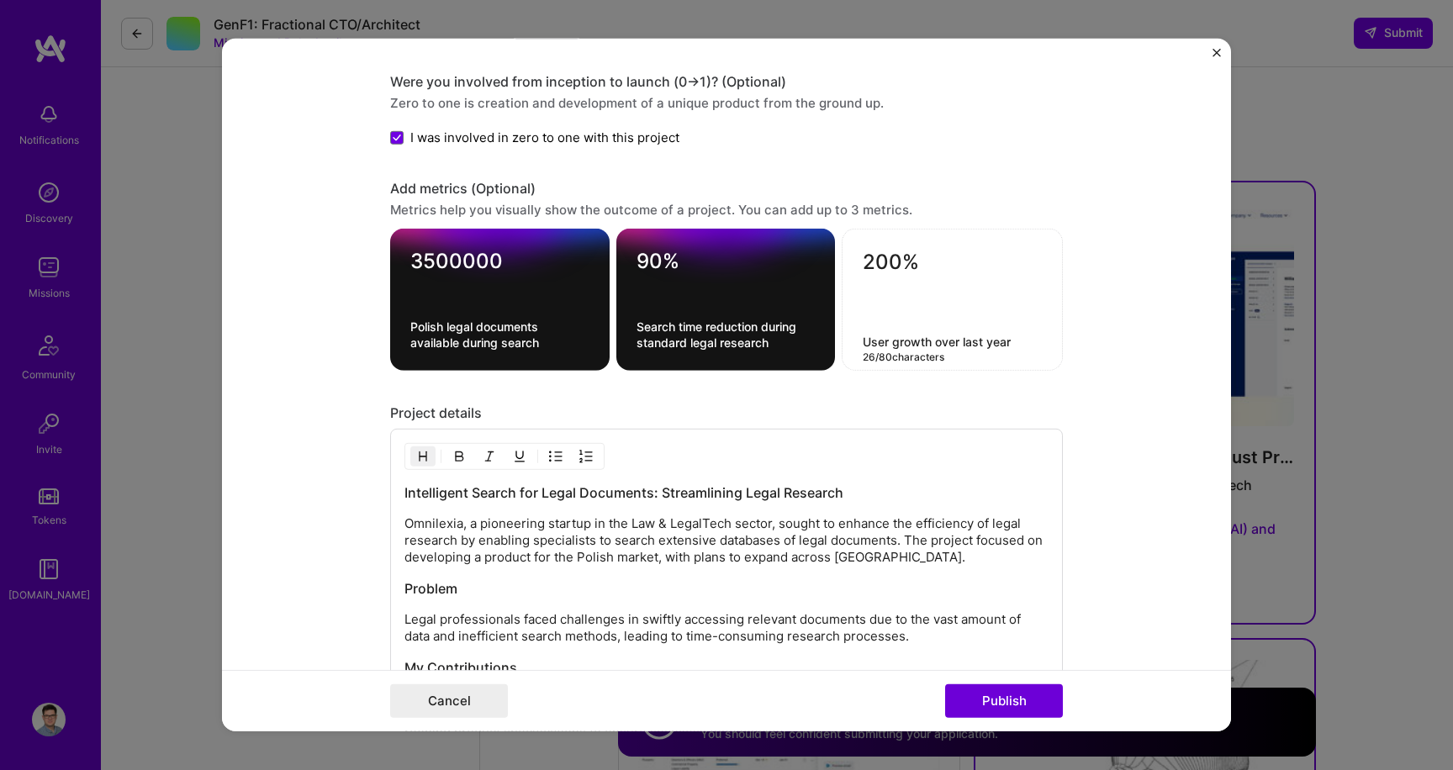
type textarea "User growth over last year"
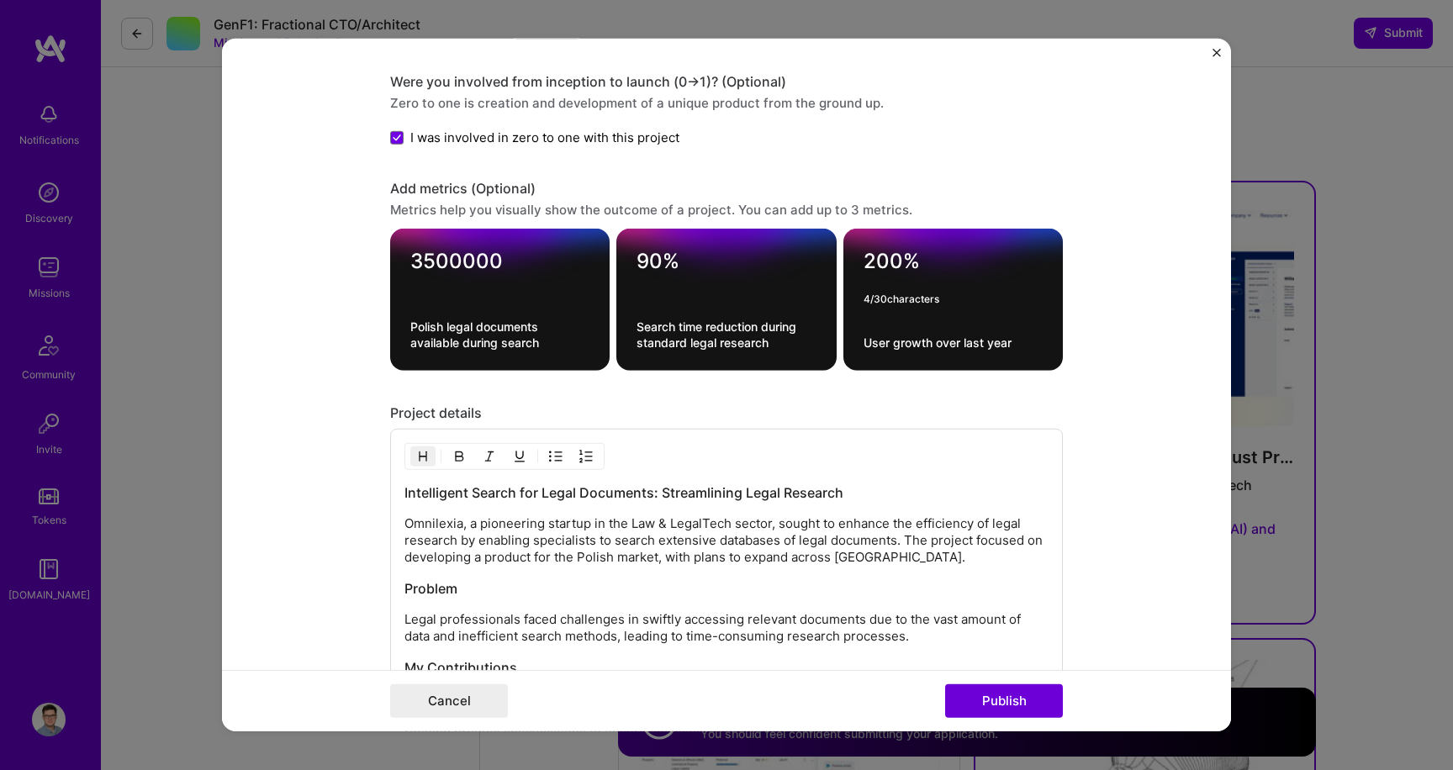
click at [887, 267] on textarea "200%" at bounding box center [953, 265] width 179 height 33
type textarea "350"
click at [919, 352] on div "350 3 / 30 characters User growth over last year" at bounding box center [954, 300] width 220 height 142
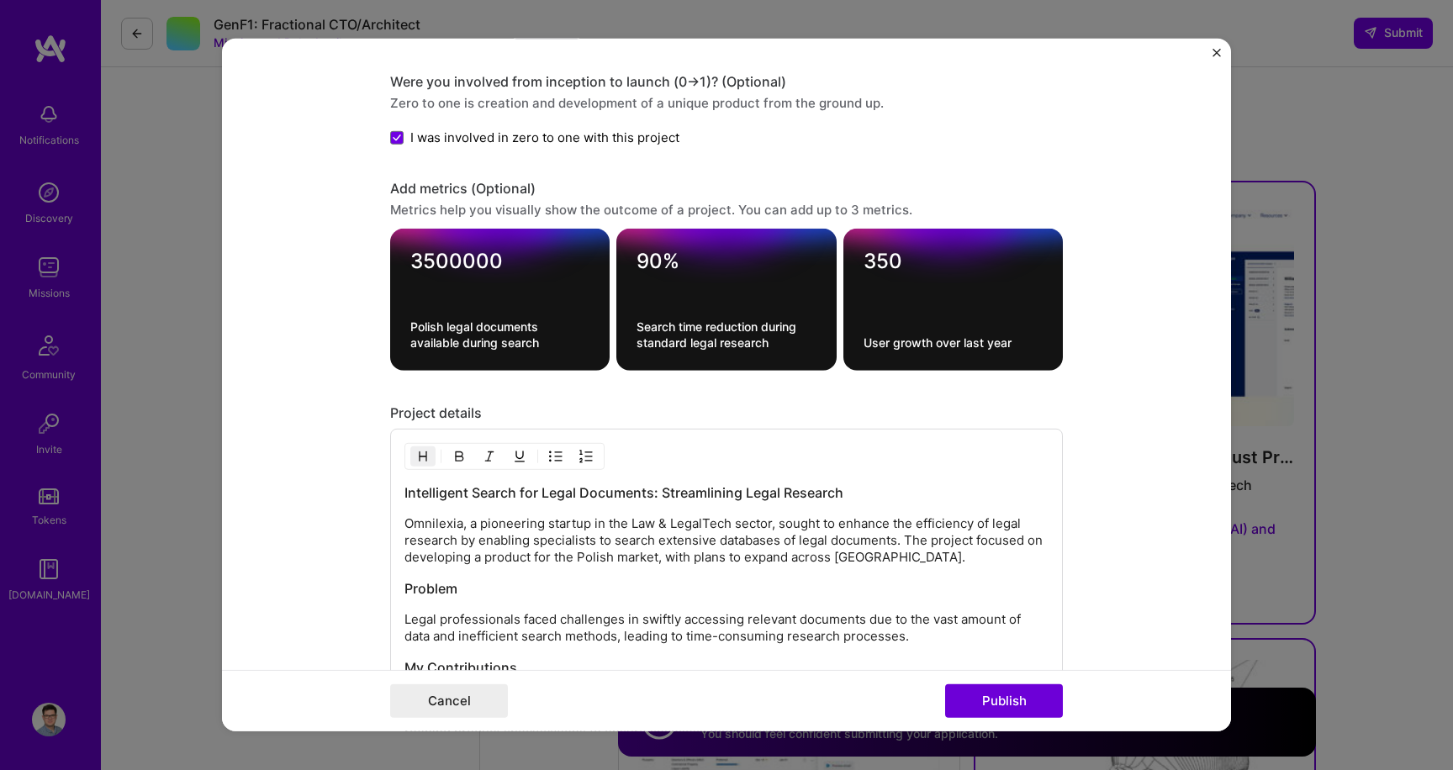
click at [924, 336] on textarea "User growth over last year" at bounding box center [953, 343] width 179 height 16
type textarea "Active users"
click at [1156, 431] on form "Project title Intelligent Search for Legal Documents: Streamlining Legal Resear…" at bounding box center [726, 385] width 1009 height 693
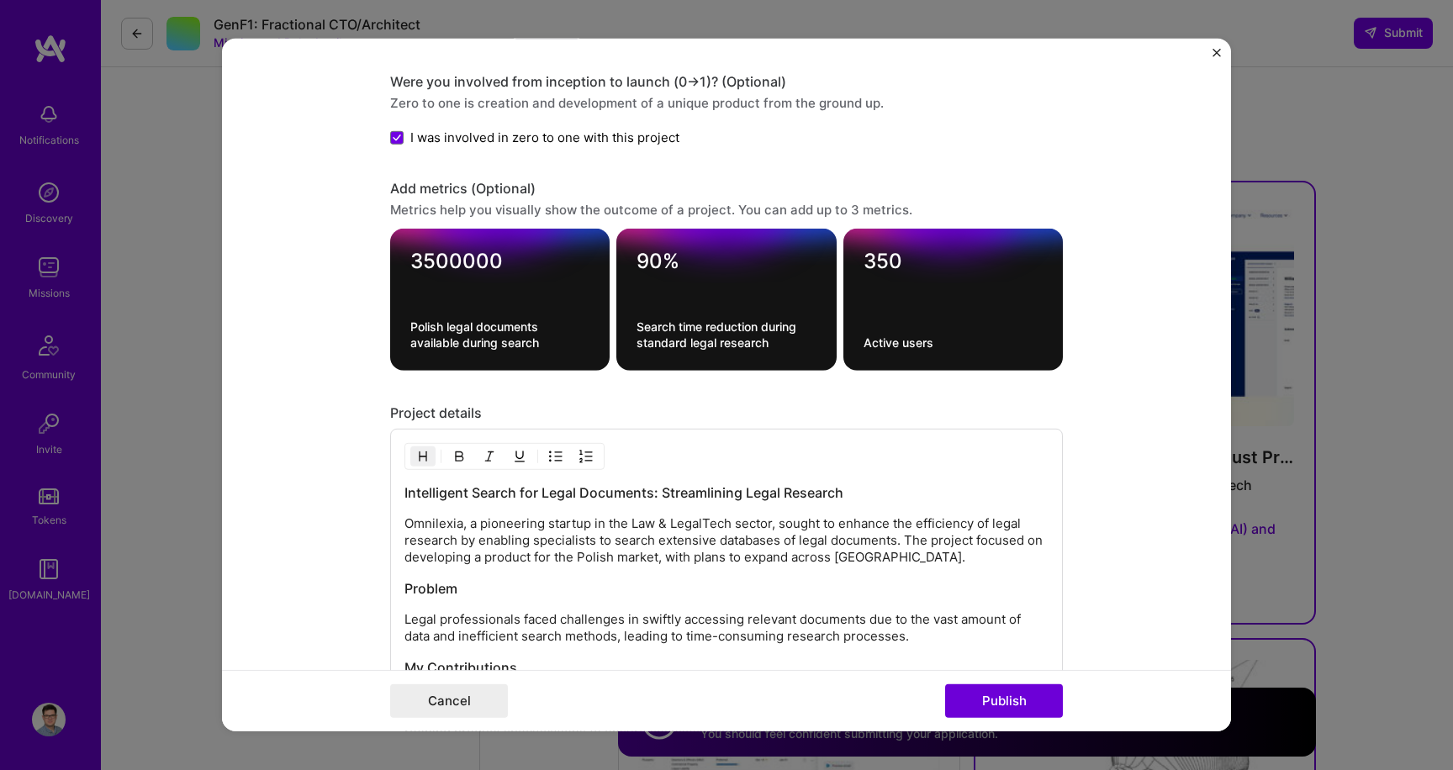
click at [876, 257] on textarea "350" at bounding box center [953, 265] width 179 height 33
type textarea "Over 300"
click at [1110, 343] on form "Project title Intelligent Search for Legal Documents: Streamlining Legal Resear…" at bounding box center [726, 385] width 1009 height 693
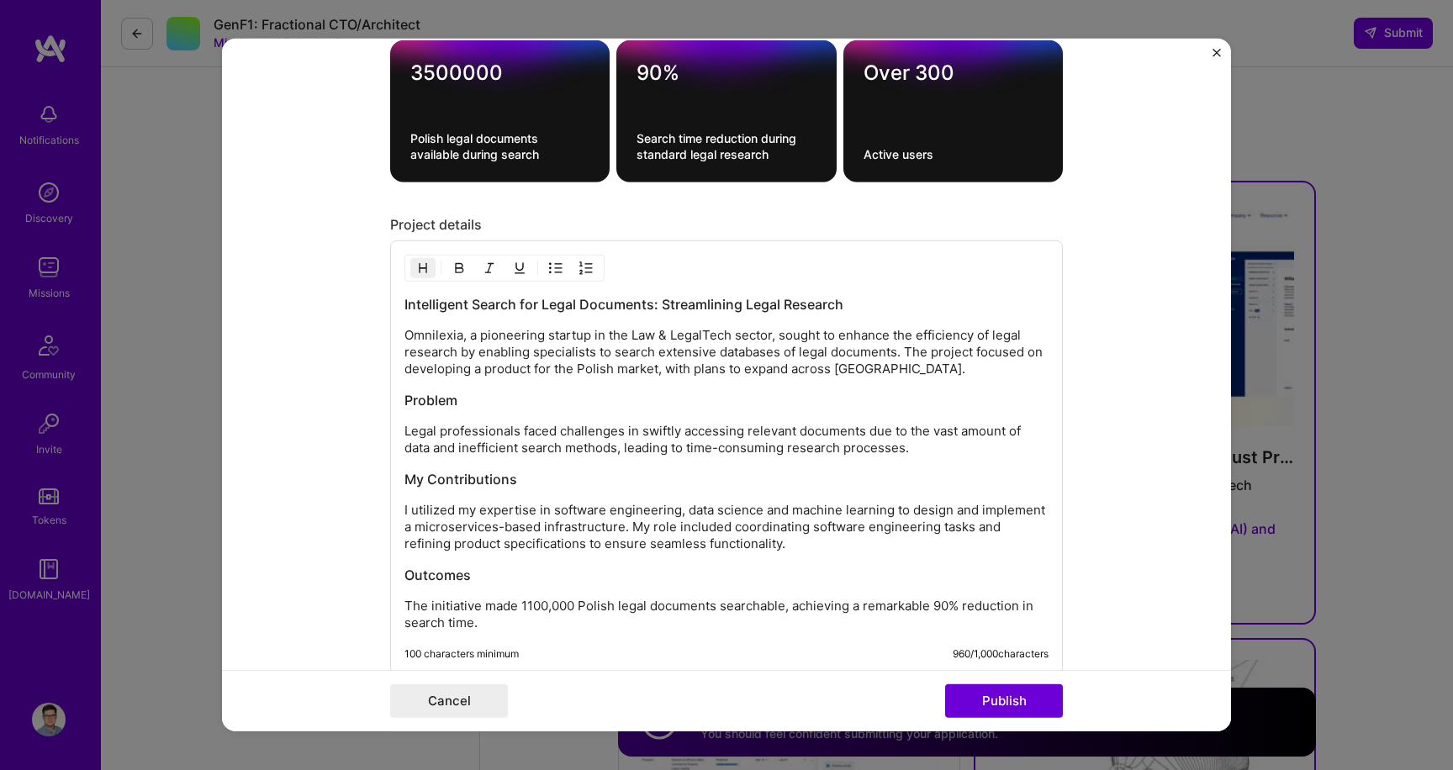
scroll to position [2257, 0]
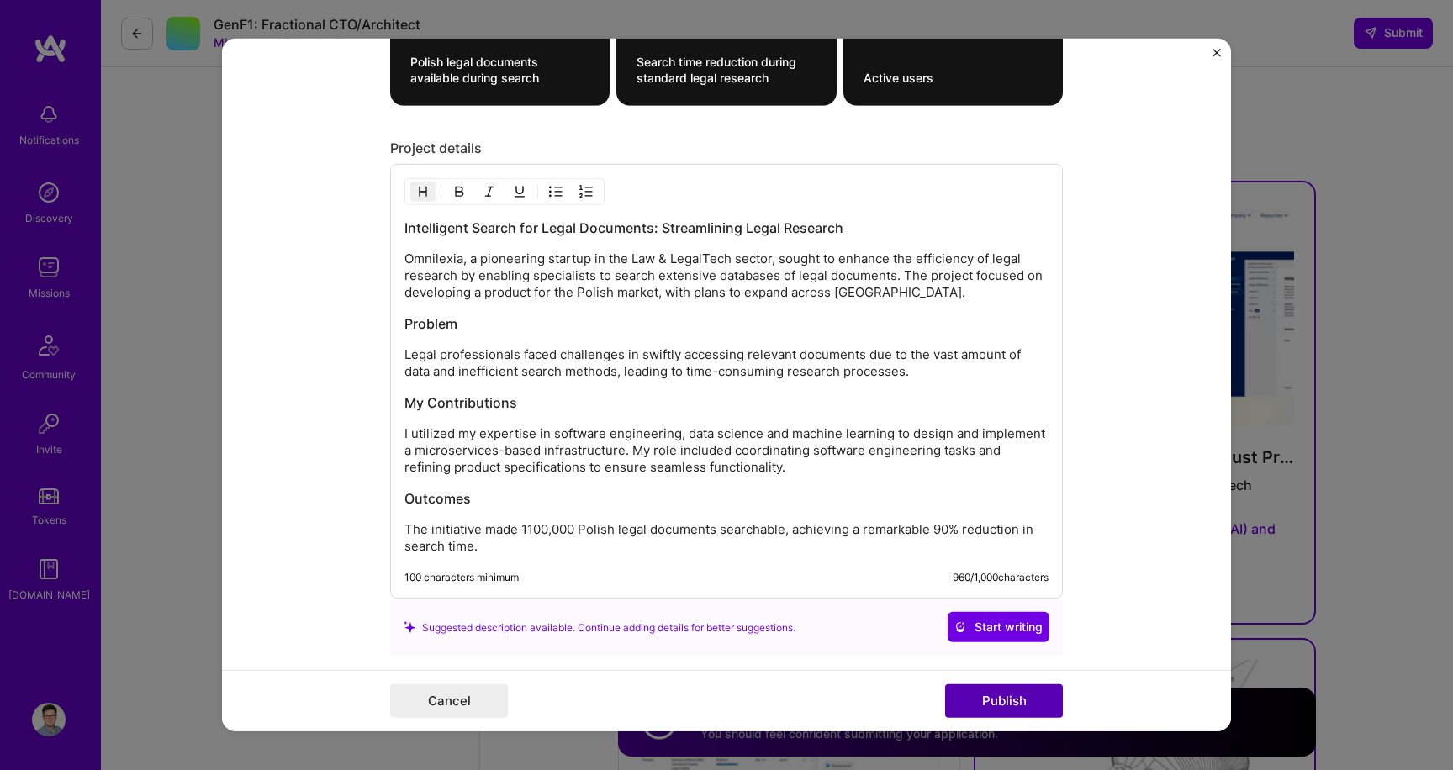
click at [1021, 699] on button "Publish" at bounding box center [1004, 702] width 118 height 34
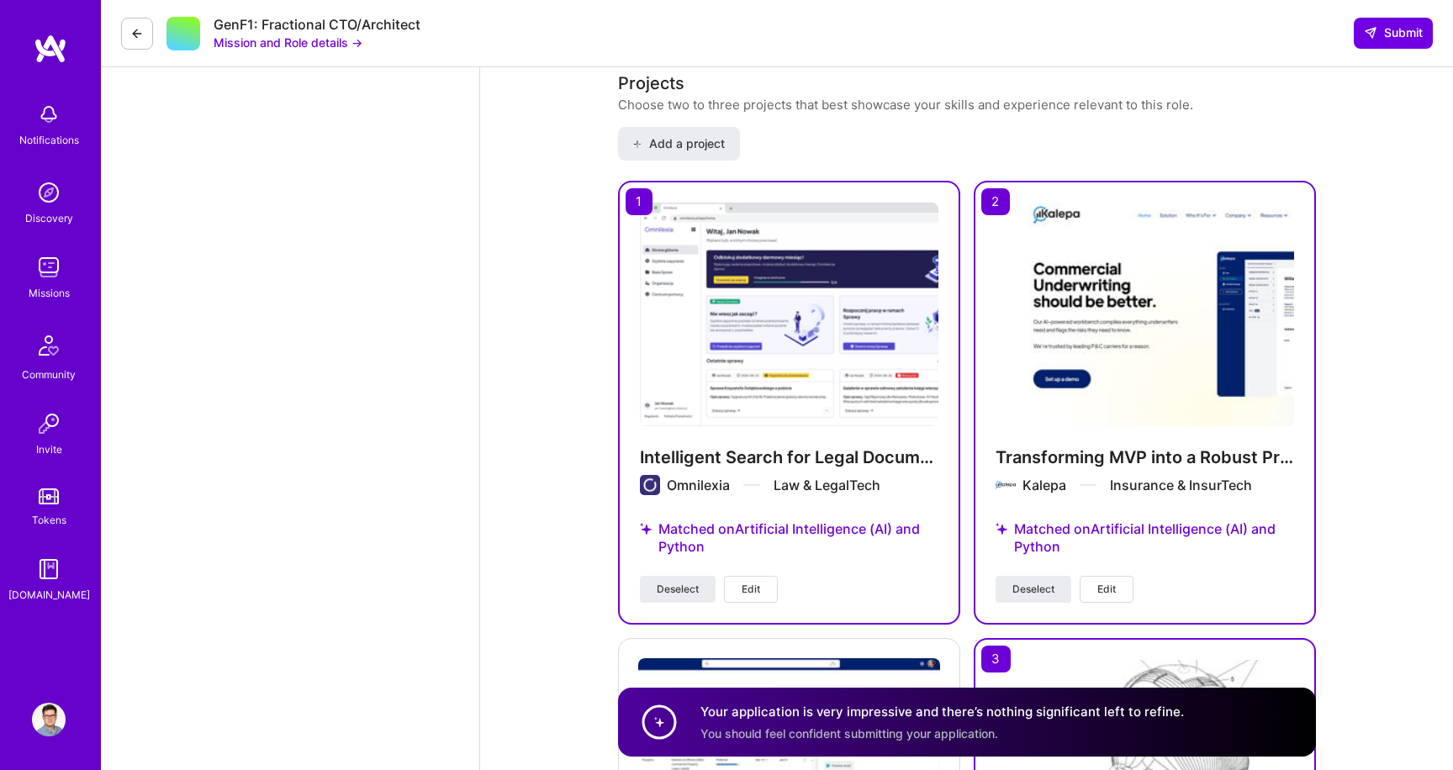
click at [758, 593] on span "Edit" at bounding box center [751, 589] width 19 height 15
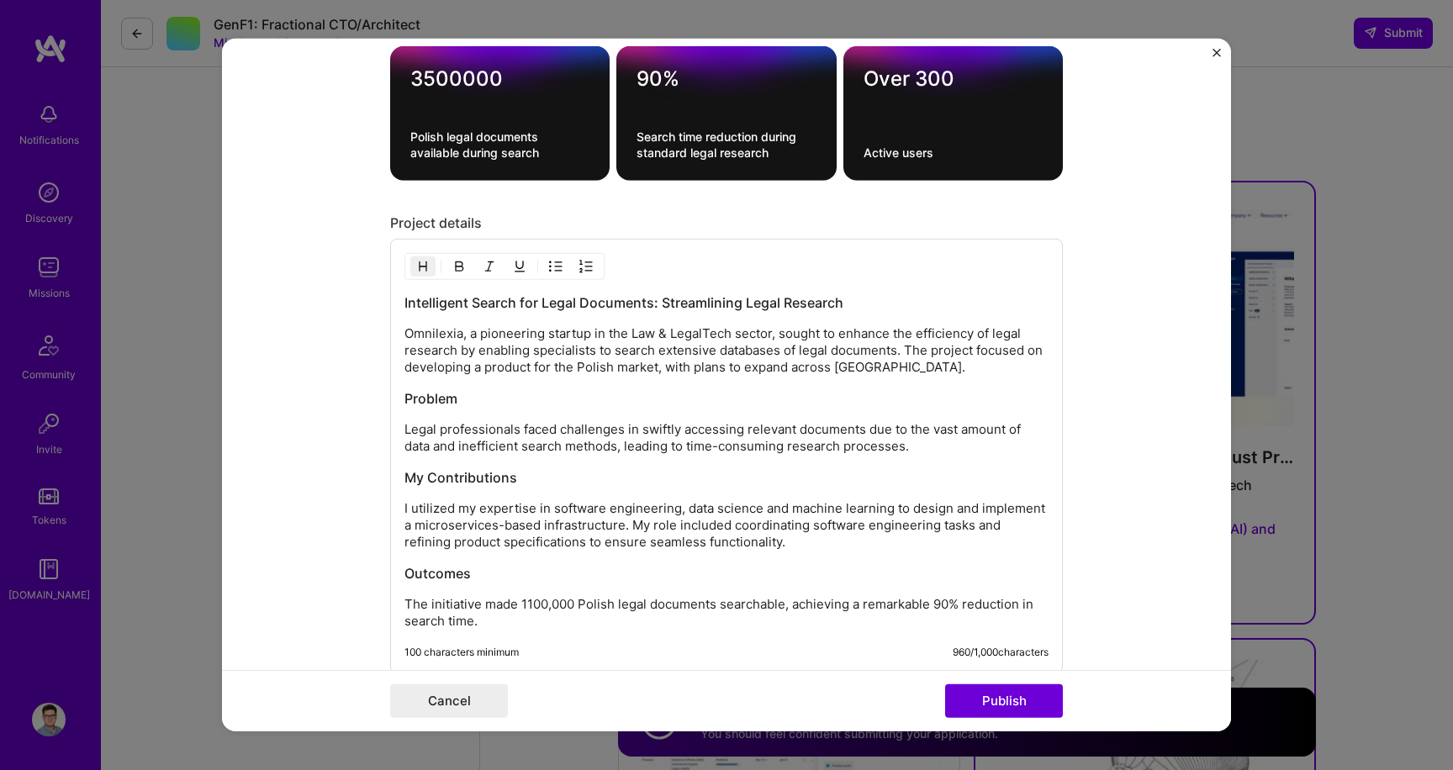
scroll to position [2175, 0]
click at [527, 605] on p "The initiative made 1100,000 Polish legal documents searchable, achieving a rem…" at bounding box center [727, 612] width 644 height 34
click at [1017, 706] on button "Publish" at bounding box center [1004, 702] width 118 height 34
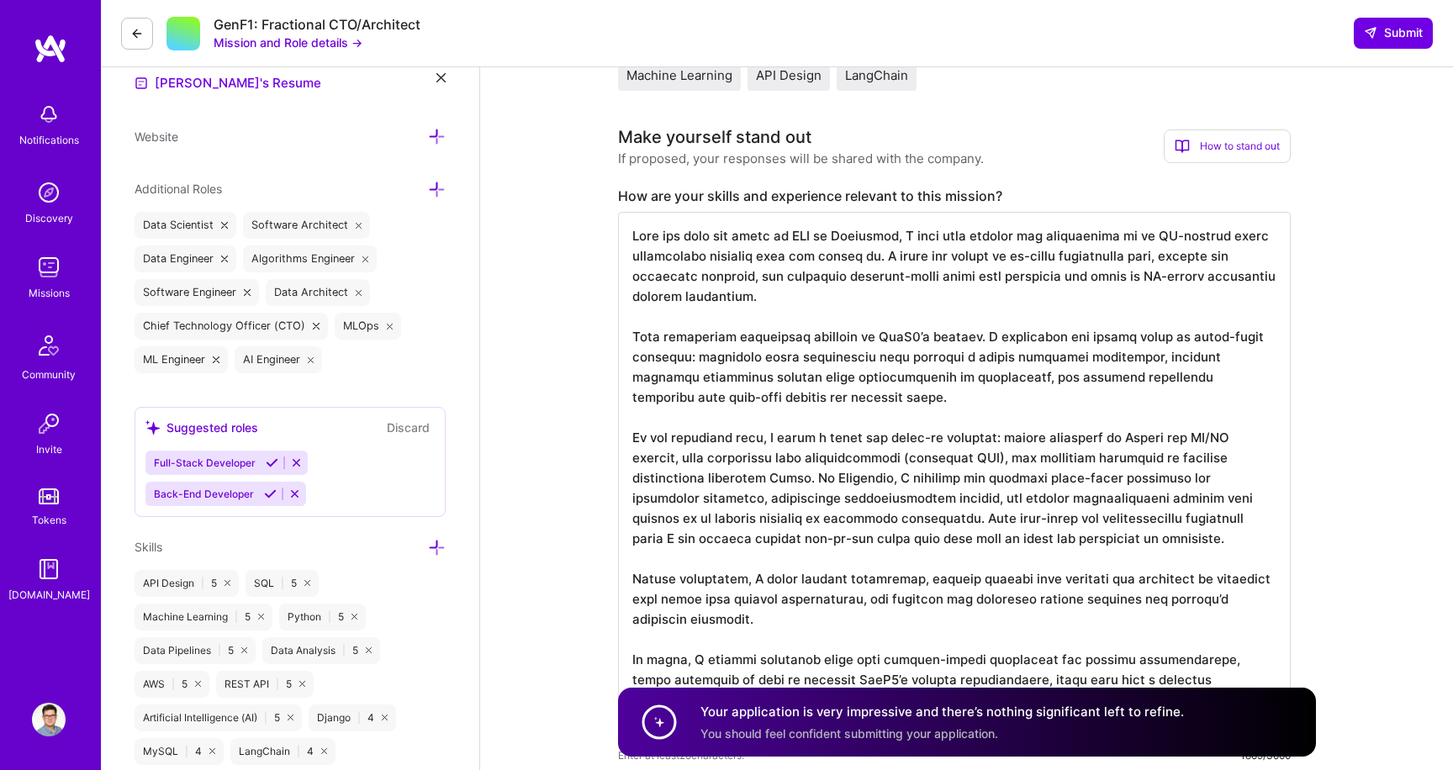
scroll to position [473, 0]
click at [1393, 40] on span "Submit" at bounding box center [1393, 32] width 59 height 17
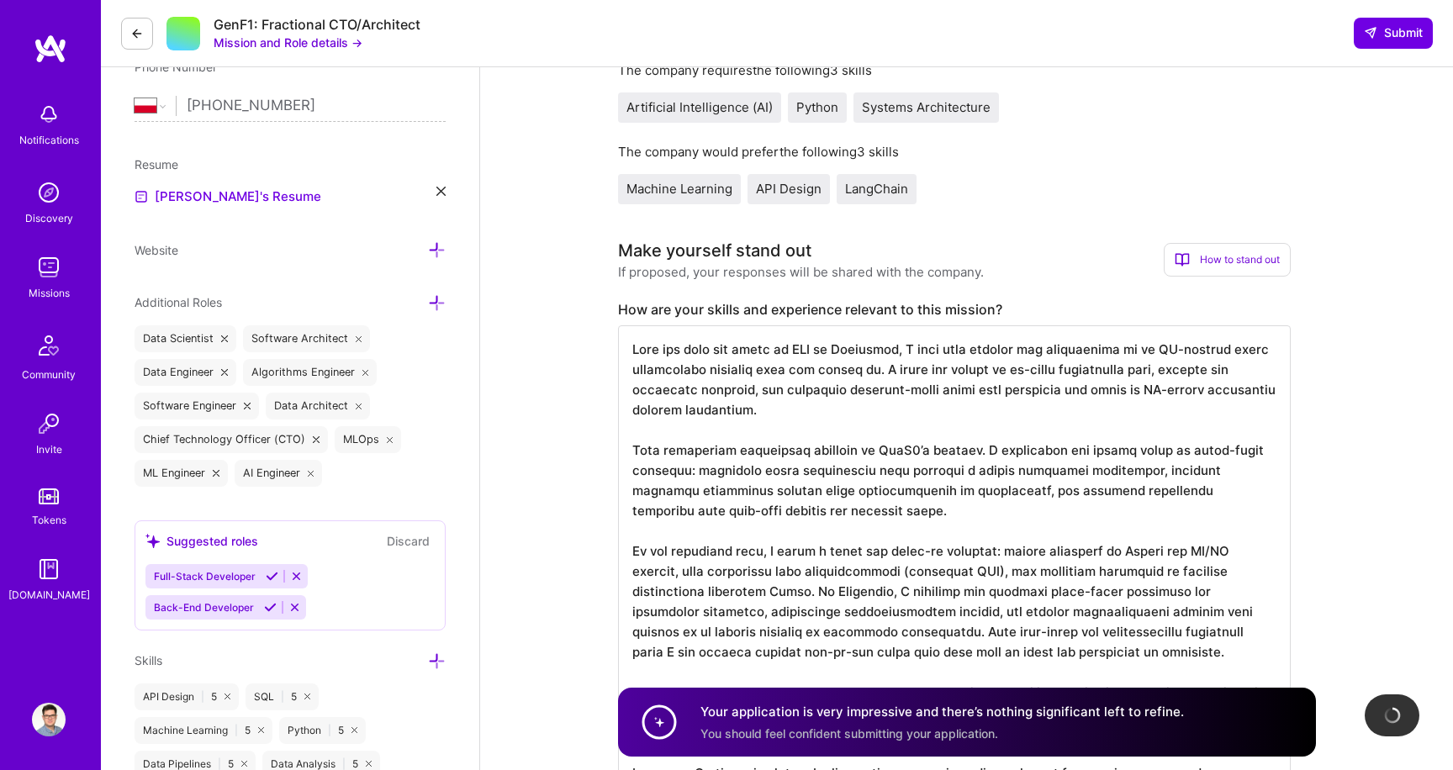
scroll to position [0, 0]
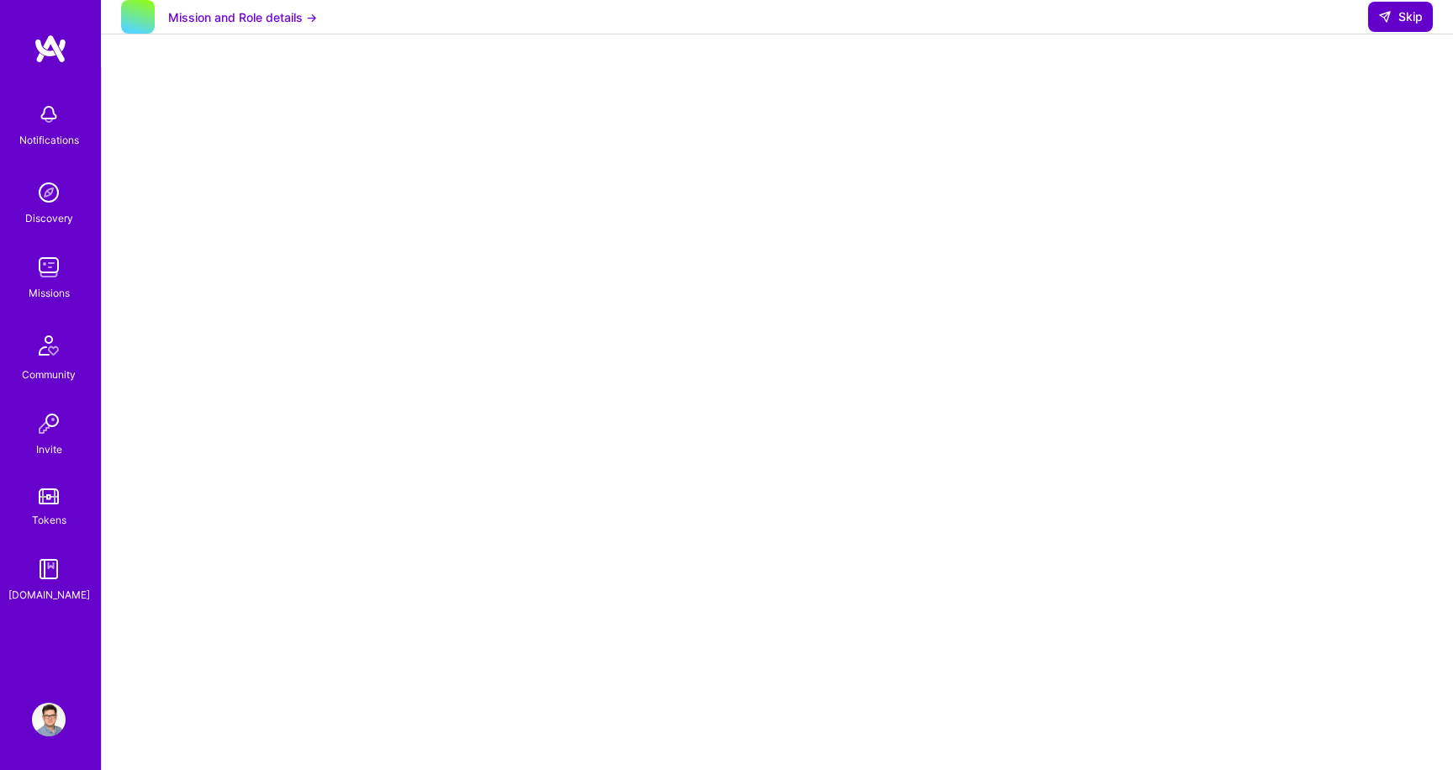
click at [1411, 25] on span "Skip" at bounding box center [1400, 16] width 45 height 17
select select "PL"
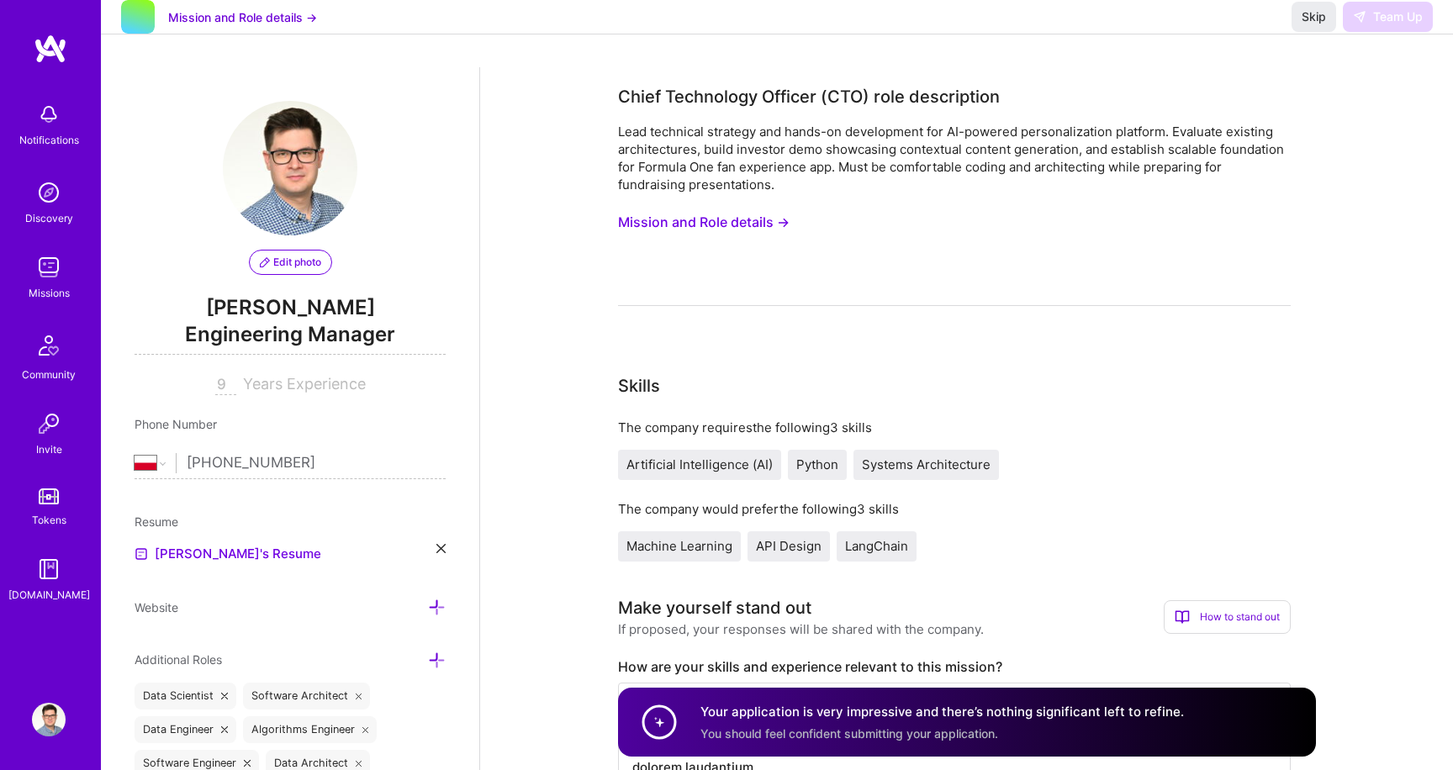
click at [1415, 28] on div "Skip Team Up" at bounding box center [1362, 17] width 141 height 30
click at [1307, 25] on span "Skip" at bounding box center [1314, 16] width 24 height 17
click at [1387, 32] on div "Skip Team Up" at bounding box center [1362, 17] width 141 height 30
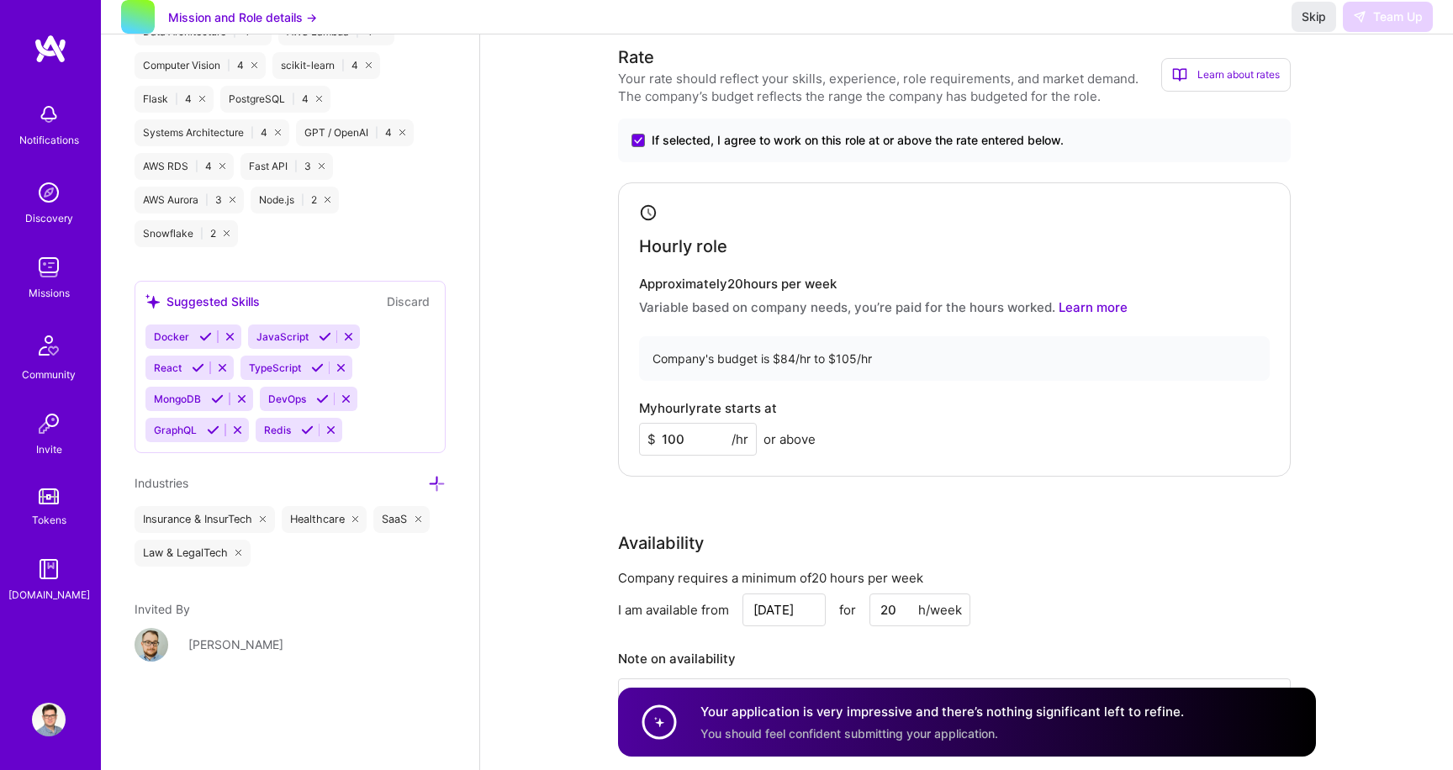
scroll to position [1242, 0]
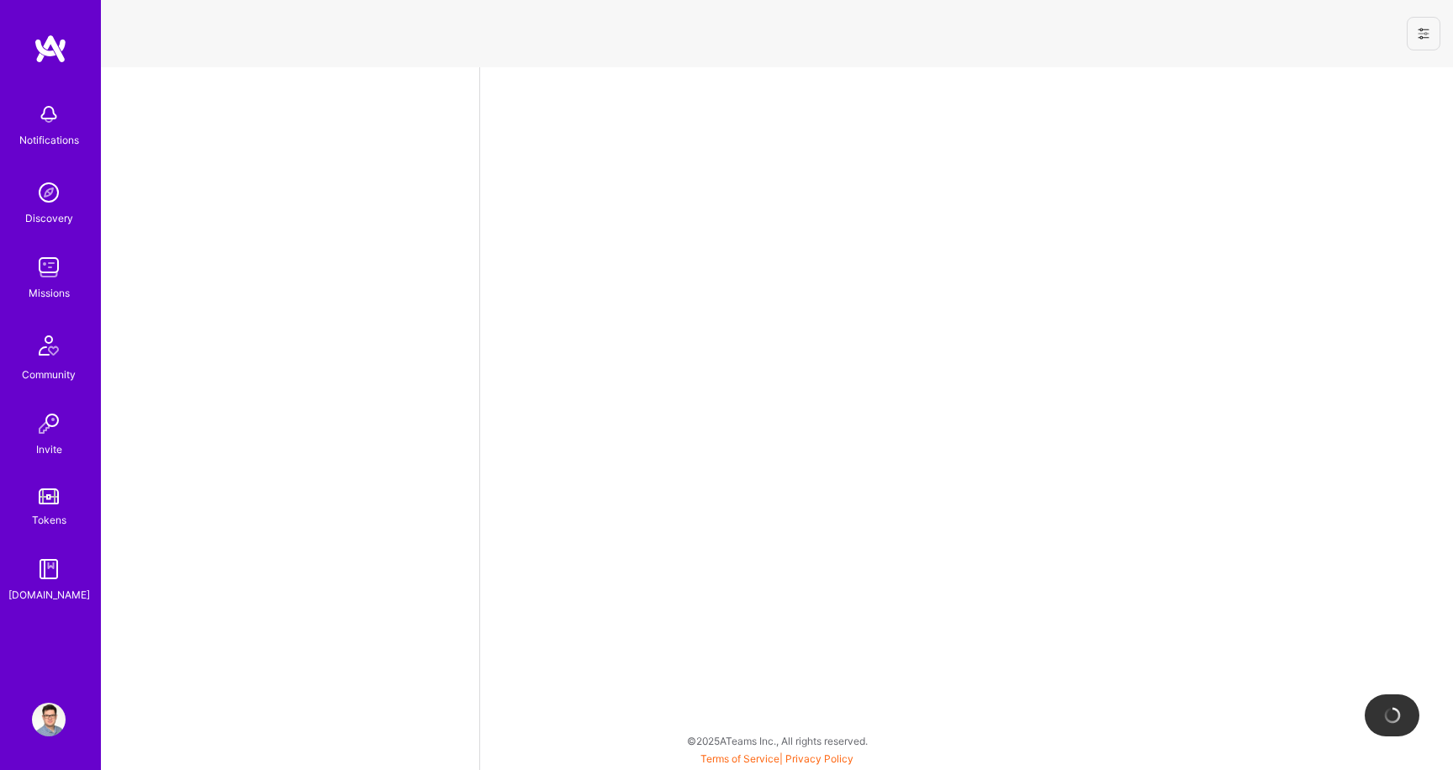
select select "PL"
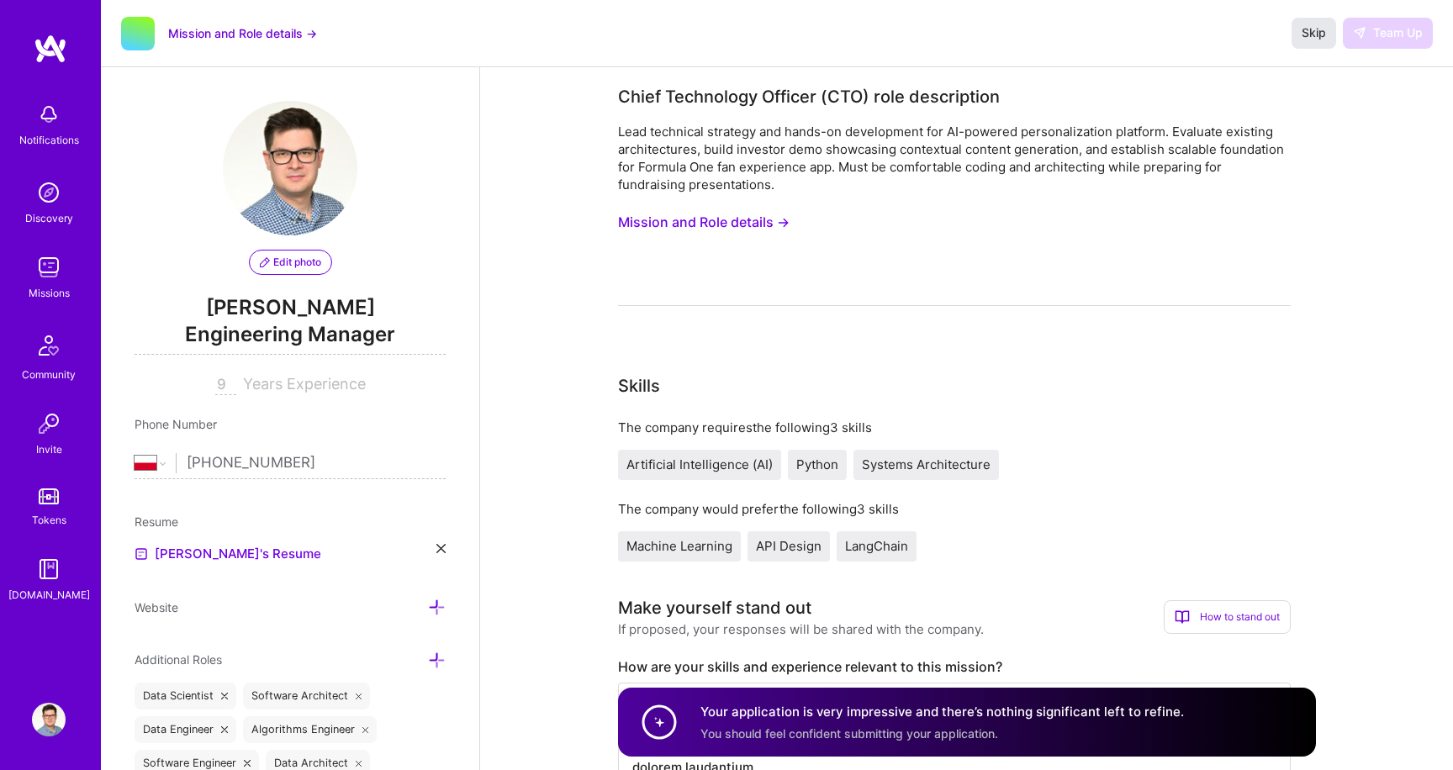
click at [1320, 29] on span "Skip" at bounding box center [1314, 32] width 24 height 17
click at [1306, 36] on span "Skip" at bounding box center [1314, 32] width 24 height 17
click at [282, 27] on button "Mission and Role details →" at bounding box center [242, 33] width 149 height 18
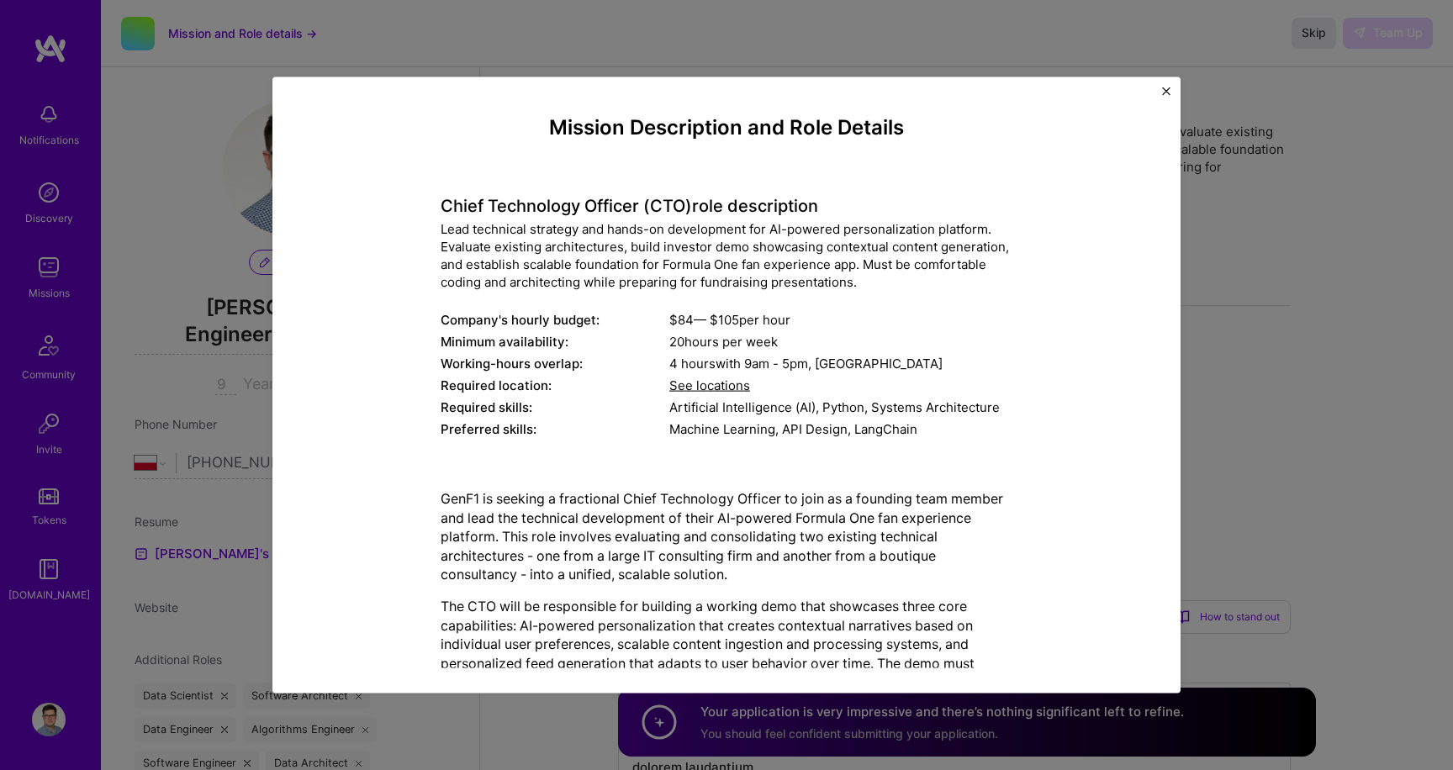
click at [1163, 96] on button "Close" at bounding box center [1166, 96] width 8 height 18
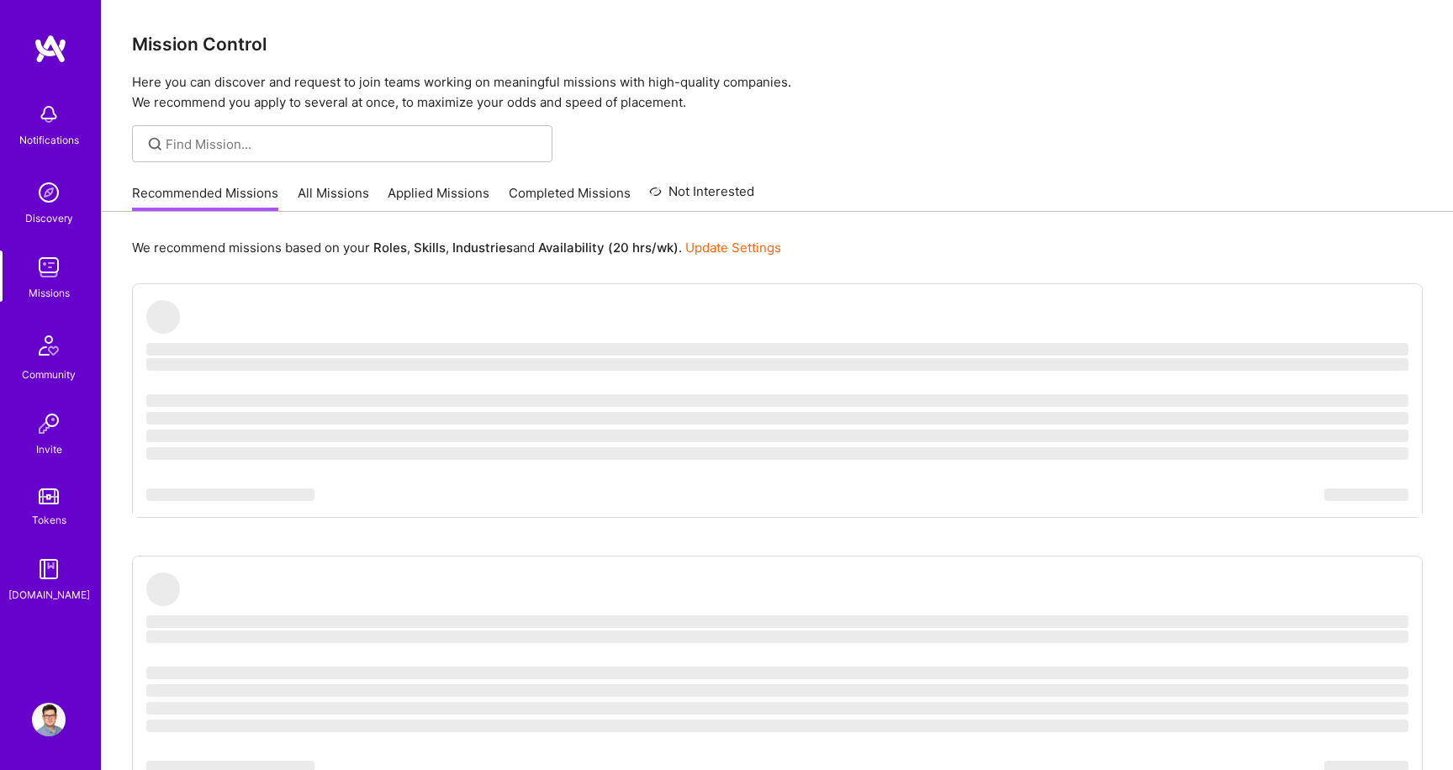
click at [405, 188] on link "Applied Missions" at bounding box center [439, 198] width 102 height 28
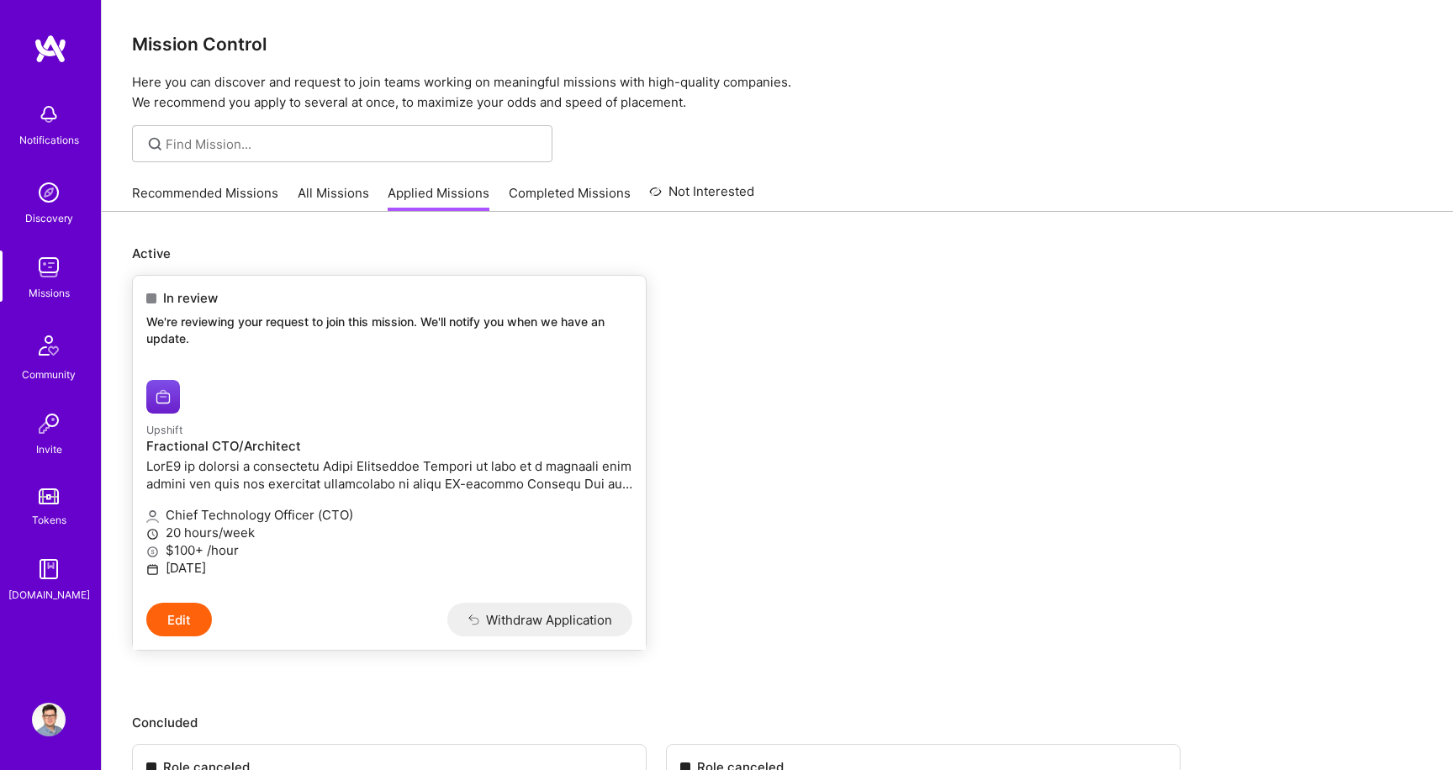
click at [275, 338] on p "We're reviewing your request to join this mission. We'll notify you when we hav…" at bounding box center [389, 330] width 486 height 33
